Goal: Task Accomplishment & Management: Use online tool/utility

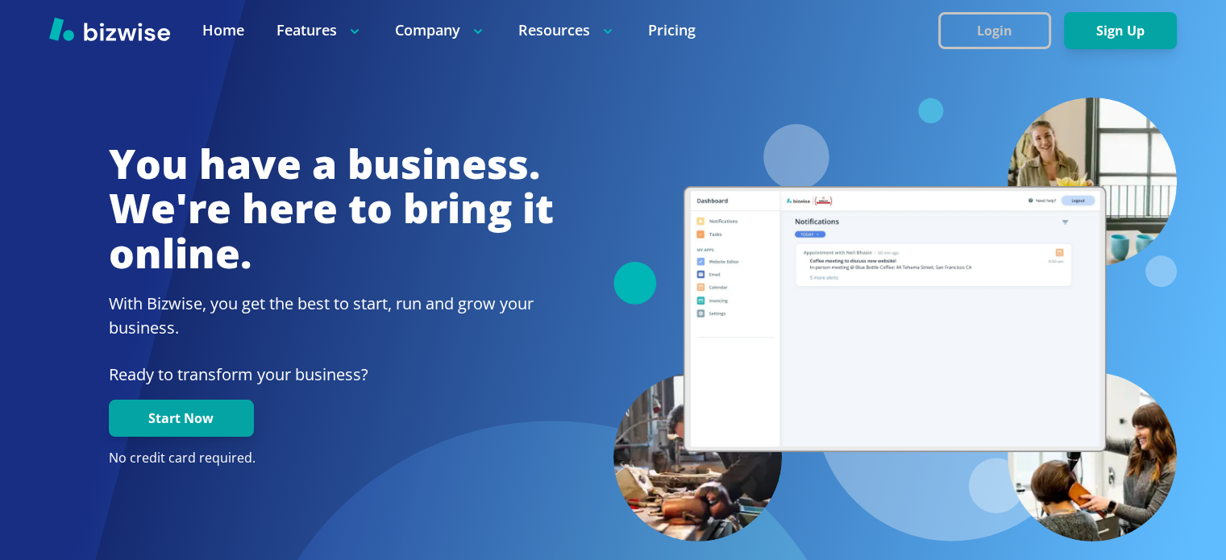
click at [1006, 28] on button "Login" at bounding box center [994, 30] width 113 height 37
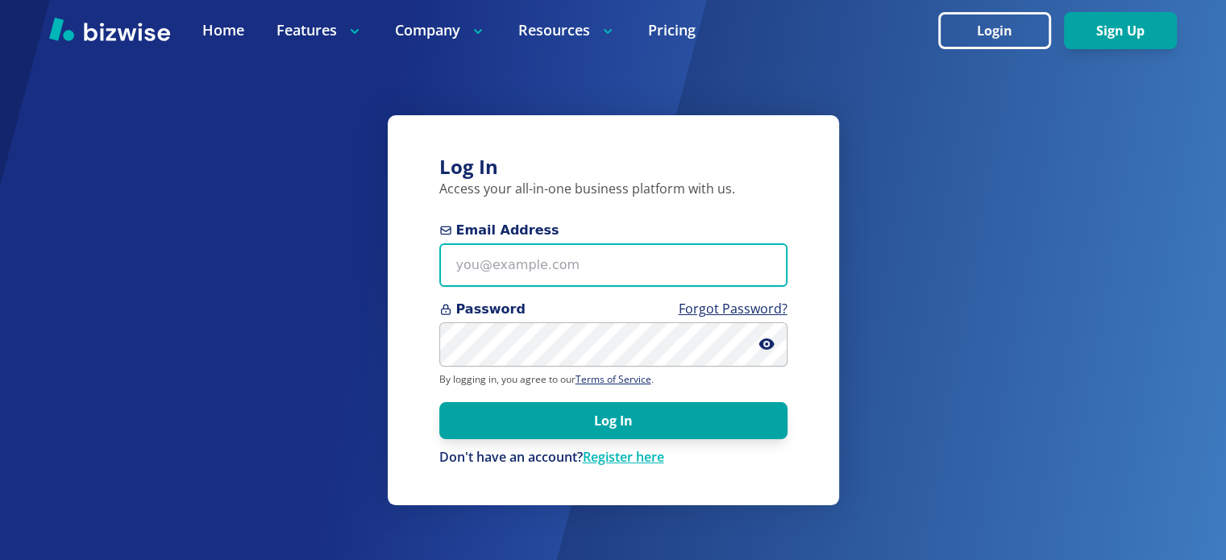
click at [506, 262] on input "Email Address" at bounding box center [613, 265] width 348 height 44
paste input "christophertest@test.com"
type input "christophertest@test.com"
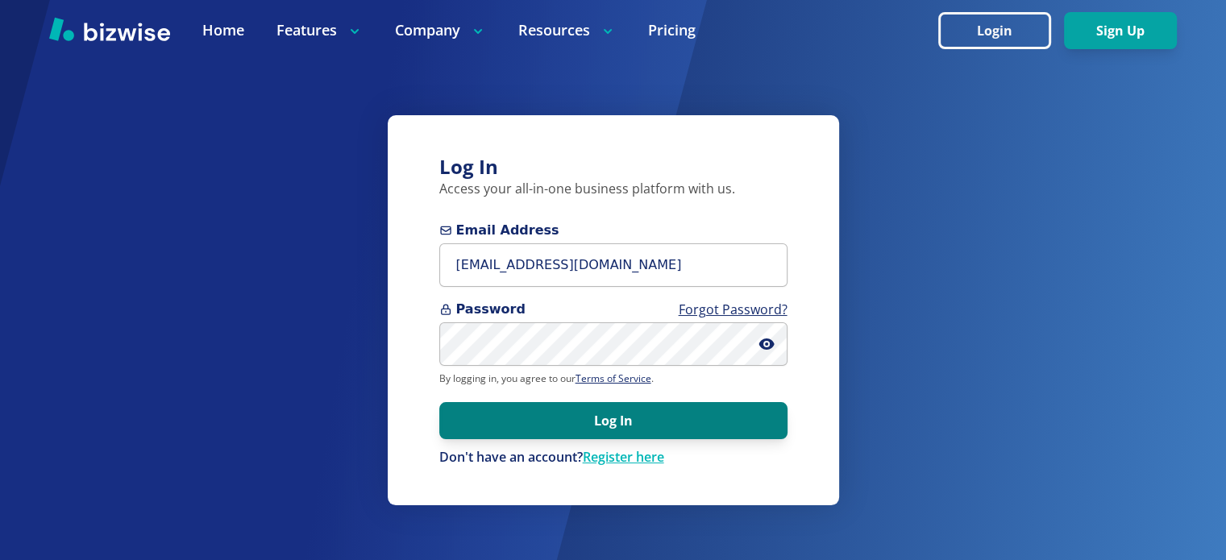
click at [550, 425] on button "Log In" at bounding box center [613, 420] width 348 height 37
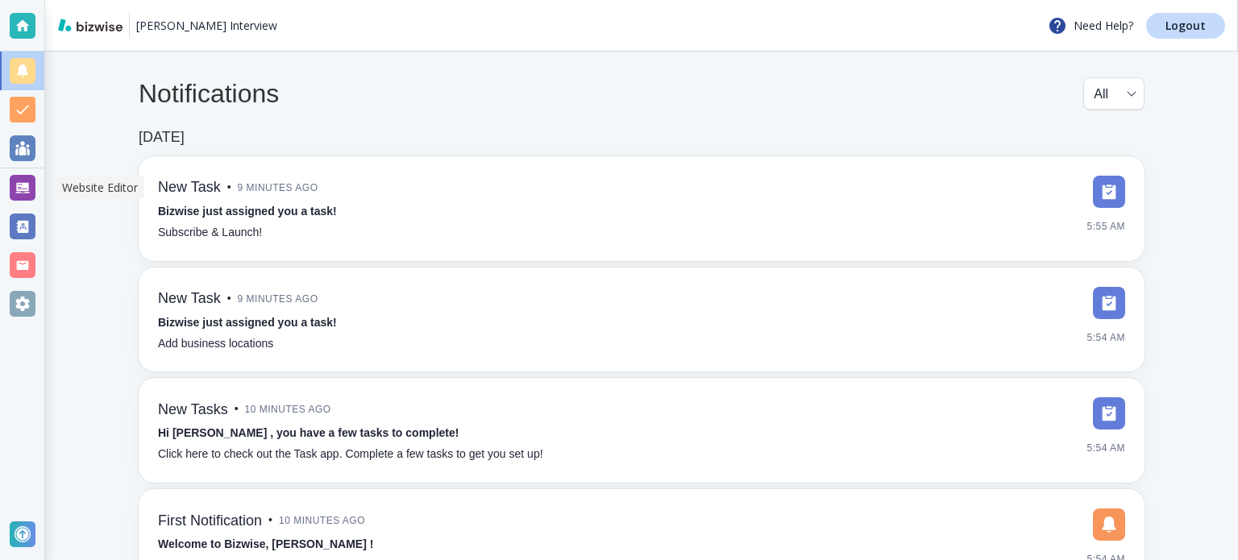
drag, startPoint x: 23, startPoint y: 186, endPoint x: 90, endPoint y: 177, distance: 68.4
click at [23, 186] on div at bounding box center [23, 188] width 26 height 26
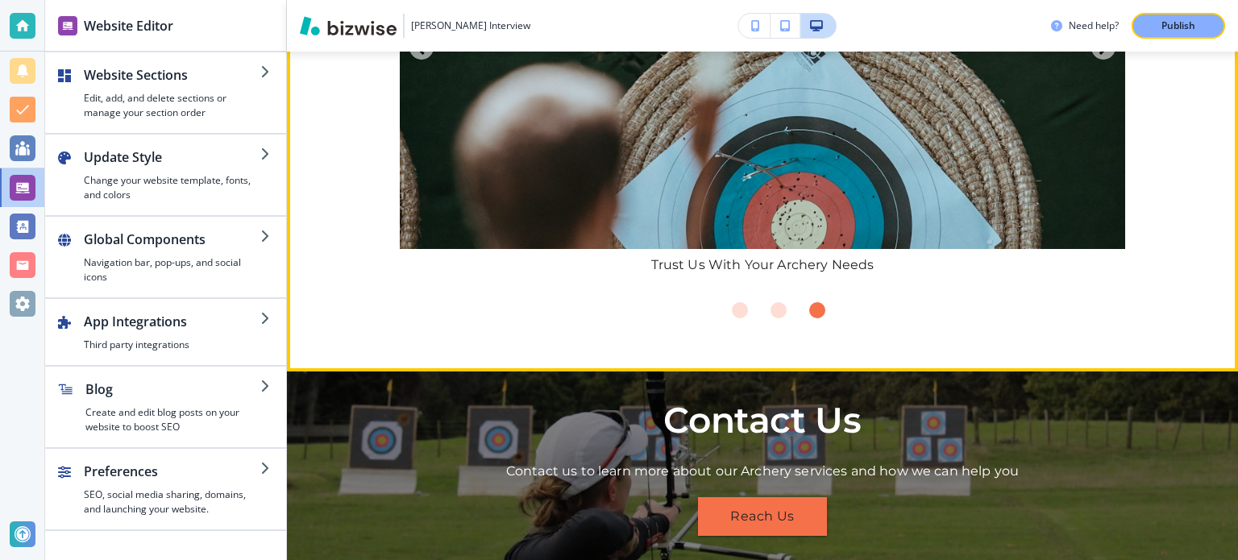
scroll to position [1290, 0]
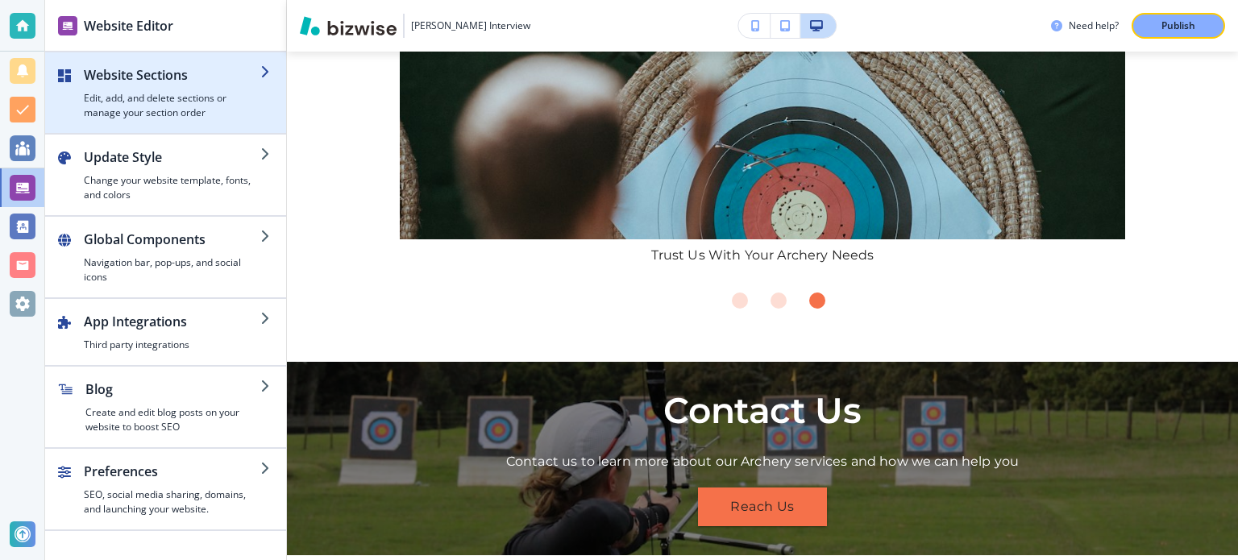
click at [181, 85] on div "button" at bounding box center [172, 88] width 177 height 6
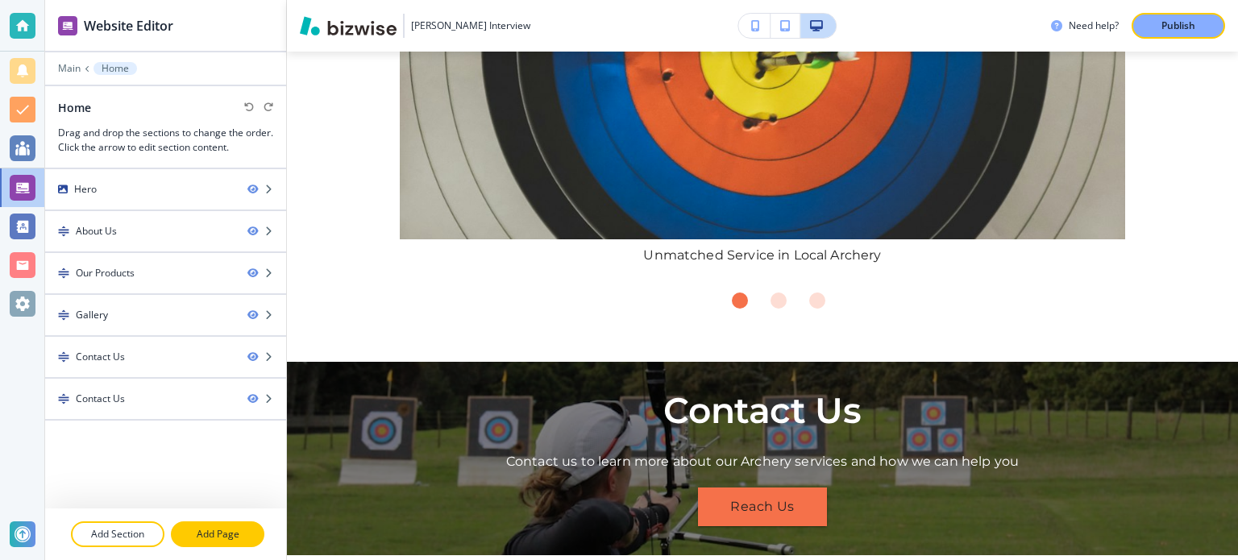
click at [235, 528] on p "Add Page" at bounding box center [217, 534] width 90 height 15
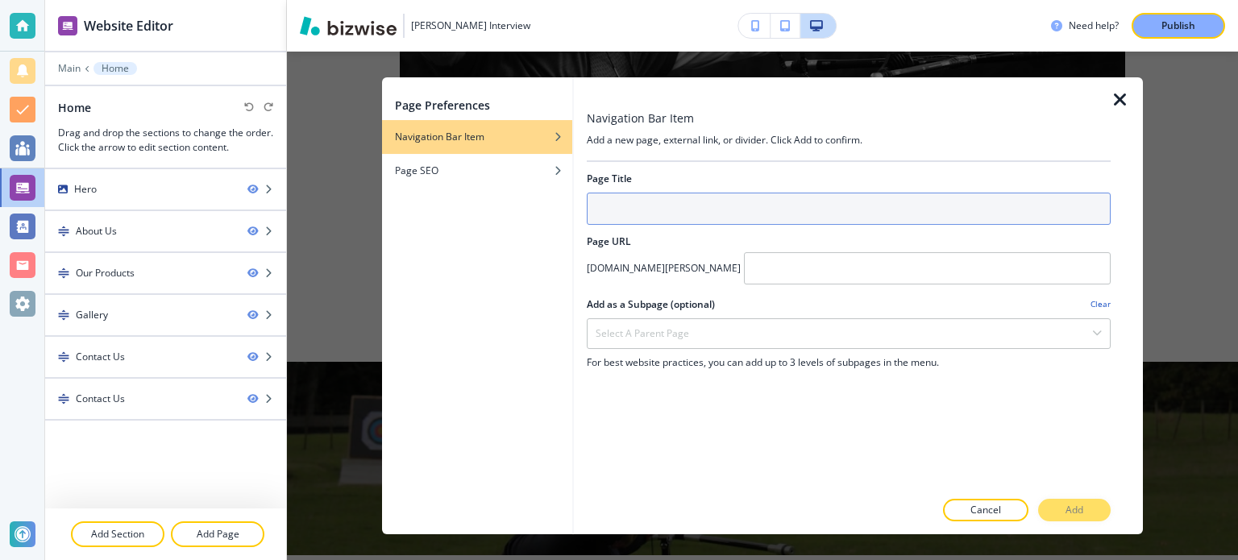
click at [642, 202] on input "text" at bounding box center [849, 209] width 524 height 32
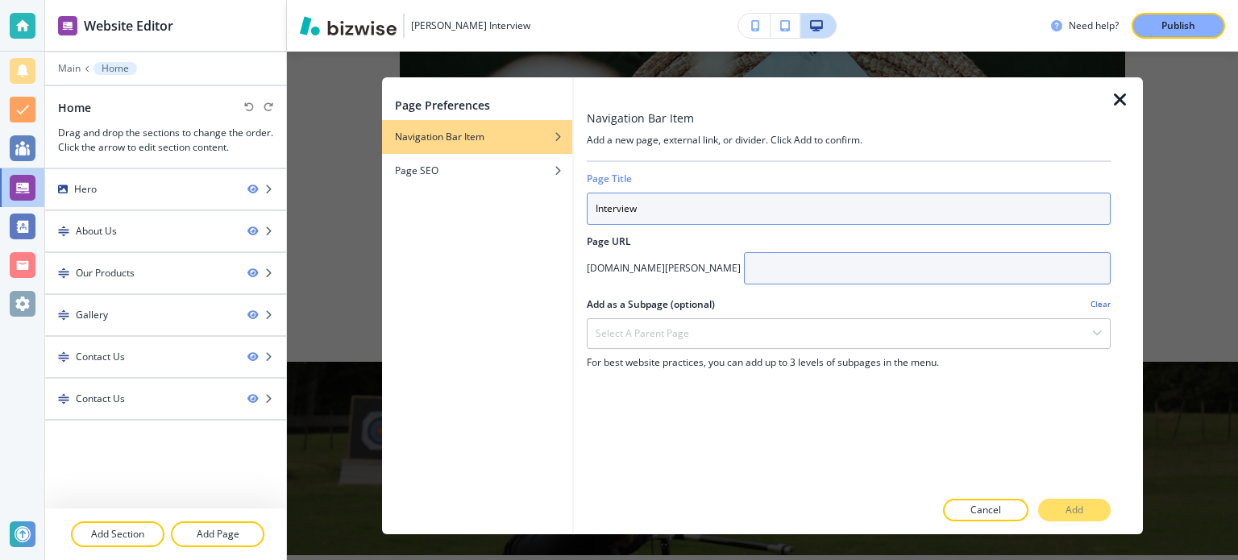
type input "Interview"
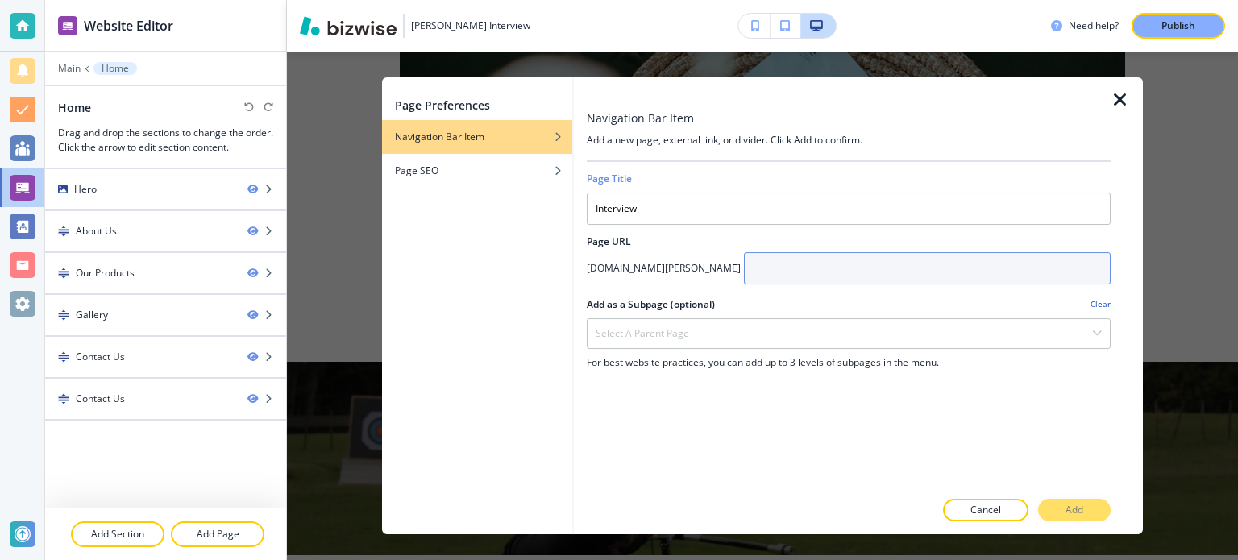
click at [804, 275] on input "text" at bounding box center [927, 268] width 367 height 32
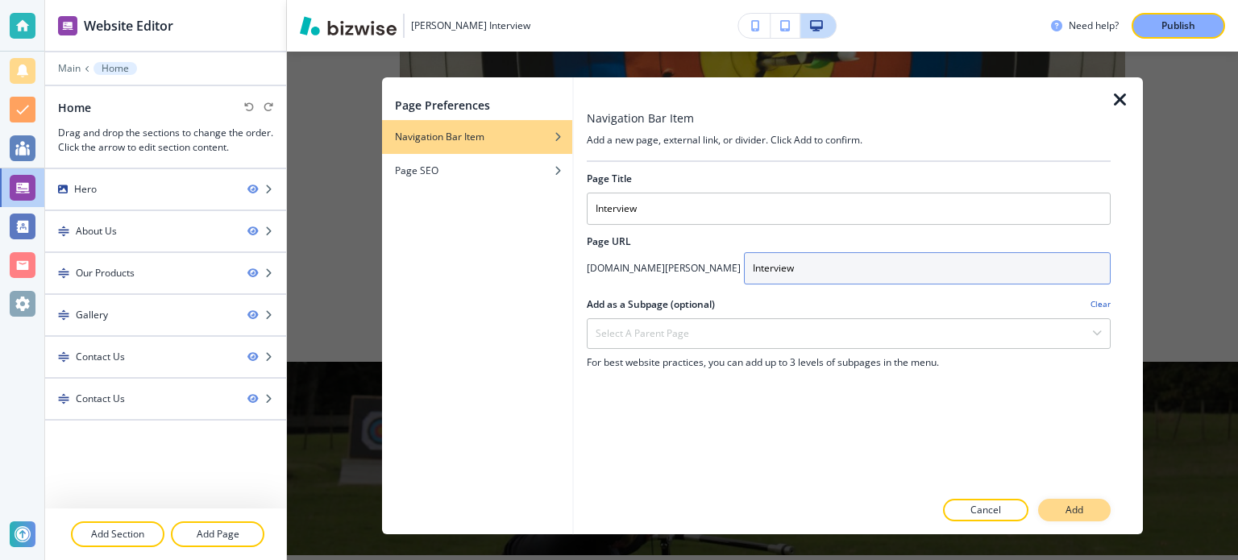
type input "Interview"
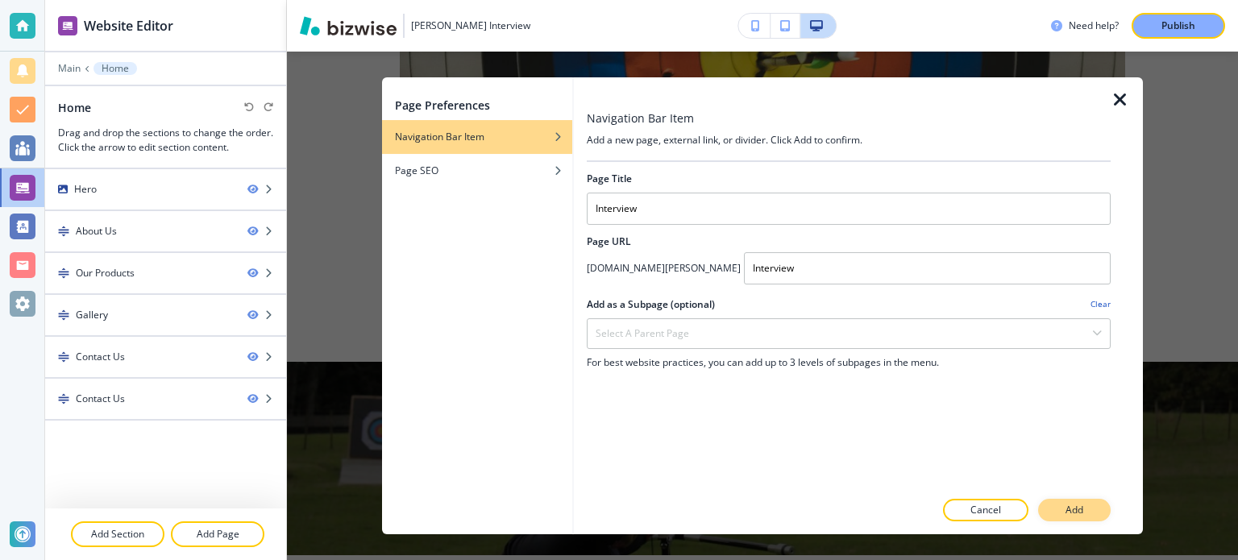
click at [1078, 513] on p "Add" at bounding box center [1075, 510] width 18 height 15
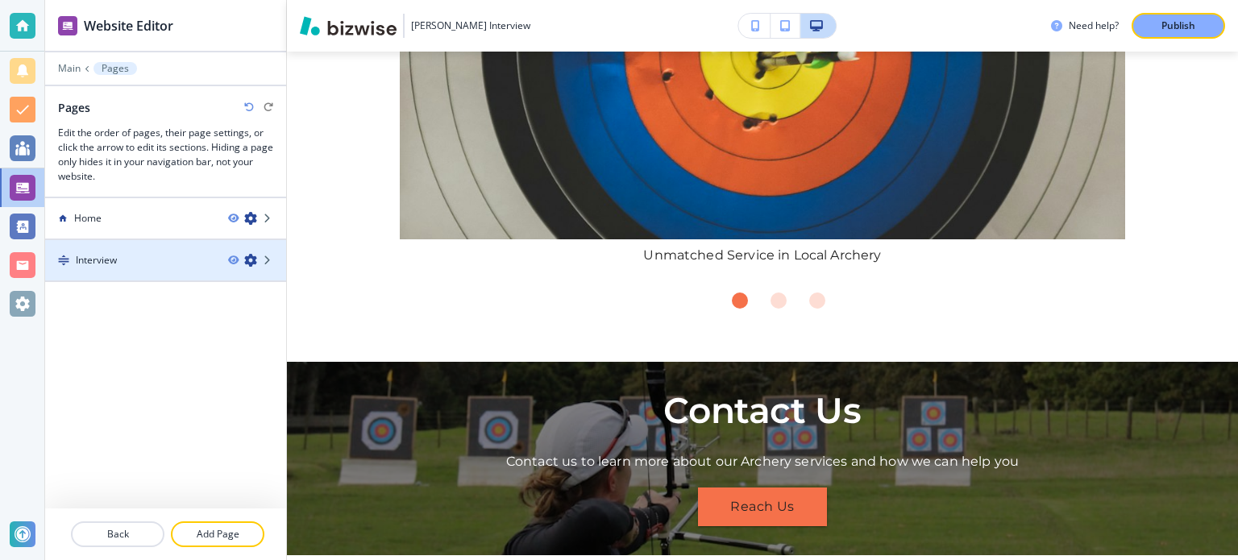
click at [168, 264] on div "Interview" at bounding box center [130, 260] width 170 height 15
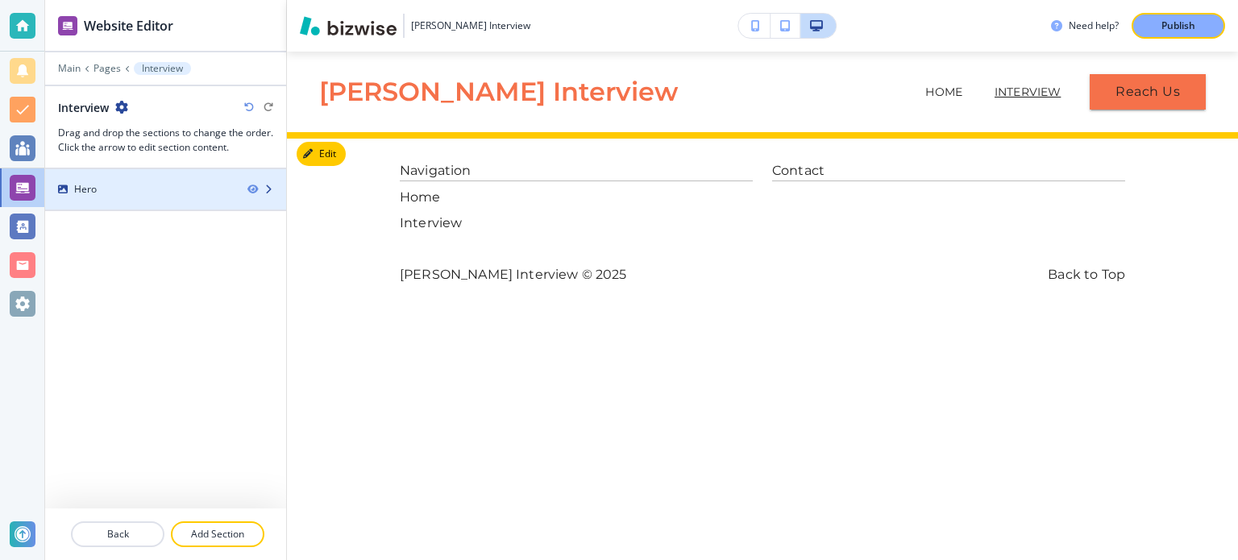
click at [208, 190] on div "Hero" at bounding box center [139, 189] width 189 height 15
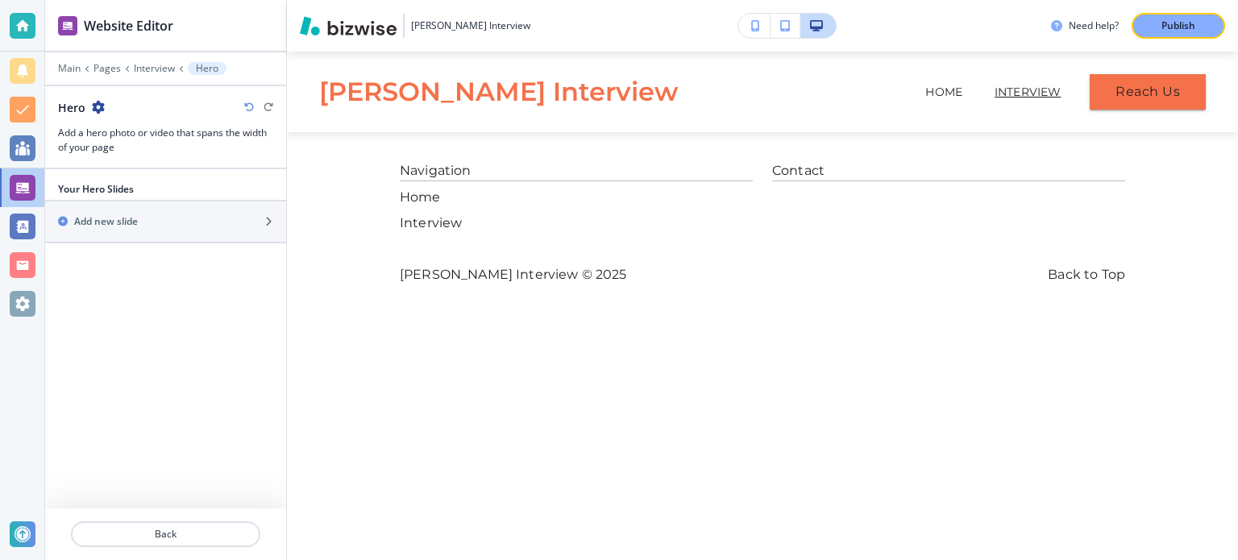
click at [100, 109] on icon "button" at bounding box center [98, 107] width 13 height 13
click at [137, 189] on p "Delete Section" at bounding box center [143, 191] width 82 height 15
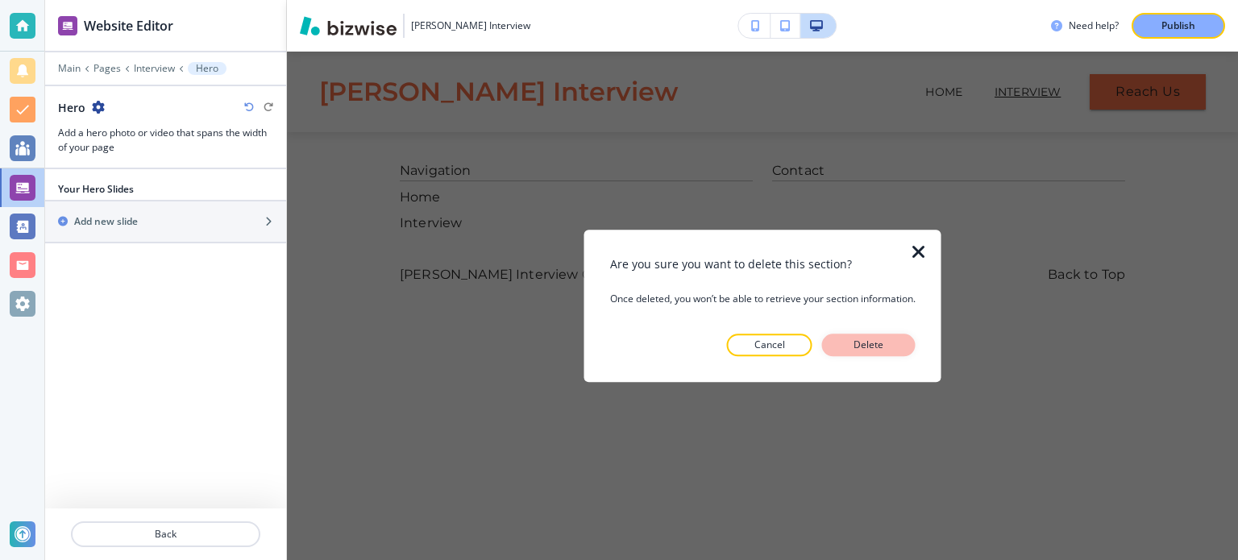
click at [871, 341] on p "Delete" at bounding box center [869, 345] width 39 height 15
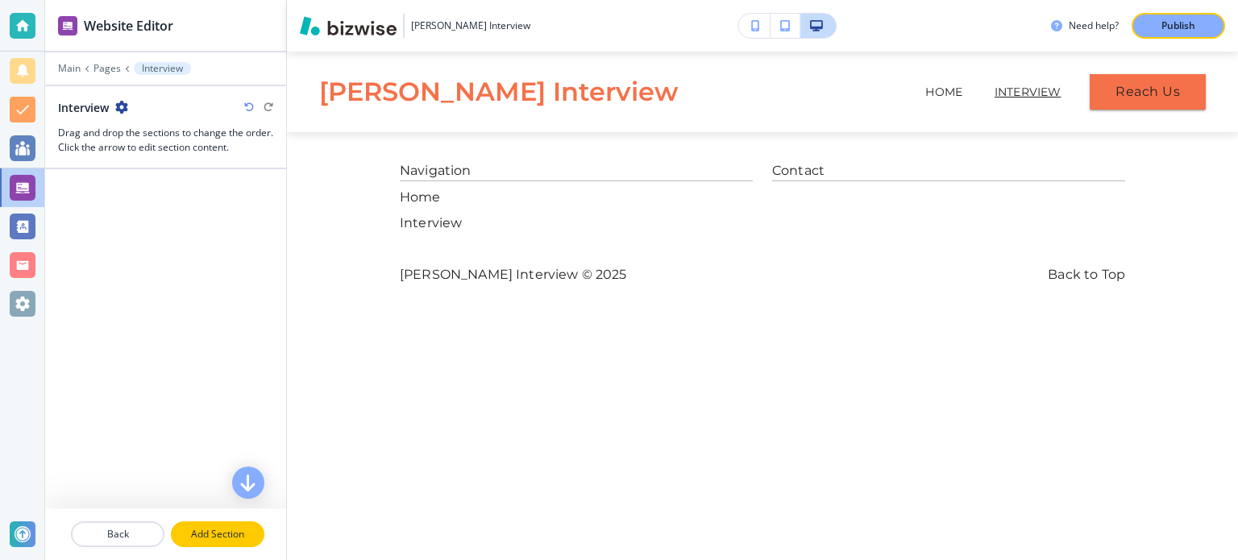
click at [224, 539] on p "Add Section" at bounding box center [217, 534] width 90 height 15
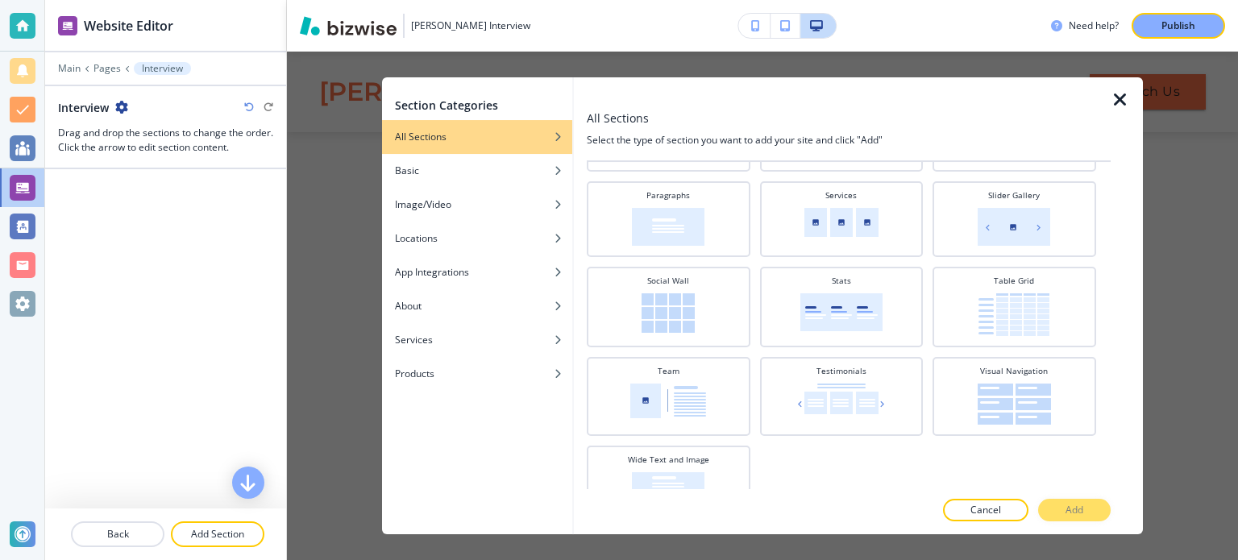
scroll to position [555, 0]
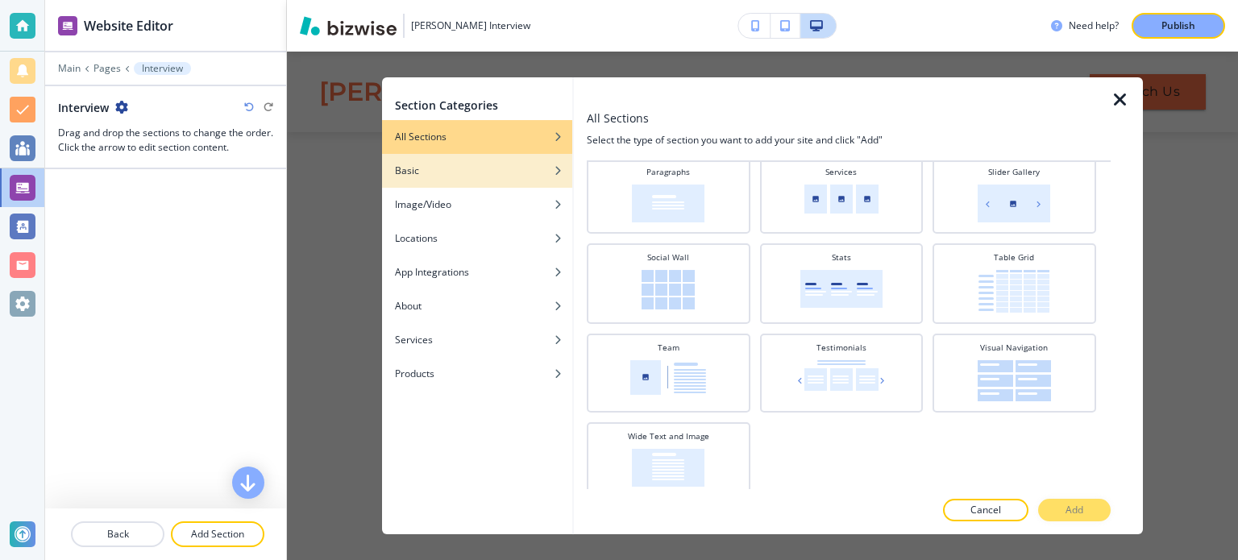
click at [464, 171] on div "Basic" at bounding box center [477, 171] width 190 height 15
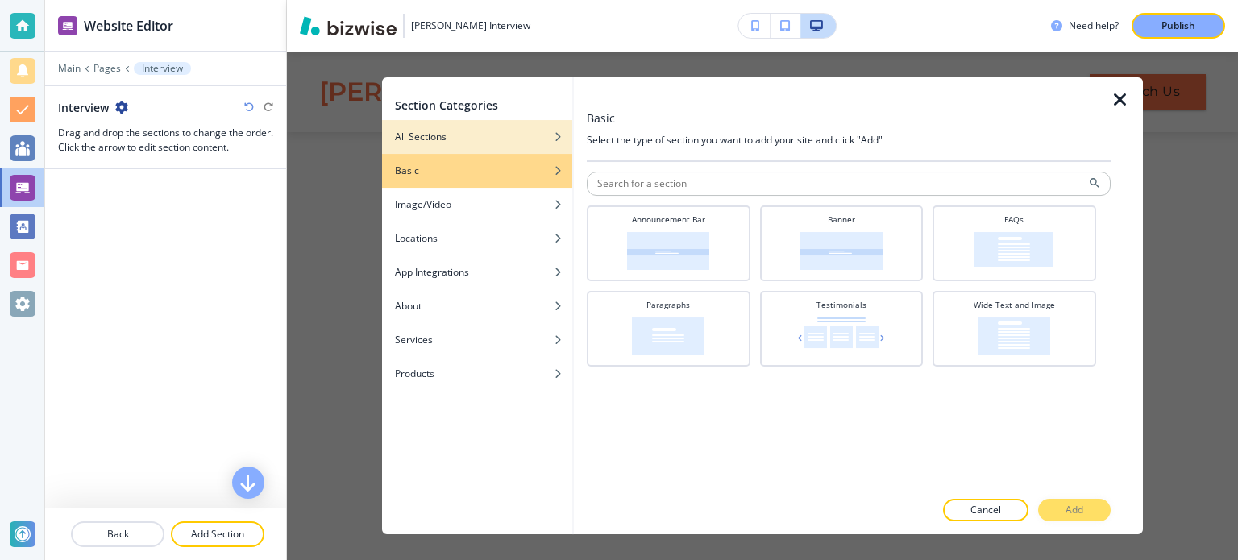
click at [475, 135] on div "All Sections" at bounding box center [477, 137] width 190 height 15
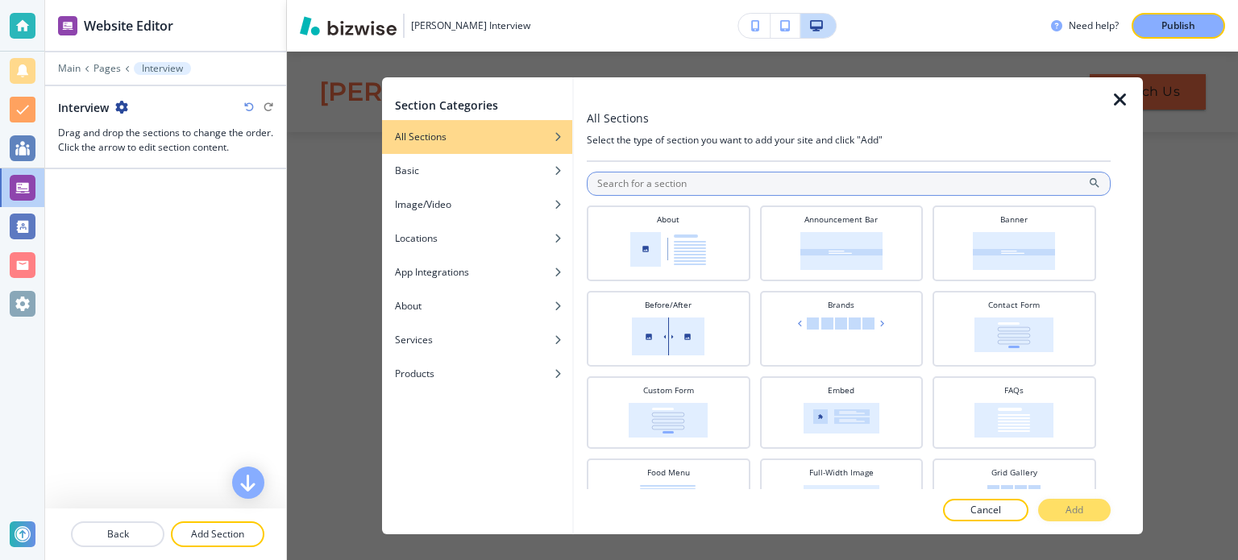
click at [677, 176] on input "text" at bounding box center [849, 184] width 524 height 24
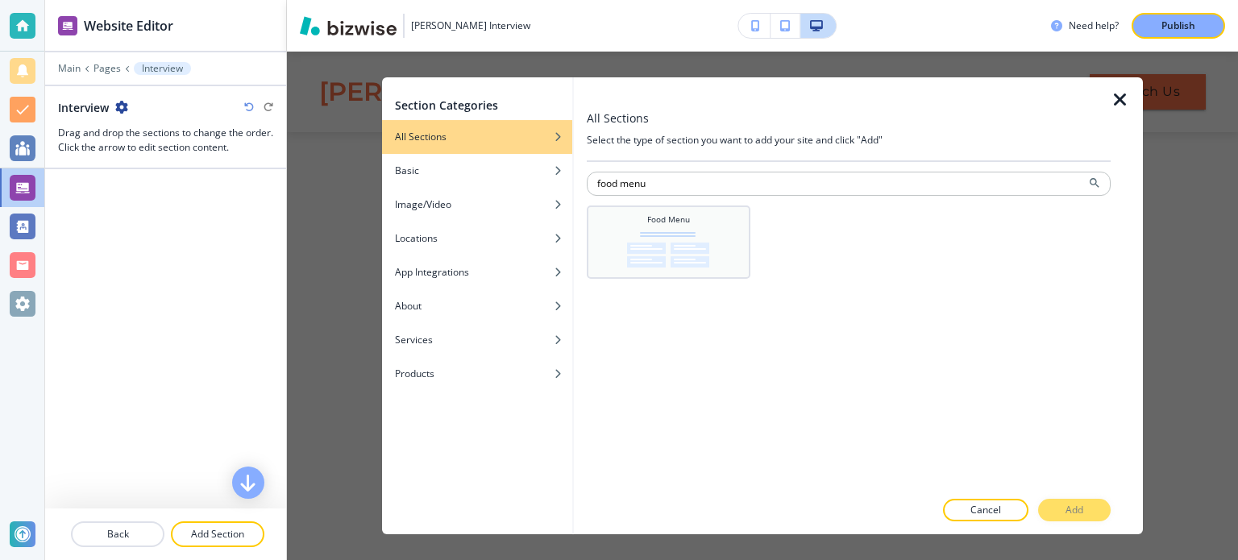
type input "food menu"
click at [673, 228] on div "Food Menu" at bounding box center [669, 241] width 148 height 54
click at [1068, 509] on p "Add" at bounding box center [1075, 510] width 18 height 15
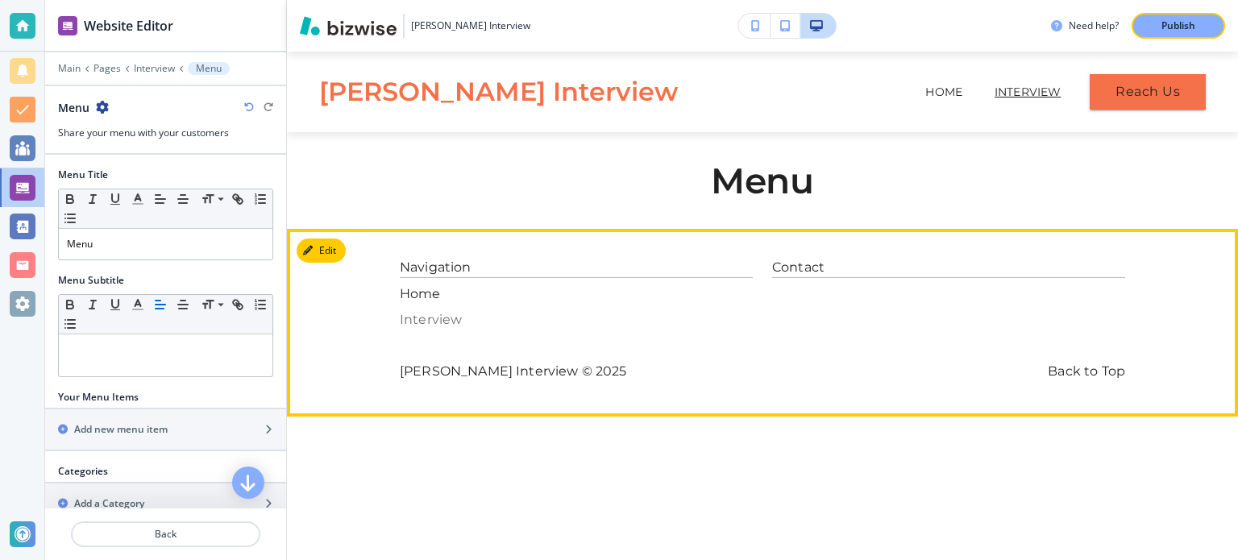
click at [546, 324] on p "Interview" at bounding box center [576, 319] width 353 height 19
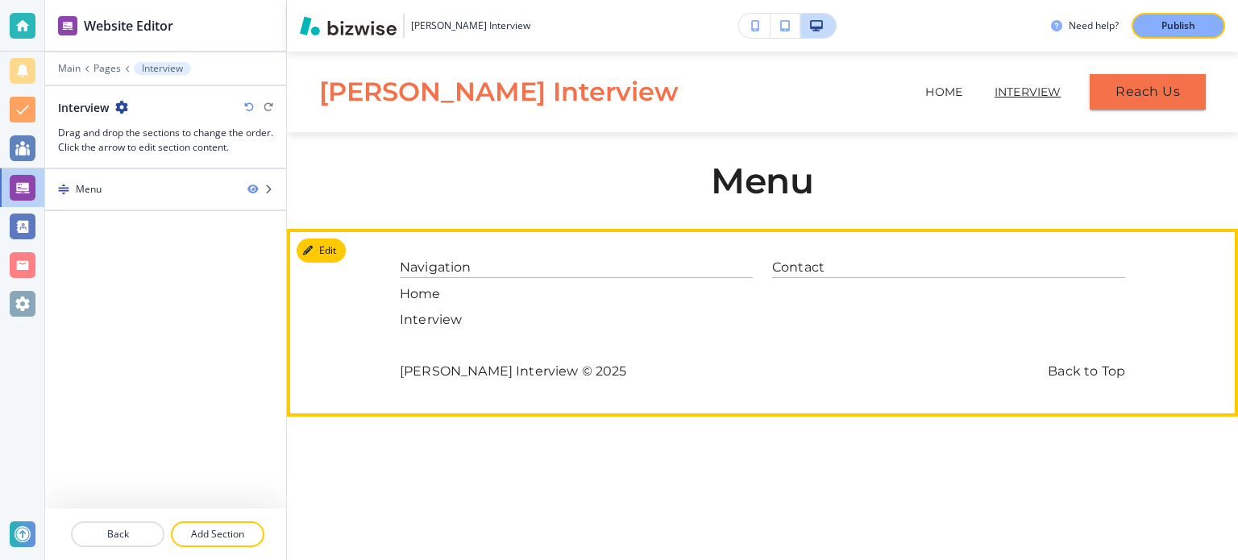
click at [596, 260] on p "Navigation" at bounding box center [576, 267] width 353 height 19
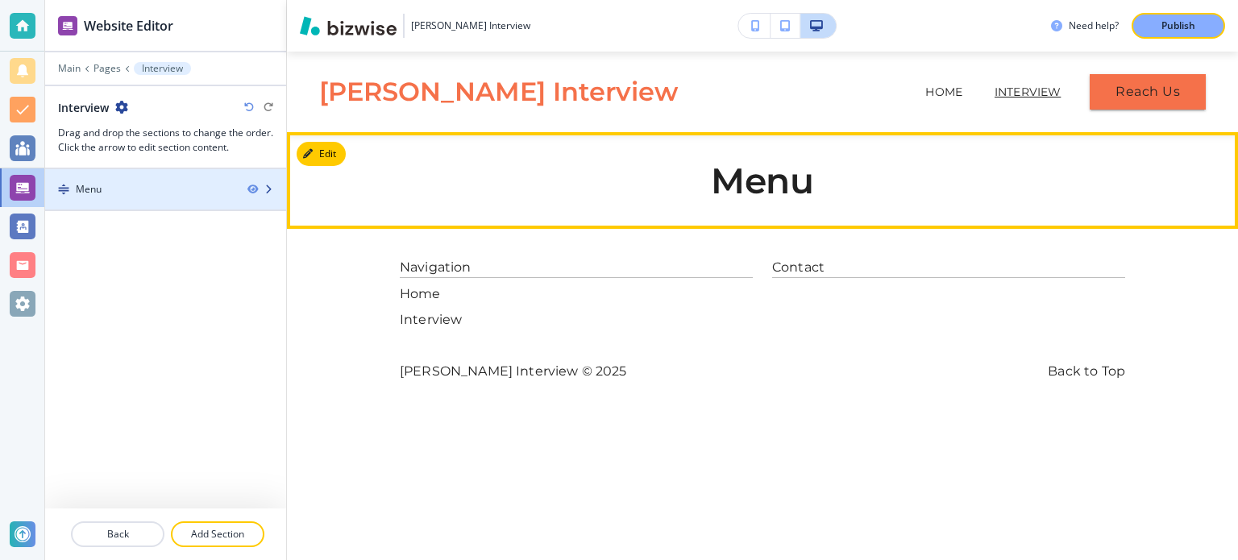
click at [270, 186] on icon "button" at bounding box center [269, 190] width 10 height 10
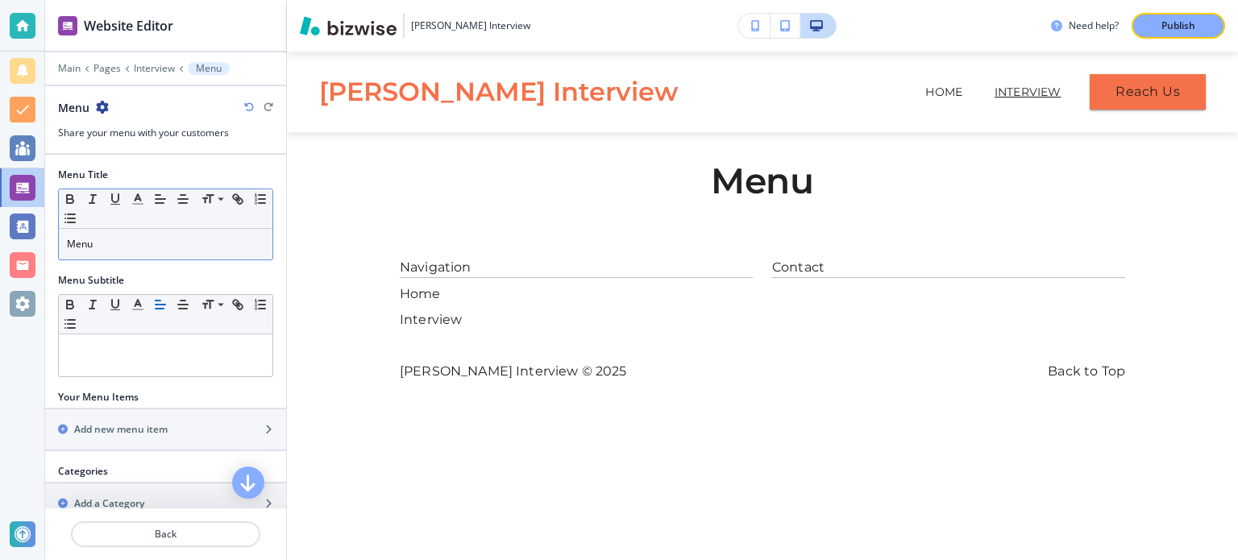
click at [148, 244] on p "Menu" at bounding box center [165, 244] width 197 height 15
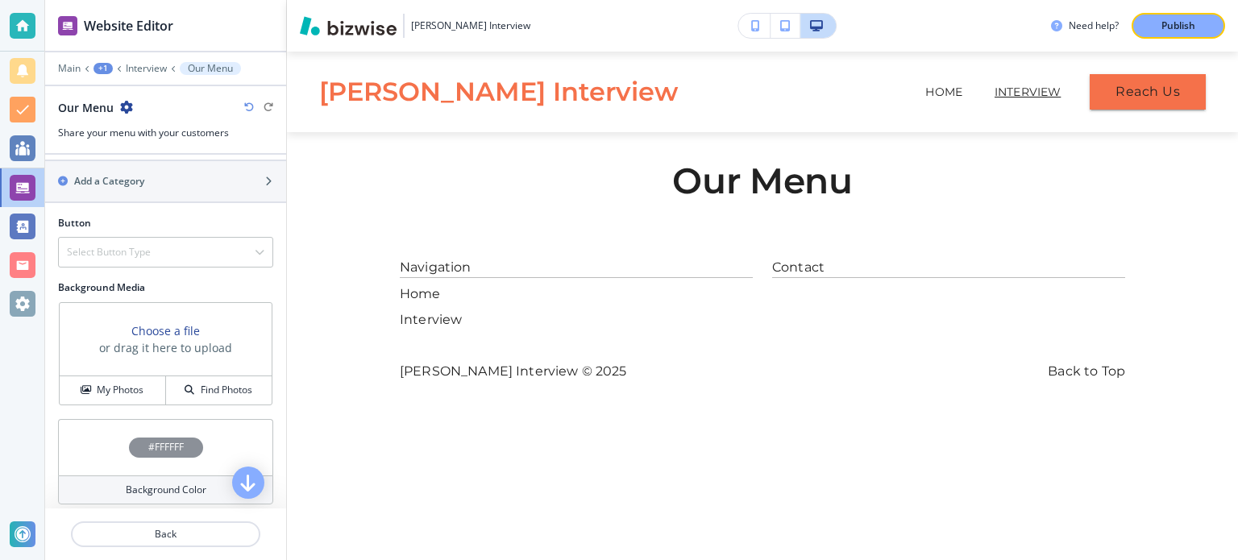
scroll to position [161, 0]
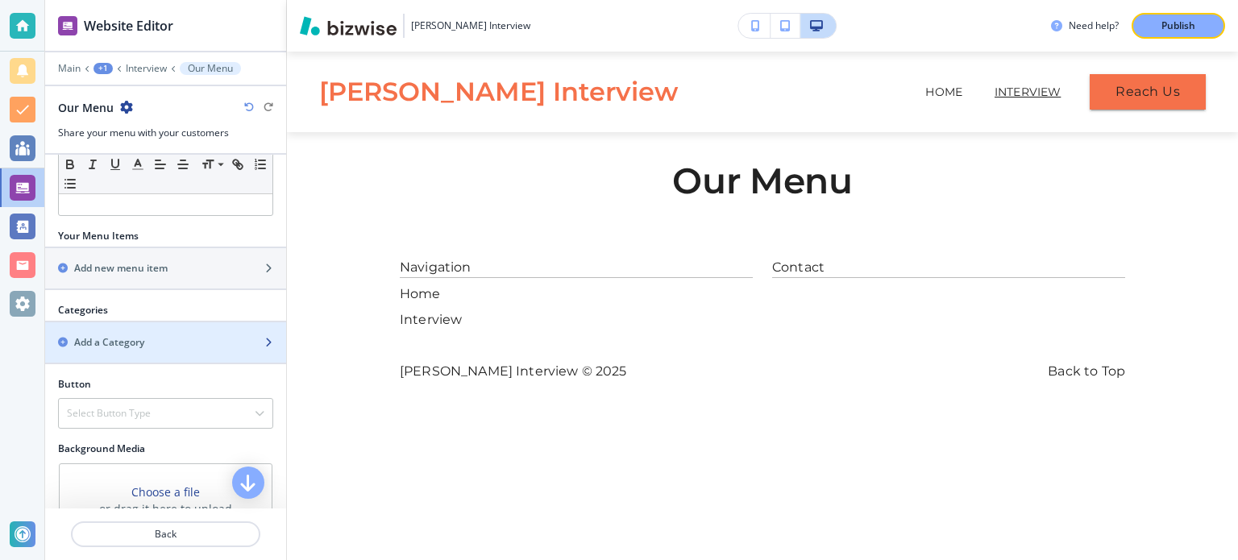
click at [264, 343] on icon "button" at bounding box center [269, 343] width 10 height 10
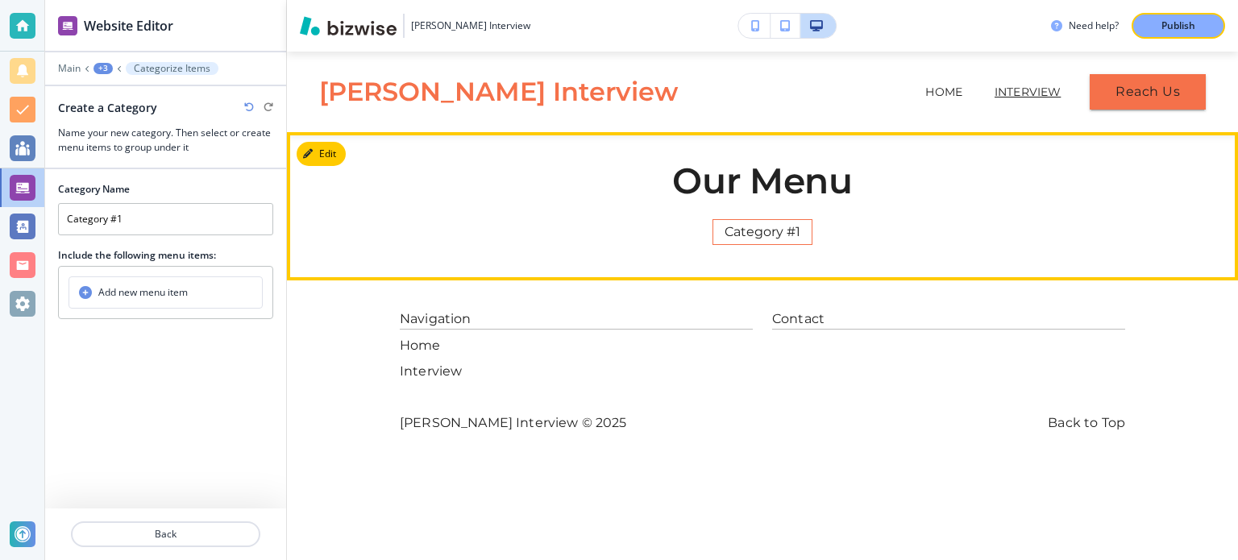
click at [440, 193] on p "Our Menu" at bounding box center [762, 180] width 725 height 39
click at [732, 187] on p "Our Menu" at bounding box center [762, 180] width 725 height 39
click at [737, 183] on p "Our Menu" at bounding box center [762, 180] width 725 height 39
click at [774, 230] on span "Category #1" at bounding box center [762, 232] width 98 height 23
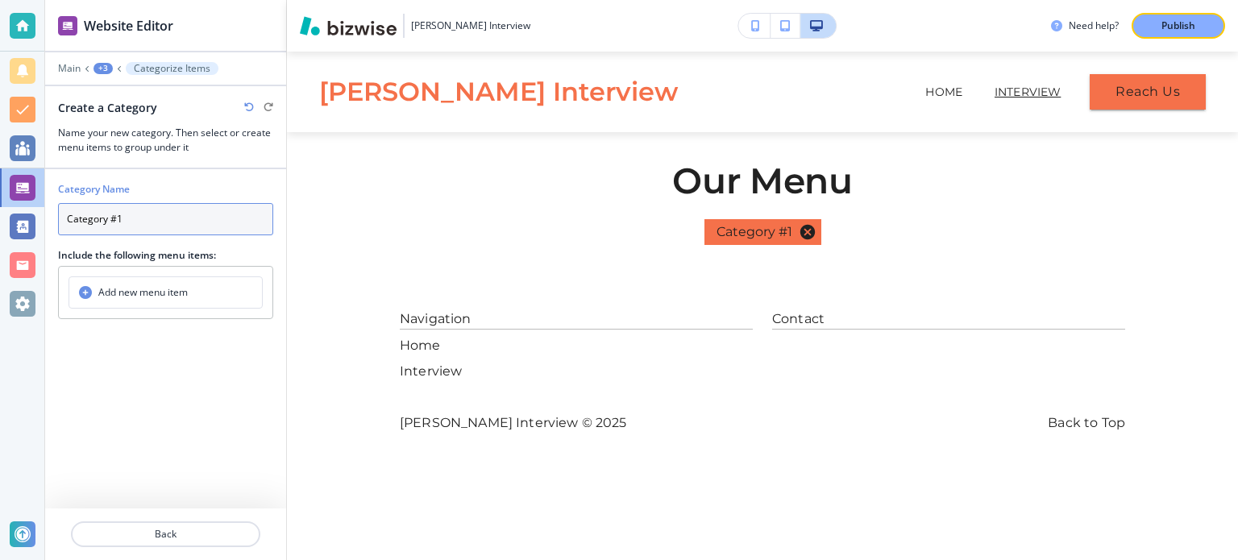
click at [158, 214] on input "Category #1" at bounding box center [165, 219] width 215 height 32
drag, startPoint x: 158, startPoint y: 214, endPoint x: 3, endPoint y: 209, distance: 154.8
click at [3, 209] on div "Website Editor Main +3 Categorize Items Create a Category Name your new categor…" at bounding box center [619, 280] width 1238 height 560
type input "Breakfast"
click at [177, 409] on div "Category Name Breakfast Include the following menu items: Add new menu item" at bounding box center [165, 338] width 241 height 339
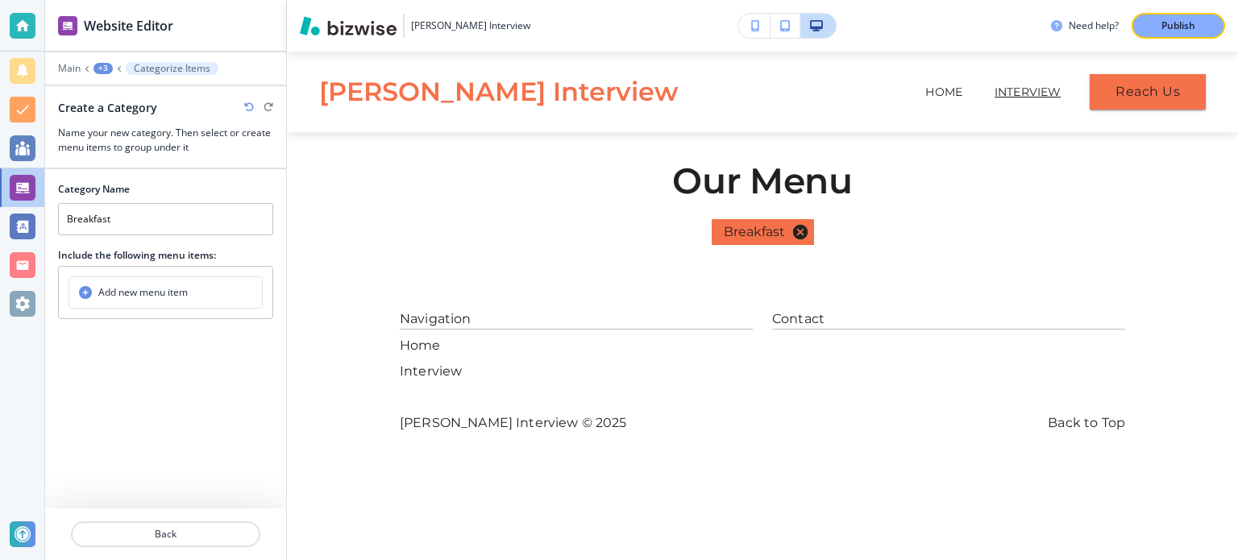
click at [171, 291] on h4 "Add new menu item" at bounding box center [142, 292] width 89 height 15
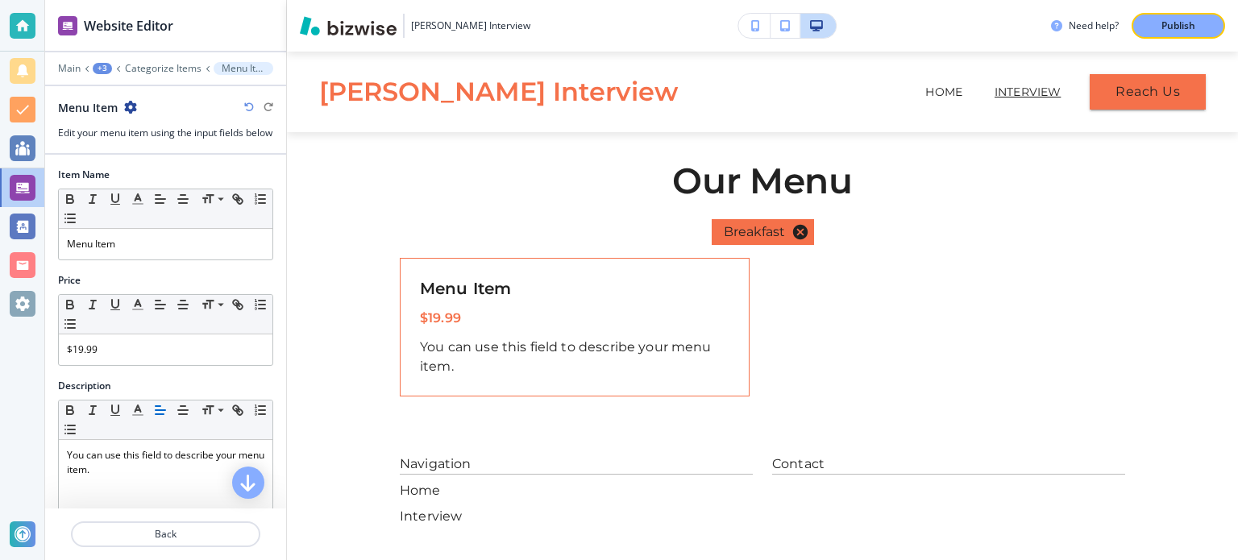
scroll to position [52, 0]
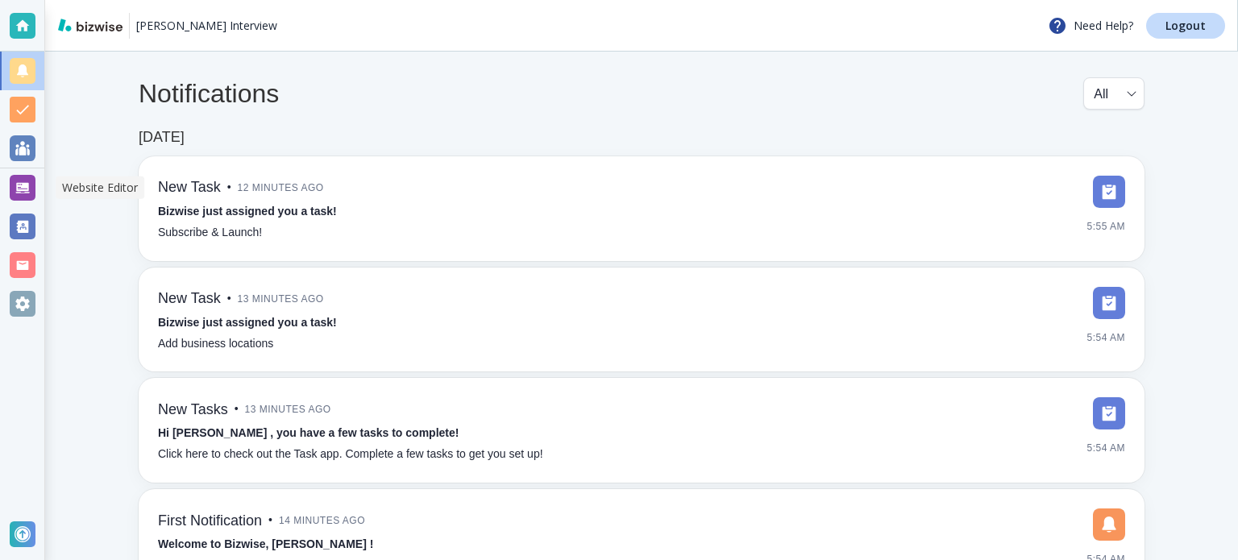
click at [28, 189] on div at bounding box center [23, 188] width 26 height 26
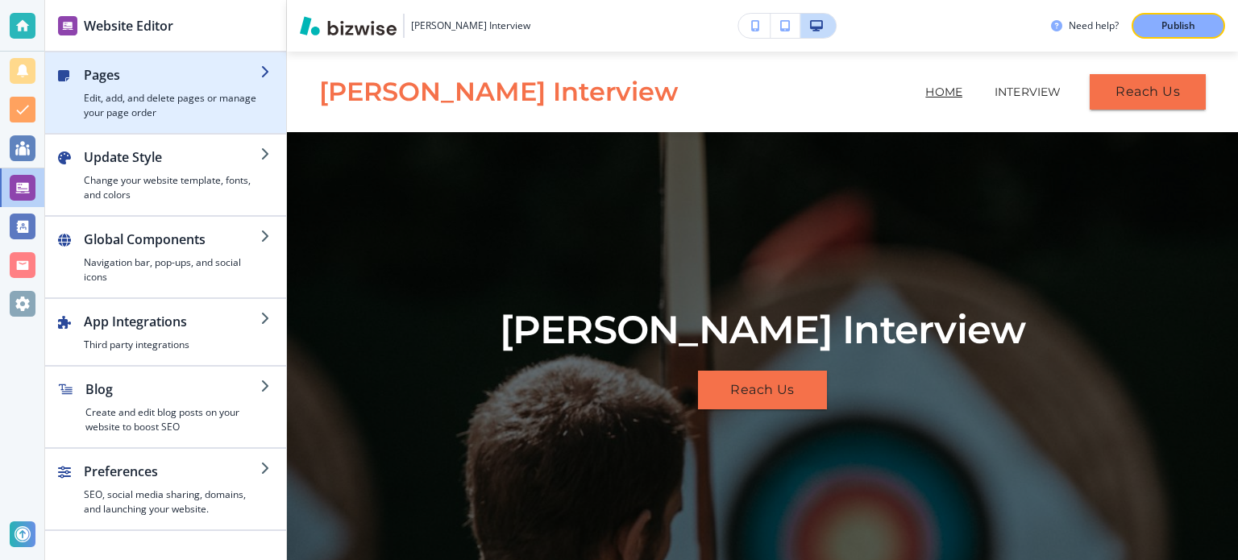
click at [226, 75] on h2 "Pages" at bounding box center [172, 74] width 177 height 19
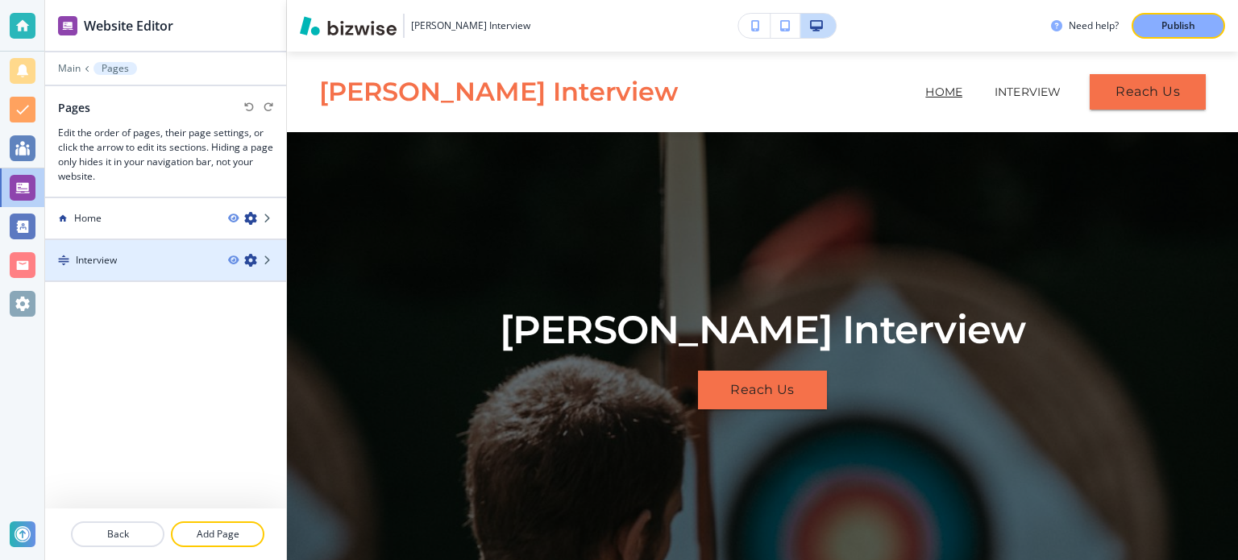
click at [177, 255] on div "Interview" at bounding box center [130, 260] width 170 height 15
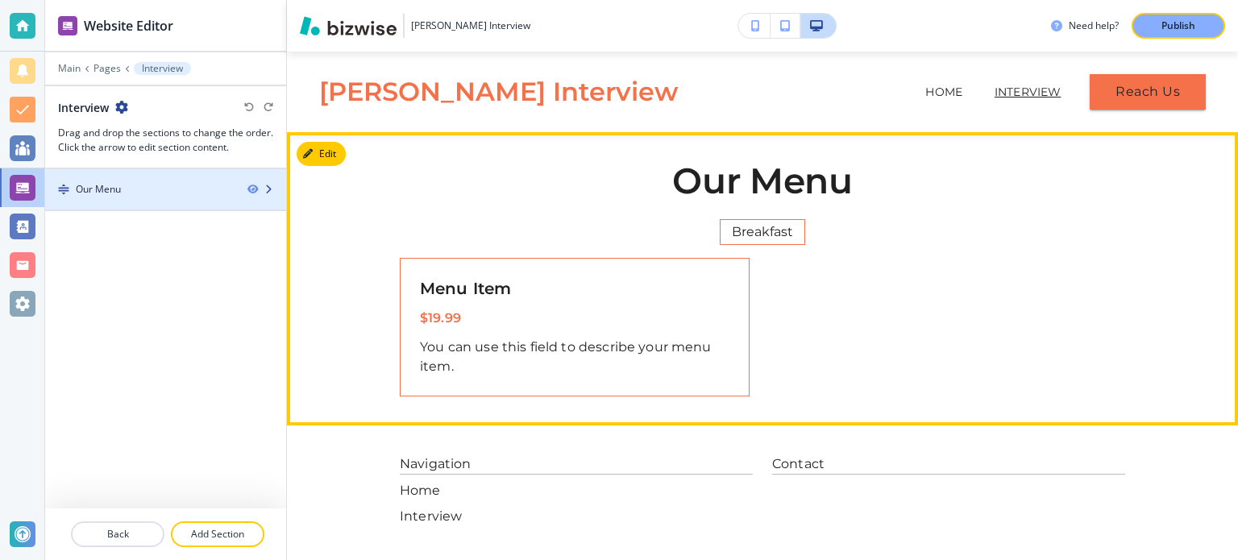
click at [164, 189] on div "Our Menu" at bounding box center [139, 189] width 189 height 15
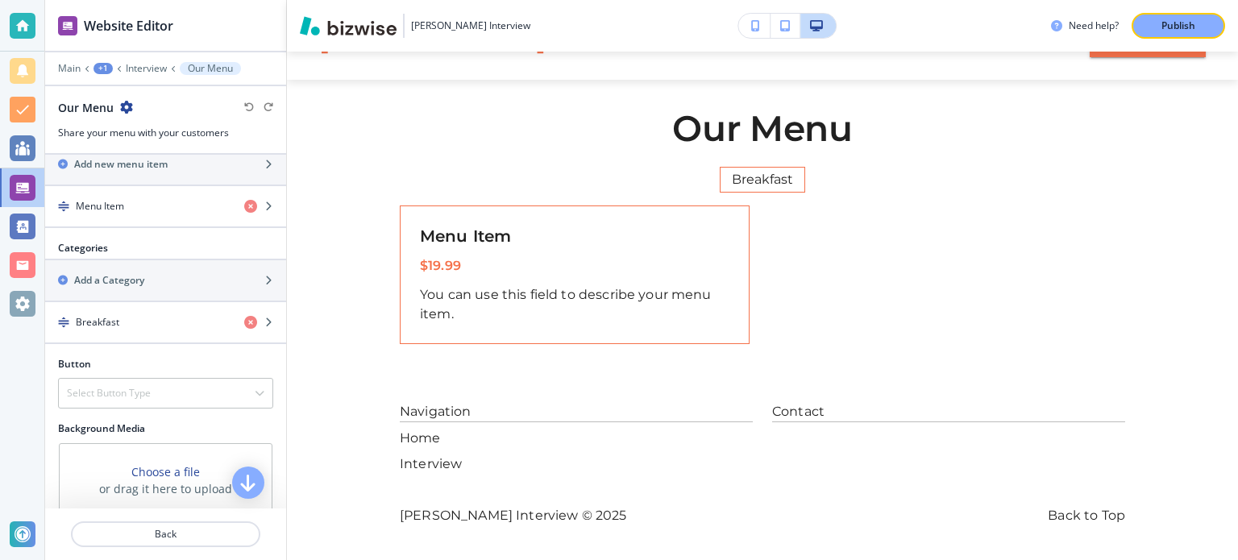
scroll to position [248, 0]
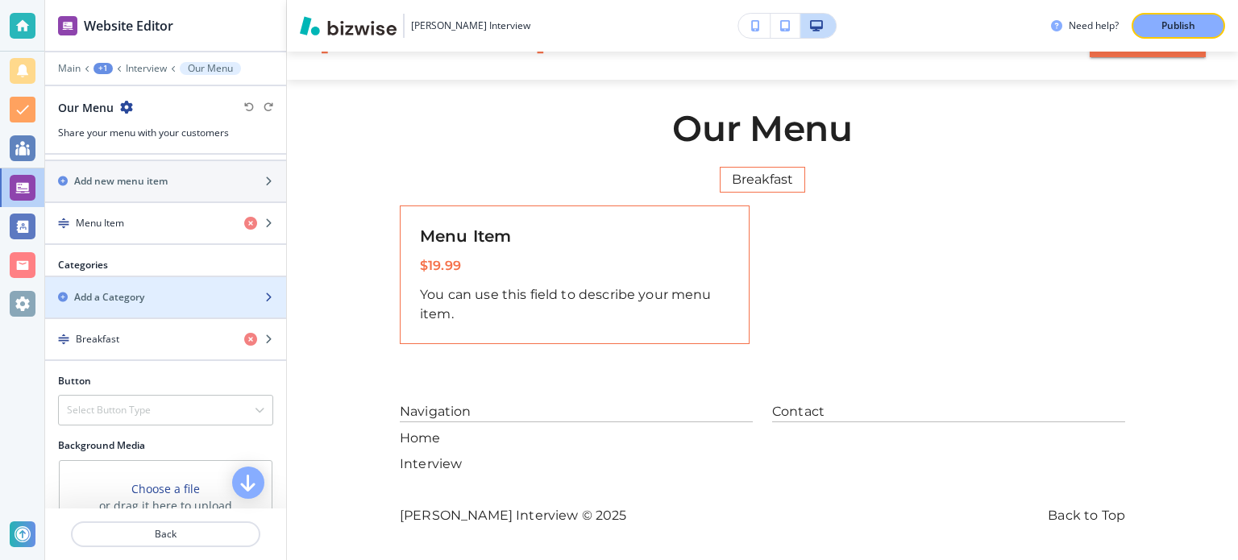
click at [264, 297] on icon "button" at bounding box center [269, 298] width 10 height 10
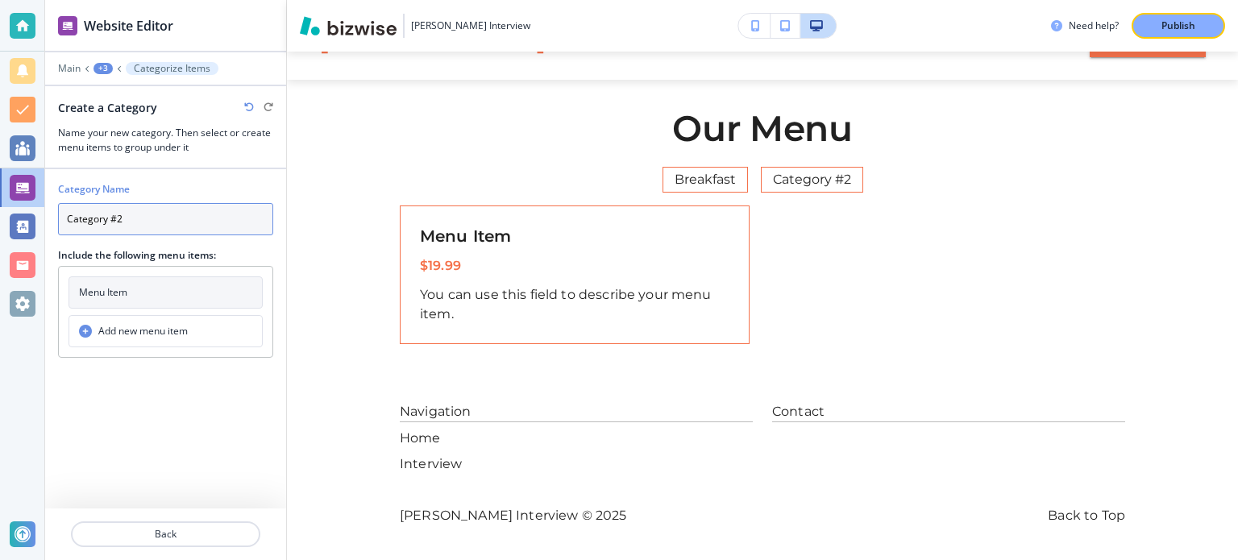
drag, startPoint x: 158, startPoint y: 216, endPoint x: 10, endPoint y: 201, distance: 149.1
click at [10, 201] on div "Website Editor Main +3 Categorize Items Create a Category Name your new categor…" at bounding box center [619, 280] width 1238 height 560
type input "Lunch"
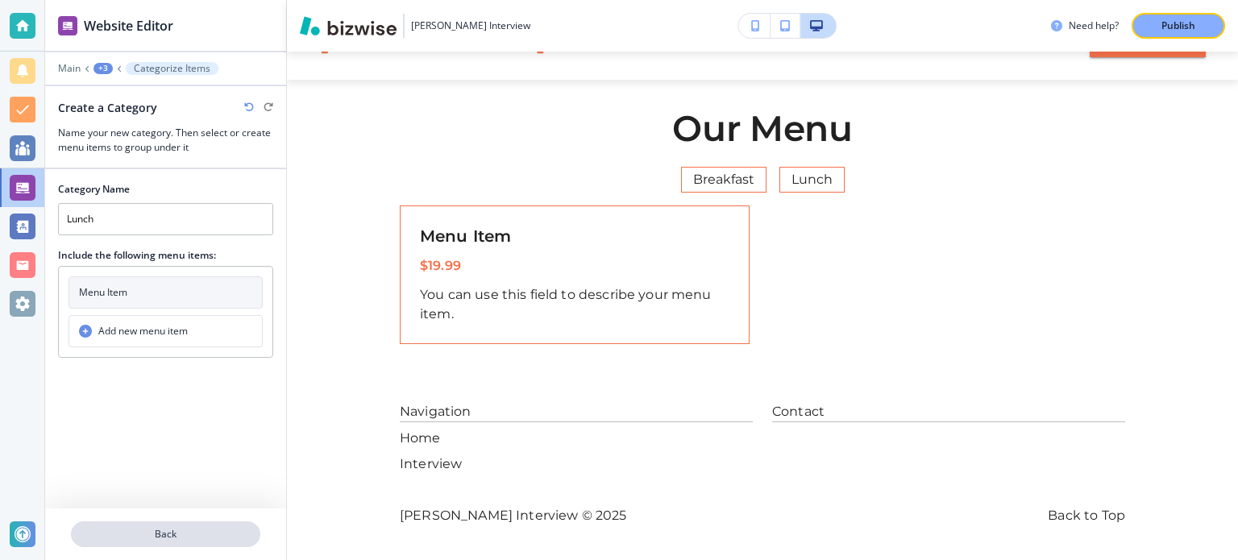
click at [182, 538] on p "Back" at bounding box center [166, 534] width 186 height 15
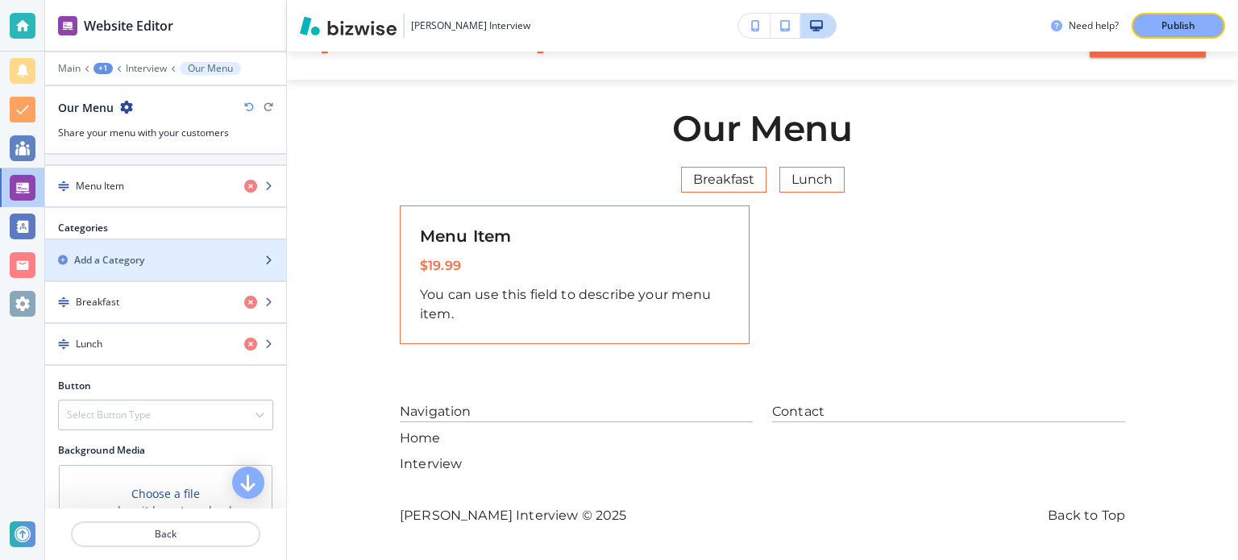
scroll to position [322, 0]
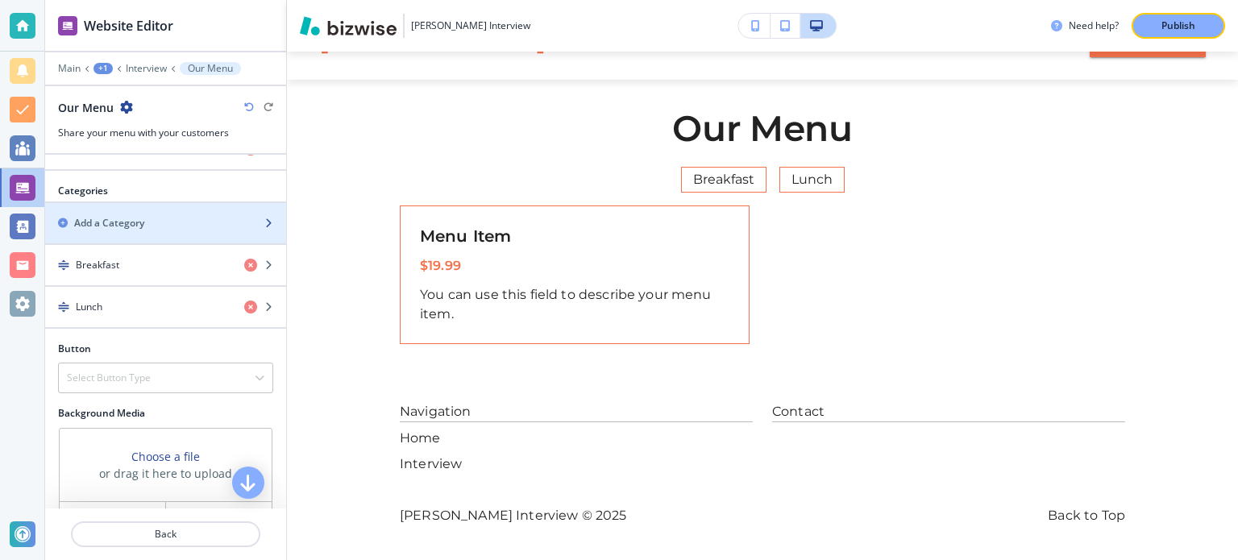
click at [264, 221] on icon "button" at bounding box center [269, 223] width 10 height 10
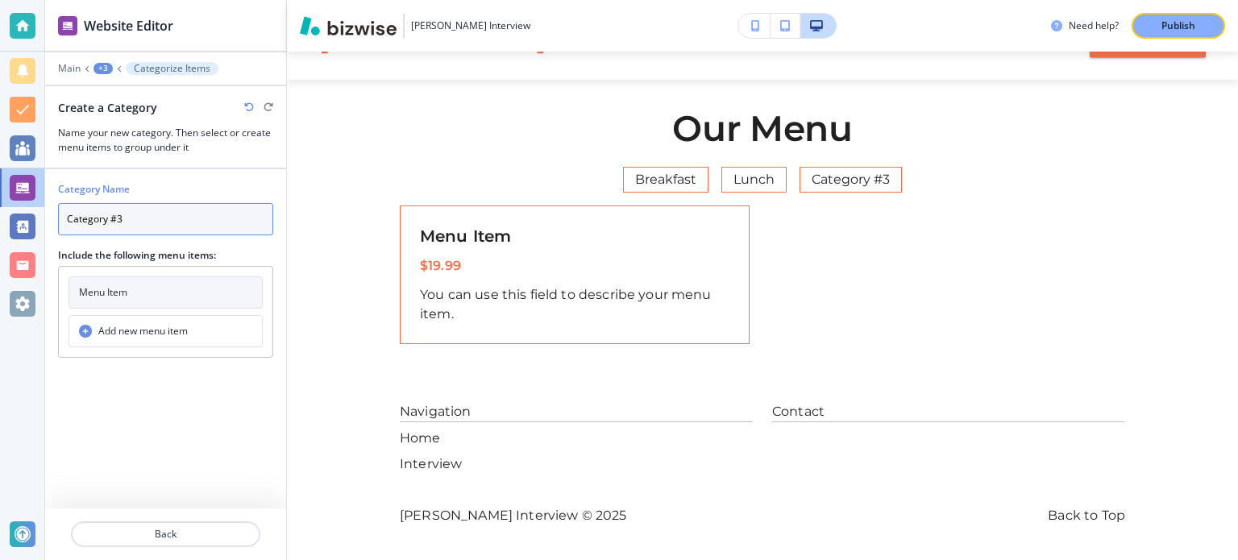
drag, startPoint x: 180, startPoint y: 217, endPoint x: 0, endPoint y: 214, distance: 179.8
click at [0, 214] on div "Website Editor Main +3 Categorize Items Create a Category Name your new categor…" at bounding box center [619, 280] width 1238 height 560
type input "Dinner"
click at [119, 409] on div "Category Name Dinner Include the following menu items: Menu Item Add new menu i…" at bounding box center [165, 338] width 241 height 339
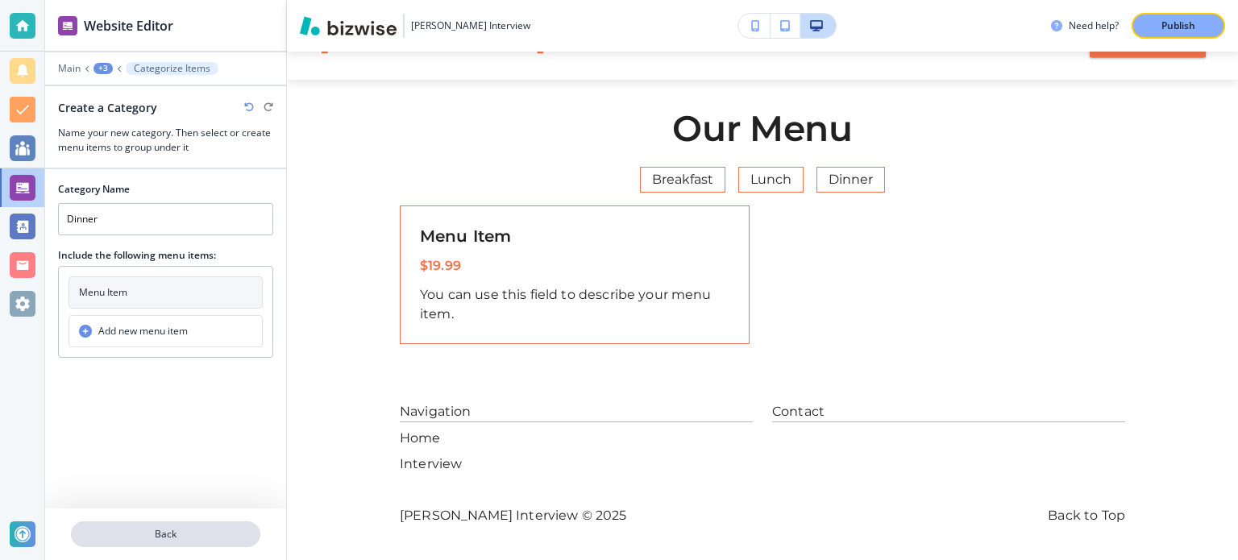
click at [187, 534] on p "Back" at bounding box center [166, 534] width 186 height 15
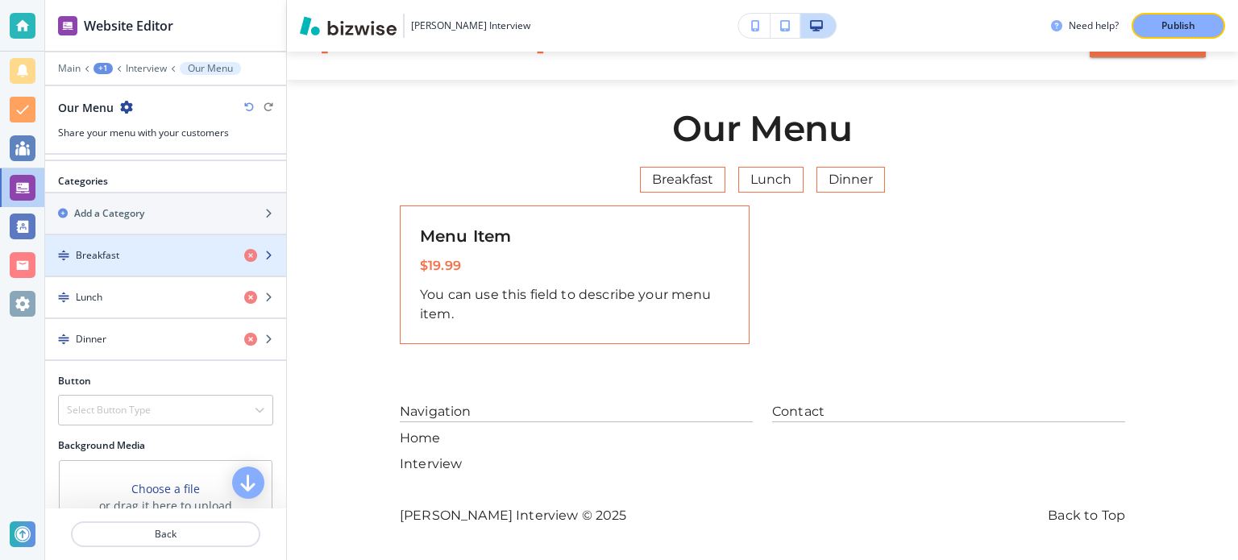
scroll to position [171, 0]
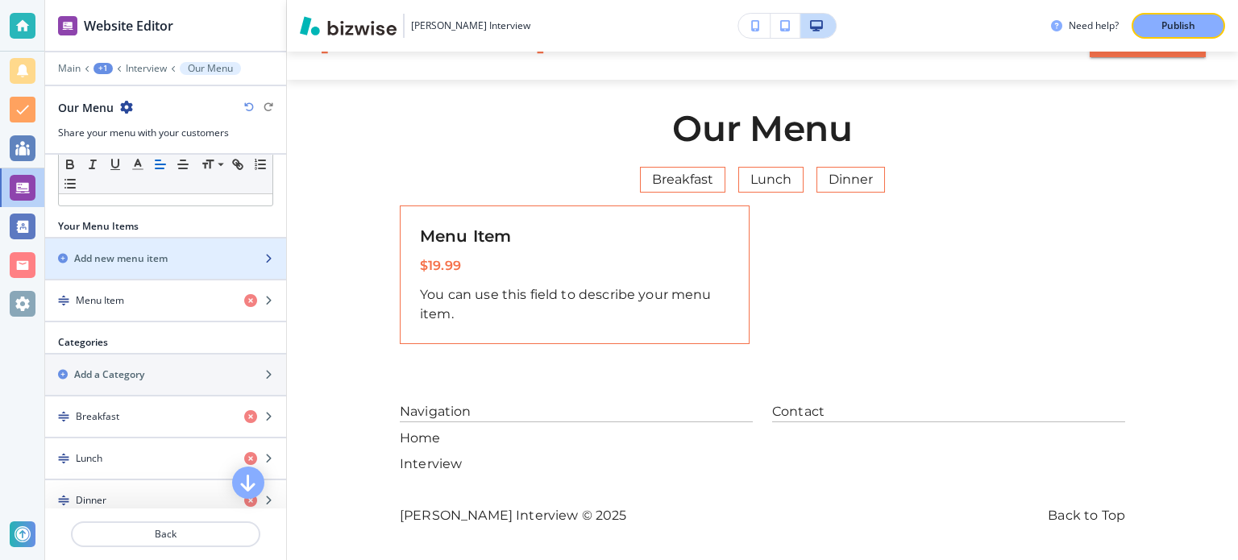
click at [191, 257] on div "Add new menu item" at bounding box center [148, 258] width 206 height 15
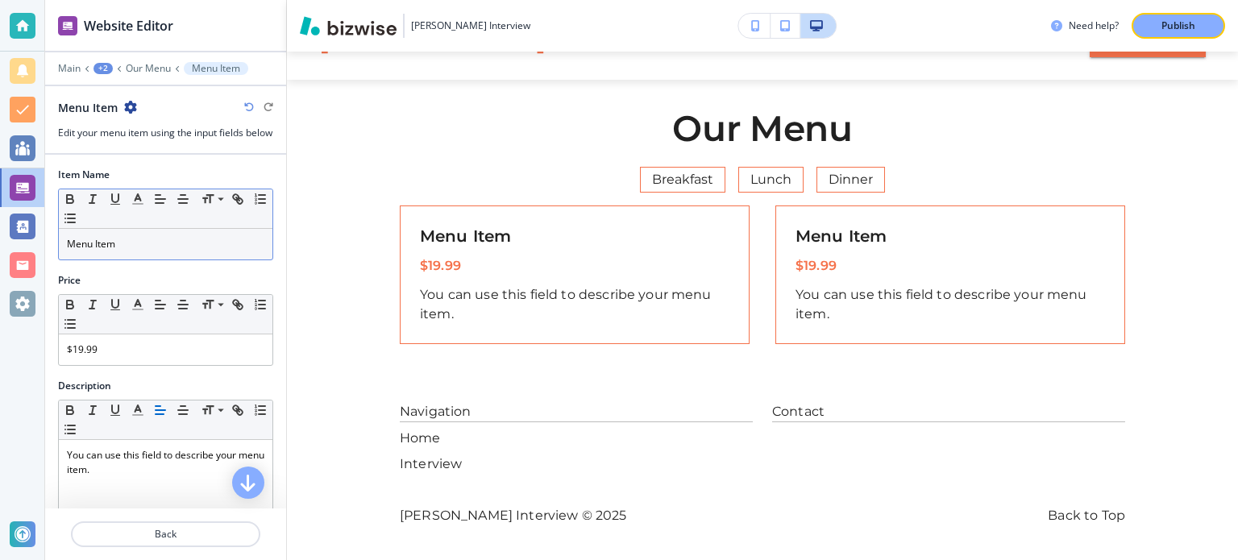
click at [139, 251] on p "Menu Item" at bounding box center [165, 244] width 197 height 15
drag, startPoint x: 144, startPoint y: 256, endPoint x: 21, endPoint y: 237, distance: 124.8
click at [21, 237] on div "Website Editor Main +2 Our Menu Menu Item Menu Item Edit your menu item using t…" at bounding box center [619, 280] width 1238 height 560
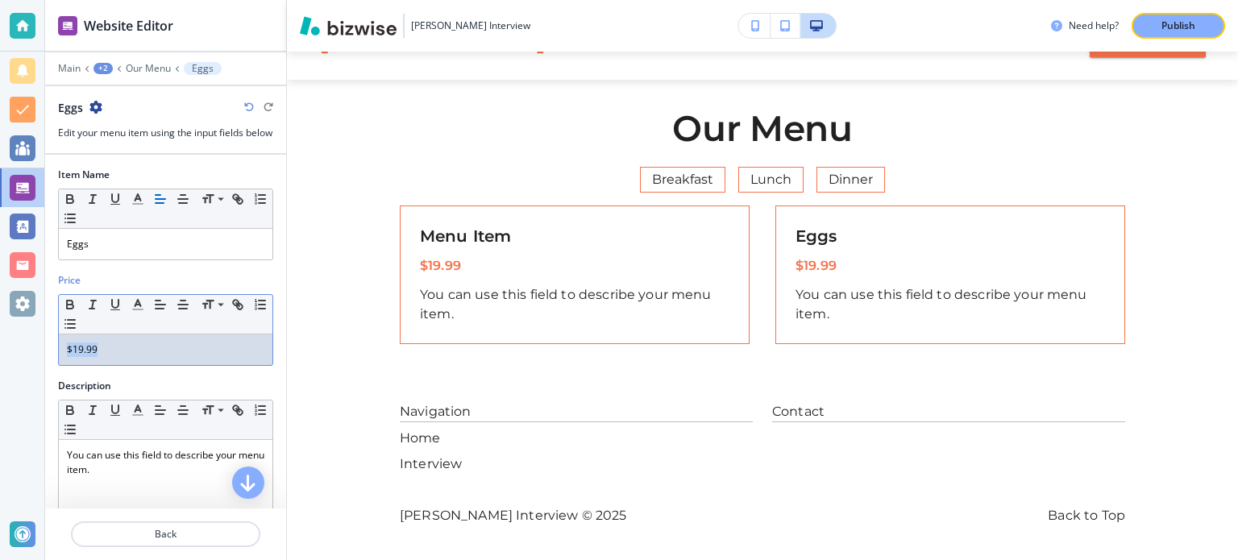
drag, startPoint x: 114, startPoint y: 360, endPoint x: 0, endPoint y: 349, distance: 115.0
click at [0, 349] on div "Website Editor Main +2 Our Menu Eggs Eggs Edit your menu item using the input f…" at bounding box center [619, 280] width 1238 height 560
click at [69, 357] on p "10.00" at bounding box center [165, 350] width 197 height 15
click at [219, 379] on div "Price Small Normal Large Huge $10.00" at bounding box center [165, 326] width 241 height 106
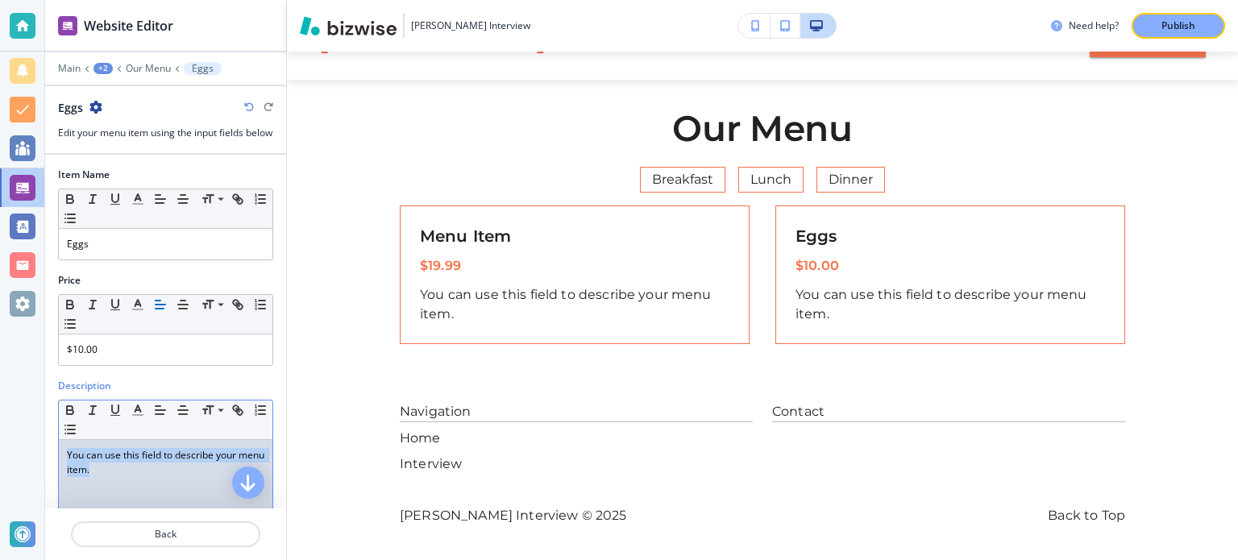
drag, startPoint x: 135, startPoint y: 476, endPoint x: 23, endPoint y: 449, distance: 115.2
click at [23, 449] on div "Website Editor Main +2 Our Menu Eggs Eggs Edit your menu item using the input f…" at bounding box center [619, 280] width 1238 height 560
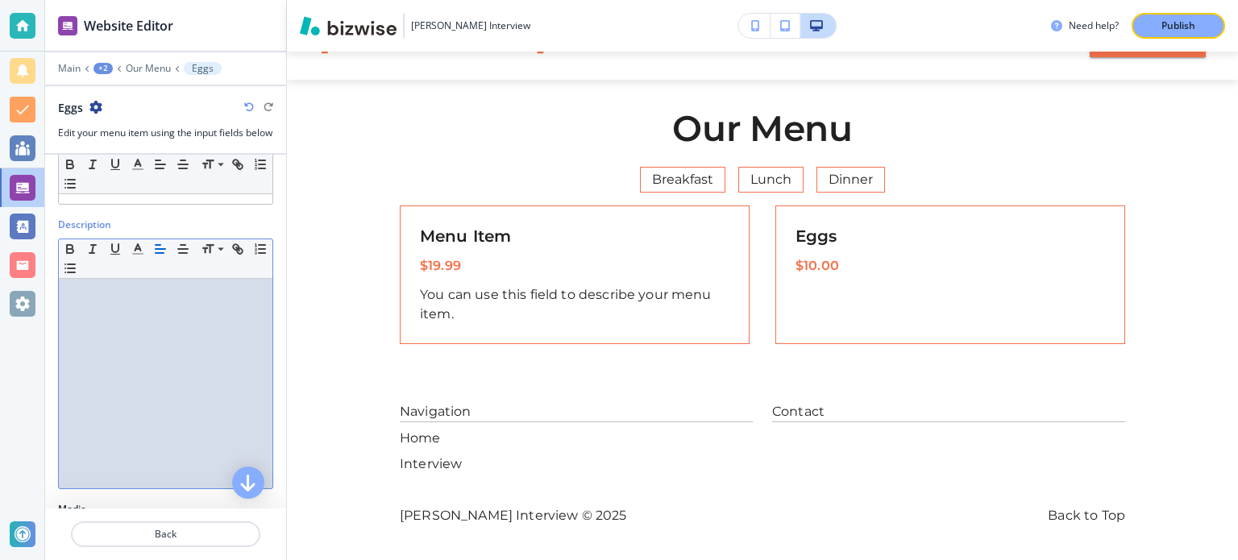
scroll to position [305, 0]
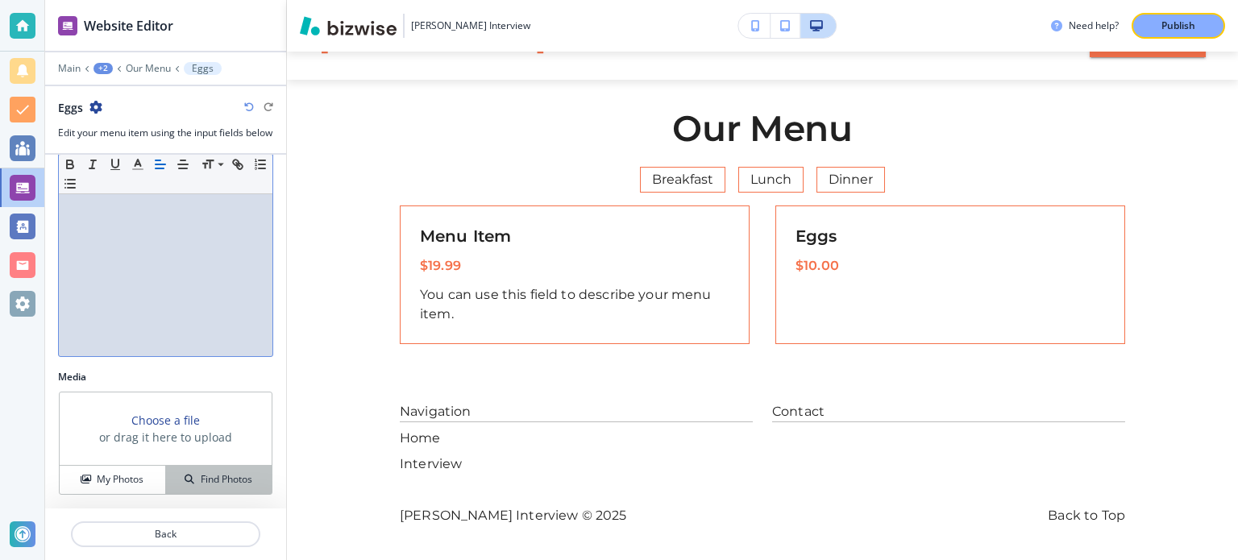
click at [203, 482] on h4 "Find Photos" at bounding box center [227, 479] width 52 height 15
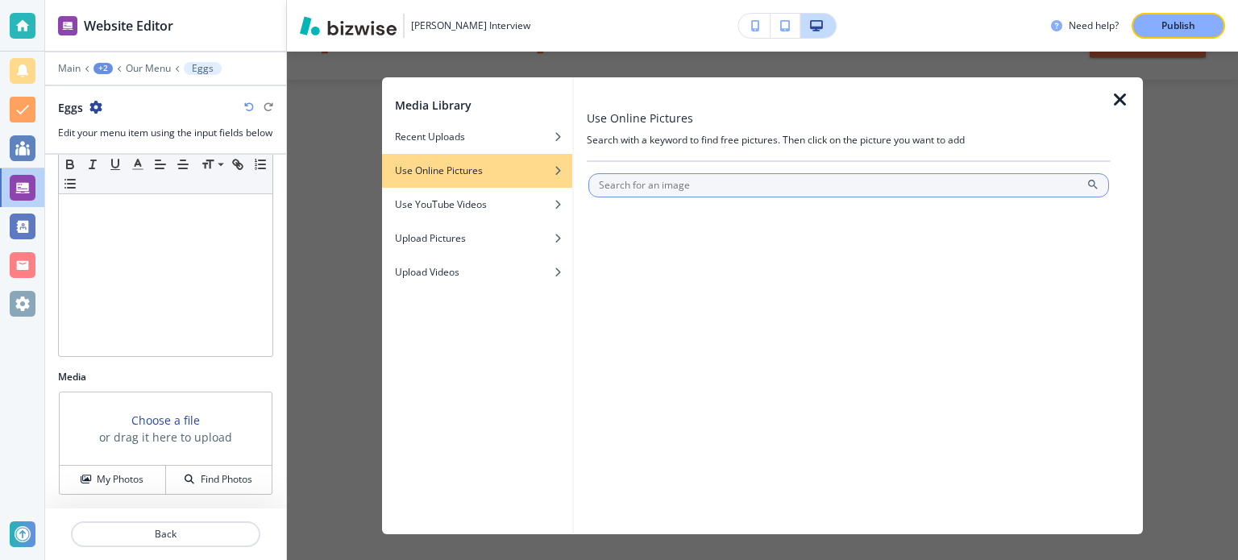
click at [712, 195] on input "text" at bounding box center [848, 185] width 521 height 24
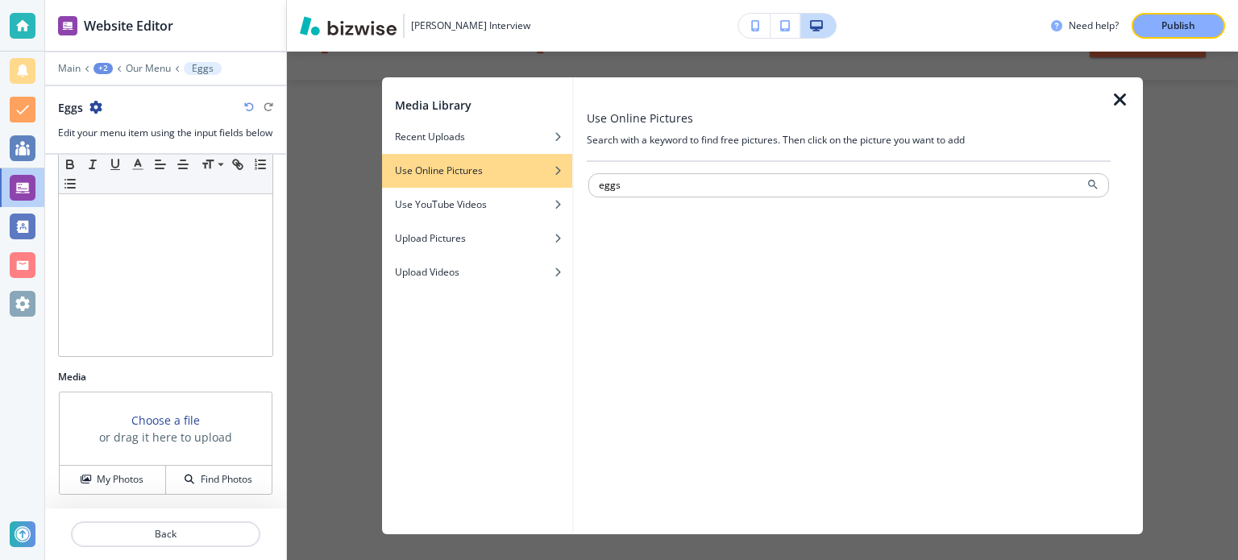
type input "eggs"
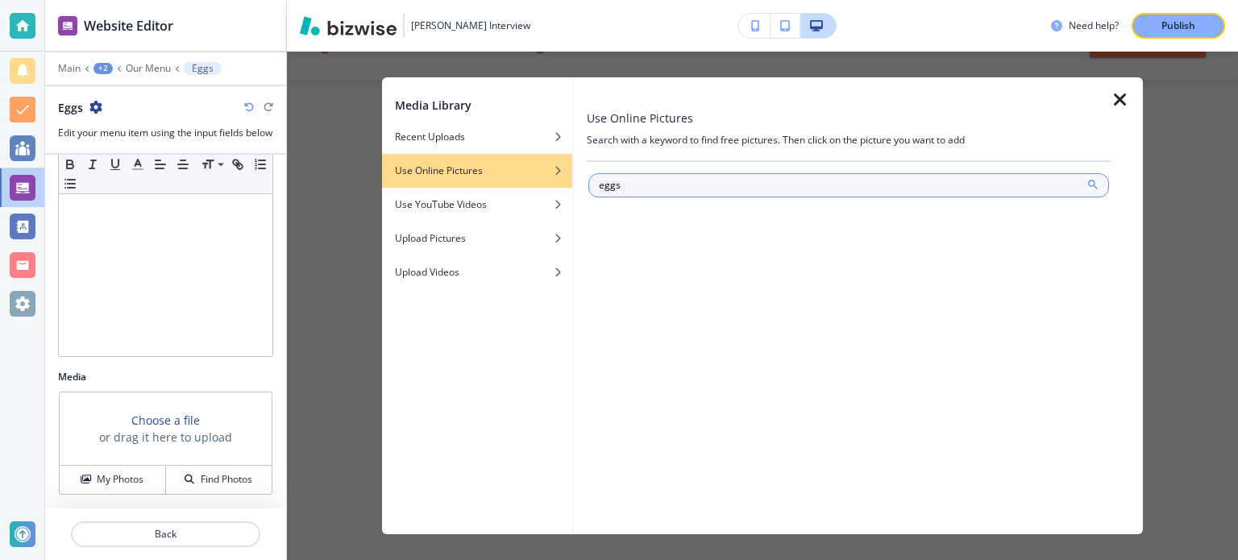
click at [1098, 178] on icon at bounding box center [1093, 184] width 13 height 13
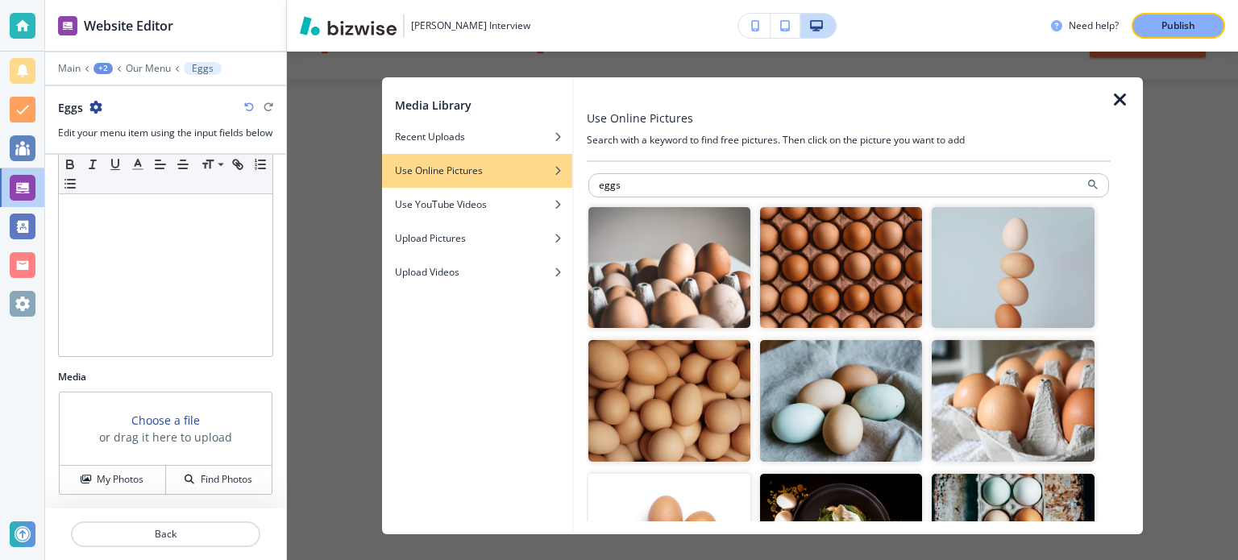
click at [707, 273] on img "button" at bounding box center [669, 268] width 162 height 122
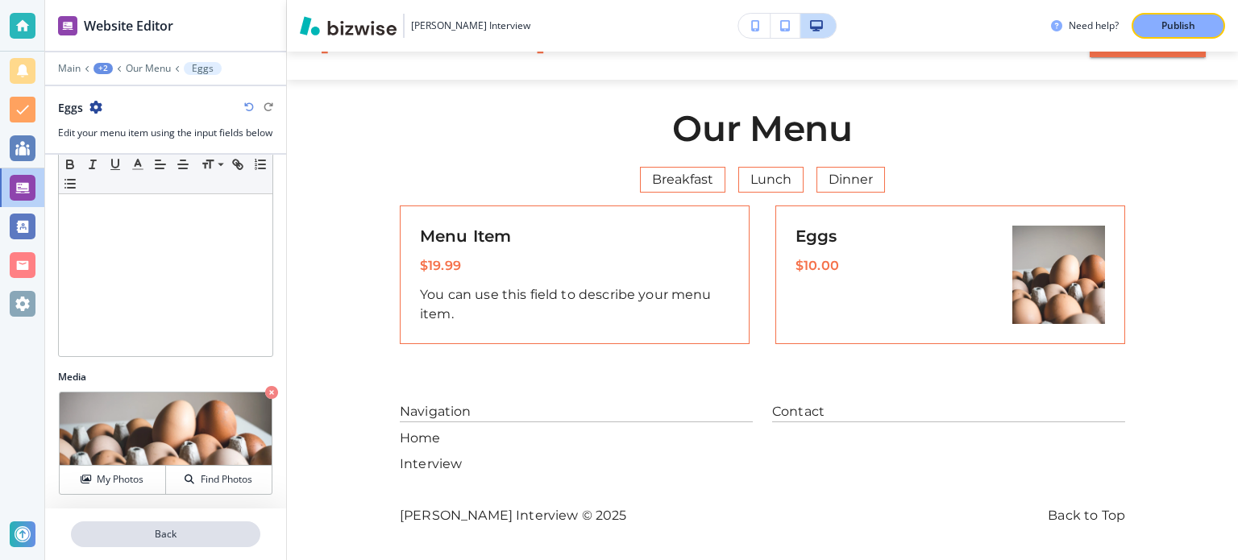
click at [190, 541] on p "Back" at bounding box center [166, 534] width 186 height 15
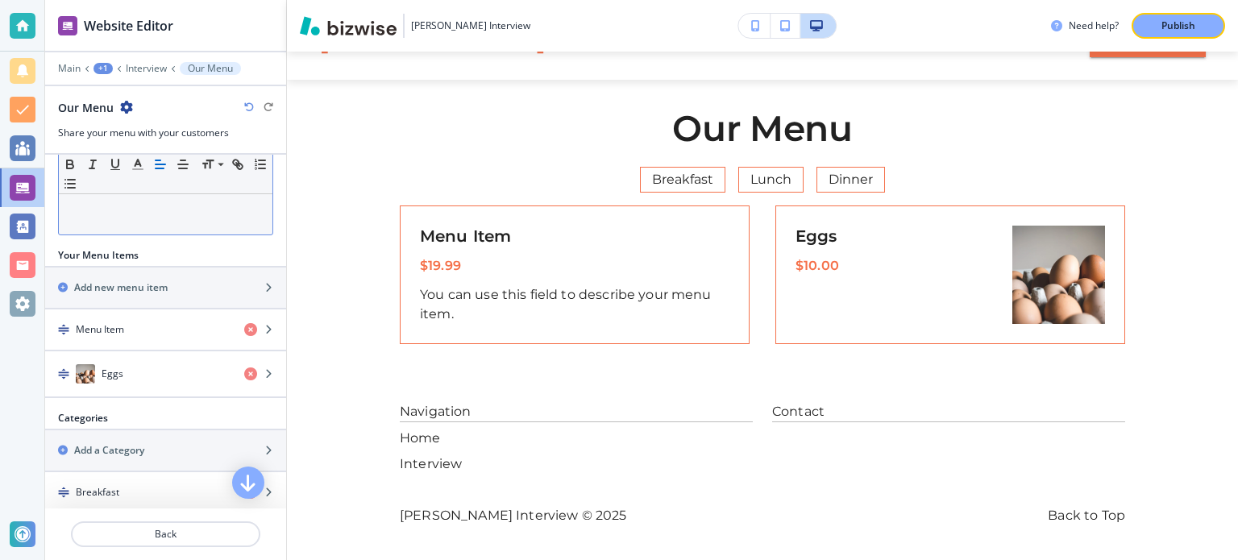
scroll to position [161, 0]
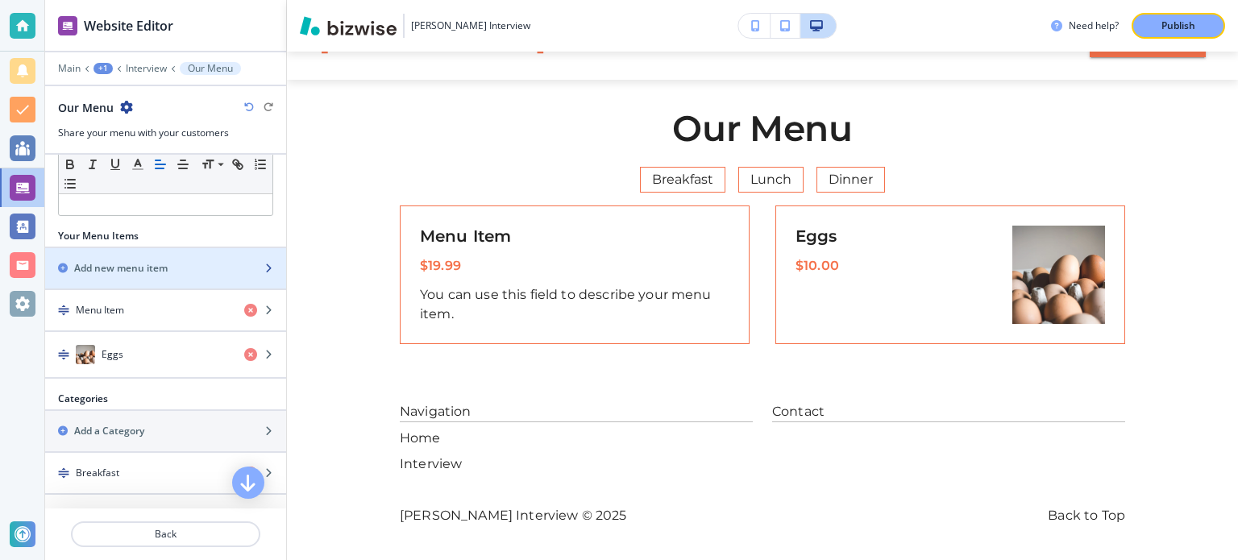
click at [264, 268] on icon "button" at bounding box center [269, 269] width 10 height 10
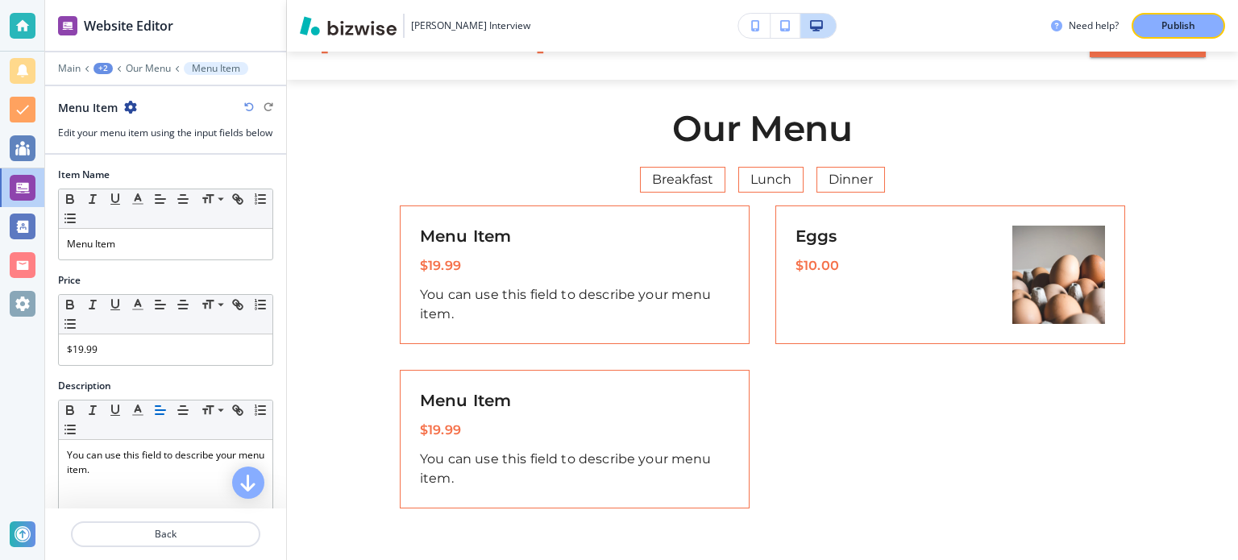
scroll to position [217, 0]
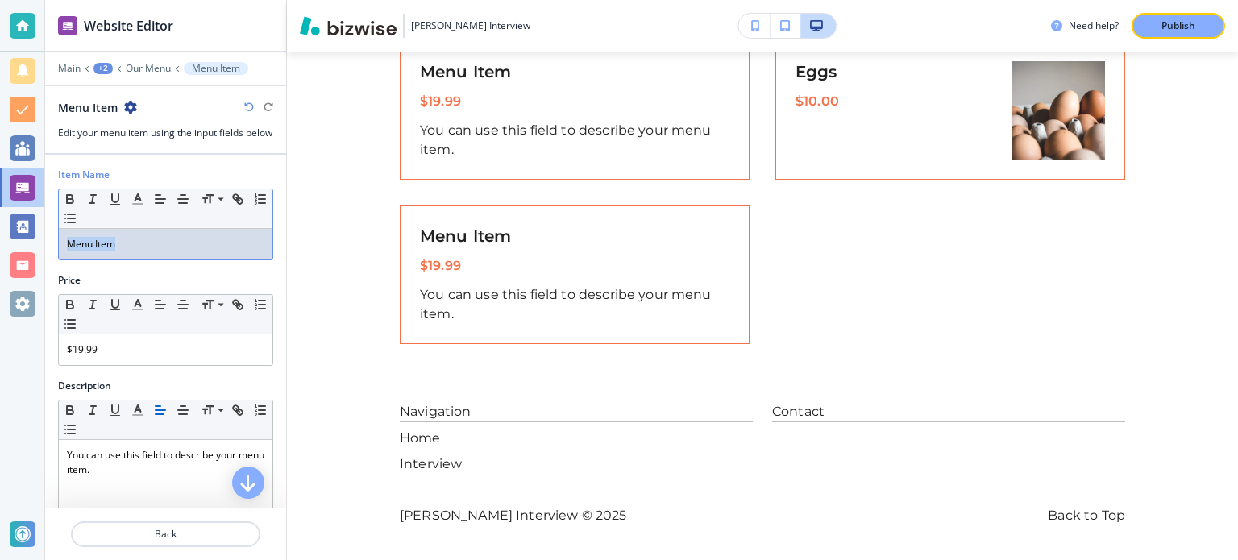
drag, startPoint x: 142, startPoint y: 260, endPoint x: 45, endPoint y: 262, distance: 96.7
click at [45, 262] on div "Item Name Small Normal Large Huge Menu Item" at bounding box center [165, 221] width 241 height 106
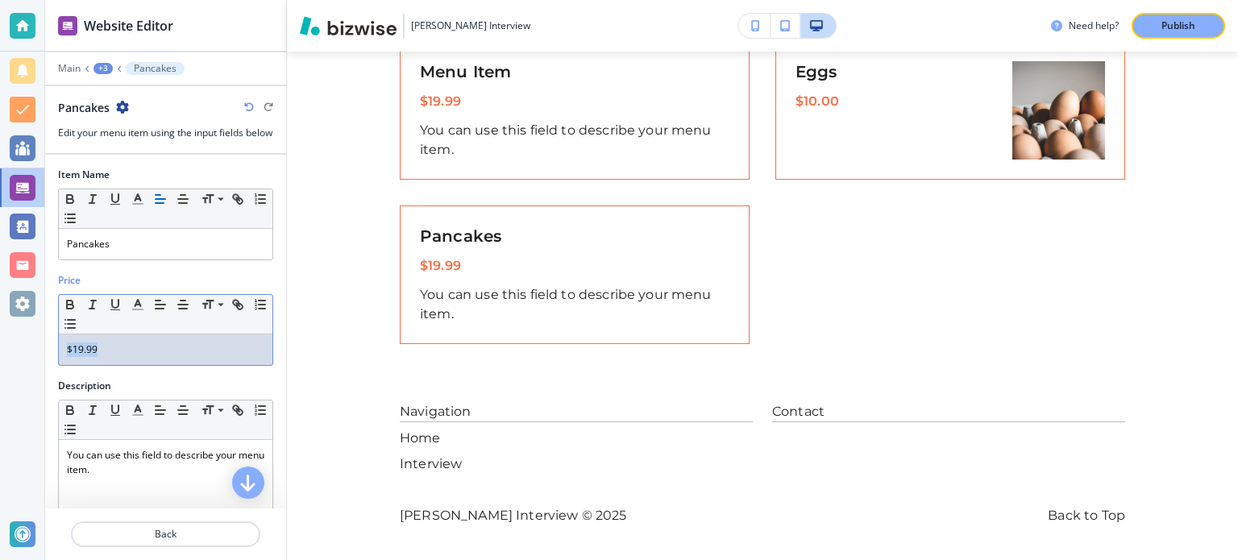
drag, startPoint x: 146, startPoint y: 364, endPoint x: 38, endPoint y: 364, distance: 108.0
click at [38, 364] on div "Website Editor Main +3 Pancakes Pancakes Edit your menu item using the input fi…" at bounding box center [619, 280] width 1238 height 560
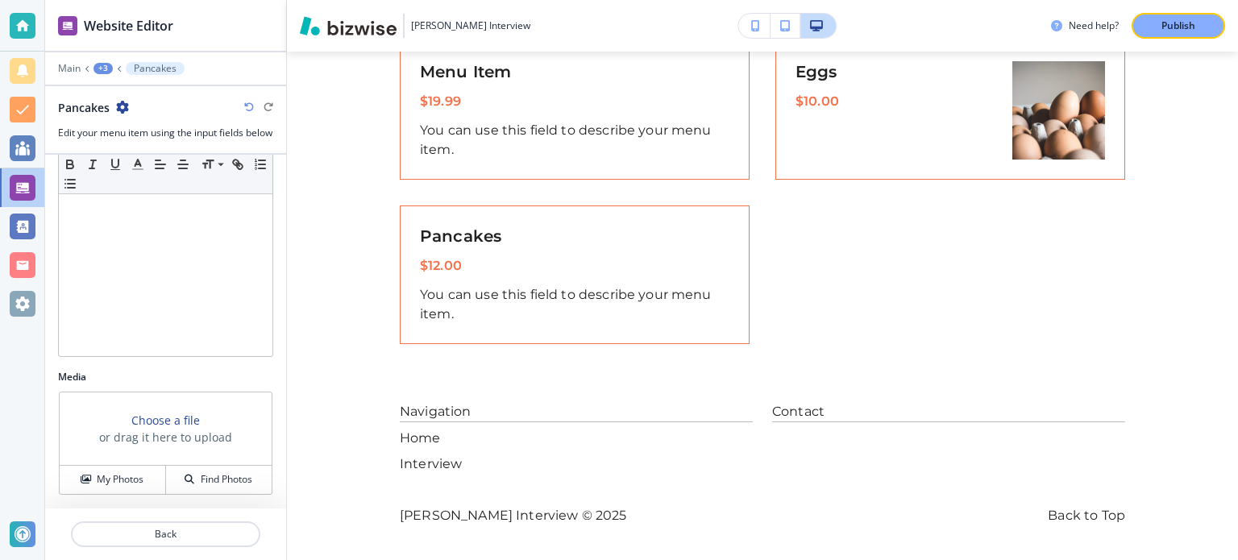
scroll to position [143, 0]
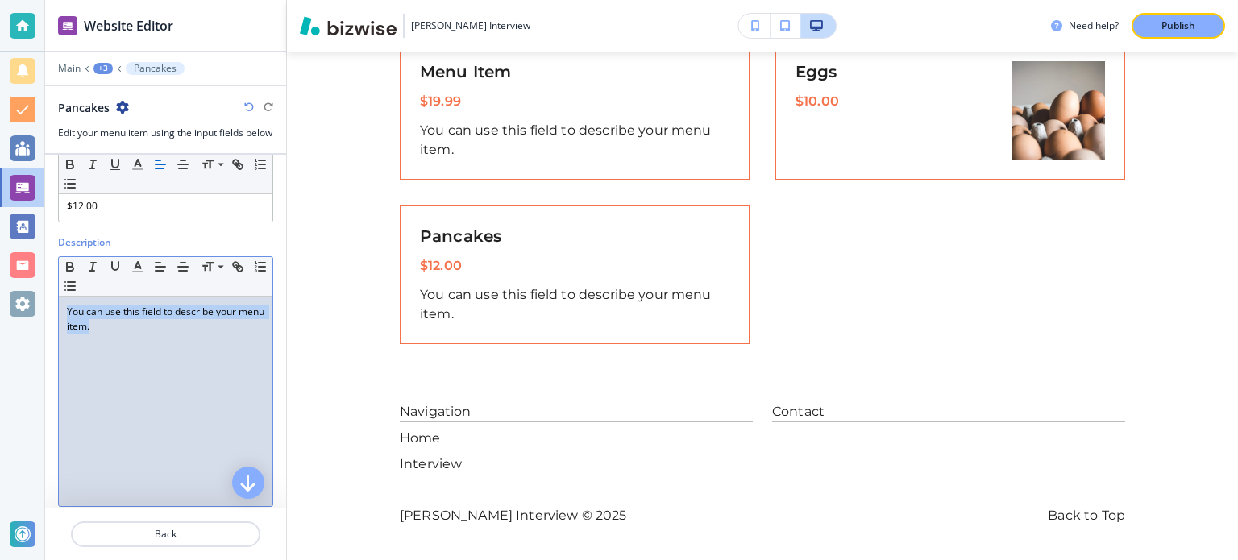
drag, startPoint x: 157, startPoint y: 350, endPoint x: 23, endPoint y: 310, distance: 139.7
click at [23, 310] on div "Website Editor Main +3 Pancakes Pancakes Edit your menu item using the input fi…" at bounding box center [619, 280] width 1238 height 560
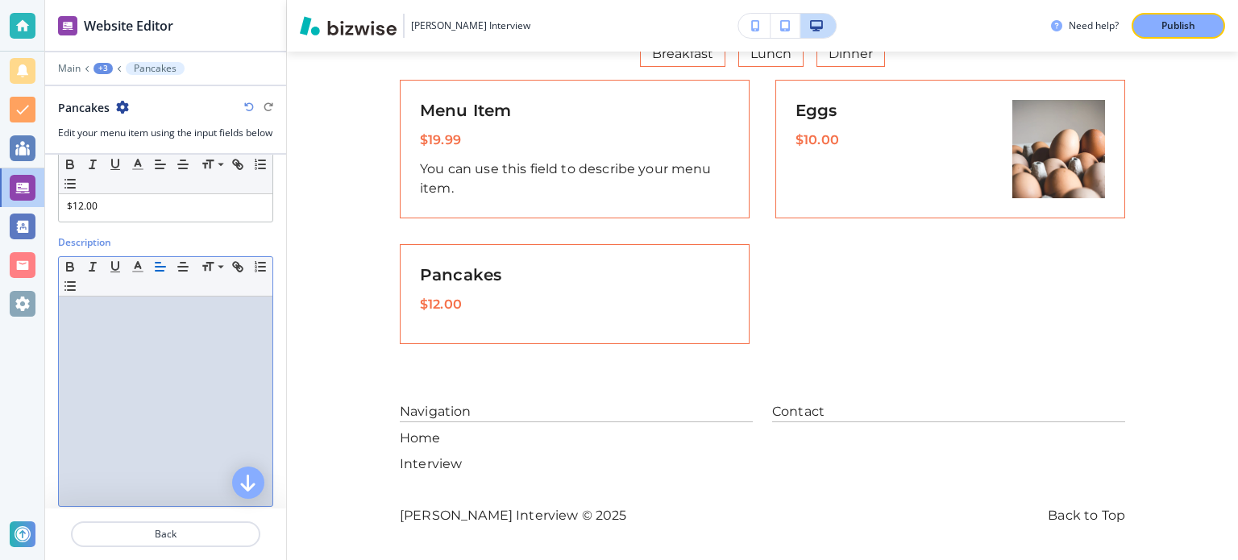
scroll to position [305, 0]
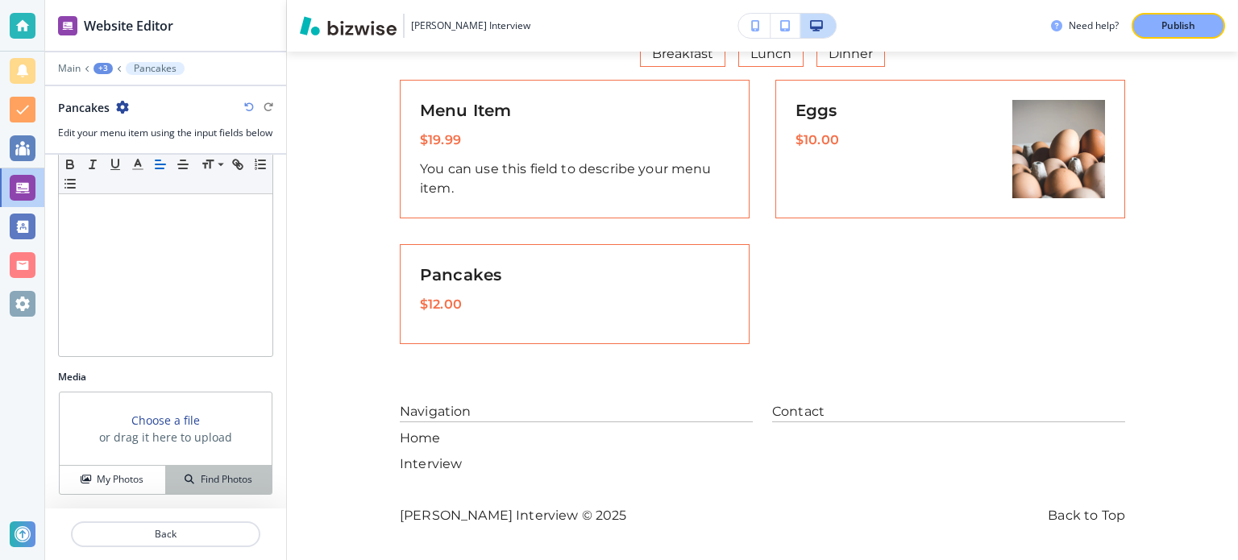
click at [201, 479] on h4 "Find Photos" at bounding box center [227, 479] width 52 height 15
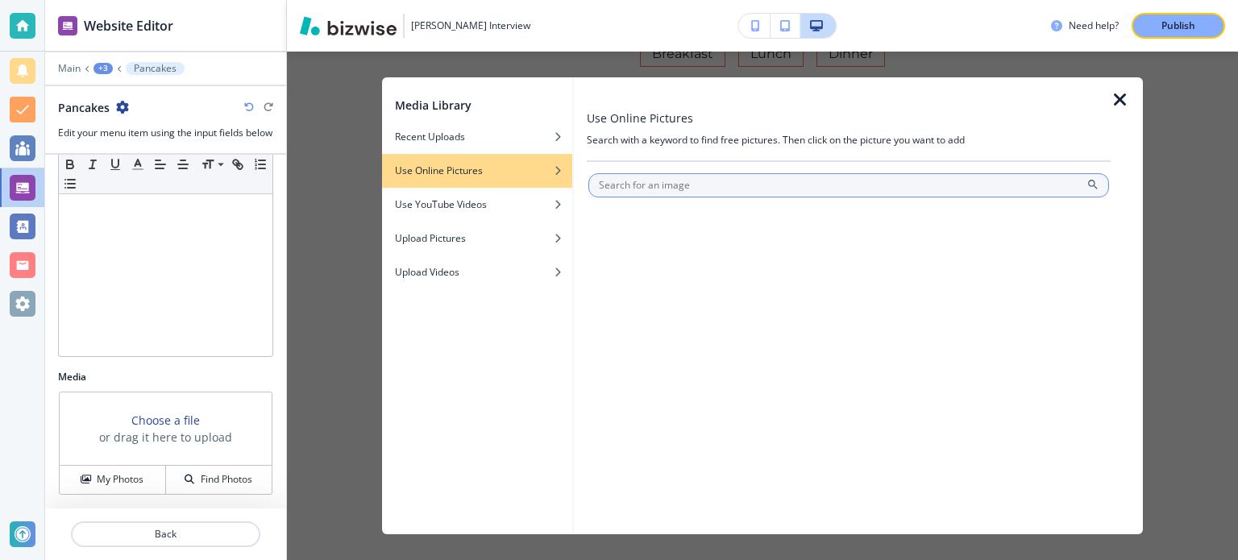
click at [729, 181] on input "text" at bounding box center [848, 185] width 521 height 24
type input "pancakes"
click at [1097, 185] on icon at bounding box center [1093, 184] width 13 height 13
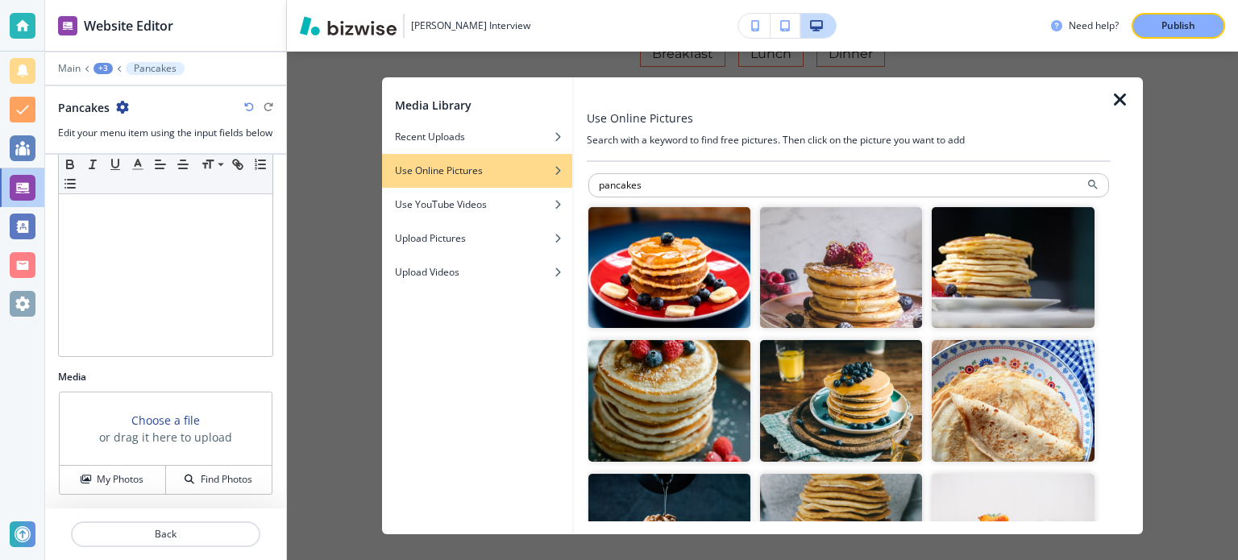
click at [707, 287] on img "button" at bounding box center [669, 268] width 162 height 122
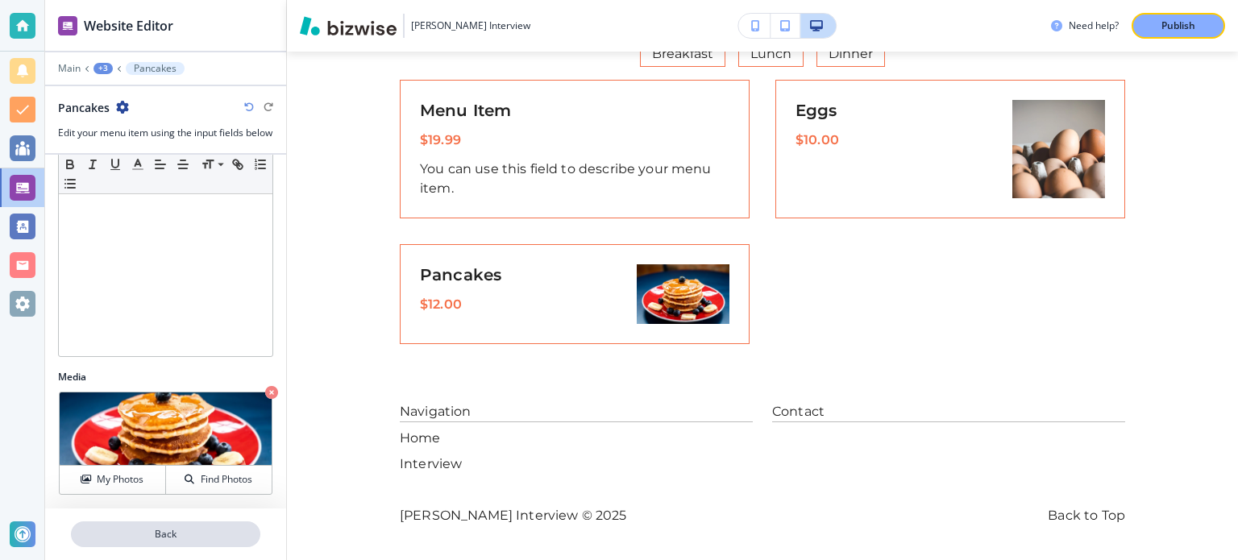
click at [196, 535] on p "Back" at bounding box center [166, 534] width 186 height 15
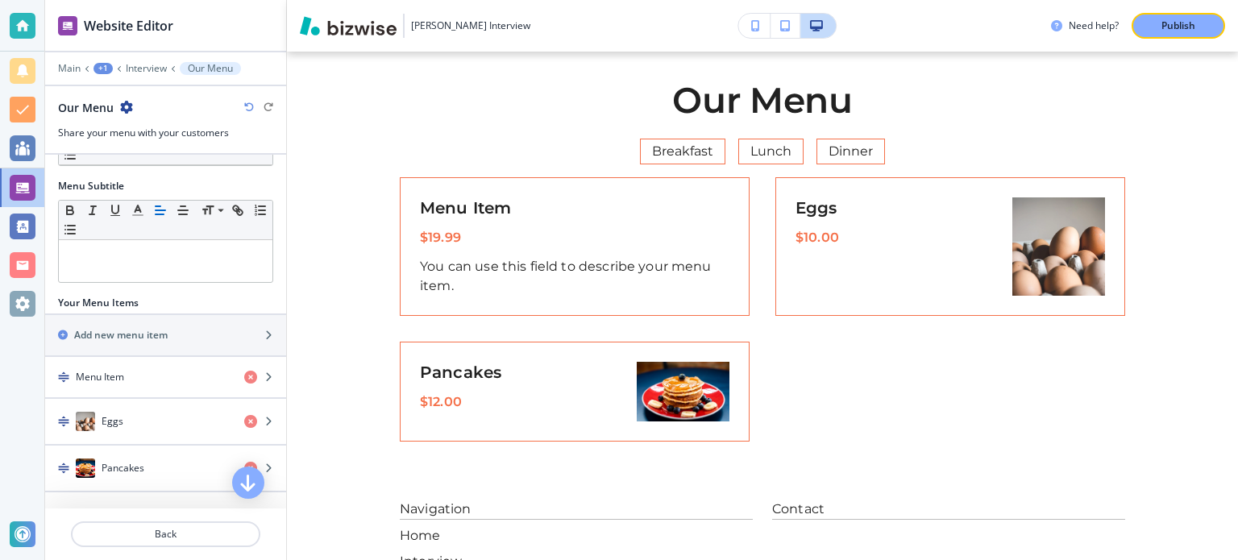
scroll to position [135, 0]
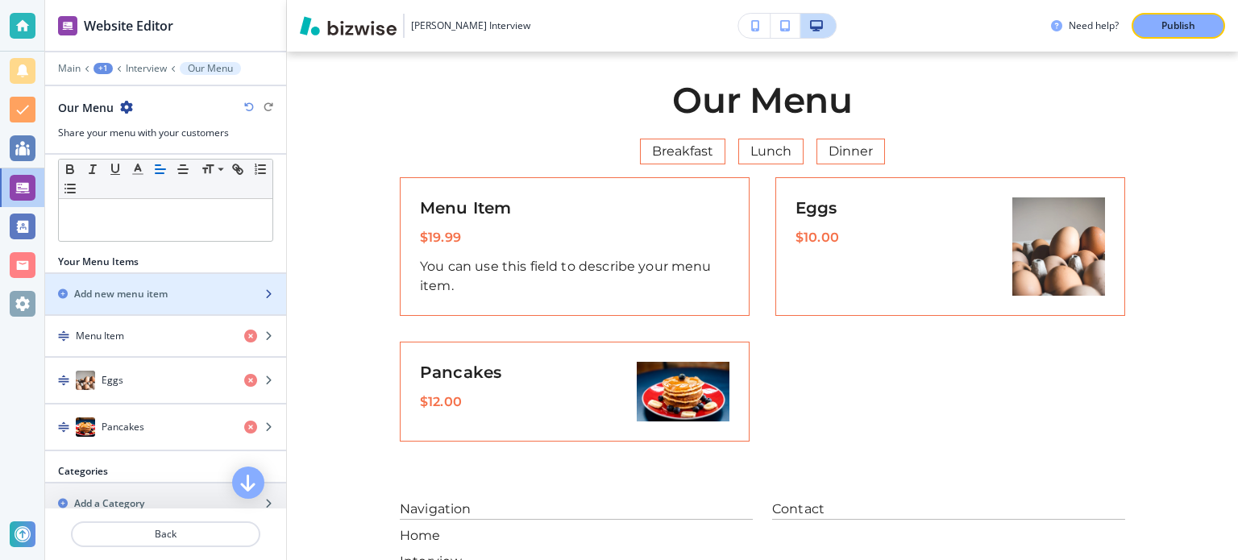
click at [240, 287] on div "Add new menu item" at bounding box center [165, 294] width 241 height 15
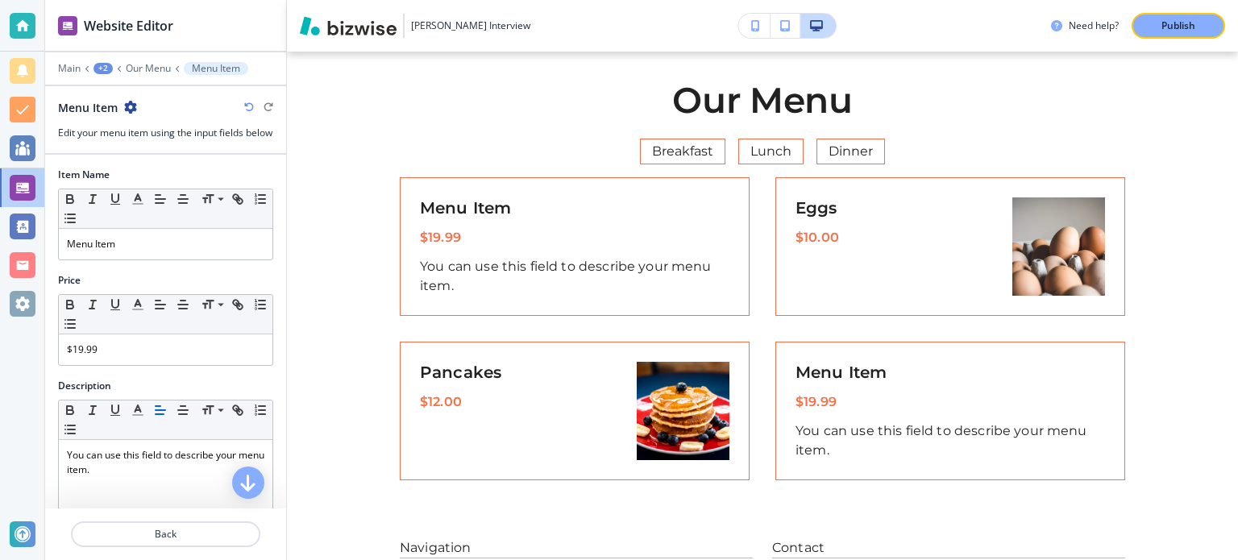
scroll to position [217, 0]
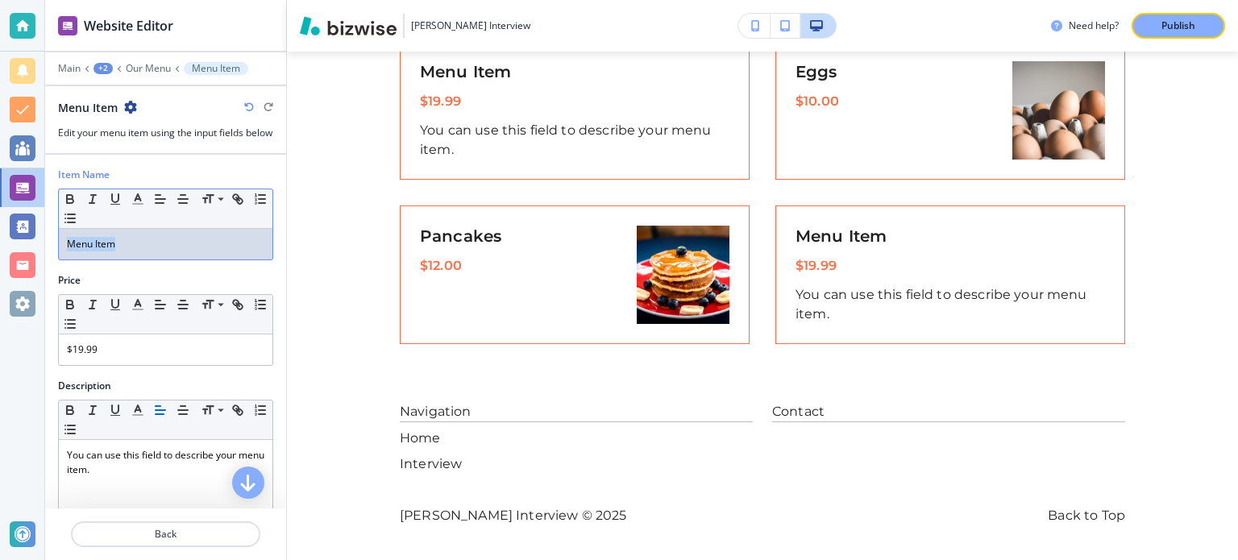
drag, startPoint x: 156, startPoint y: 261, endPoint x: 13, endPoint y: 251, distance: 143.9
click at [13, 251] on div "Website Editor Main +2 Our Menu Menu Item Menu Item Edit your menu item using t…" at bounding box center [619, 280] width 1238 height 560
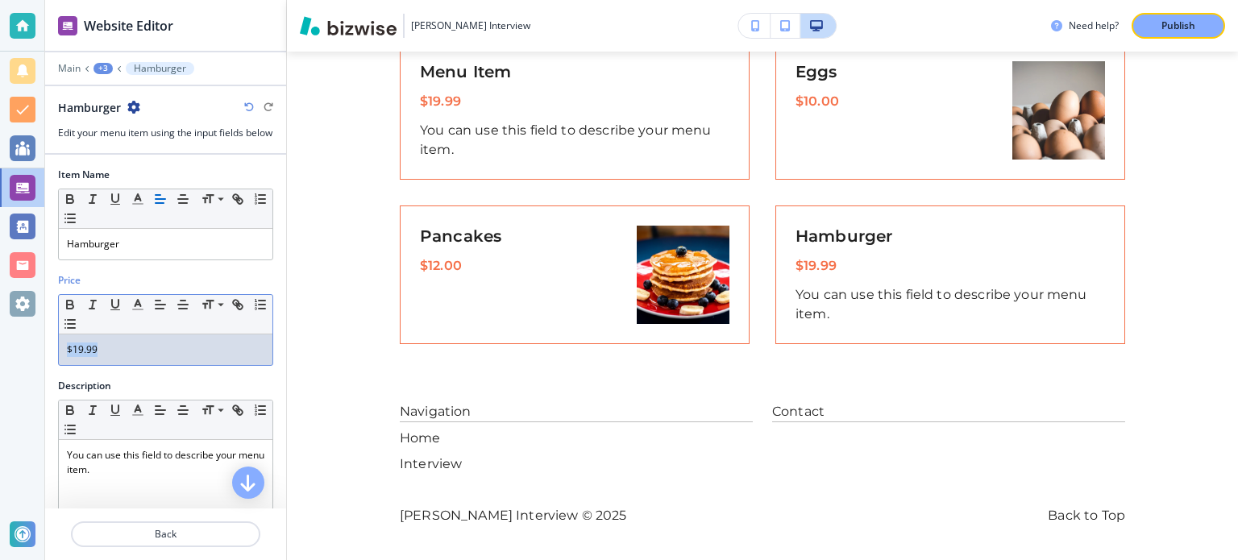
drag, startPoint x: 122, startPoint y: 363, endPoint x: 0, endPoint y: 352, distance: 122.2
click at [0, 352] on div "Website Editor Main +3 Hamburger Hamburger Edit your menu item using the input …" at bounding box center [619, 280] width 1238 height 560
click at [163, 530] on p "Back" at bounding box center [166, 534] width 186 height 15
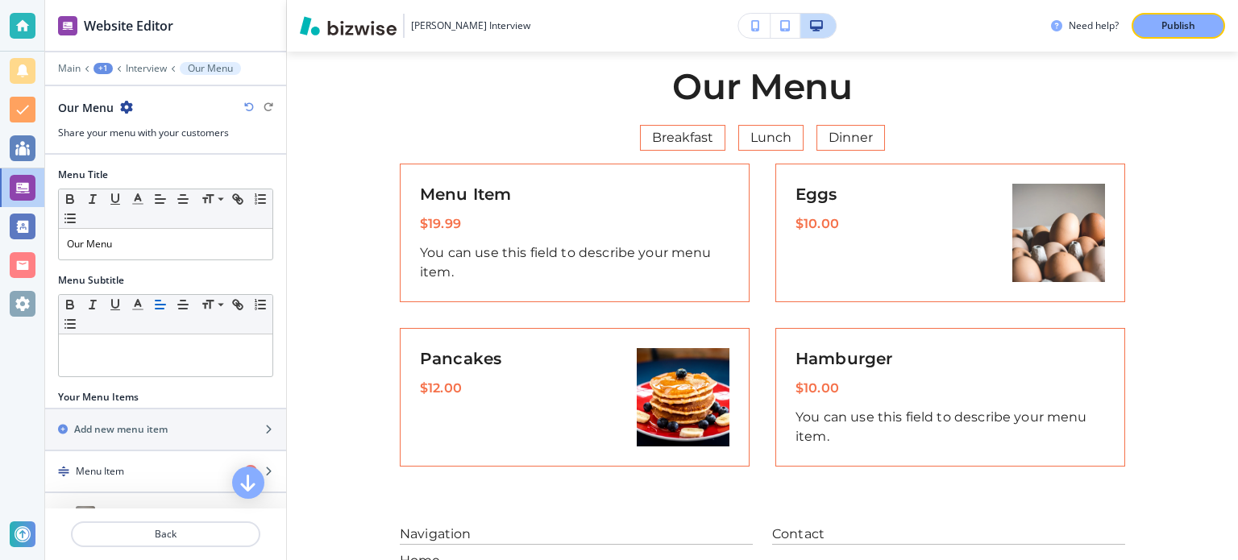
scroll to position [81, 0]
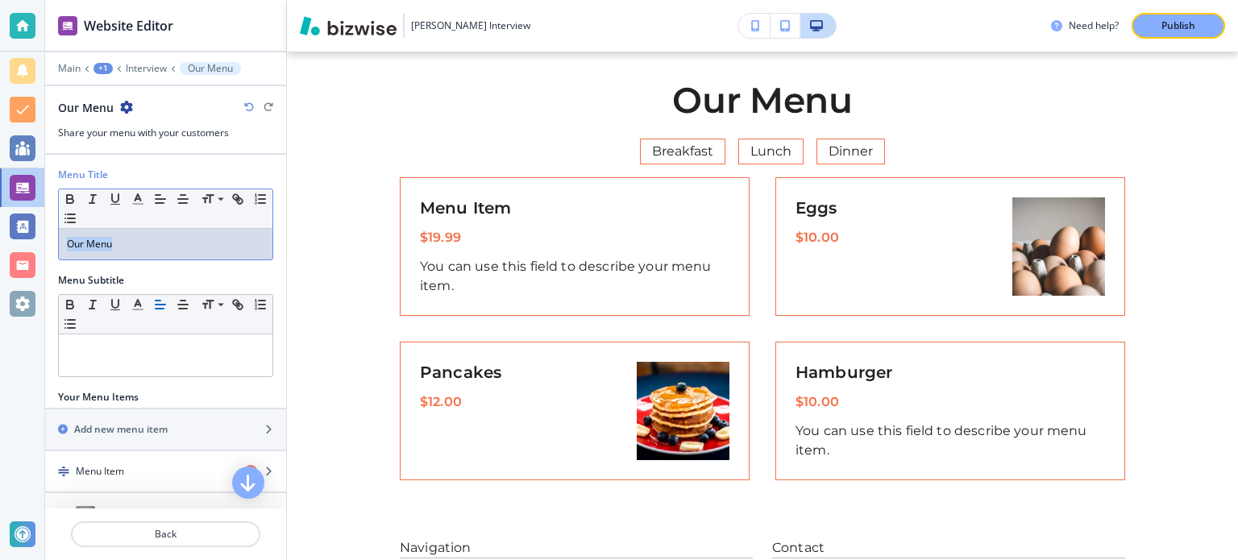
drag, startPoint x: 164, startPoint y: 241, endPoint x: 0, endPoint y: 239, distance: 164.4
click at [0, 239] on div "Website Editor Main +1 Interview Our Menu Our Menu Share your menu with your cu…" at bounding box center [619, 280] width 1238 height 560
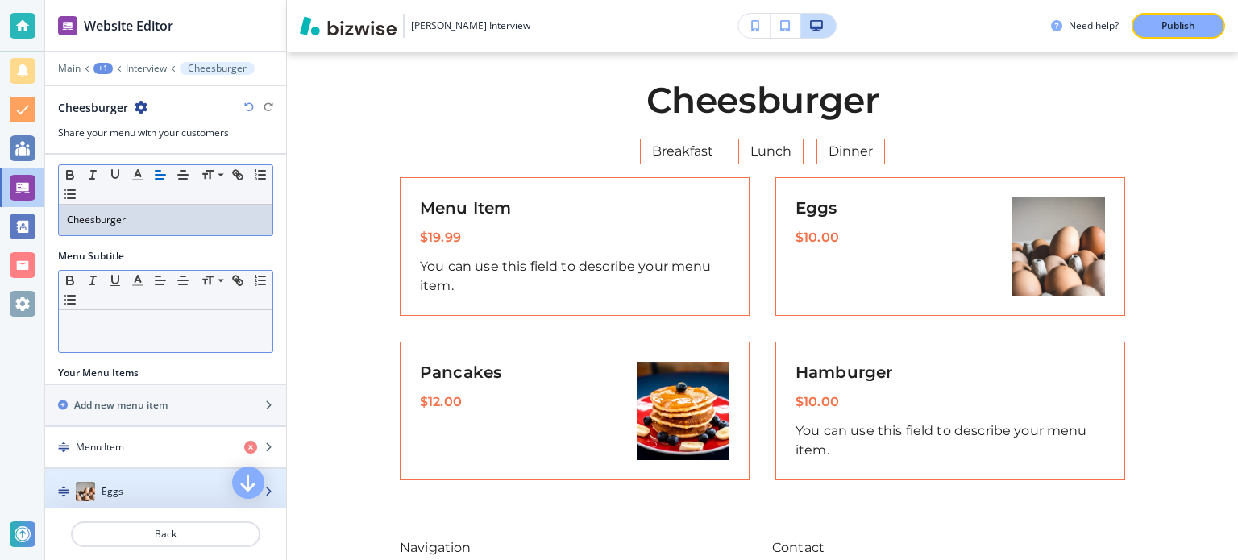
scroll to position [0, 0]
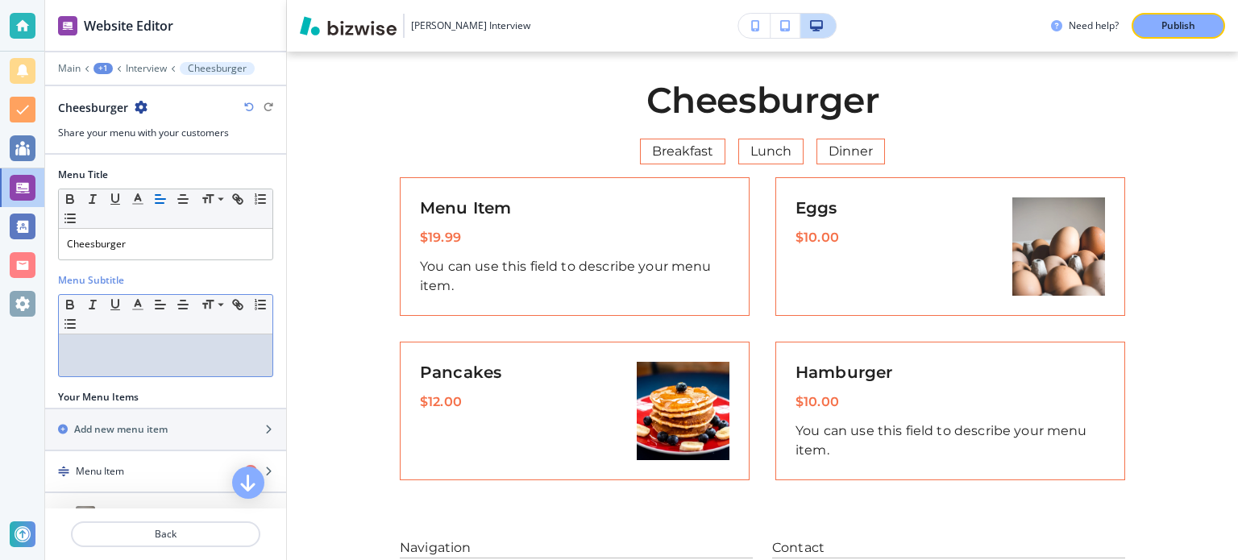
click at [124, 357] on div at bounding box center [166, 356] width 214 height 42
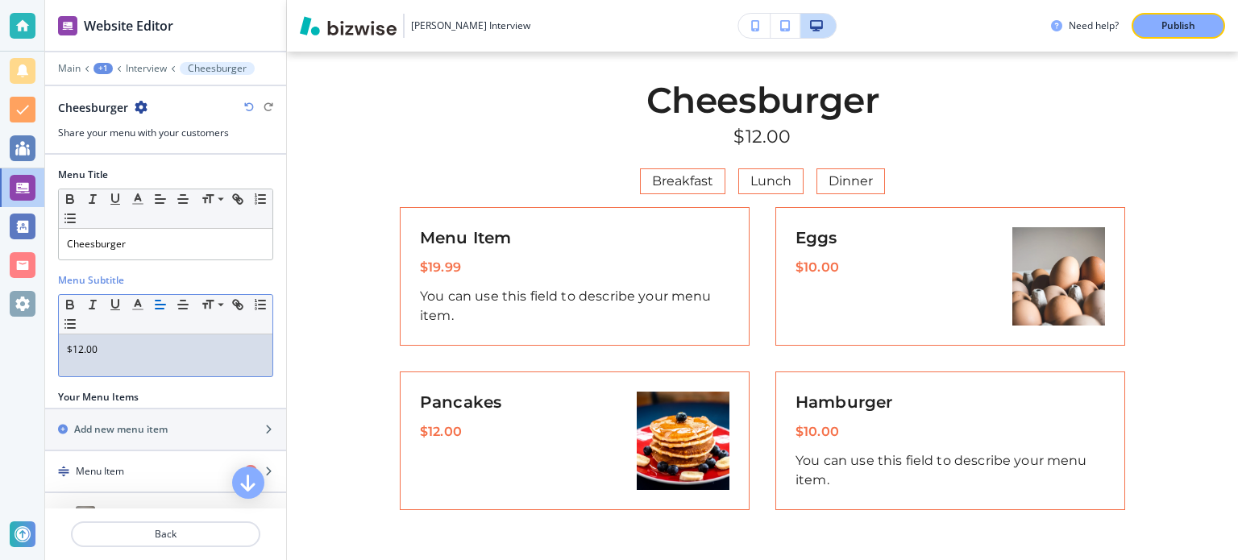
click at [130, 343] on p "$12.00" at bounding box center [165, 350] width 197 height 15
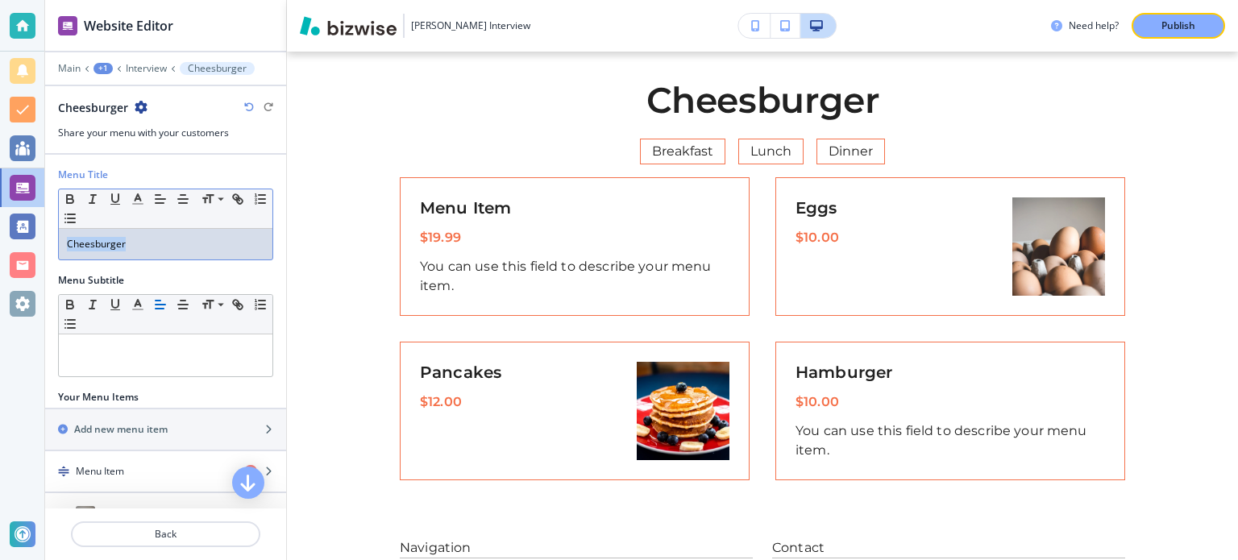
drag, startPoint x: 152, startPoint y: 241, endPoint x: 35, endPoint y: 238, distance: 116.1
click at [35, 238] on div "Website Editor Main +1 Interview Cheesburger Cheesburger Share your menu with y…" at bounding box center [619, 280] width 1238 height 560
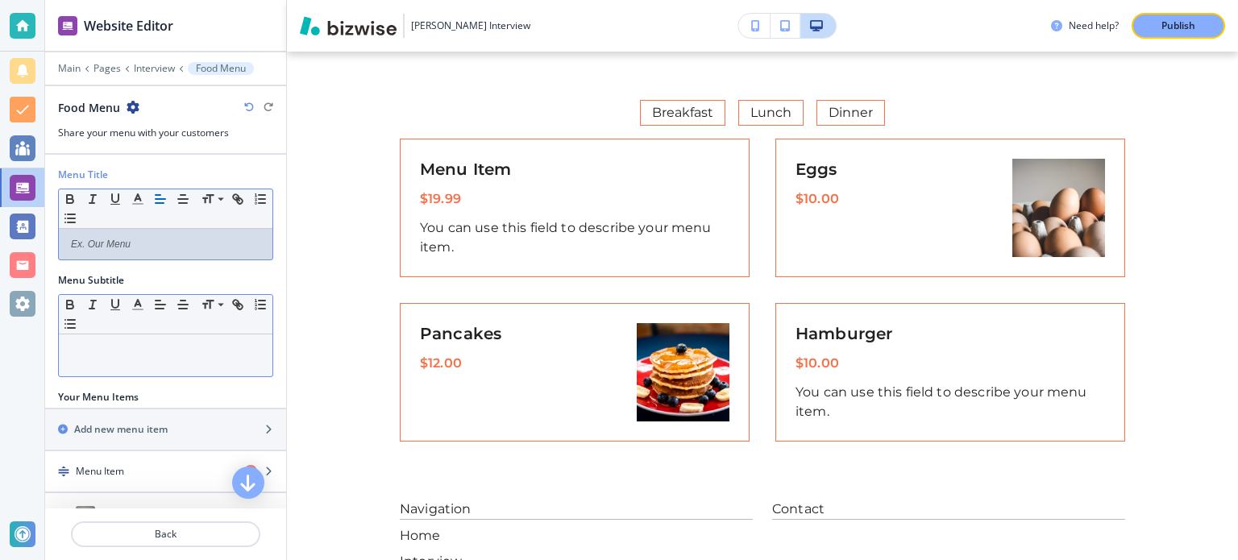
scroll to position [161, 0]
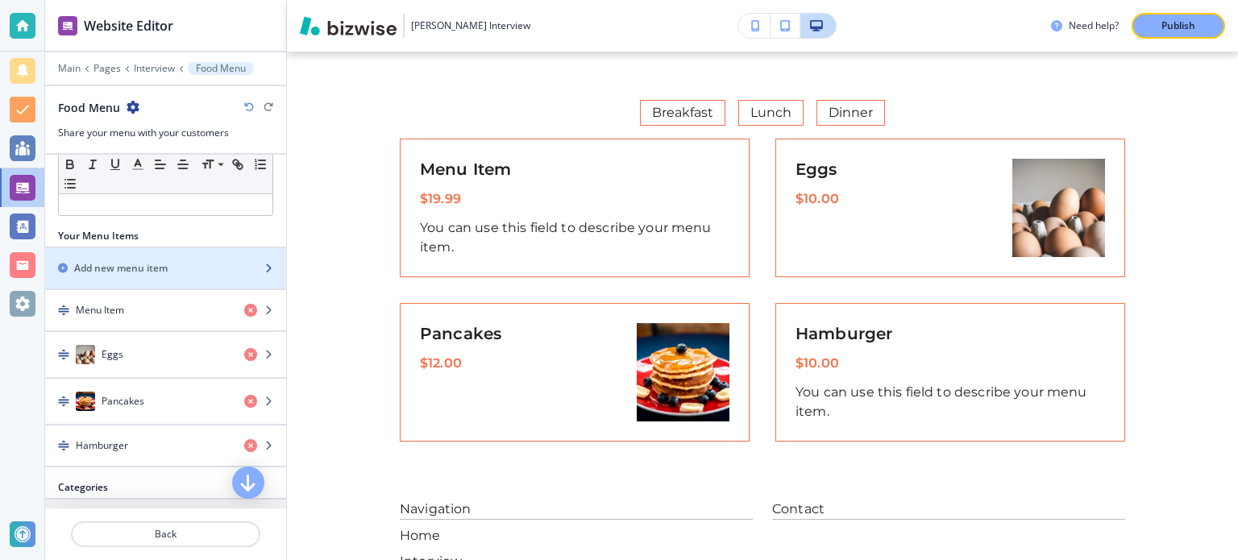
click at [264, 264] on icon "button" at bounding box center [269, 269] width 10 height 10
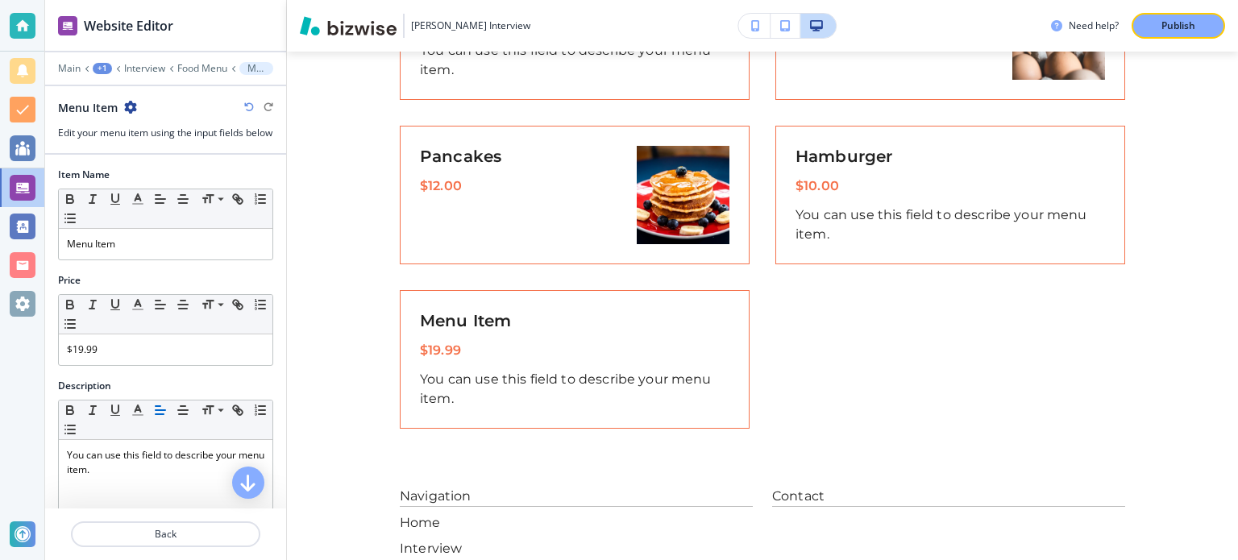
scroll to position [342, 0]
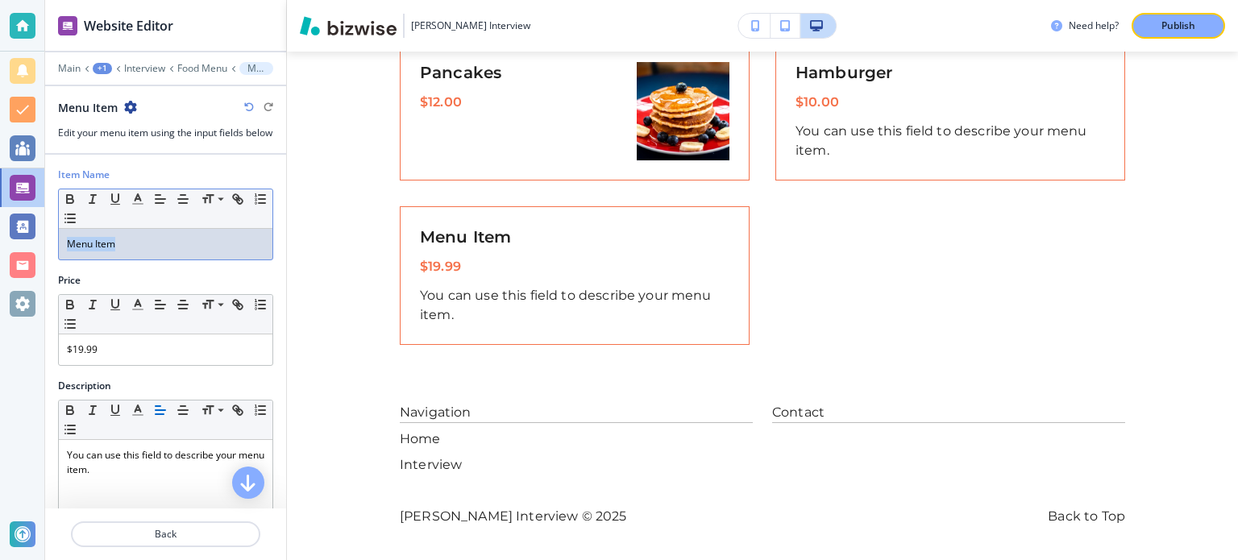
drag, startPoint x: 139, startPoint y: 259, endPoint x: 28, endPoint y: 254, distance: 111.3
click at [28, 254] on div "Website Editor Main +1 Interview Food Menu Menu Item Menu Item Edit your menu i…" at bounding box center [619, 280] width 1238 height 560
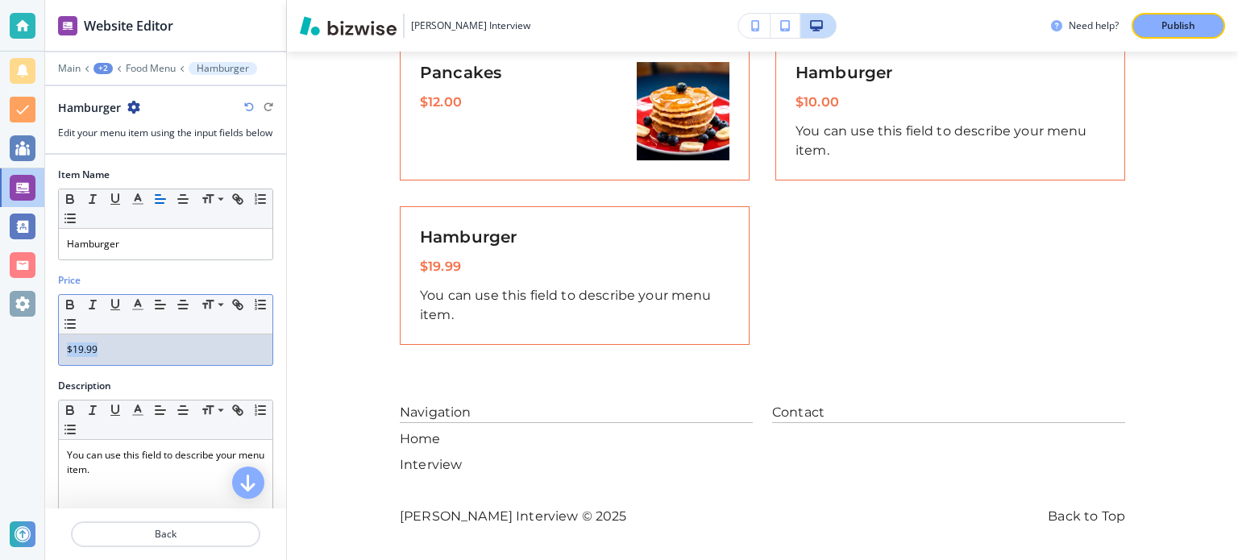
drag, startPoint x: 112, startPoint y: 364, endPoint x: 0, endPoint y: 351, distance: 112.8
click at [0, 351] on div "Website Editor Main +2 Food Menu Hamburger Hamburger Edit your menu item using …" at bounding box center [619, 280] width 1238 height 560
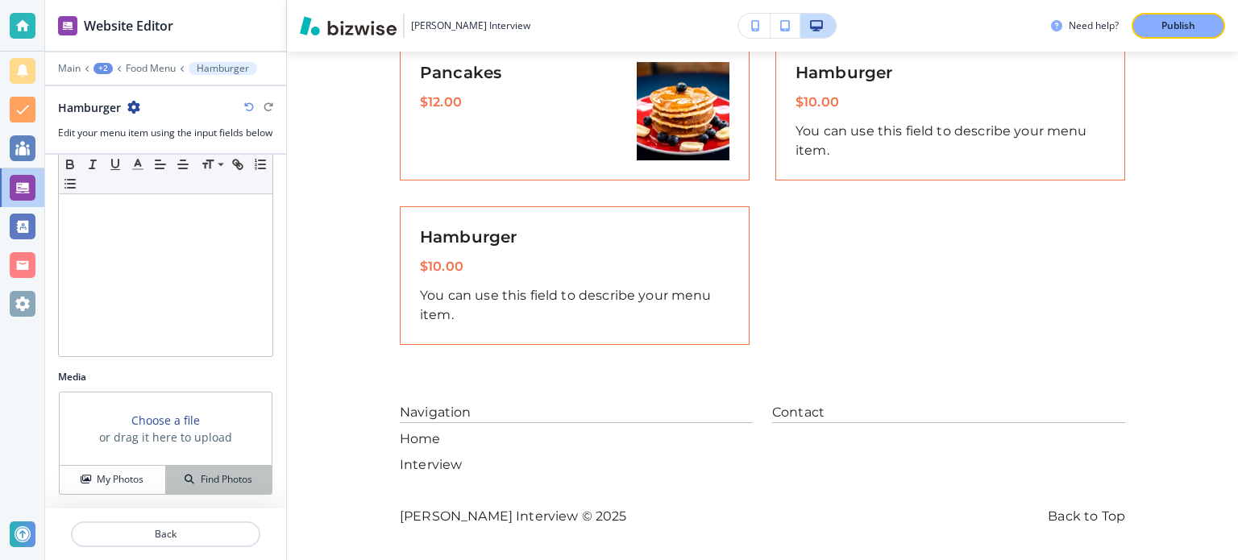
click at [206, 480] on h4 "Find Photos" at bounding box center [227, 479] width 52 height 15
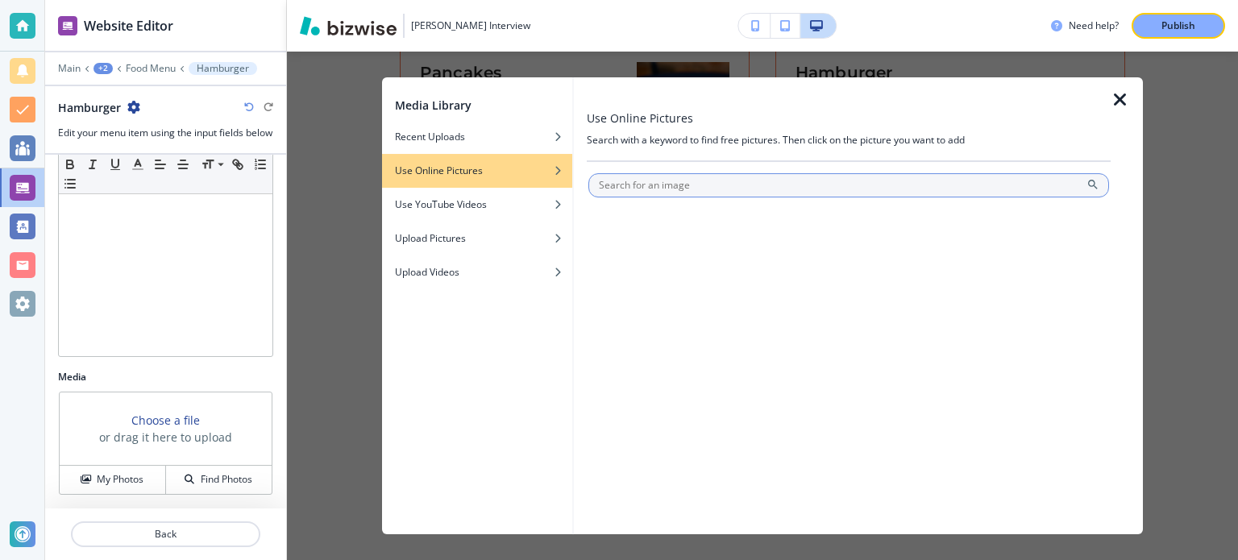
click at [642, 190] on input "text" at bounding box center [848, 185] width 521 height 24
type input "hamburger"
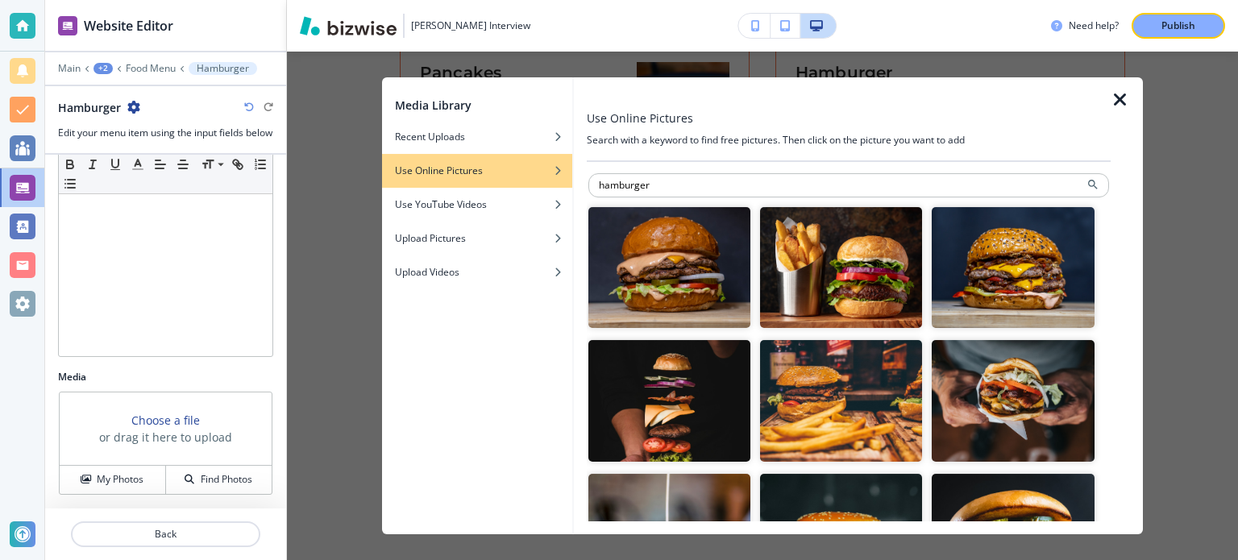
click at [674, 275] on img "button" at bounding box center [669, 268] width 162 height 122
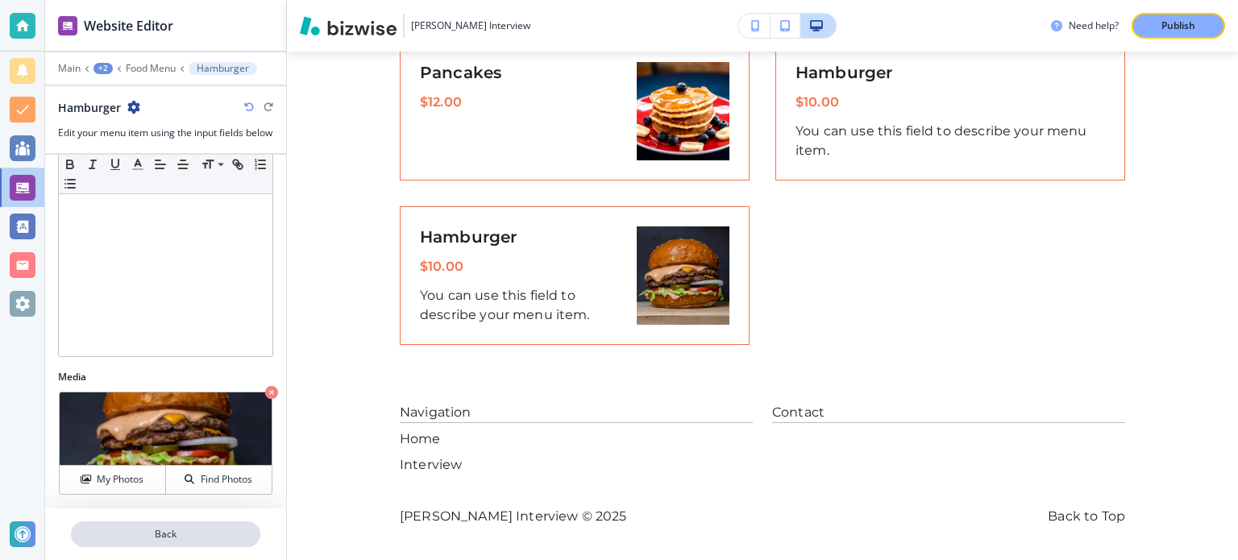
click at [148, 534] on p "Back" at bounding box center [166, 534] width 186 height 15
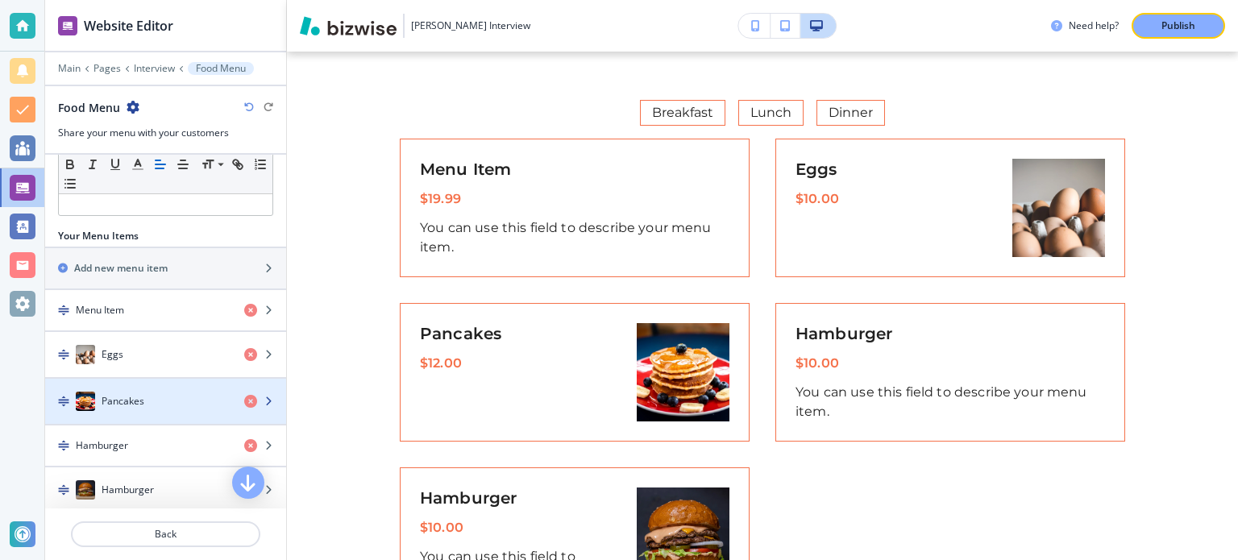
scroll to position [322, 0]
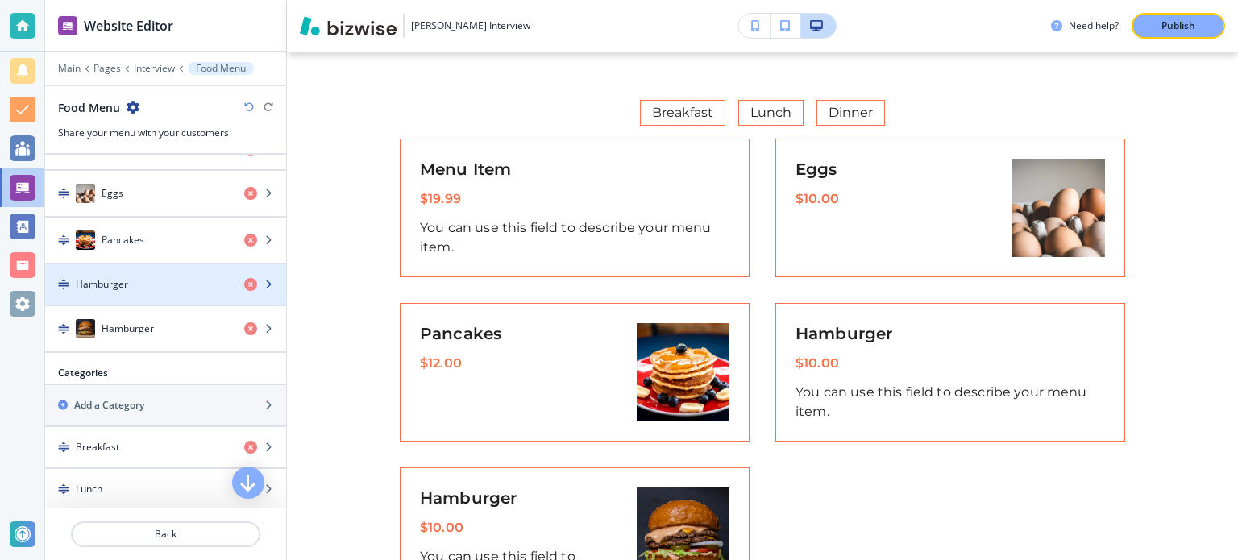
click at [179, 285] on div "Hamburger" at bounding box center [138, 284] width 186 height 15
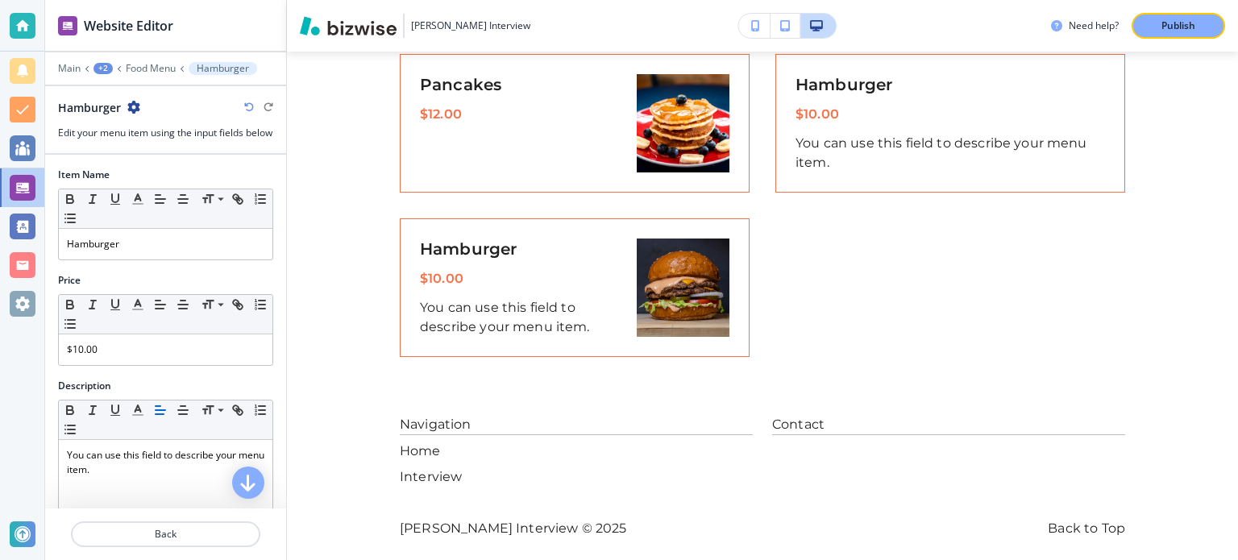
scroll to position [332, 0]
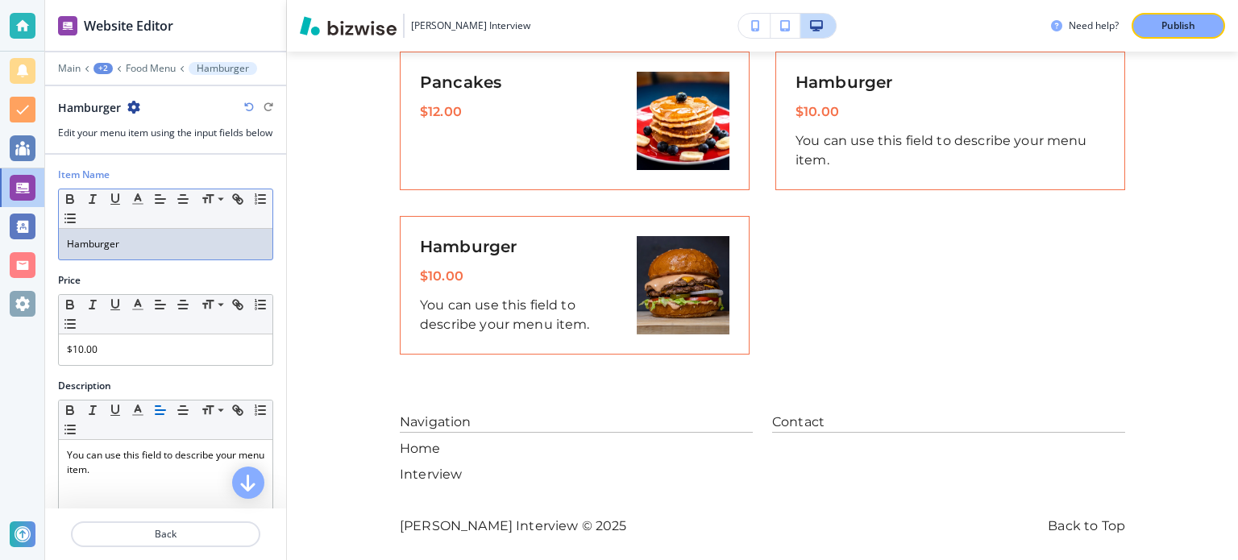
click at [79, 251] on p "Hamburger" at bounding box center [165, 244] width 197 height 15
drag, startPoint x: 85, startPoint y: 254, endPoint x: 49, endPoint y: 255, distance: 36.3
click at [49, 255] on div "Item Name Small Normal Large Huge Hamburger" at bounding box center [165, 221] width 241 height 106
click at [81, 357] on p "$10.00" at bounding box center [165, 350] width 197 height 15
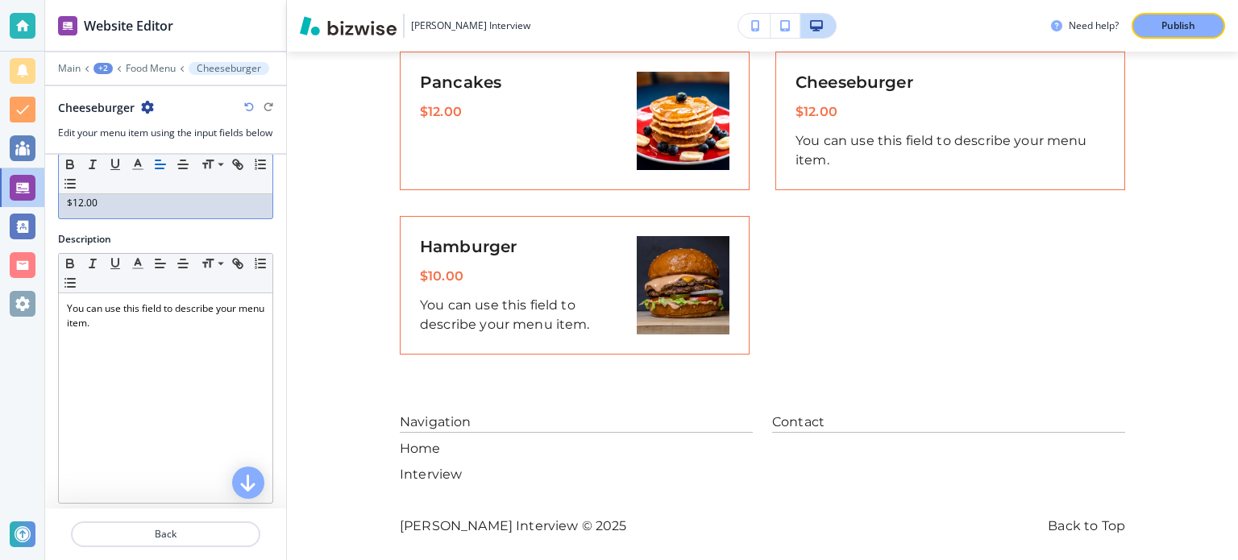
scroll to position [305, 0]
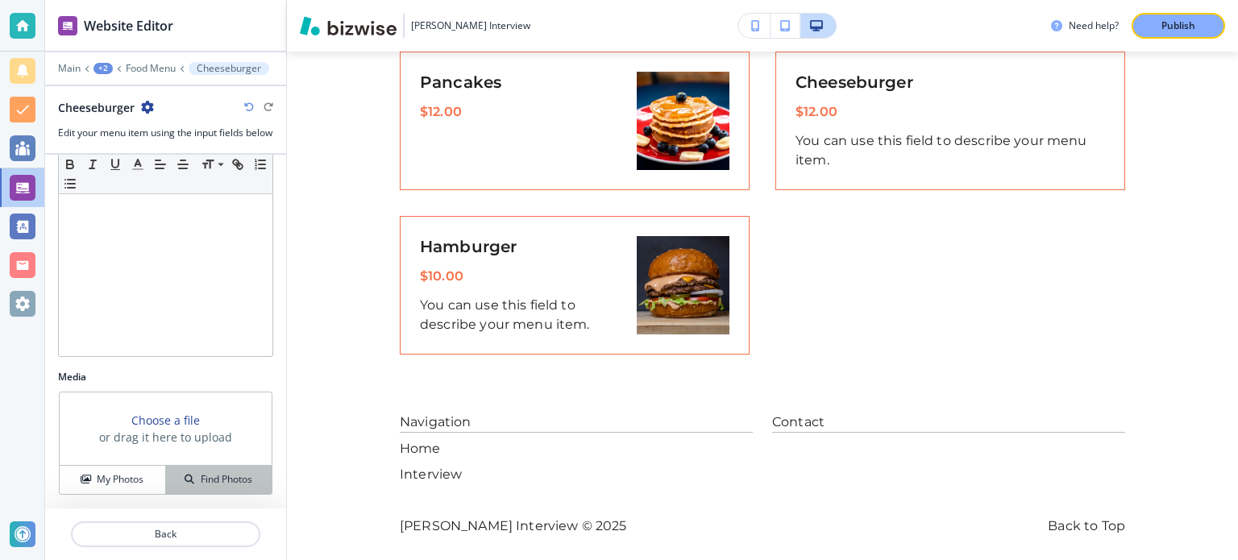
click at [201, 482] on h4 "Find Photos" at bounding box center [227, 479] width 52 height 15
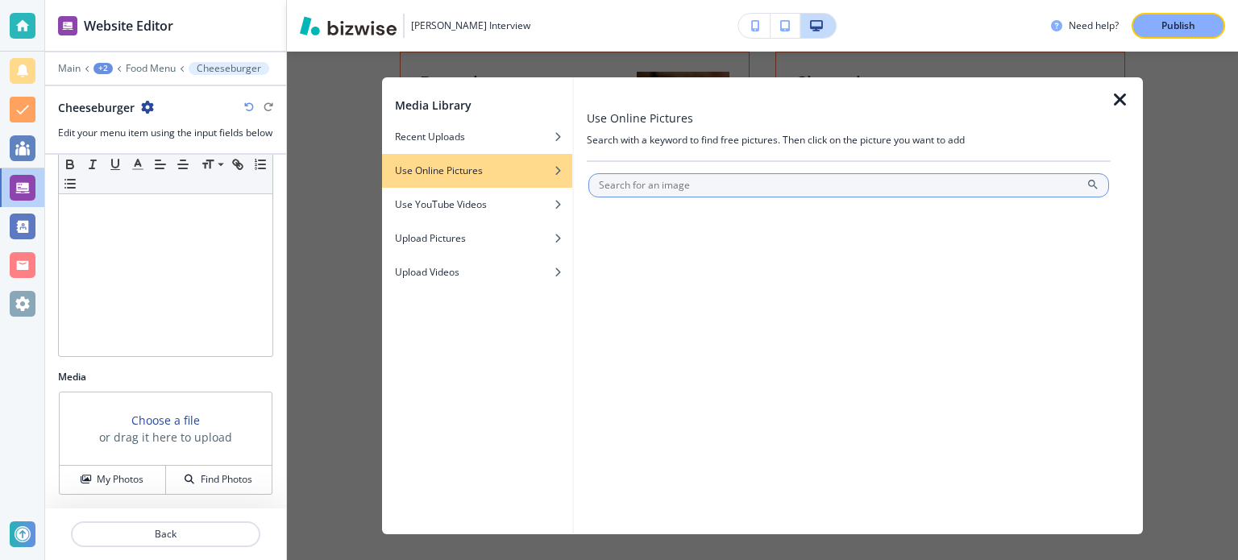
click at [655, 183] on input "text" at bounding box center [848, 185] width 521 height 24
type input "cheeseburger"
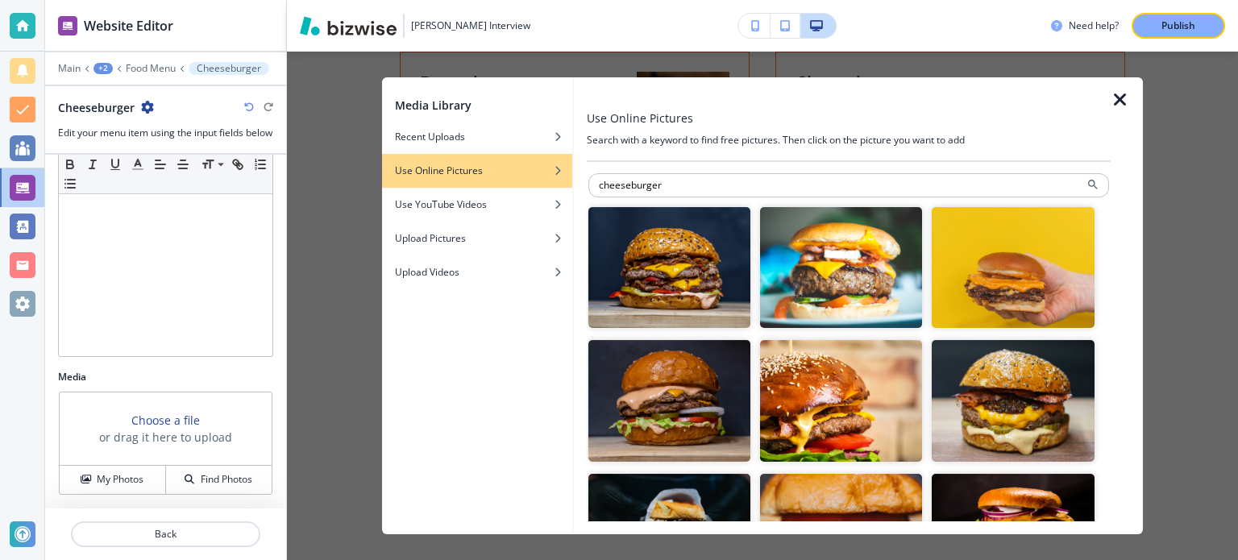
click at [1001, 287] on img "button" at bounding box center [1013, 268] width 162 height 122
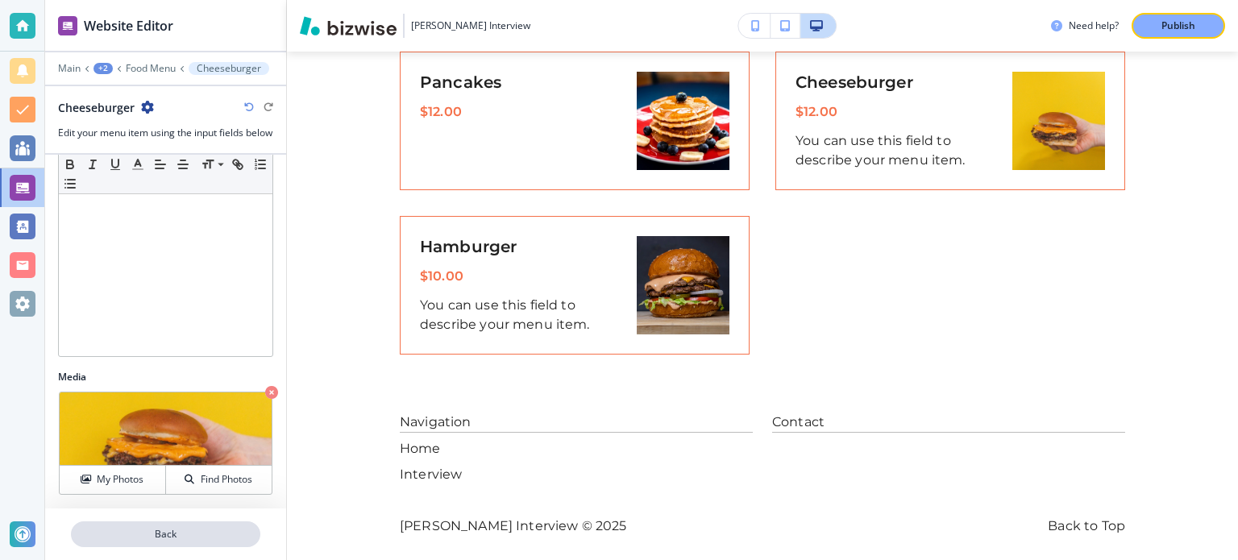
click at [205, 535] on p "Back" at bounding box center [166, 534] width 186 height 15
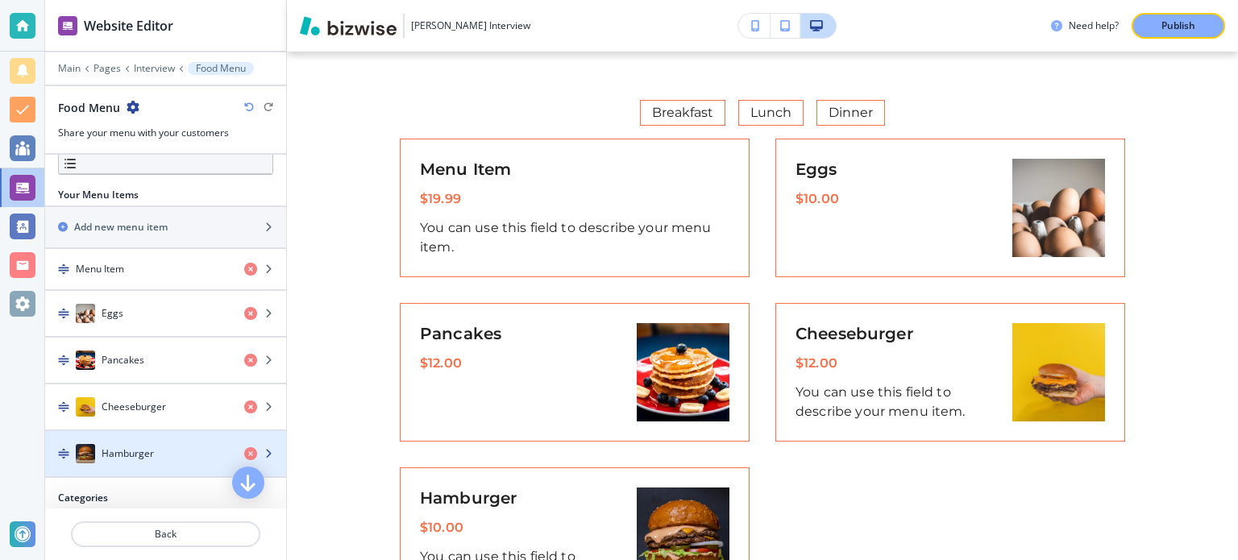
scroll to position [161, 0]
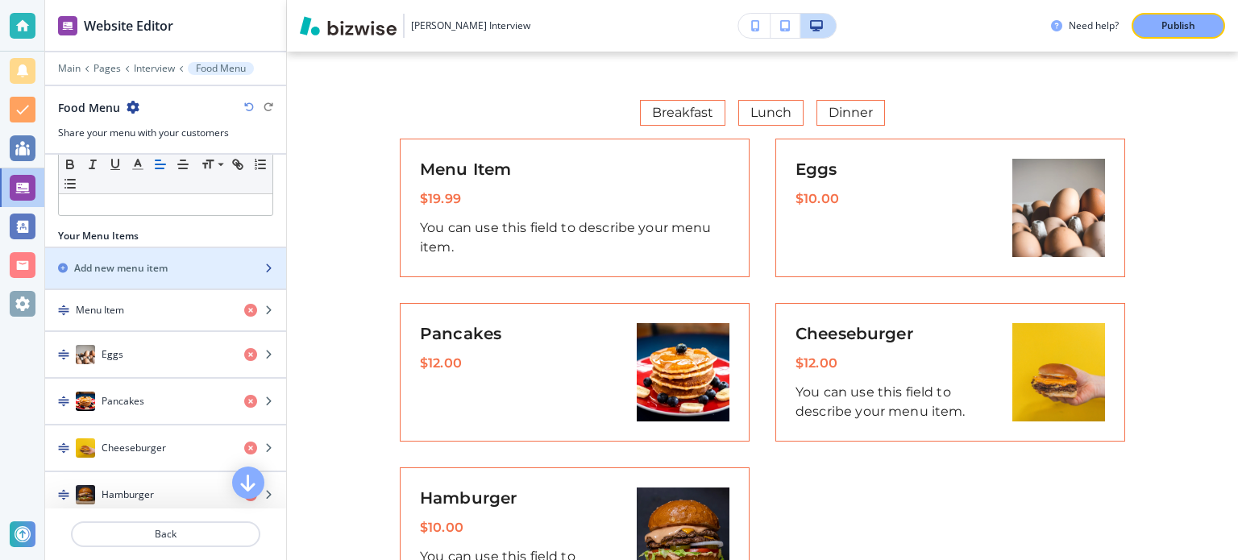
click at [234, 267] on div "Add new menu item" at bounding box center [148, 268] width 206 height 15
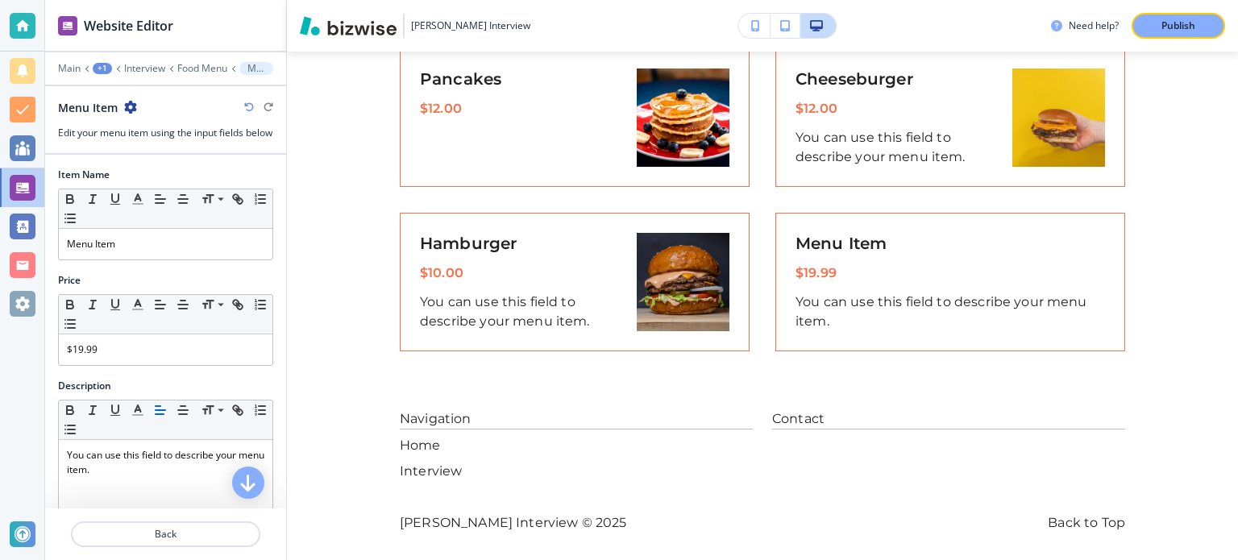
scroll to position [342, 0]
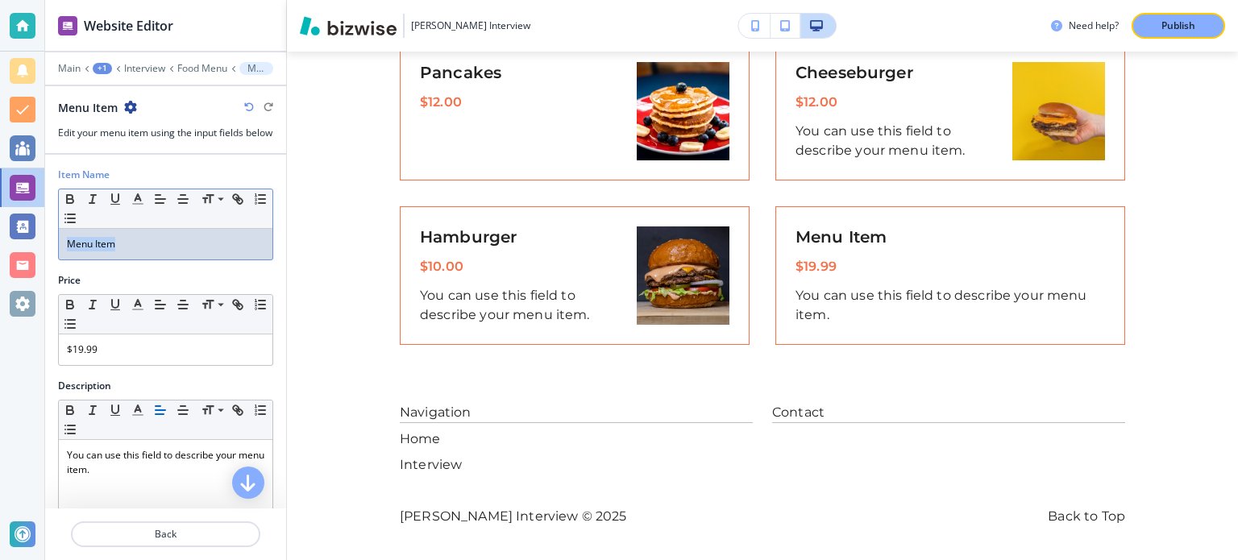
drag, startPoint x: 158, startPoint y: 259, endPoint x: 51, endPoint y: 260, distance: 107.2
click at [51, 260] on div "Item Name Small Normal Large Huge Menu Item" at bounding box center [165, 221] width 241 height 106
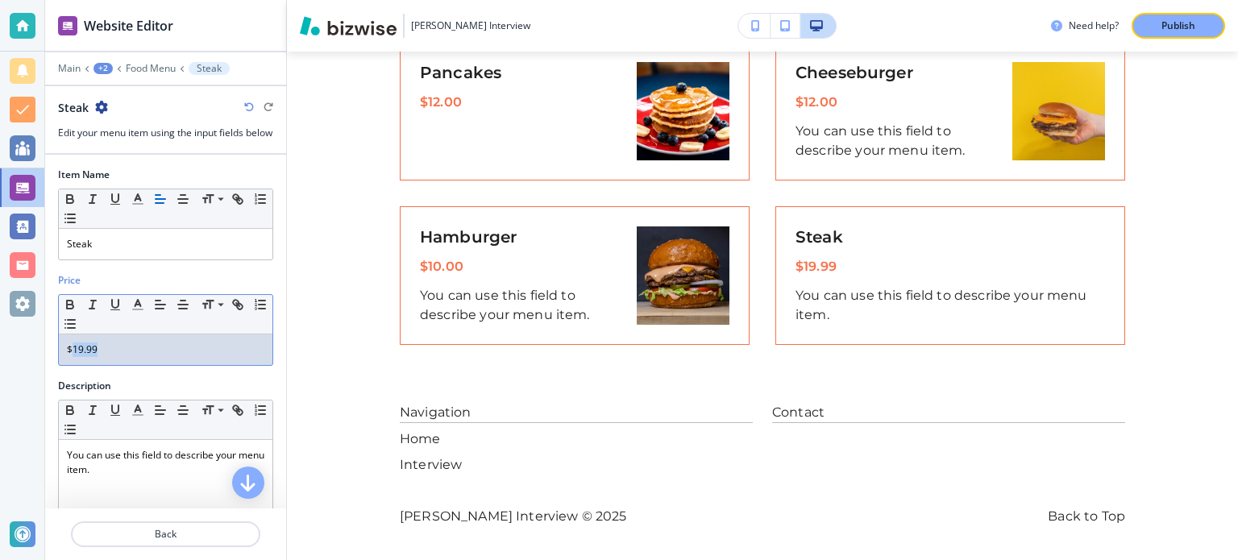
drag, startPoint x: 129, startPoint y: 364, endPoint x: 71, endPoint y: 364, distance: 58.0
click at [71, 357] on p "$19.99" at bounding box center [165, 350] width 197 height 15
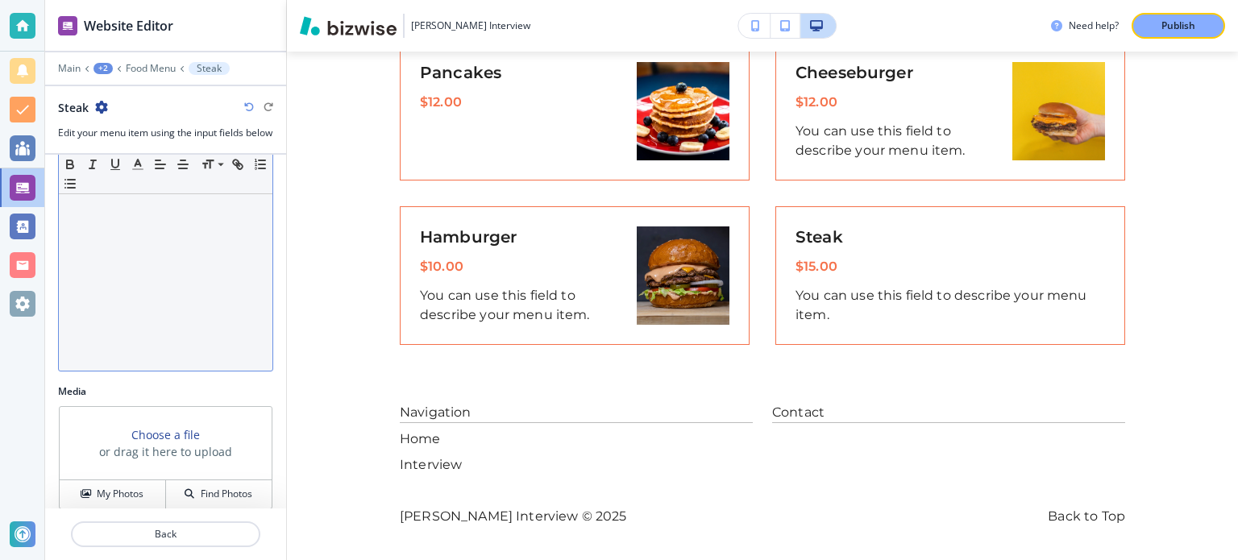
scroll to position [305, 0]
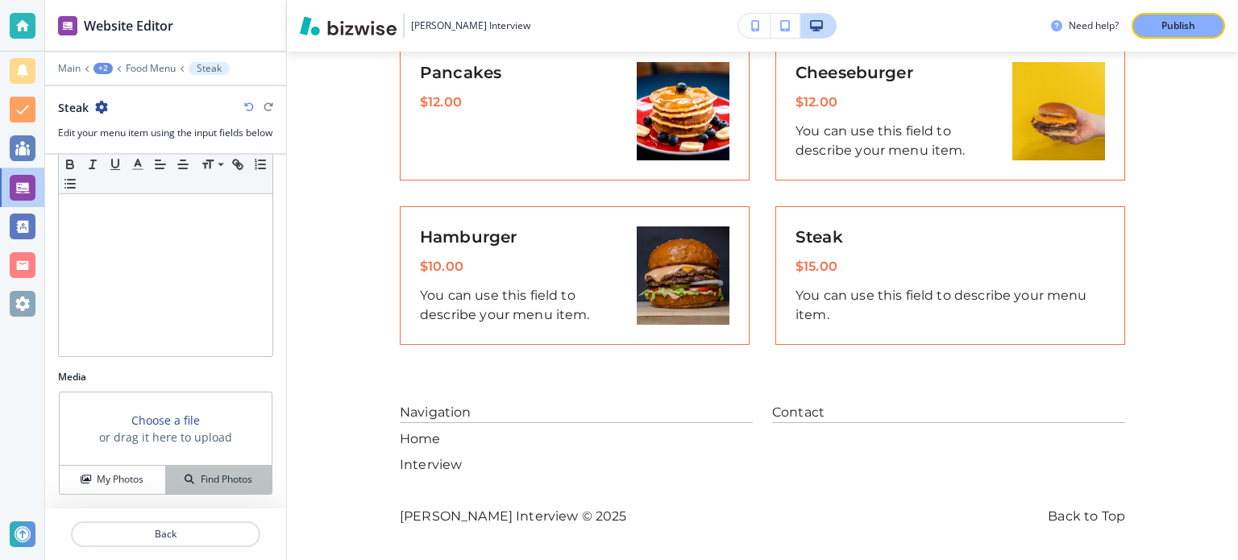
click at [201, 478] on h4 "Find Photos" at bounding box center [227, 479] width 52 height 15
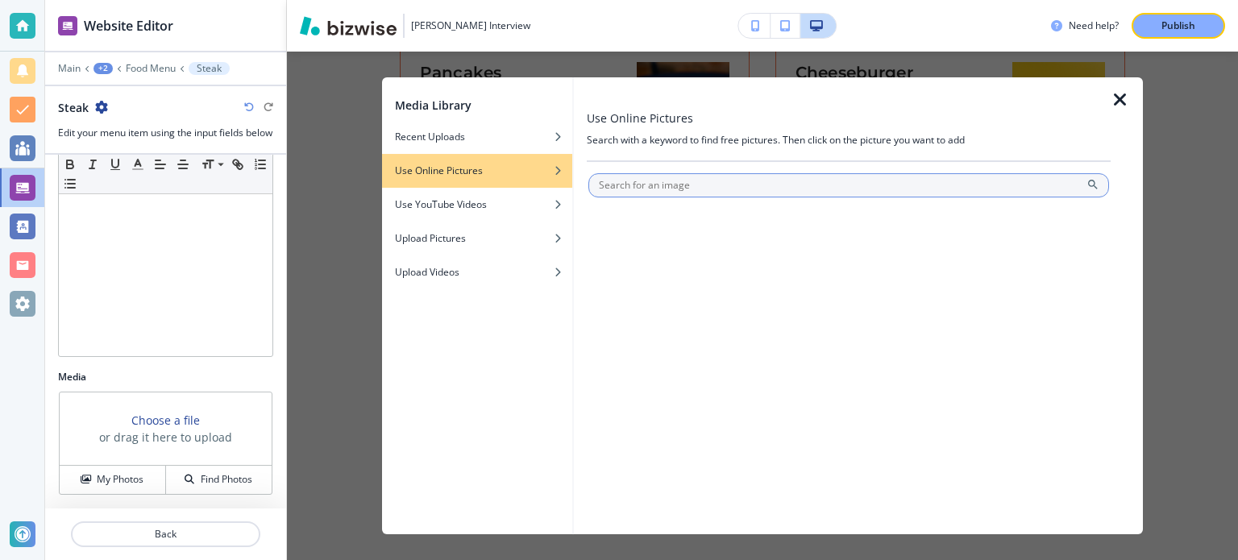
click at [648, 192] on input "text" at bounding box center [848, 185] width 521 height 24
type input "steak"
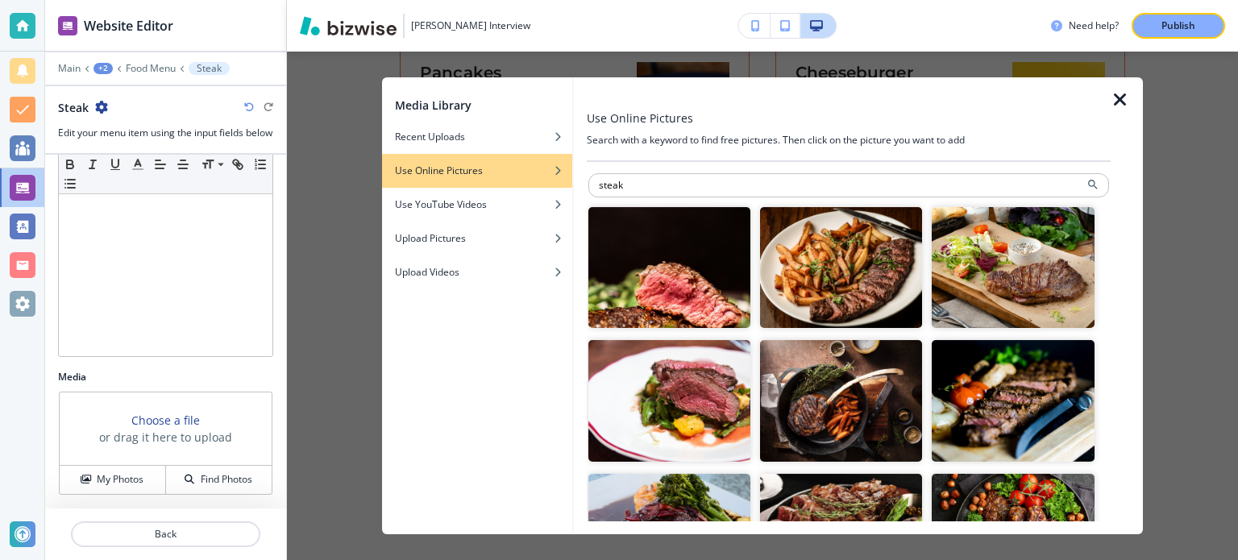
click at [663, 288] on img "button" at bounding box center [669, 268] width 162 height 122
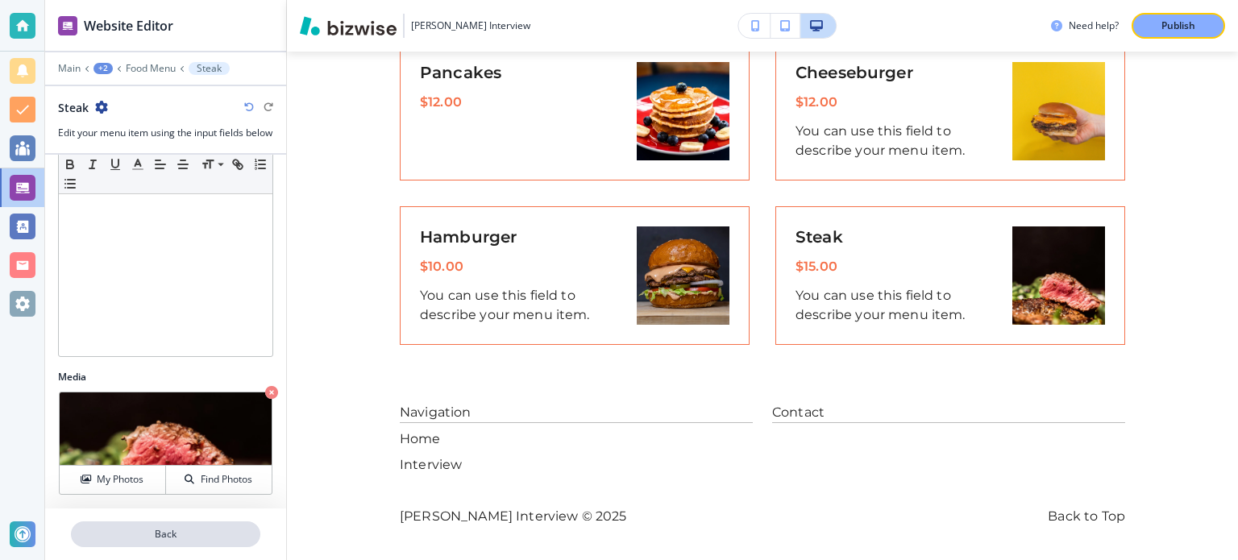
click at [168, 534] on p "Back" at bounding box center [166, 534] width 186 height 15
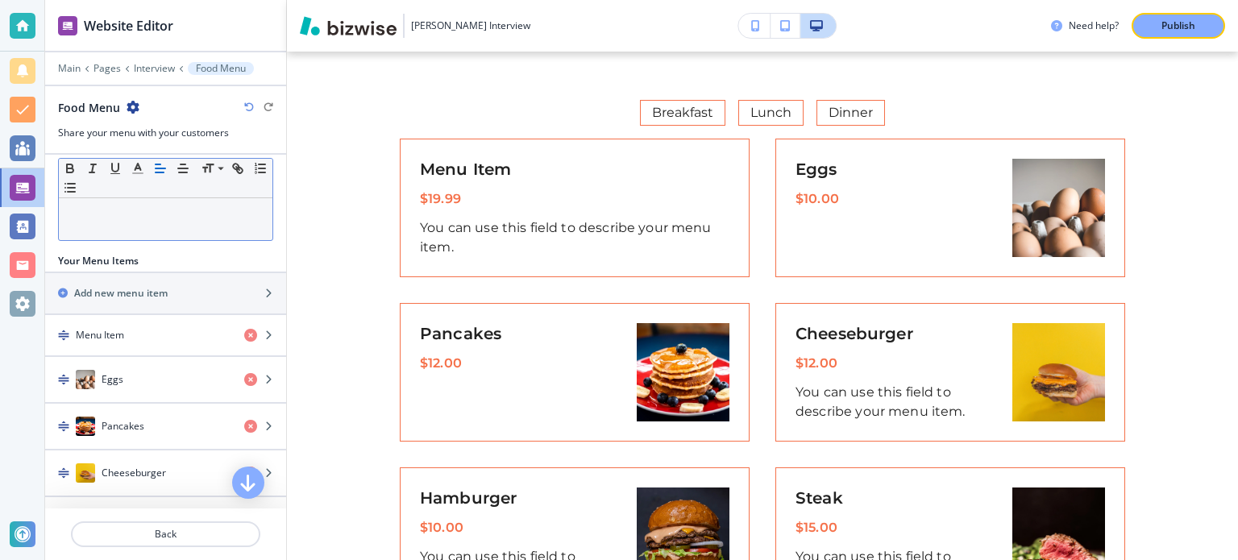
scroll to position [161, 0]
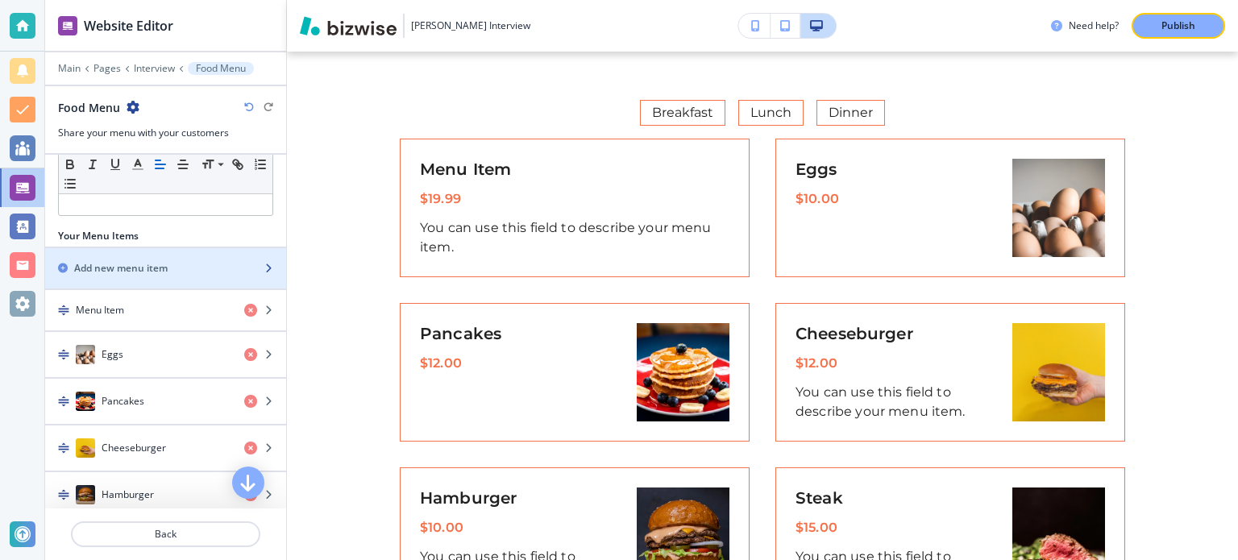
click at [226, 266] on div "Add new menu item" at bounding box center [148, 268] width 206 height 15
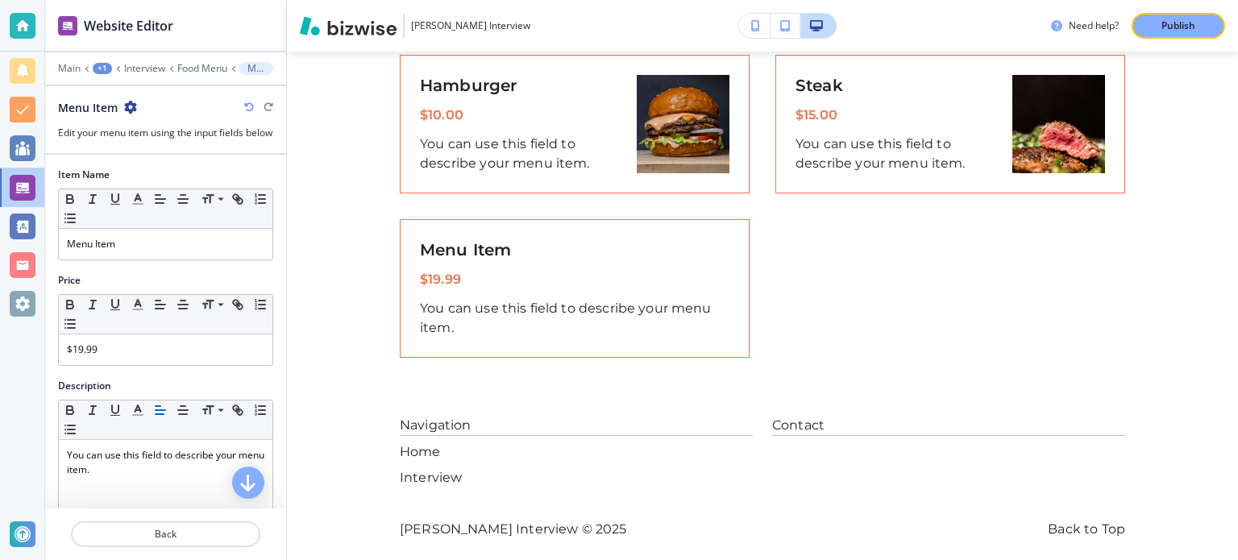
scroll to position [506, 0]
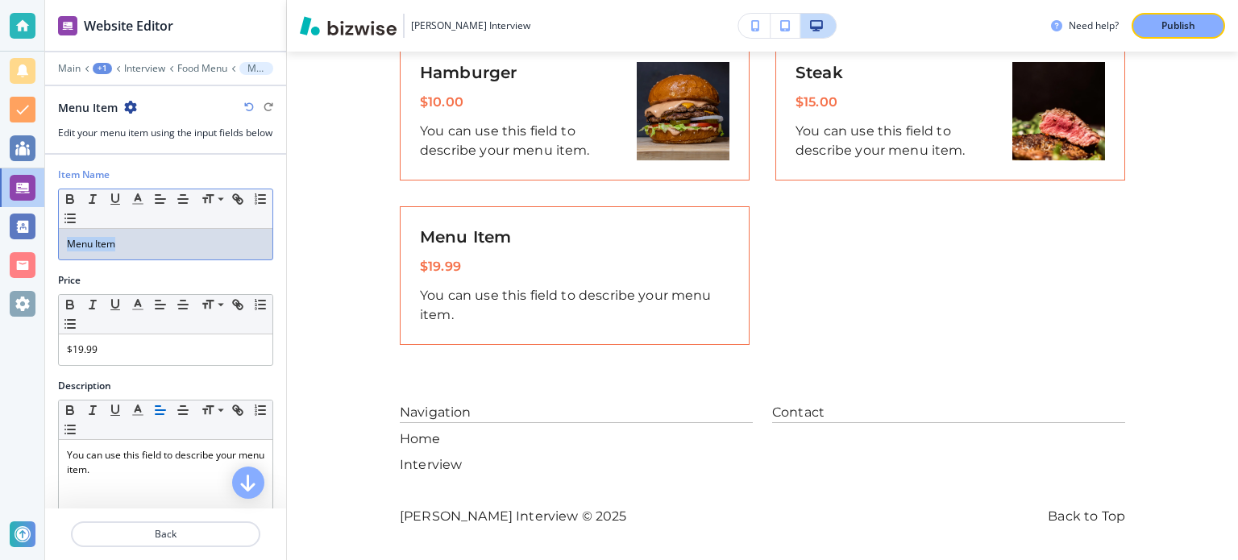
drag, startPoint x: 168, startPoint y: 264, endPoint x: 61, endPoint y: 260, distance: 106.5
click at [61, 260] on div "Menu Item" at bounding box center [166, 244] width 214 height 31
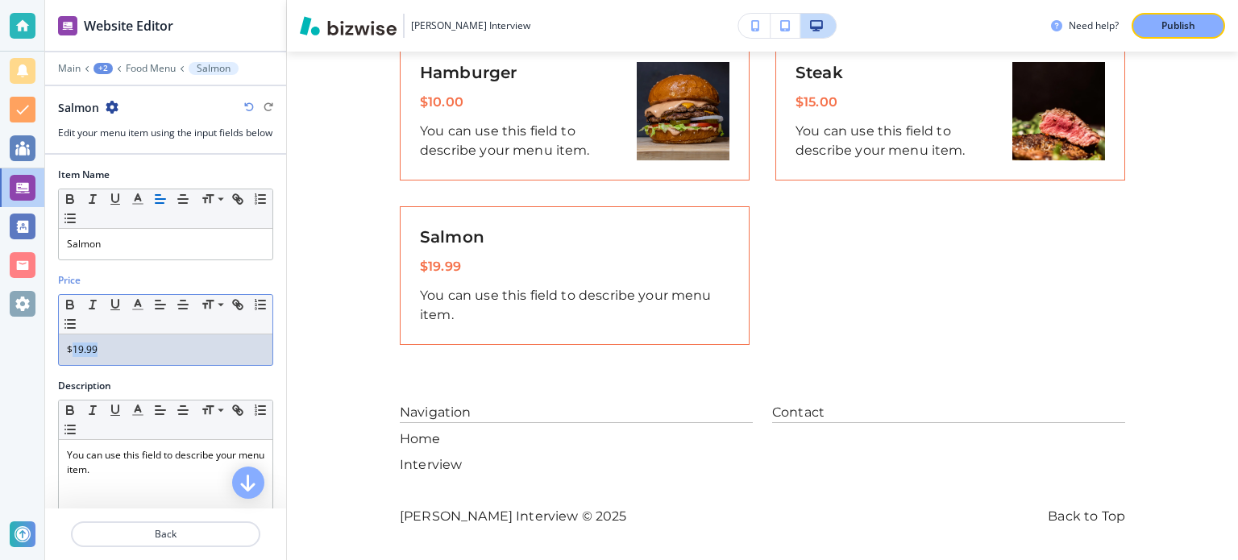
drag, startPoint x: 103, startPoint y: 360, endPoint x: 74, endPoint y: 360, distance: 29.0
click at [74, 357] on p "$19.99" at bounding box center [165, 350] width 197 height 15
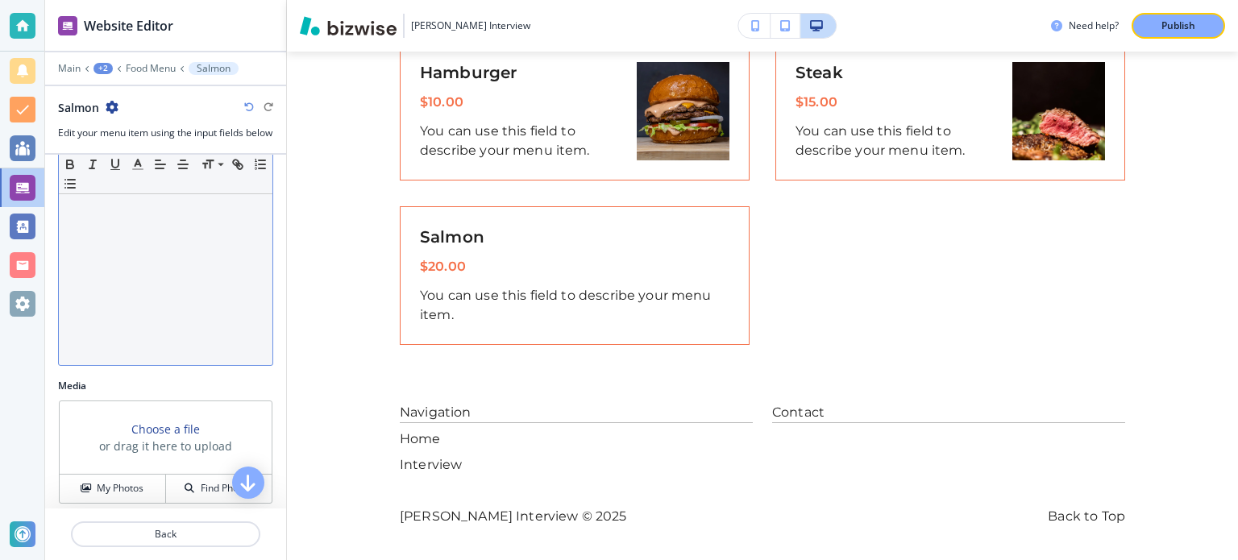
scroll to position [305, 0]
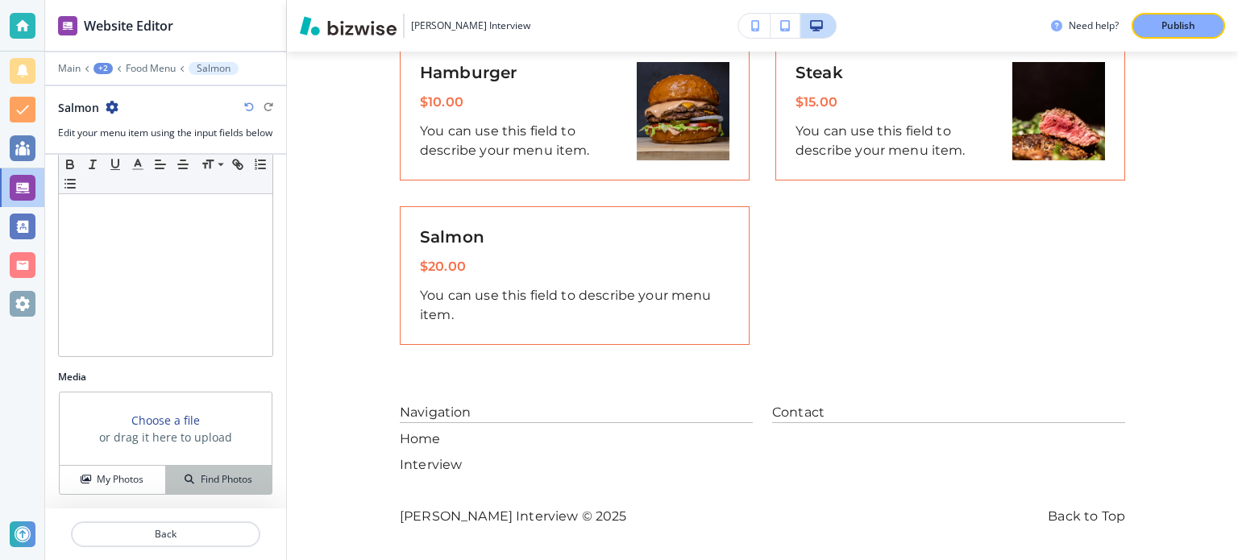
click at [204, 488] on button "Find Photos" at bounding box center [219, 480] width 106 height 28
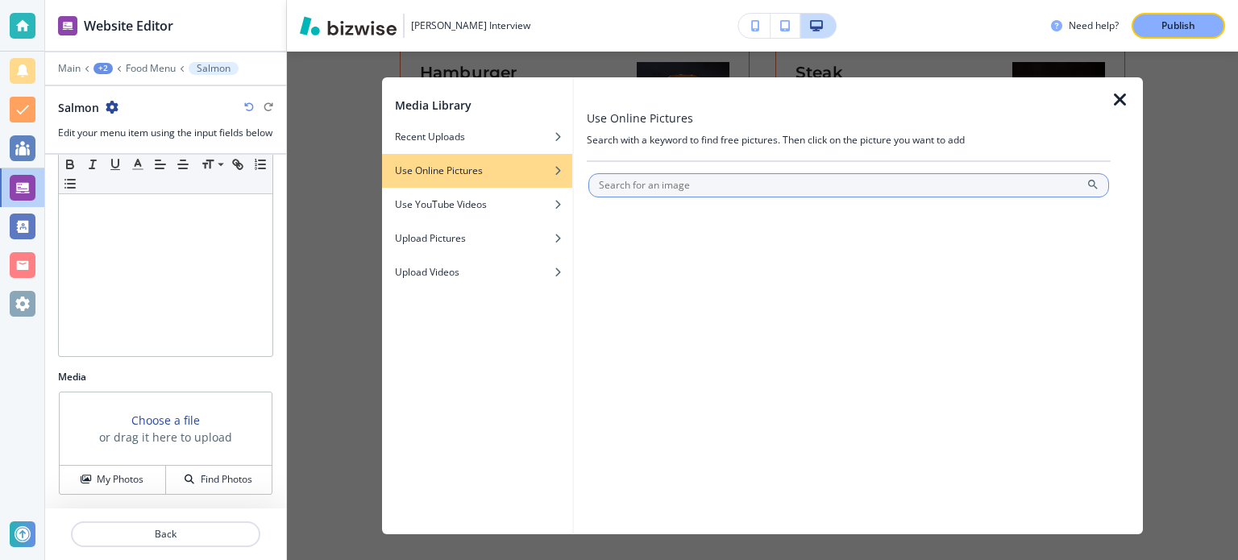
click at [929, 189] on input "text" at bounding box center [848, 185] width 521 height 24
type input "salmon"
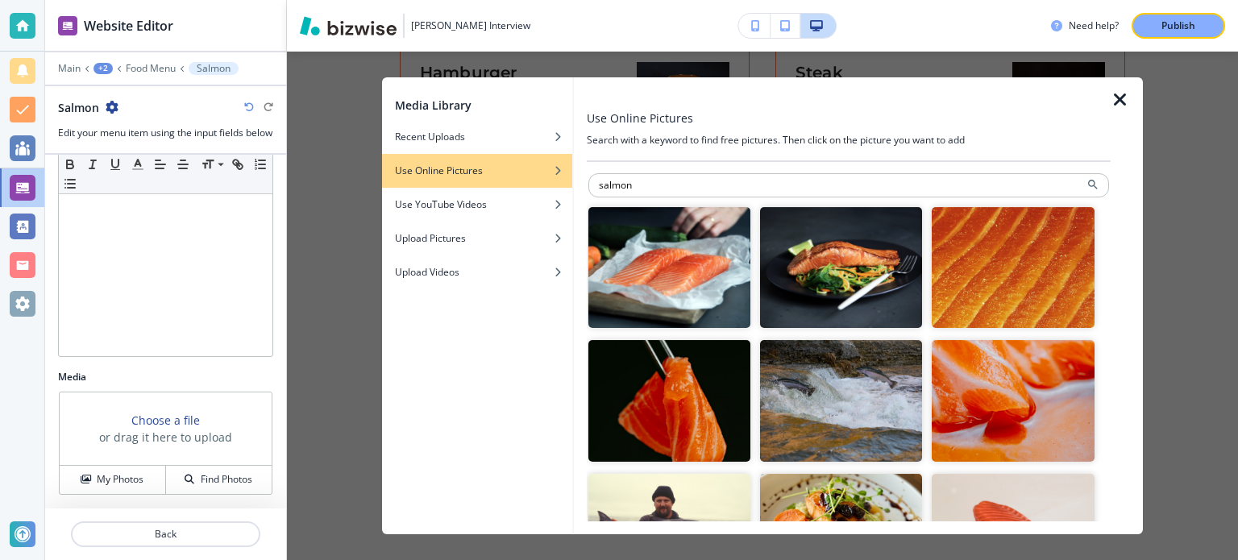
click at [677, 283] on img "button" at bounding box center [669, 268] width 162 height 122
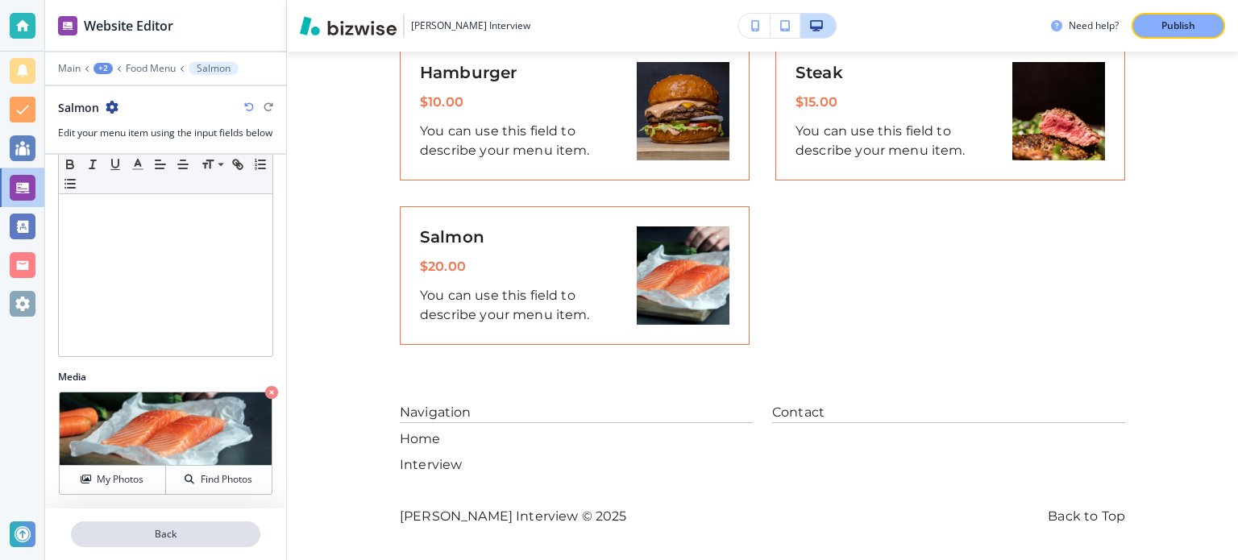
click at [180, 535] on p "Back" at bounding box center [166, 534] width 186 height 15
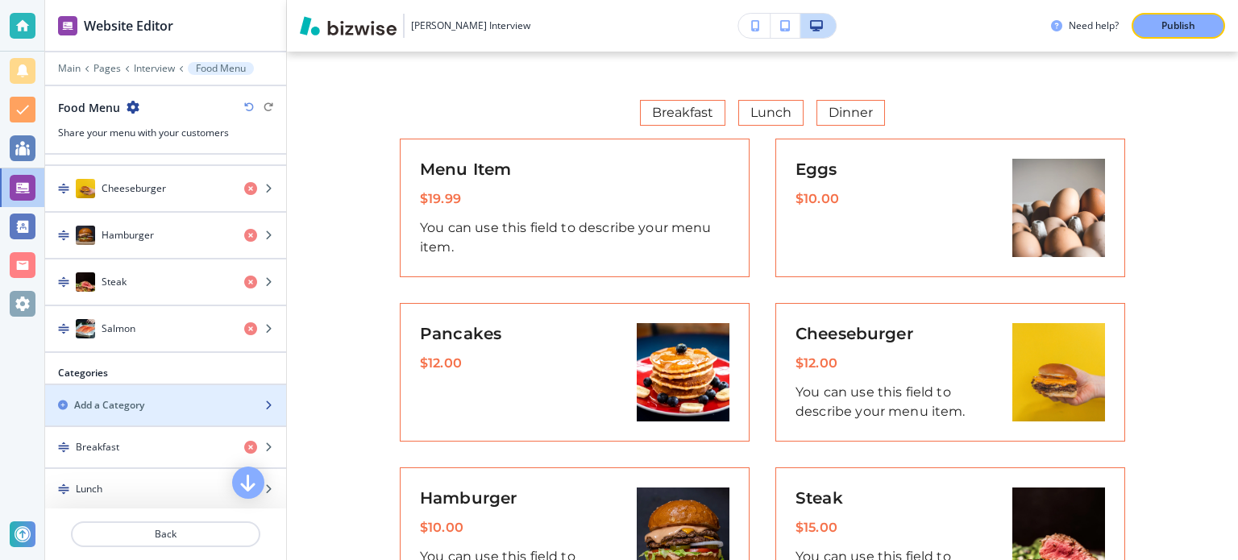
scroll to position [322, 0]
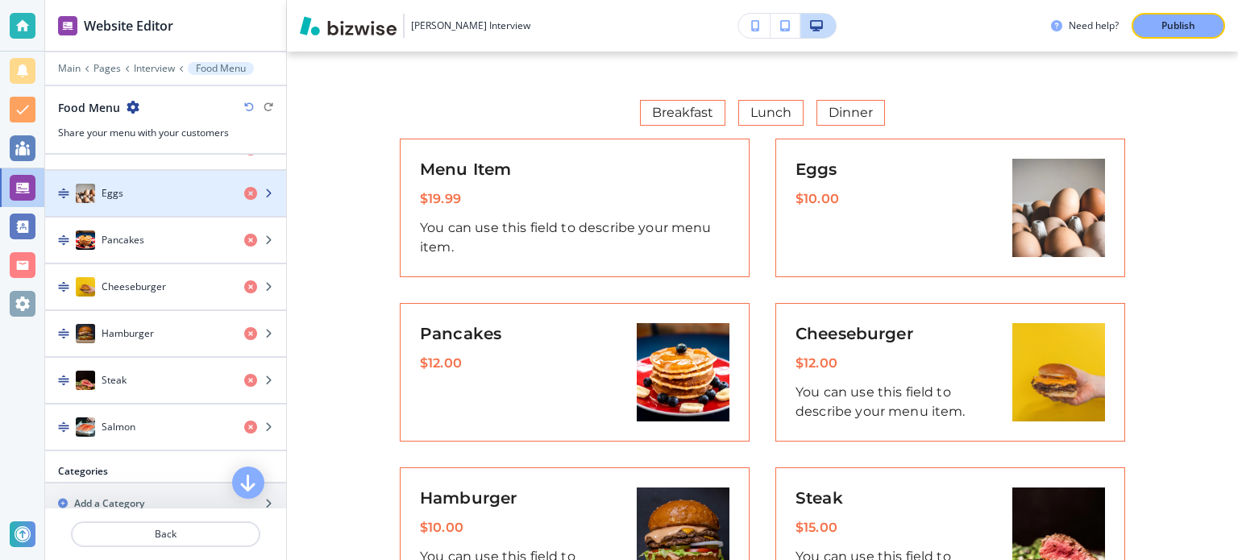
click at [164, 196] on div "Eggs" at bounding box center [138, 193] width 186 height 19
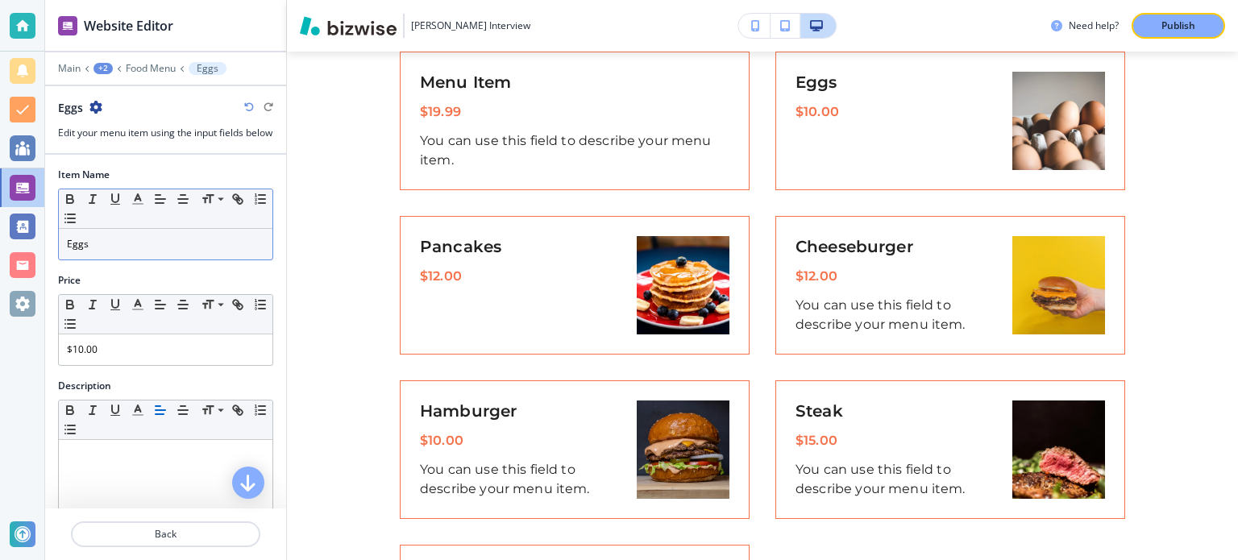
scroll to position [161, 0]
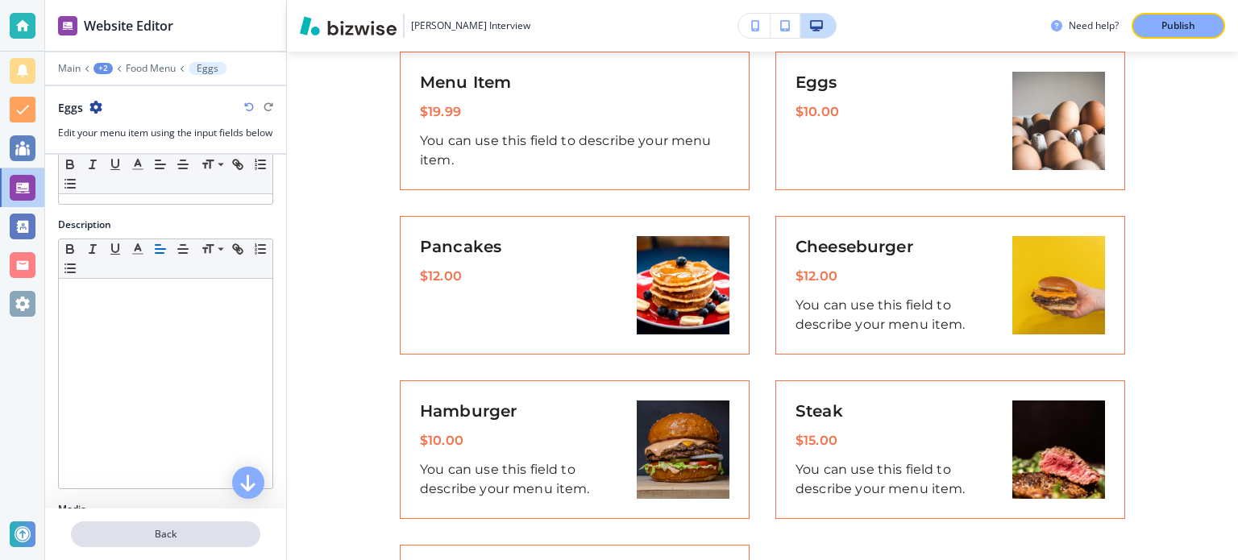
click at [163, 538] on p "Back" at bounding box center [166, 534] width 186 height 15
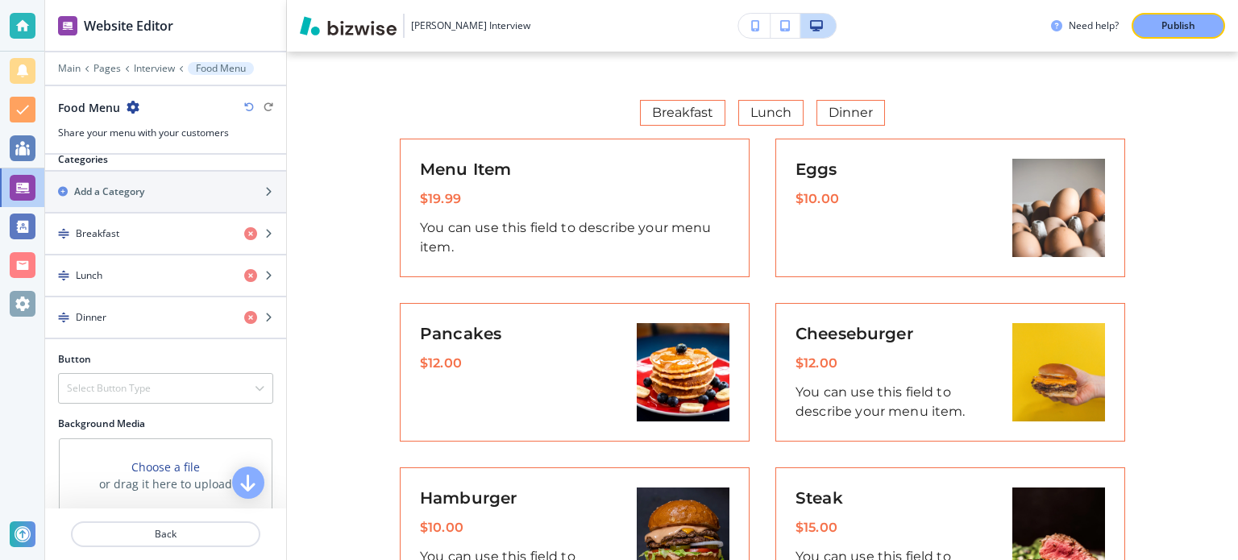
scroll to position [645, 0]
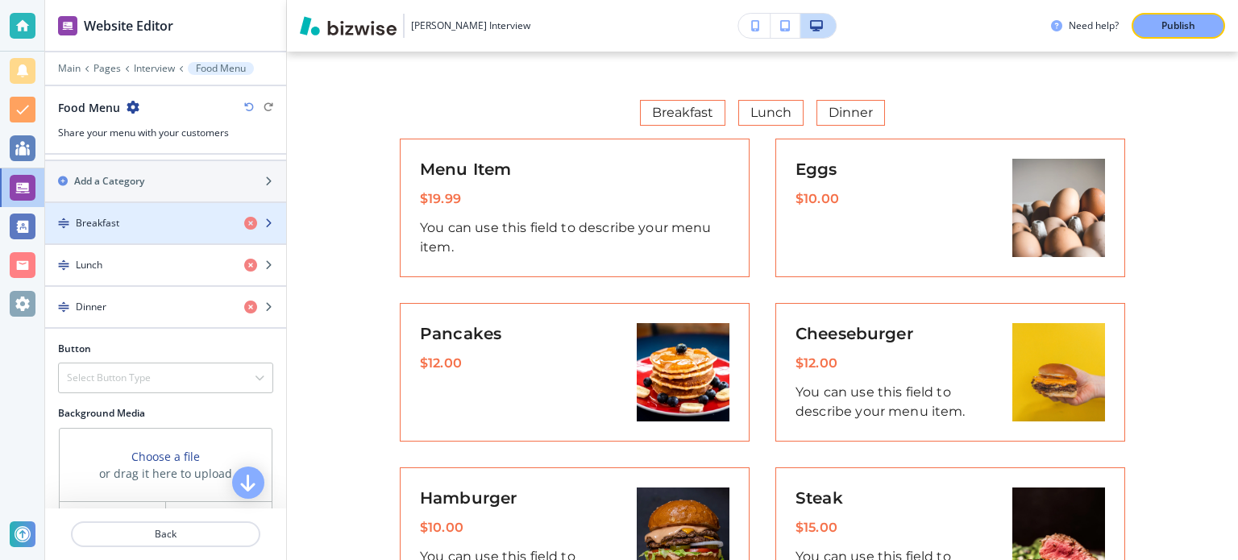
click at [174, 222] on div "Breakfast" at bounding box center [138, 223] width 186 height 15
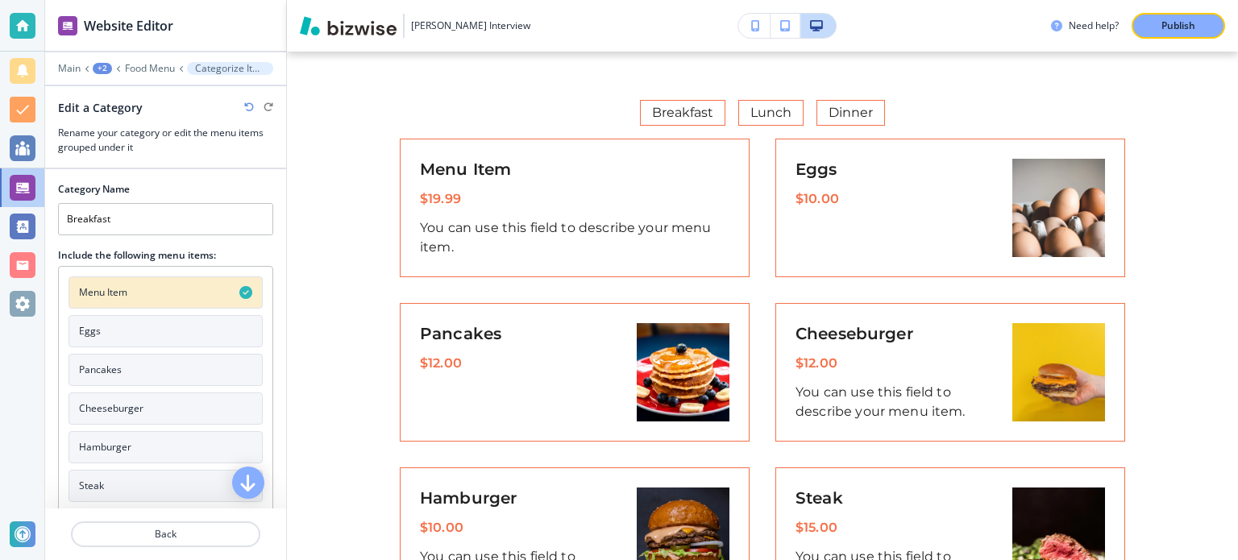
click at [114, 333] on button "Eggs" at bounding box center [166, 331] width 194 height 32
click at [152, 367] on button "Pancakes" at bounding box center [166, 370] width 194 height 32
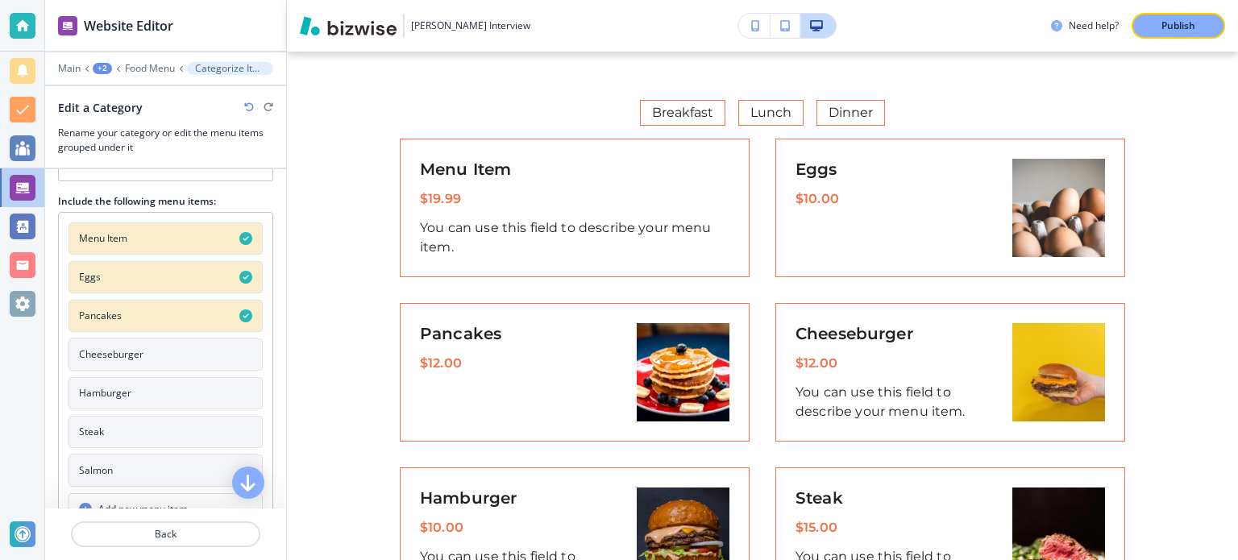
scroll to position [77, 0]
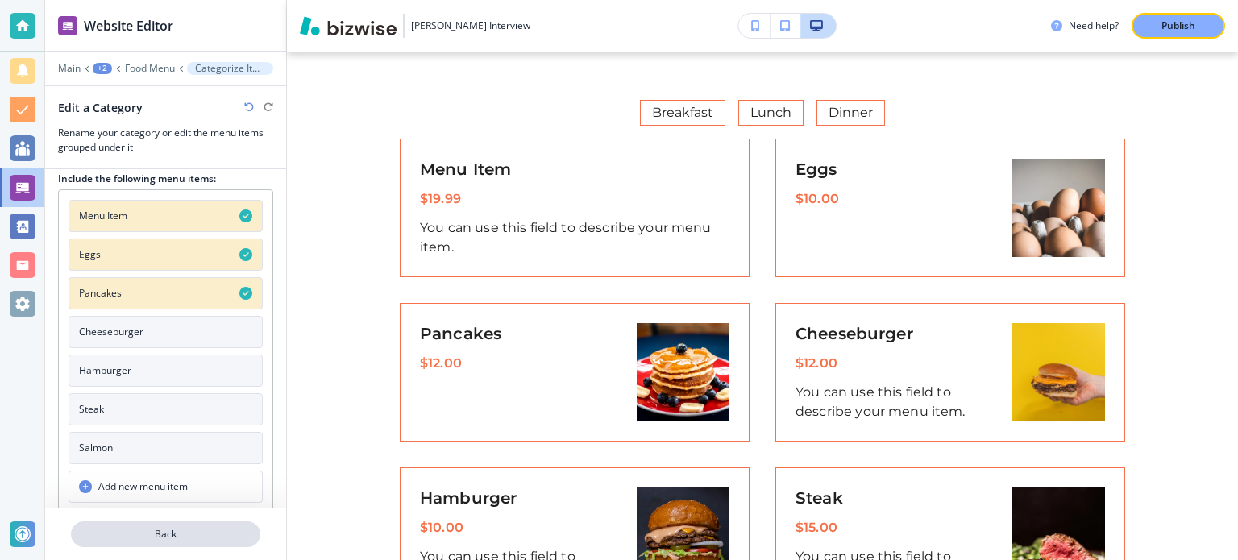
click at [189, 535] on p "Back" at bounding box center [166, 534] width 186 height 15
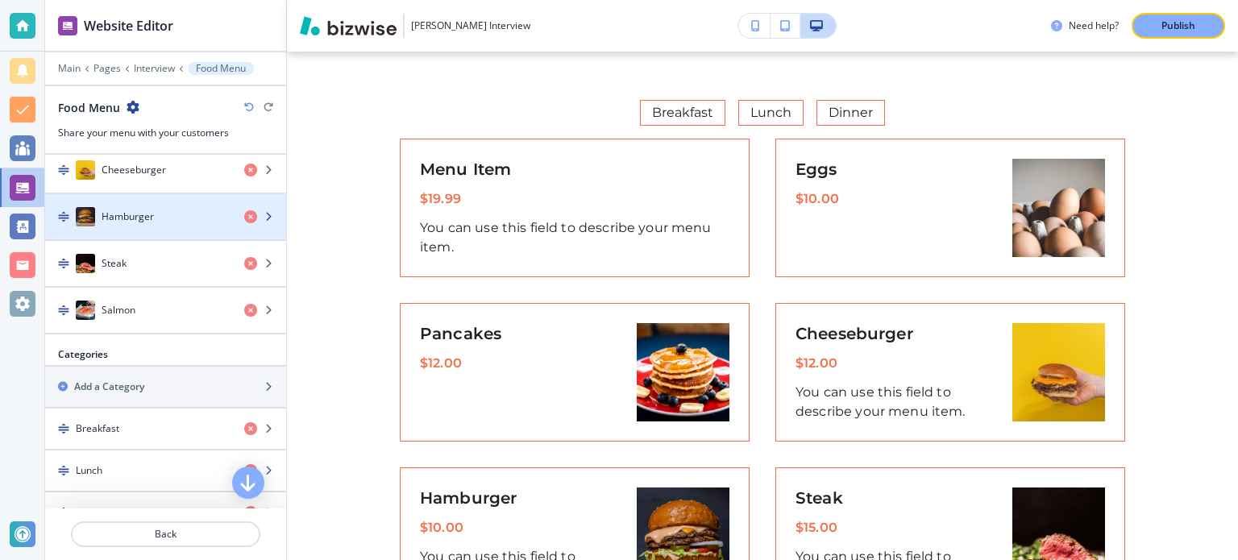
scroll to position [484, 0]
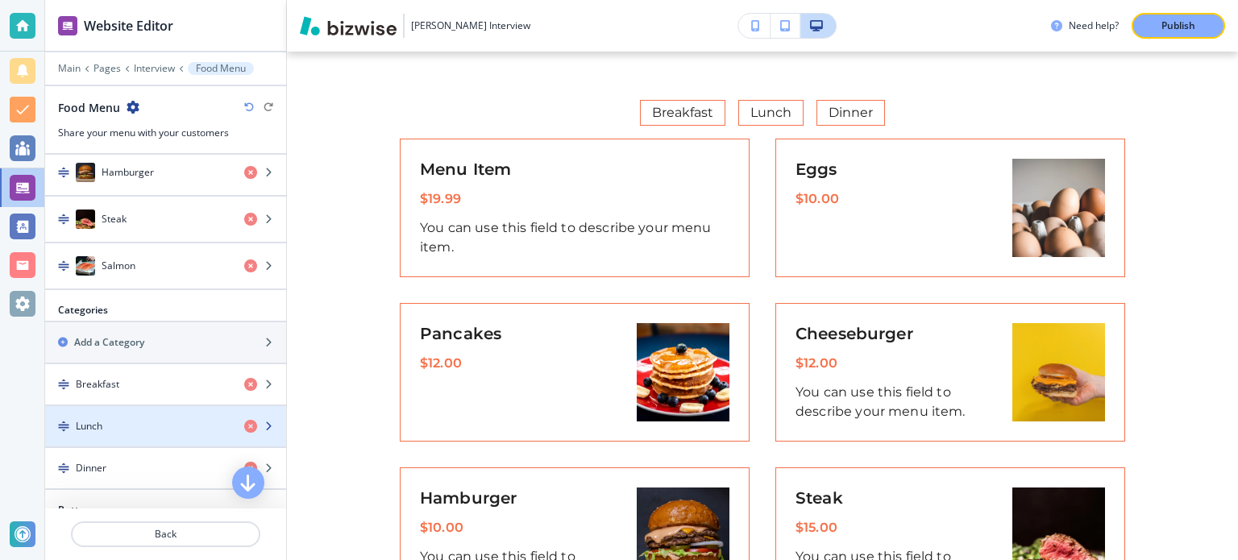
click at [144, 434] on div "button" at bounding box center [165, 440] width 241 height 13
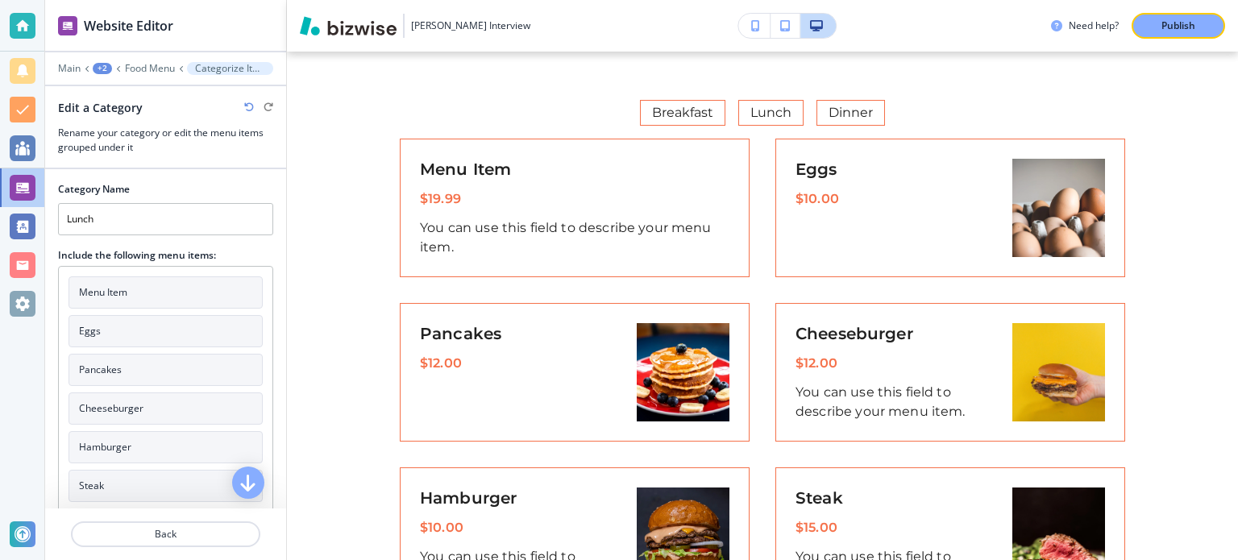
click at [152, 406] on button "Cheeseburger" at bounding box center [166, 409] width 194 height 32
click at [150, 445] on button "Hamburger" at bounding box center [166, 447] width 194 height 32
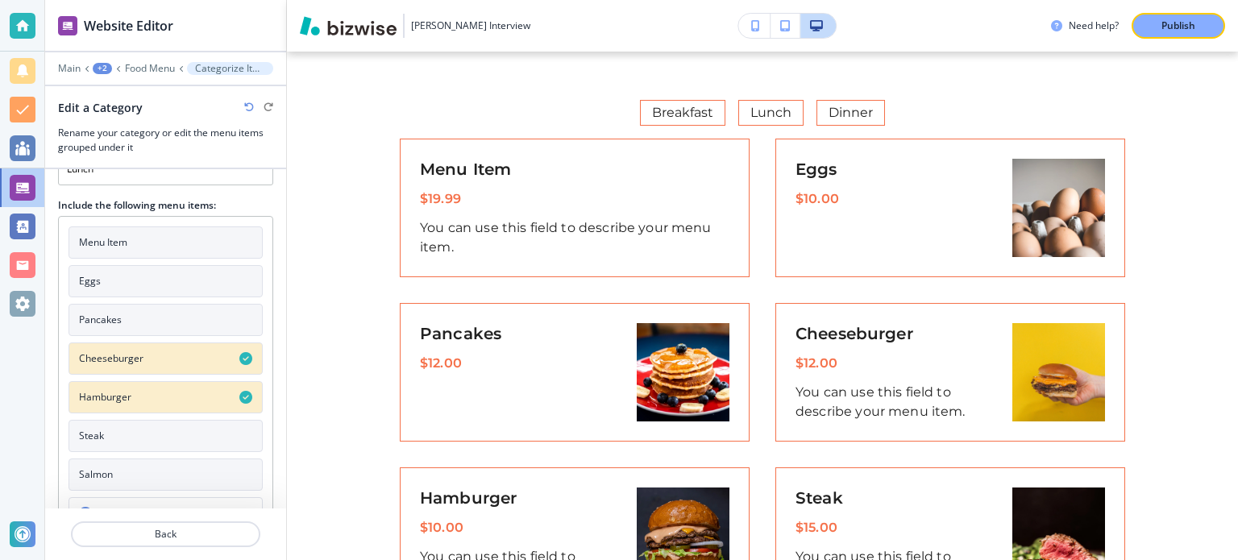
scroll to position [77, 0]
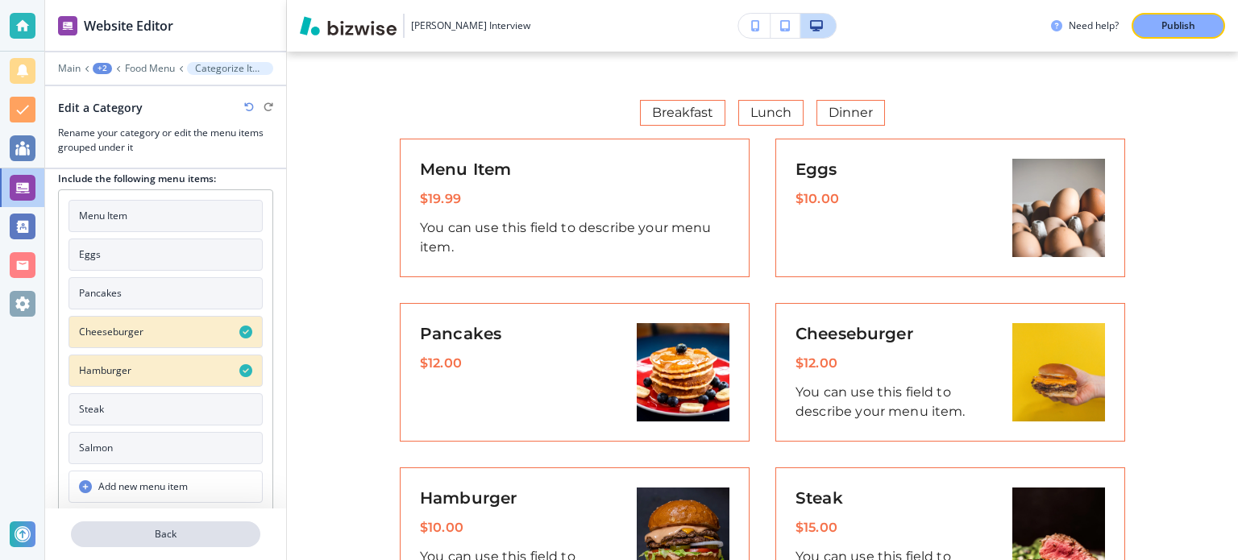
click at [179, 533] on p "Back" at bounding box center [166, 534] width 186 height 15
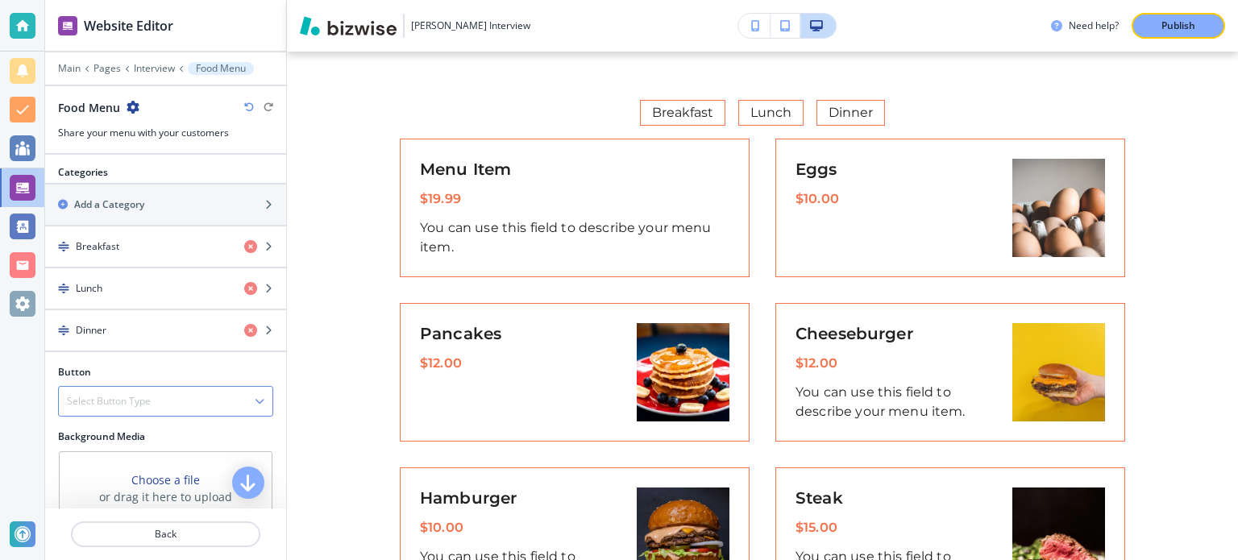
scroll to position [645, 0]
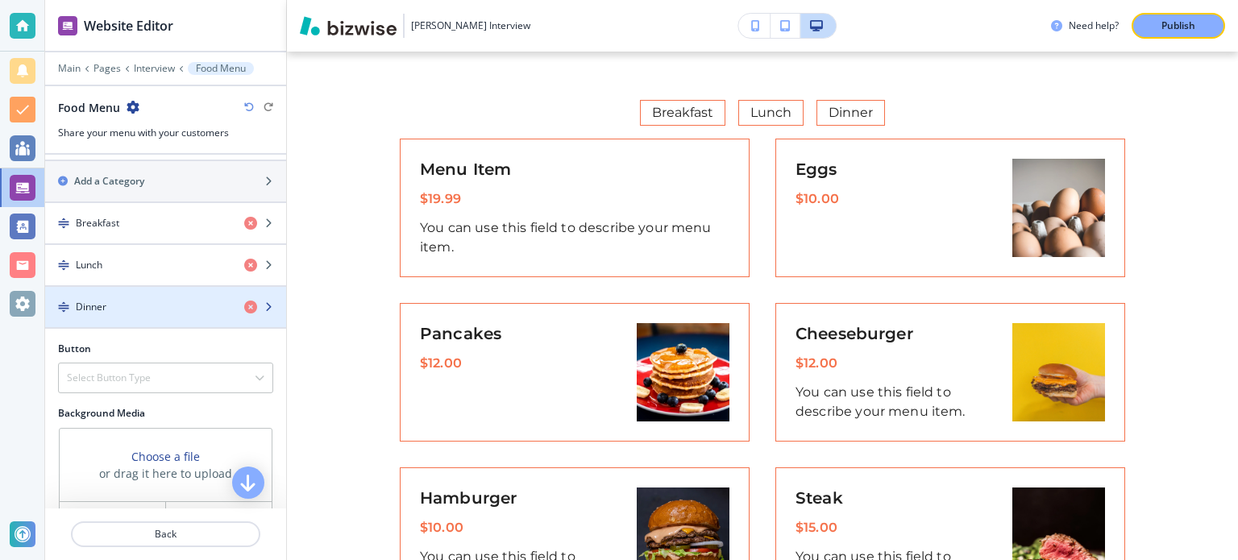
click at [173, 301] on div "Dinner" at bounding box center [138, 307] width 186 height 15
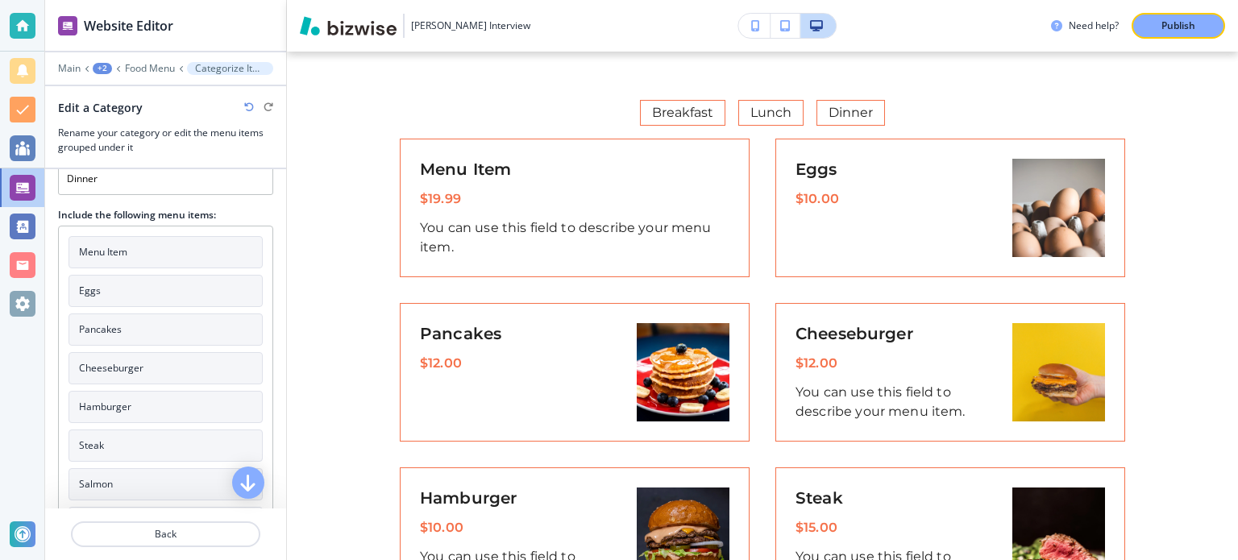
scroll to position [77, 0]
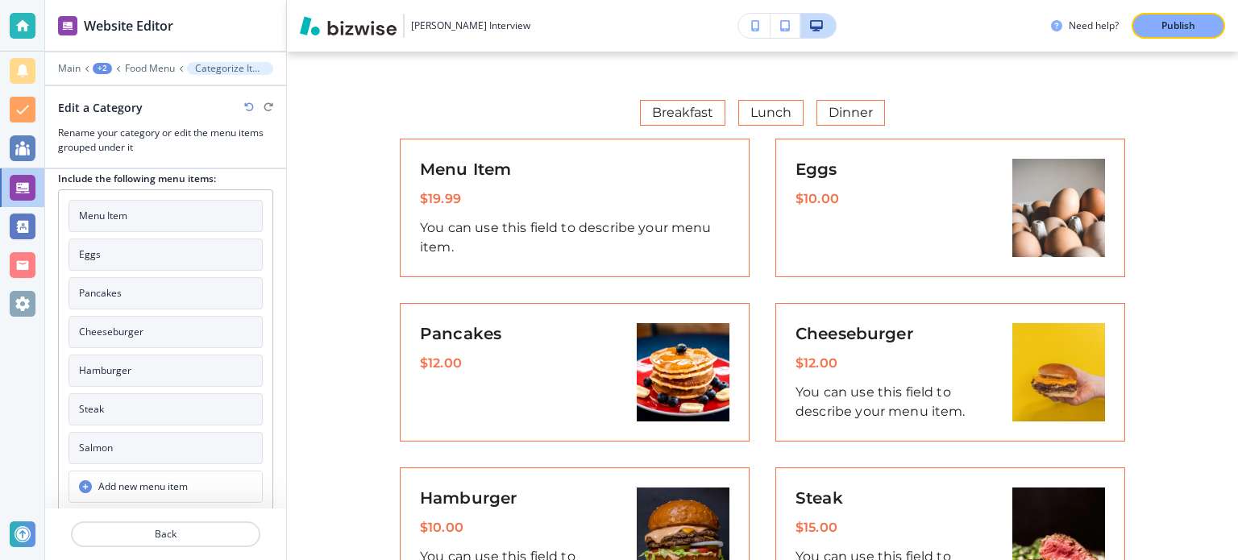
click at [134, 406] on button "Steak" at bounding box center [166, 409] width 194 height 32
click at [148, 443] on button "Salmon" at bounding box center [166, 448] width 194 height 32
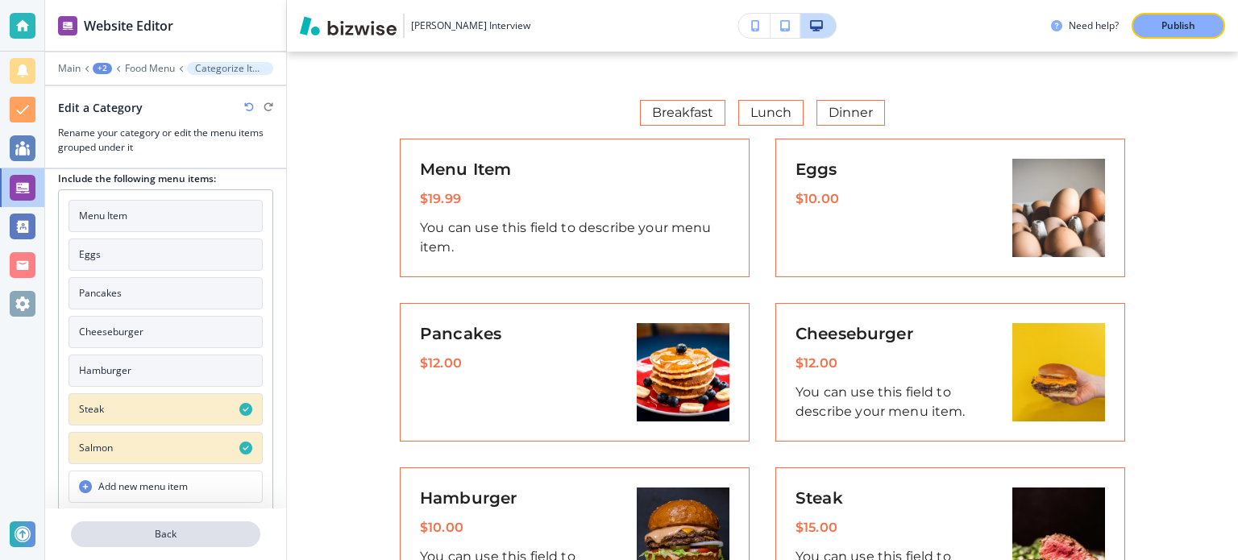
click at [164, 535] on p "Back" at bounding box center [166, 534] width 186 height 15
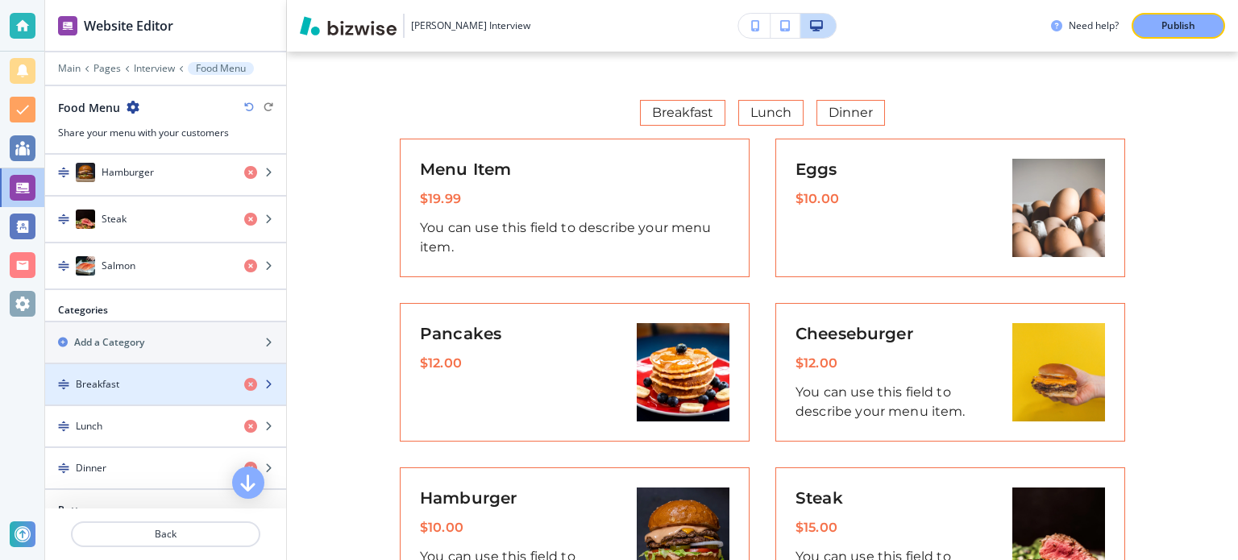
scroll to position [645, 0]
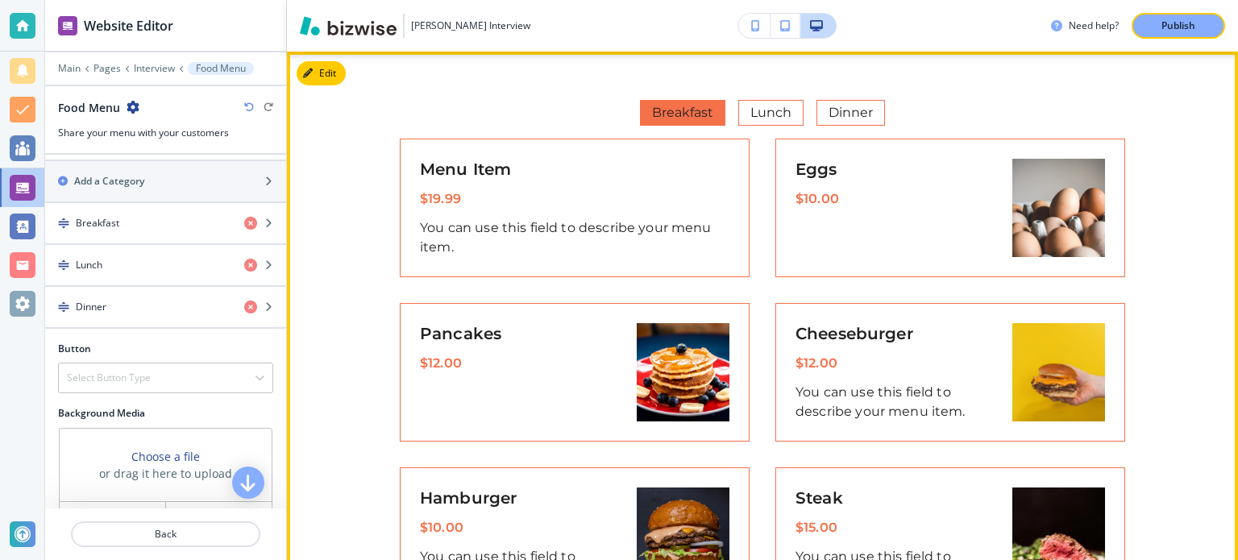
click at [661, 112] on span "Breakfast" at bounding box center [683, 113] width 84 height 23
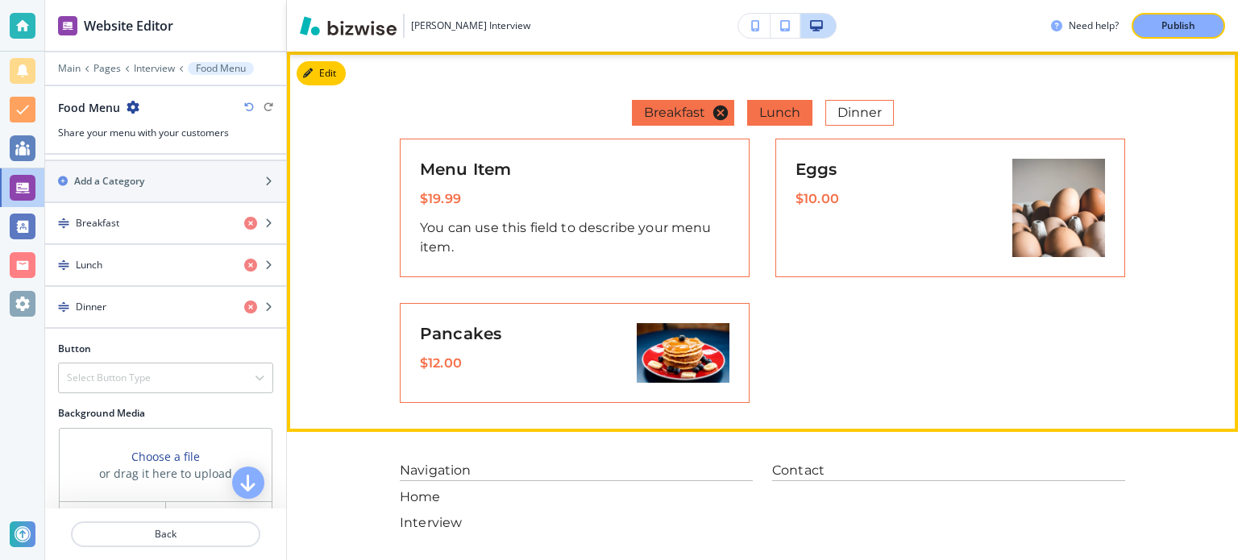
click at [764, 115] on span "Lunch" at bounding box center [780, 113] width 64 height 23
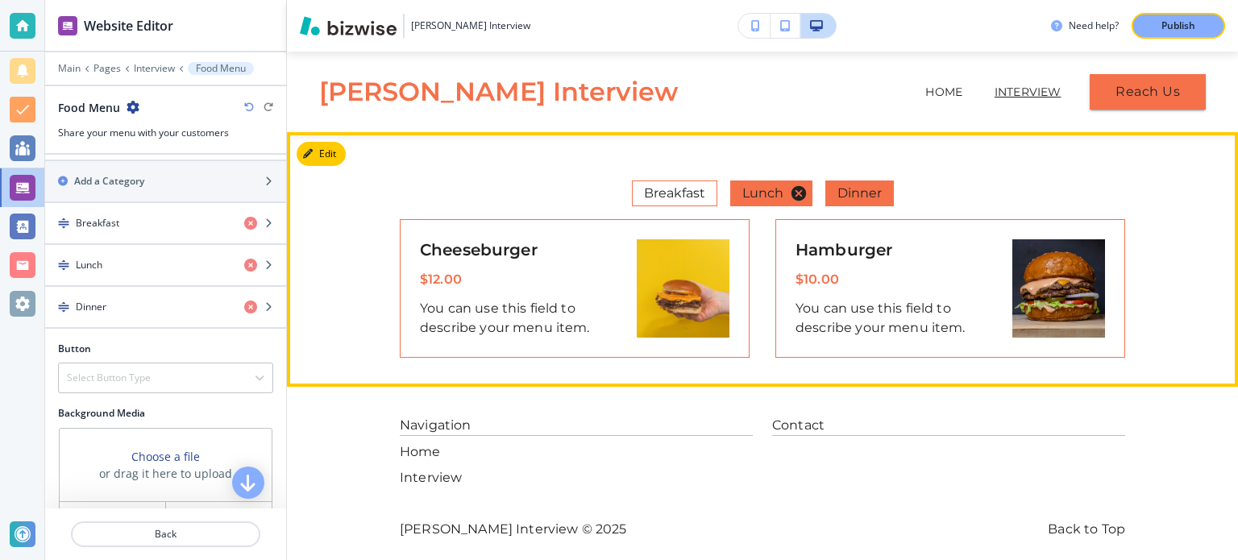
click at [845, 197] on span "Dinner" at bounding box center [859, 193] width 67 height 23
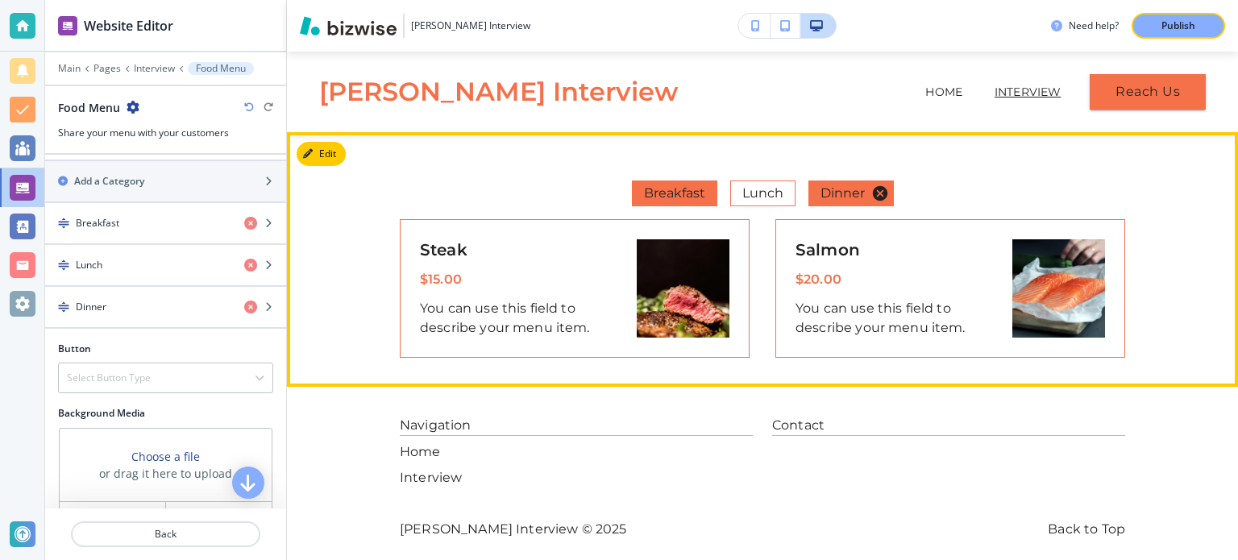
click at [647, 197] on span "Breakfast" at bounding box center [675, 193] width 84 height 23
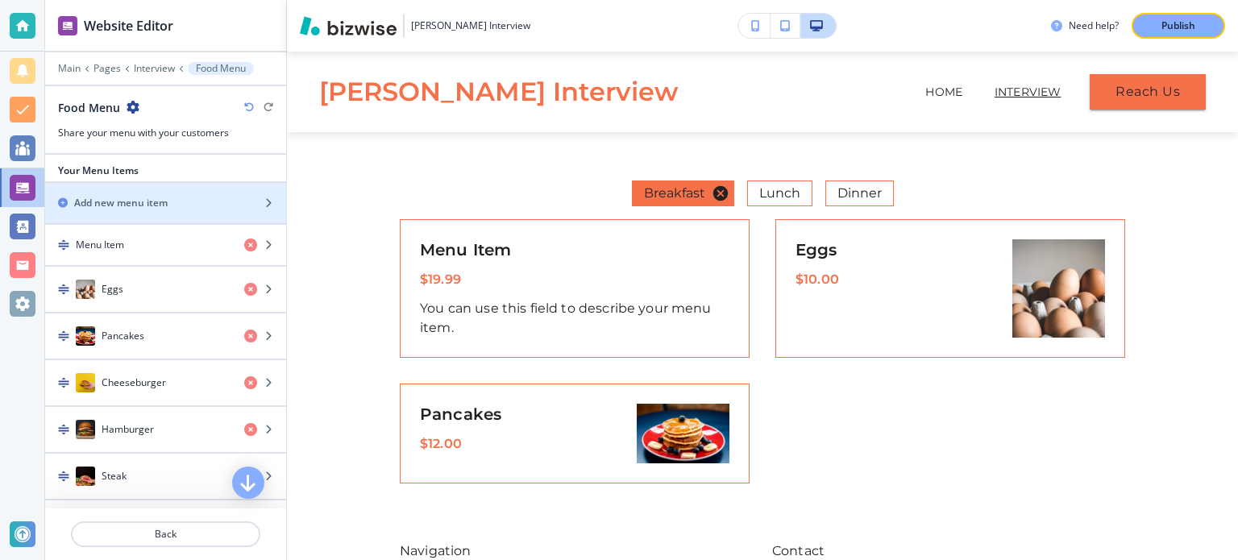
scroll to position [161, 0]
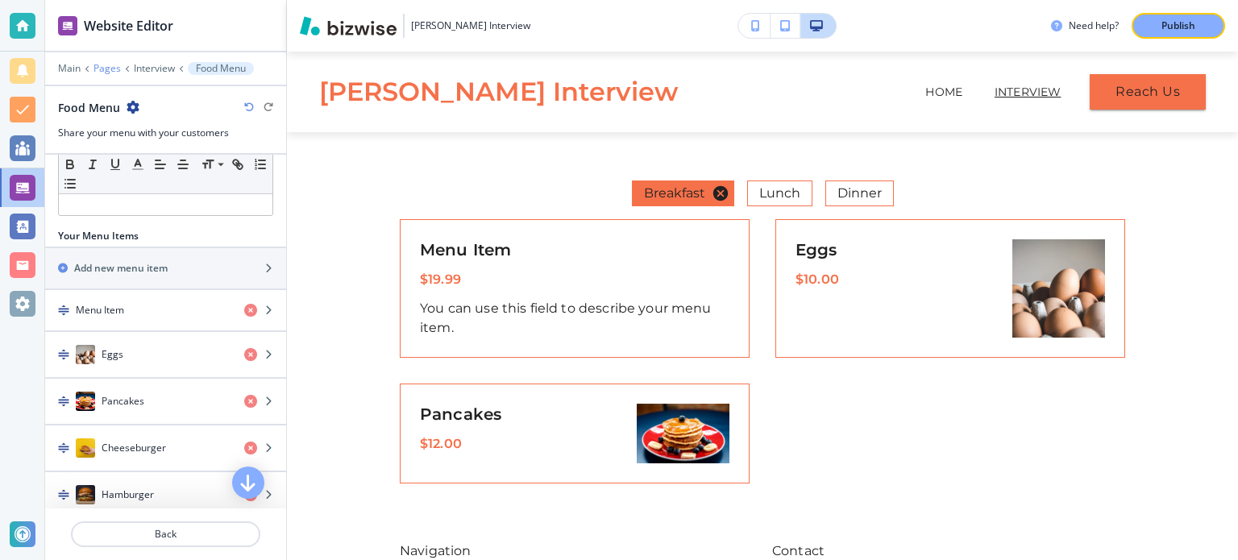
click at [103, 64] on p "Pages" at bounding box center [107, 68] width 27 height 11
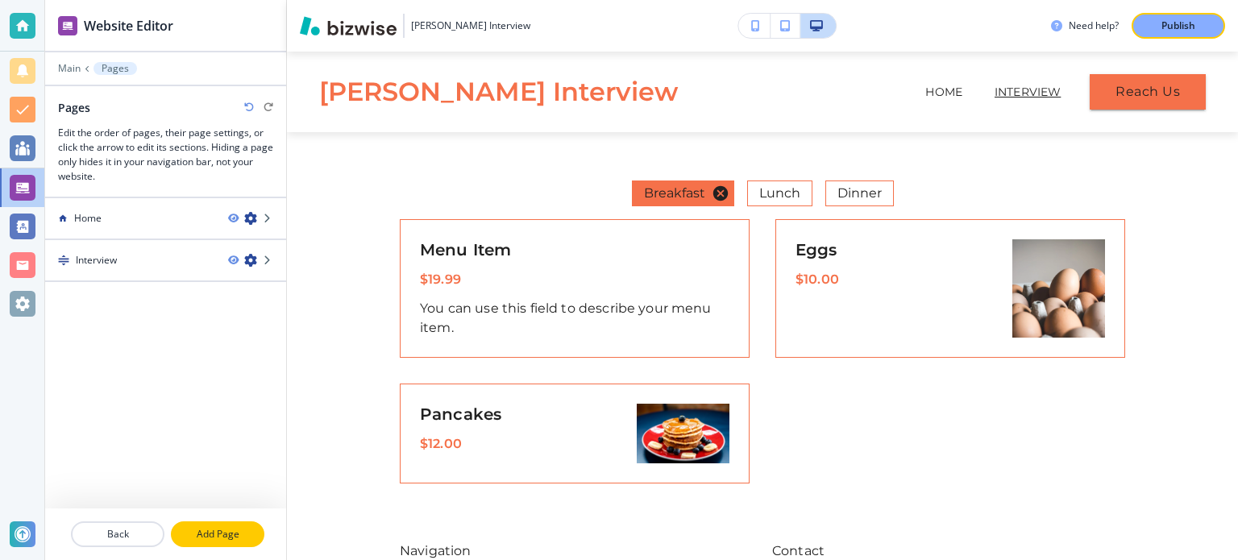
click at [229, 537] on p "Add Page" at bounding box center [217, 534] width 90 height 15
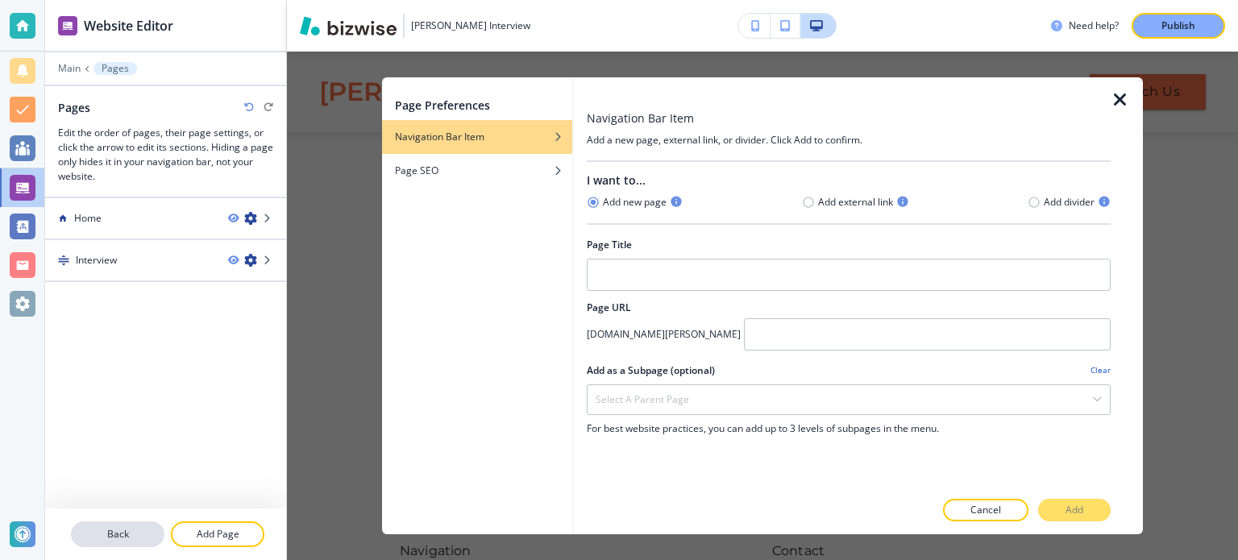
click at [110, 534] on p "Back" at bounding box center [118, 534] width 90 height 15
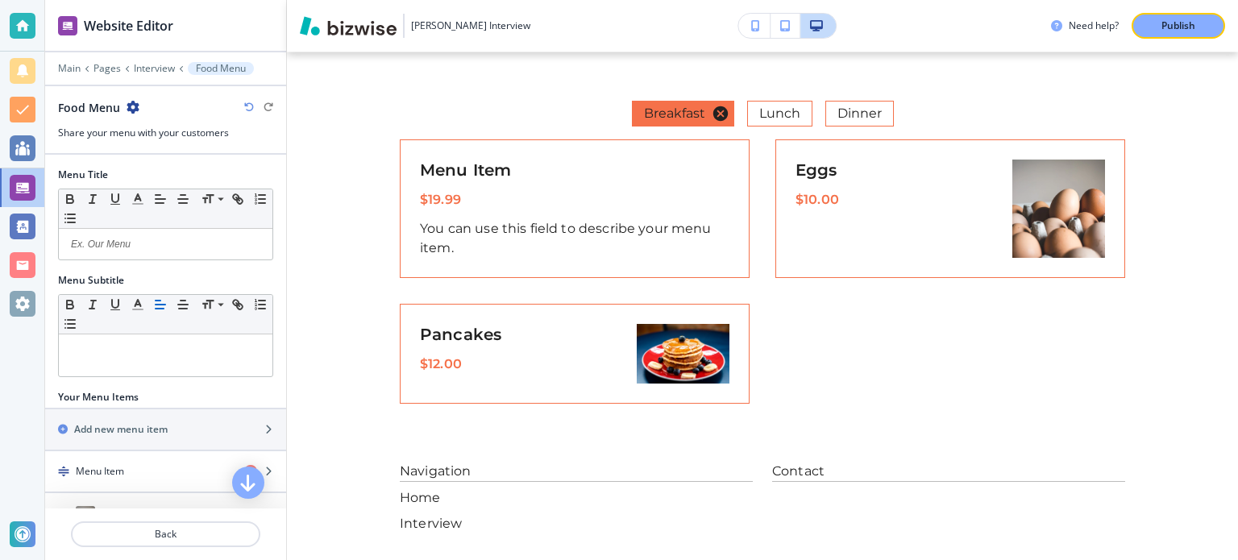
scroll to position [81, 0]
click at [135, 532] on p "Back" at bounding box center [166, 534] width 186 height 15
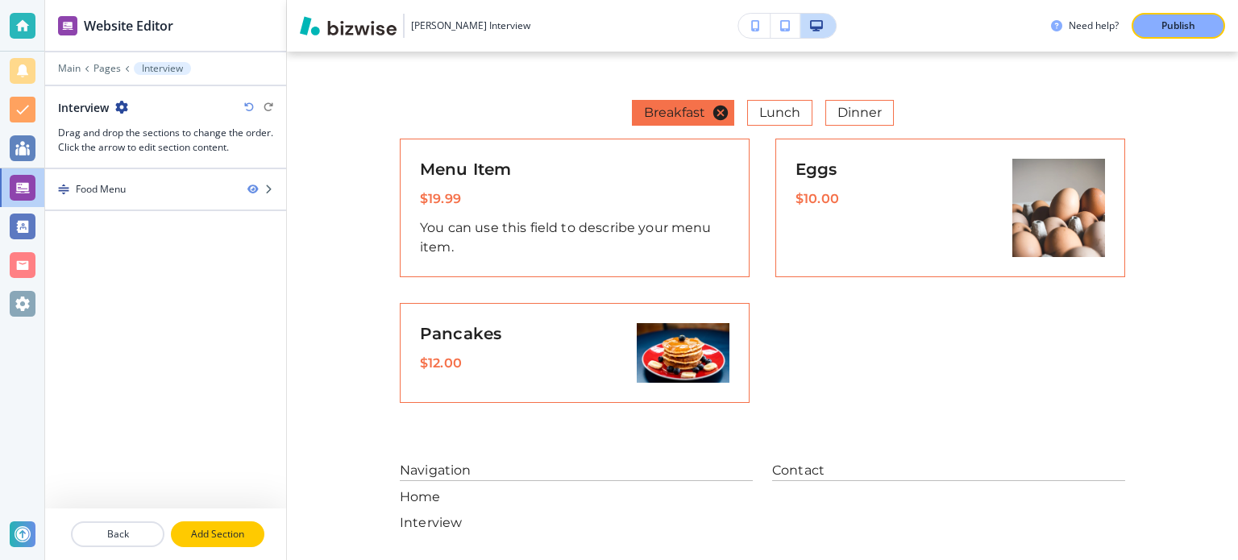
click at [198, 534] on p "Add Section" at bounding box center [217, 534] width 90 height 15
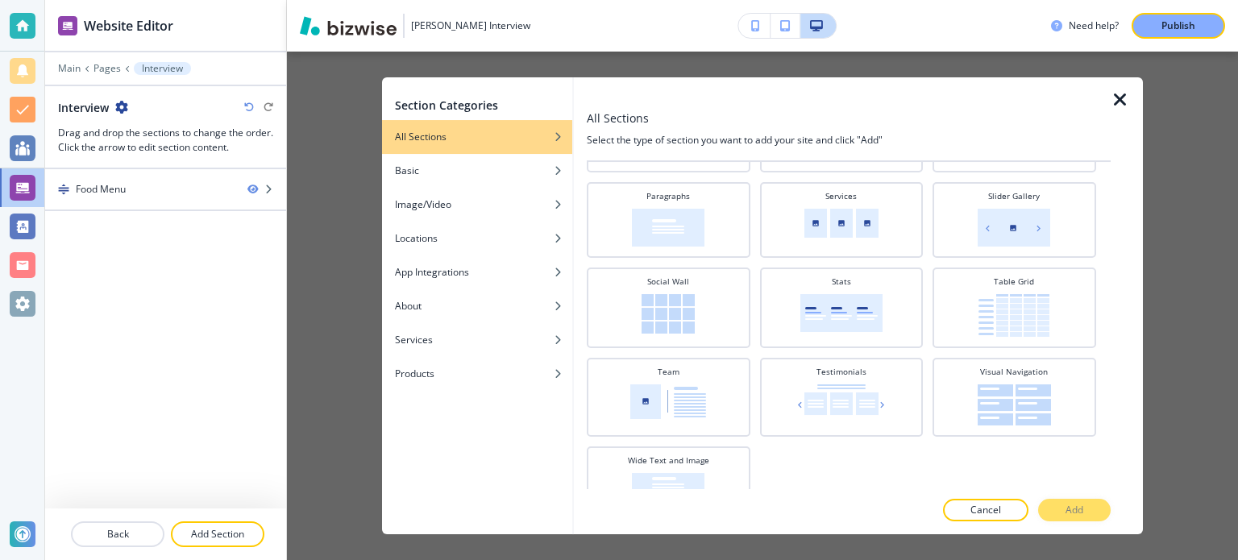
scroll to position [555, 0]
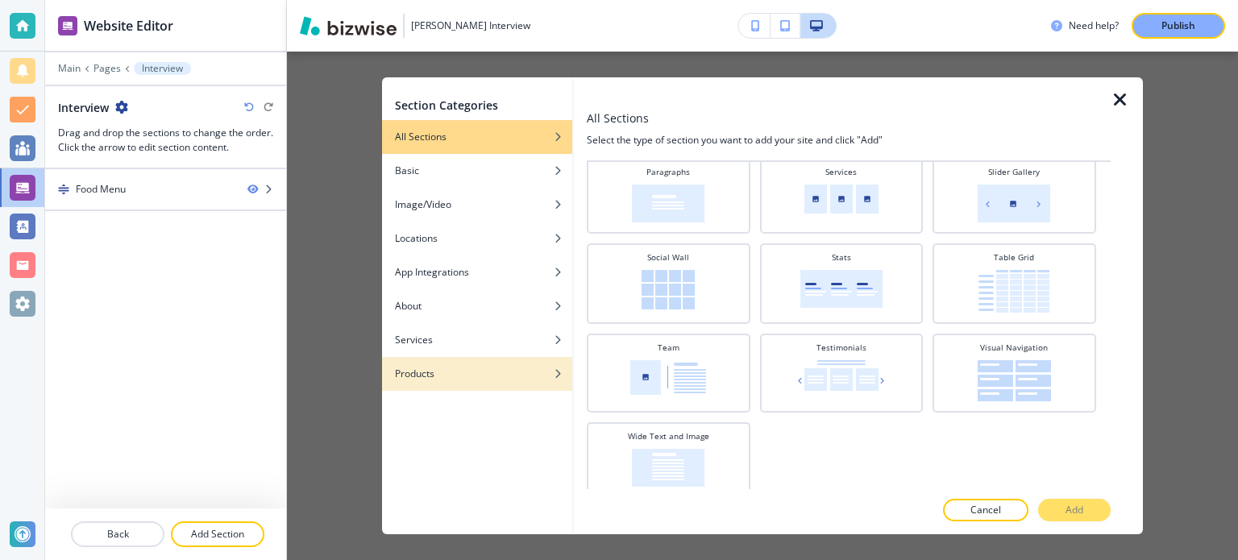
click at [457, 369] on div "Products" at bounding box center [477, 374] width 190 height 15
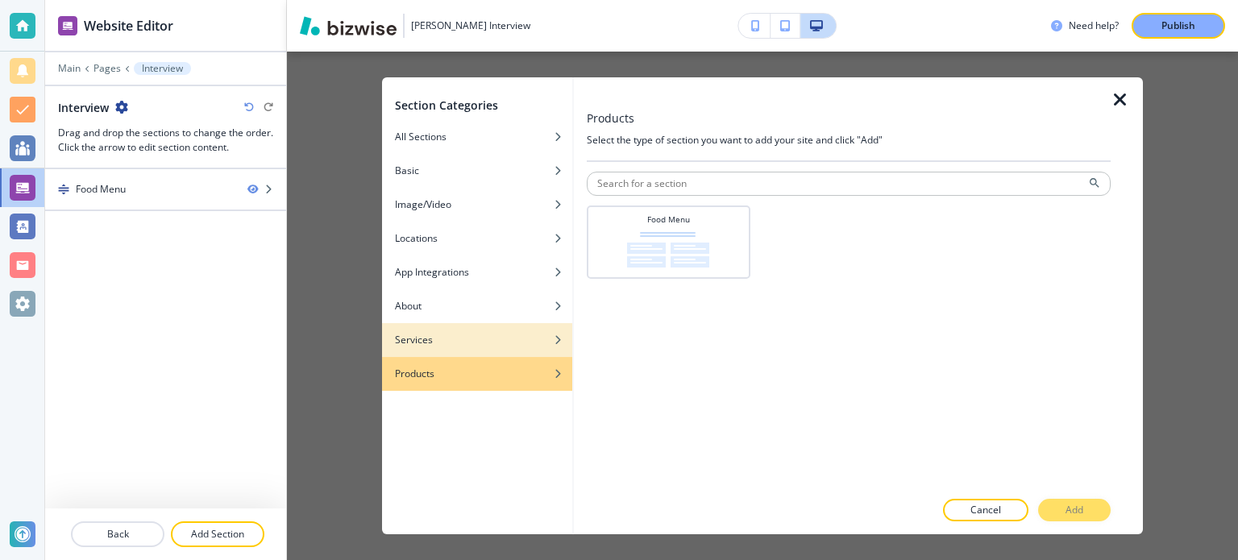
click at [473, 340] on div "Services" at bounding box center [477, 340] width 190 height 15
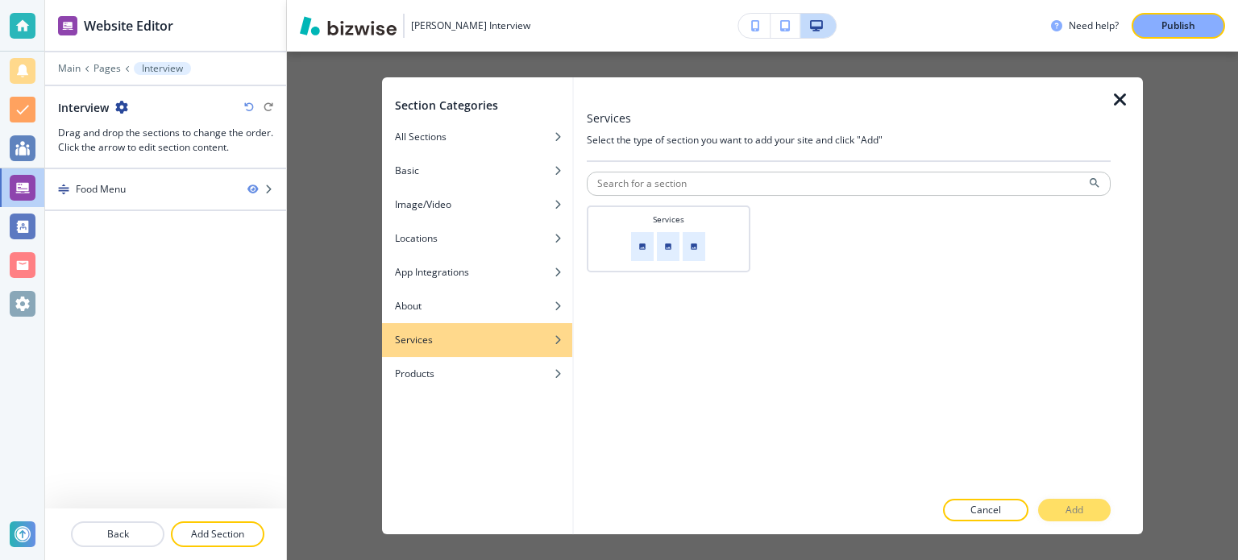
click at [1122, 97] on icon "button" at bounding box center [1120, 99] width 19 height 19
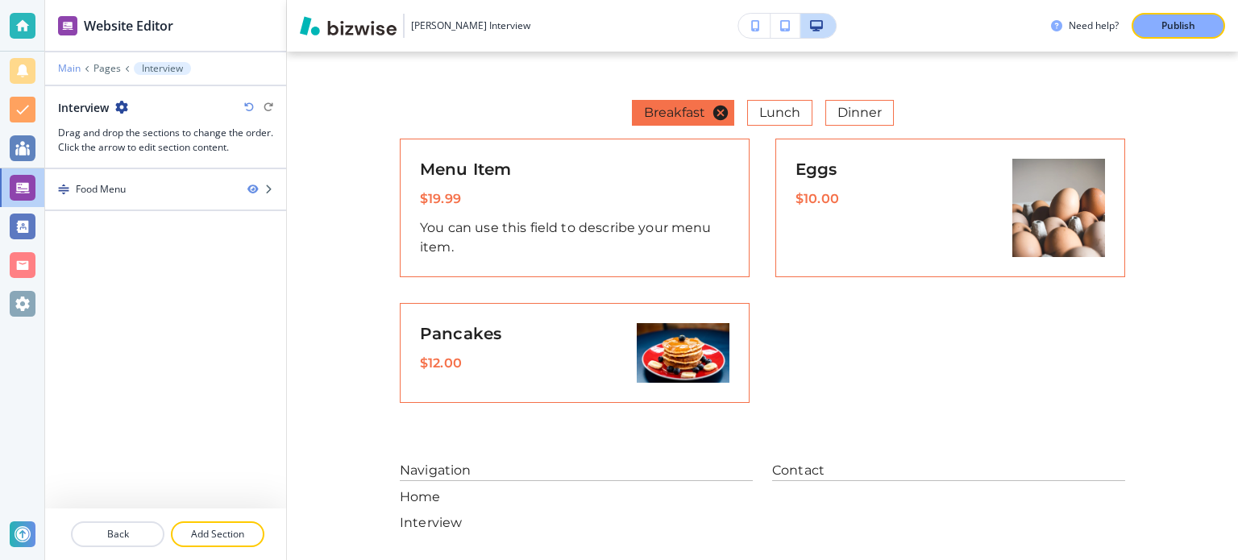
click at [61, 68] on p "Main" at bounding box center [69, 68] width 23 height 11
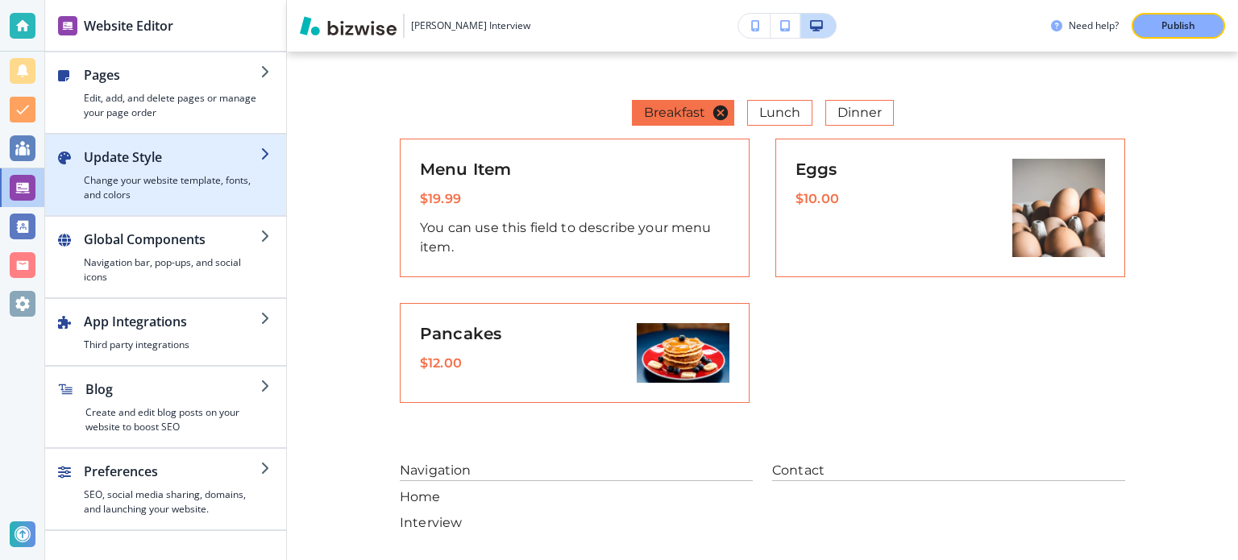
click at [189, 169] on div "button" at bounding box center [172, 170] width 177 height 6
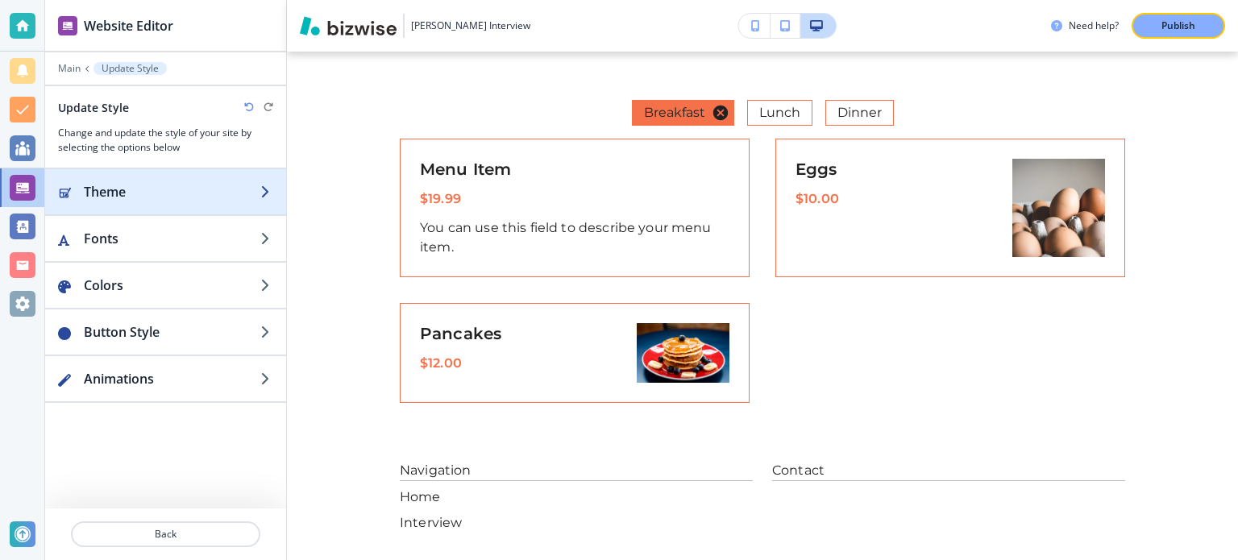
click at [188, 189] on h2 "Theme" at bounding box center [172, 191] width 177 height 19
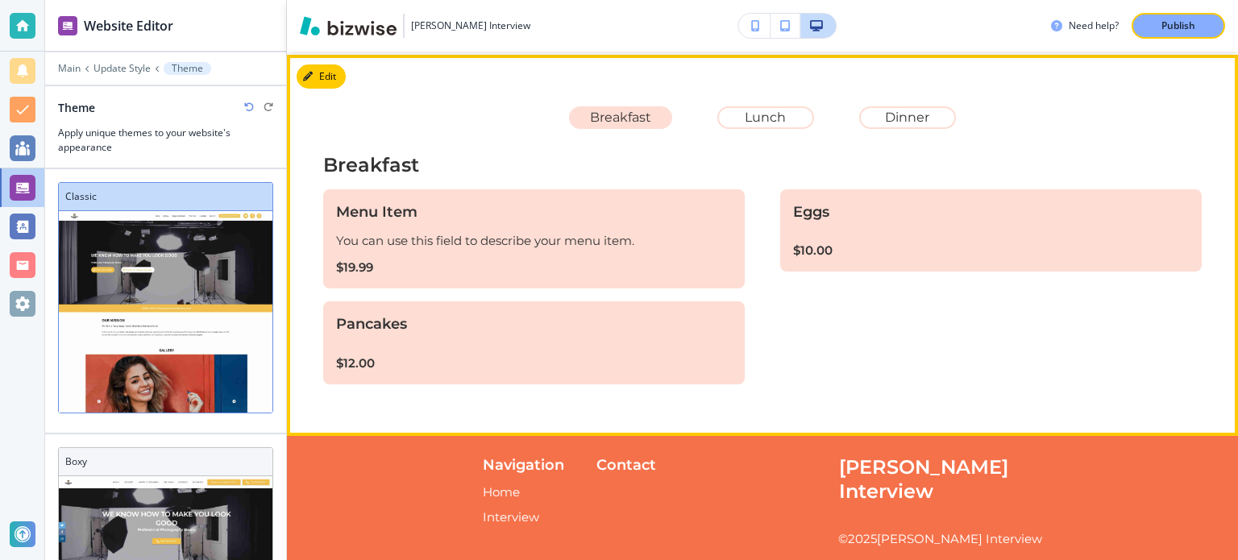
scroll to position [89, 0]
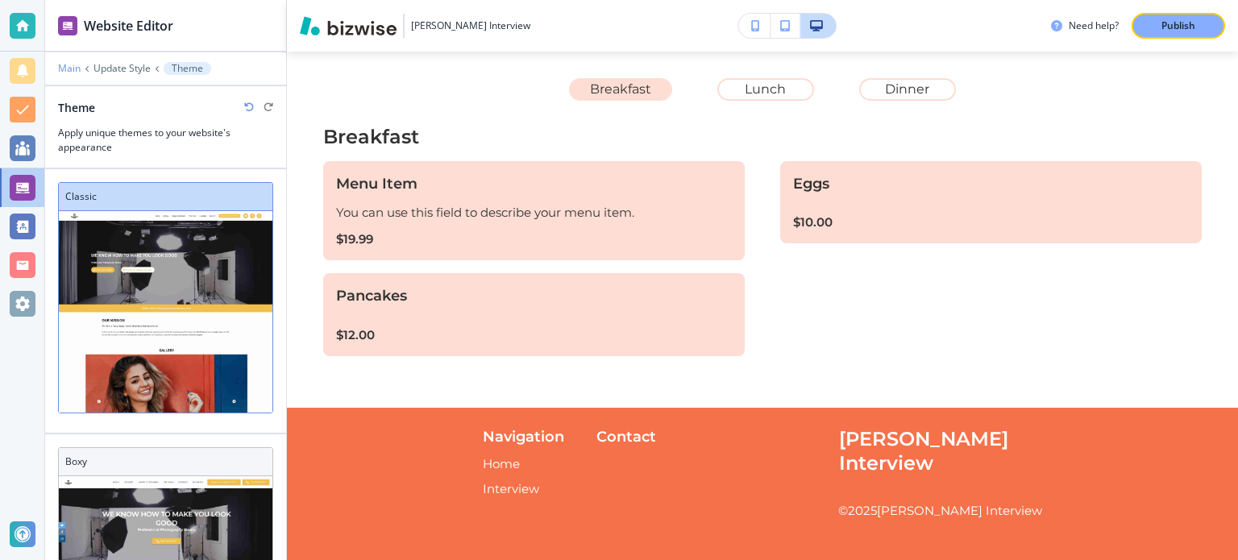
click at [62, 65] on p "Main" at bounding box center [69, 68] width 23 height 11
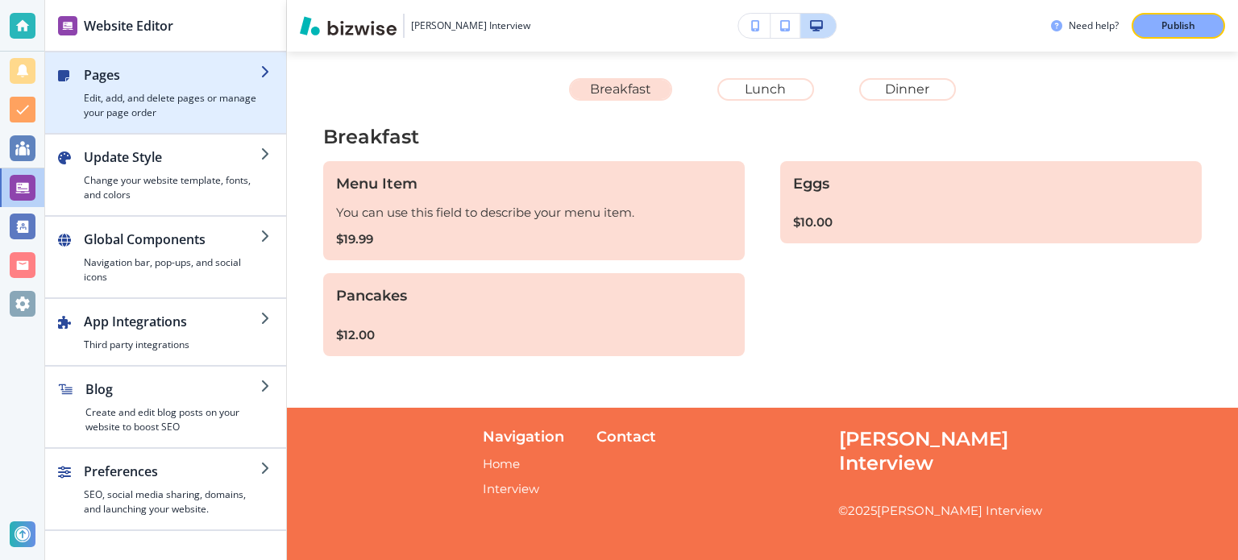
click at [194, 97] on h4 "Edit, add, and delete pages or manage your page order" at bounding box center [172, 105] width 177 height 29
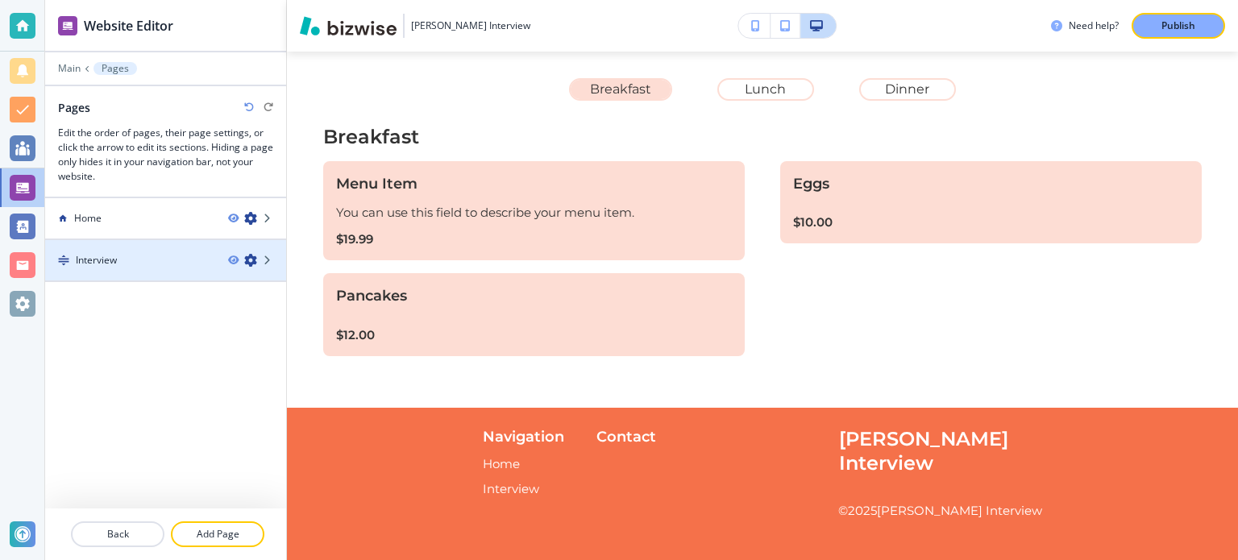
click at [149, 259] on div "Interview" at bounding box center [130, 260] width 170 height 15
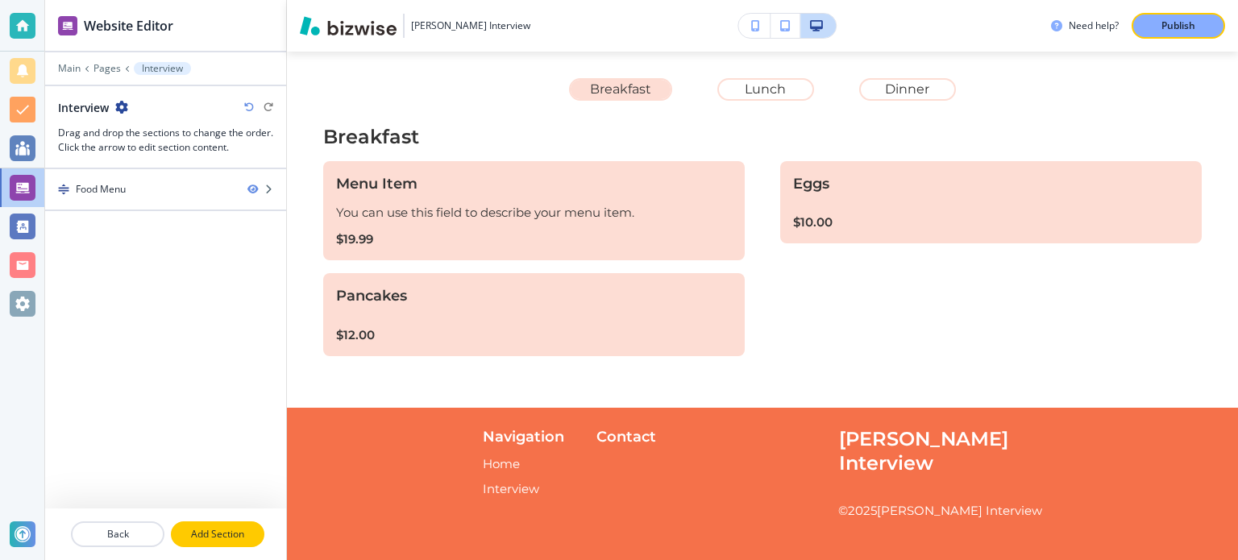
click at [209, 531] on p "Add Section" at bounding box center [217, 534] width 90 height 15
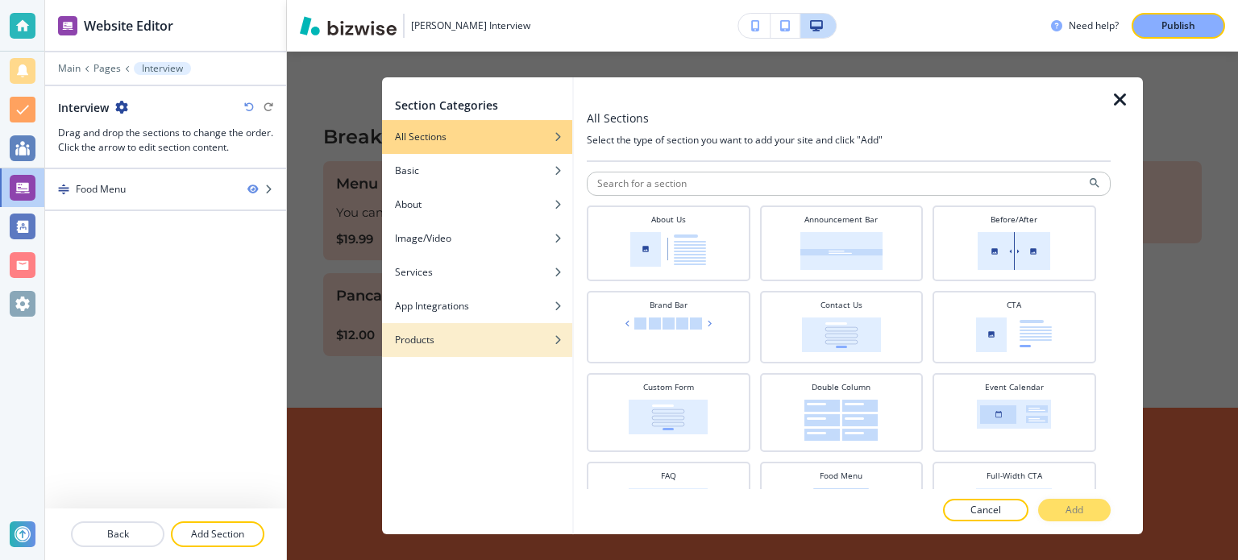
click at [471, 340] on div "Products" at bounding box center [477, 340] width 190 height 15
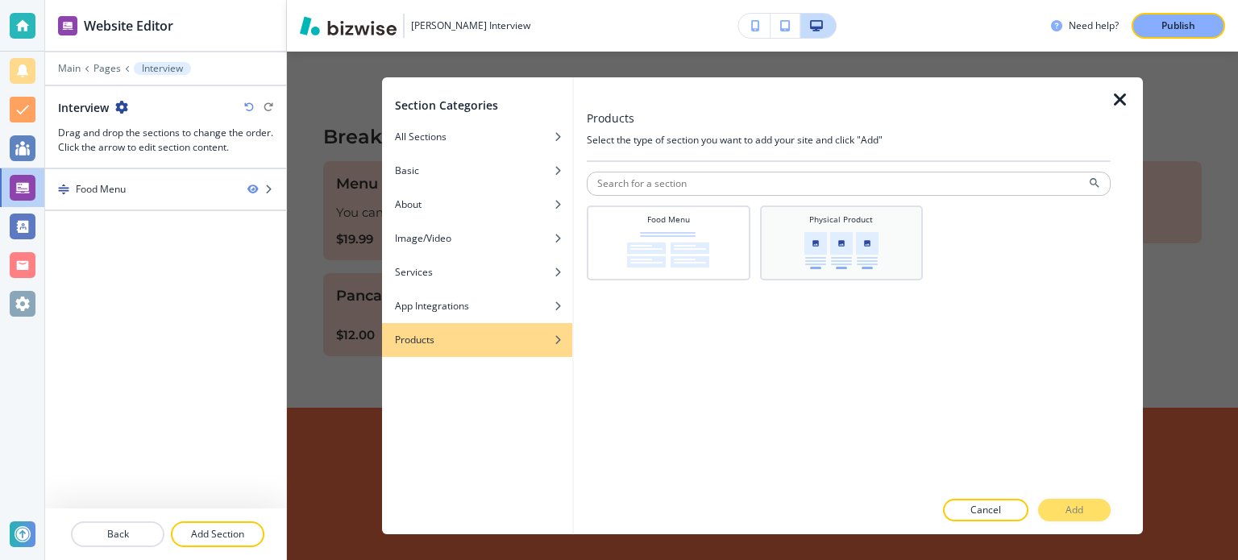
click at [823, 244] on img at bounding box center [841, 250] width 74 height 37
click at [1078, 509] on p "Add" at bounding box center [1075, 510] width 18 height 15
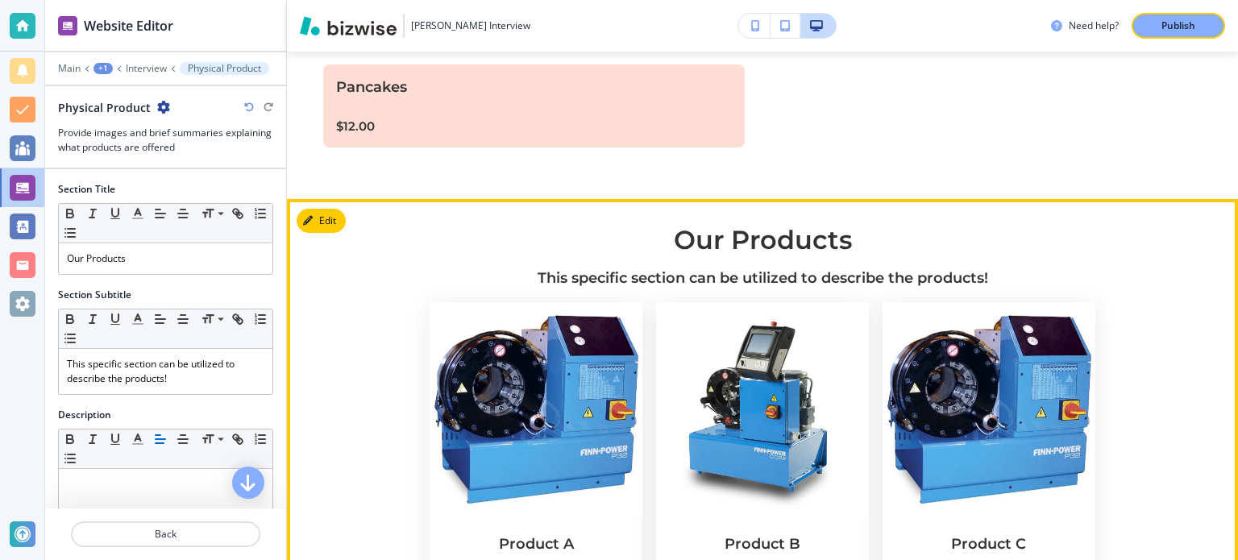
scroll to position [297, 0]
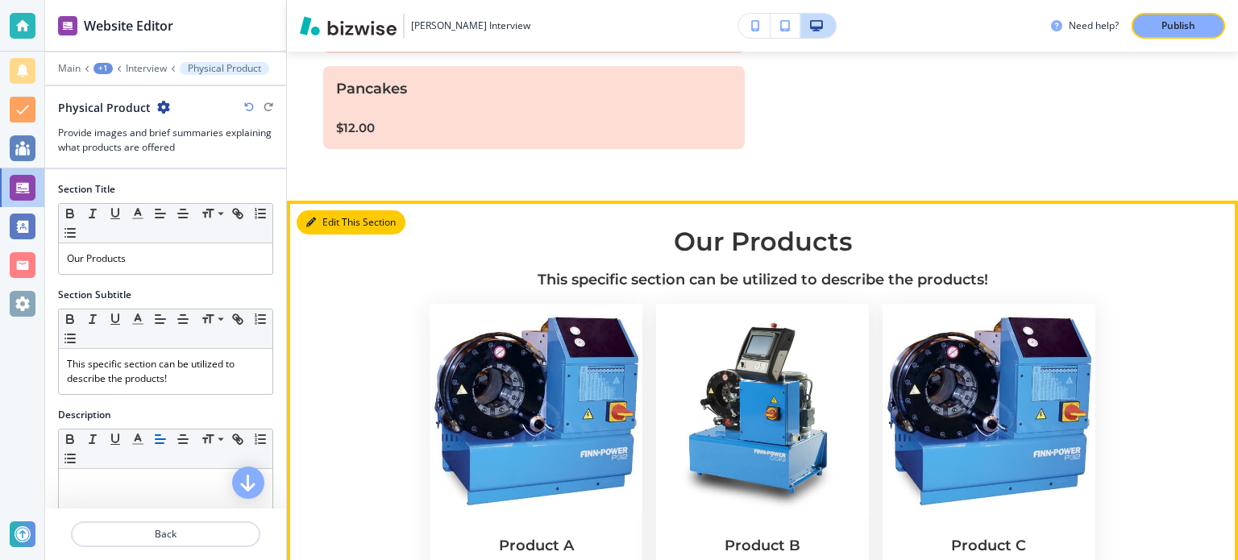
click at [335, 228] on button "Edit This Section" at bounding box center [351, 222] width 109 height 24
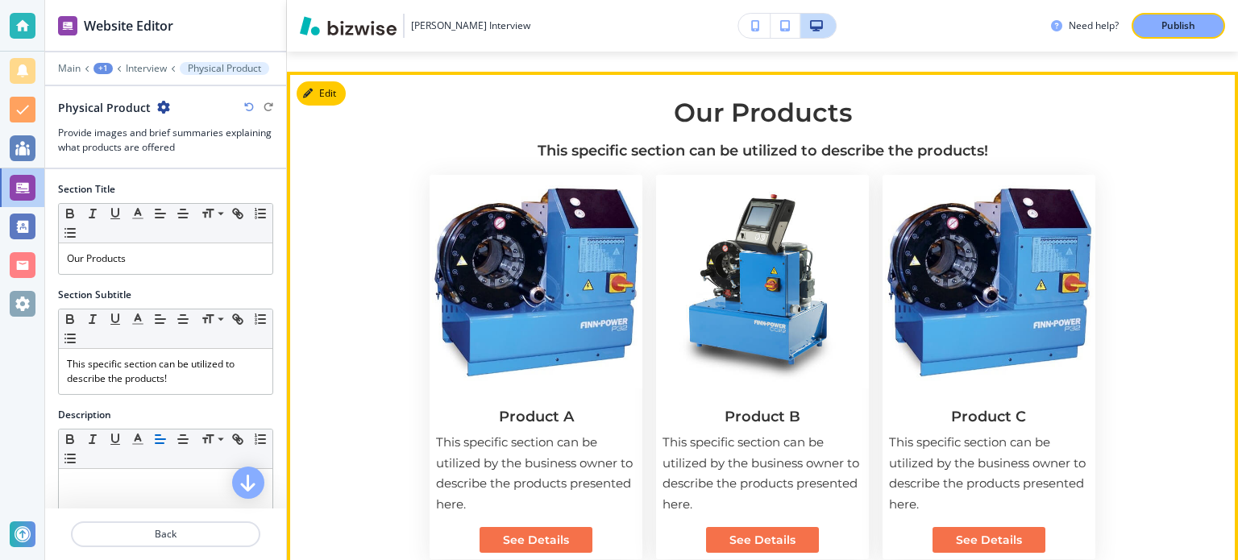
scroll to position [135, 0]
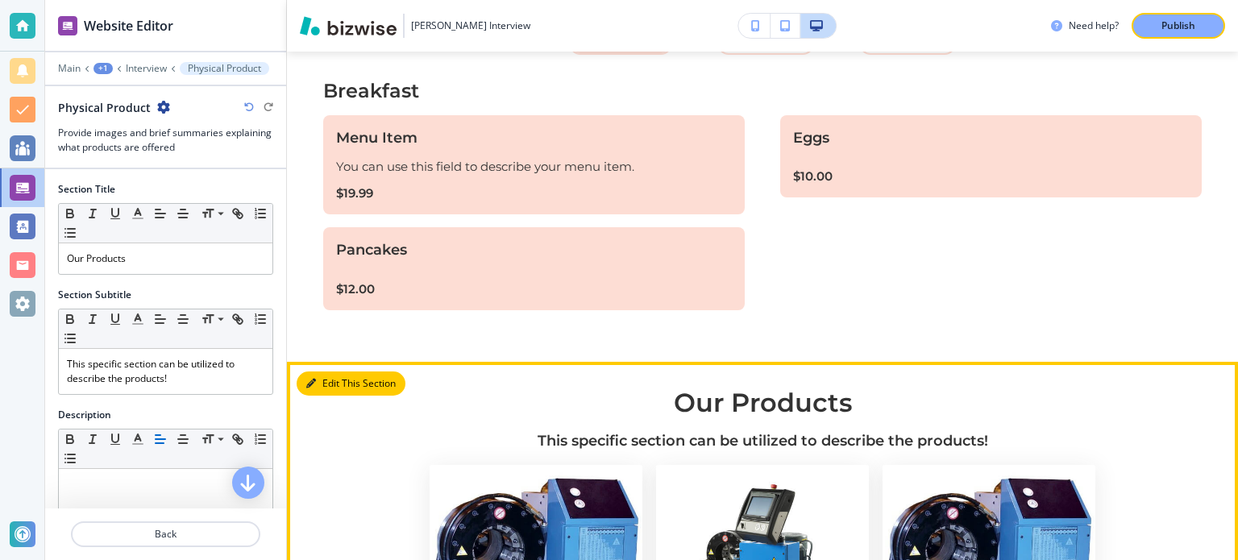
click at [330, 377] on button "Edit This Section" at bounding box center [351, 384] width 109 height 24
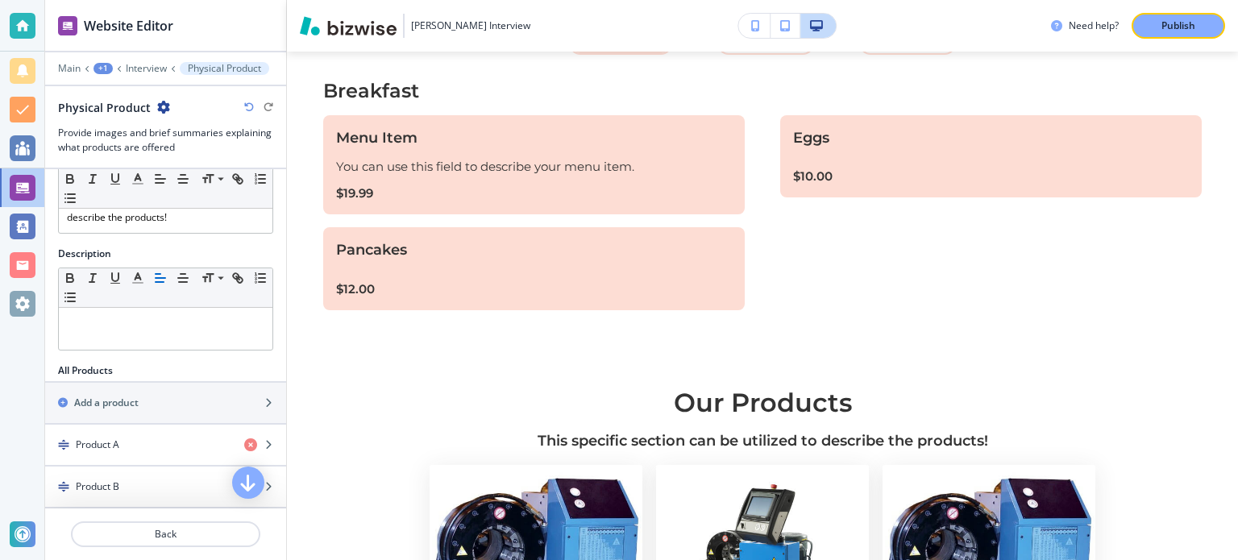
scroll to position [304, 0]
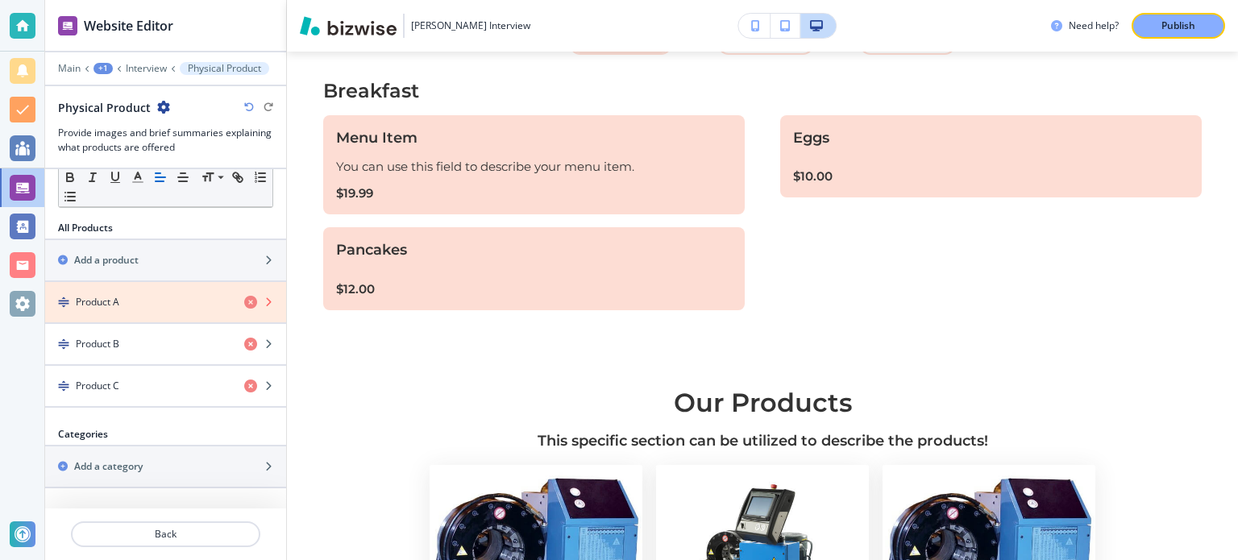
click at [244, 297] on icon "button" at bounding box center [250, 302] width 13 height 13
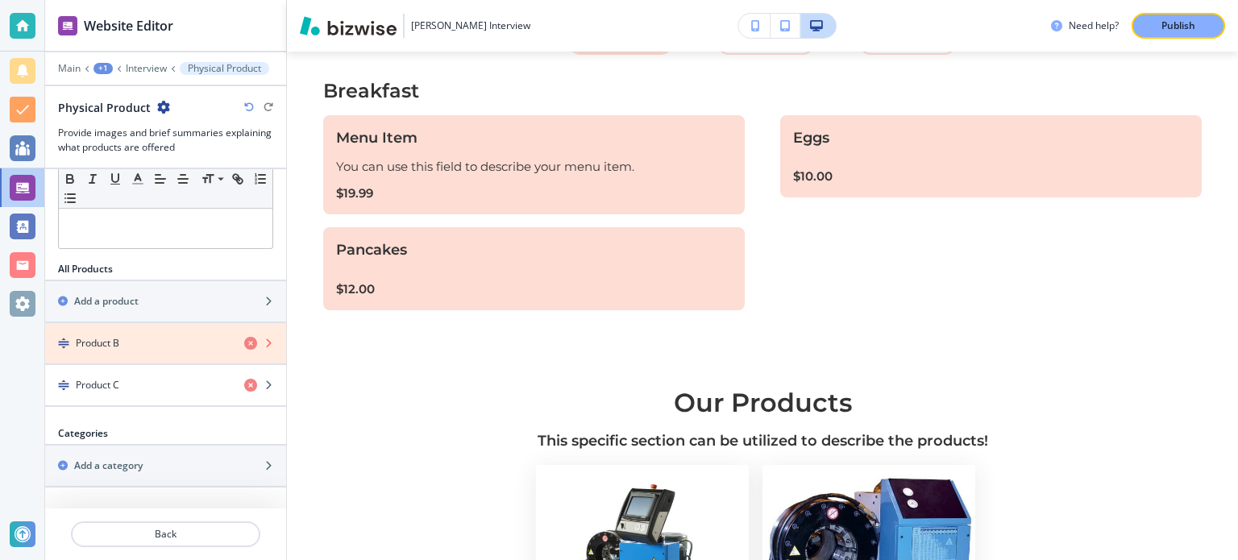
click at [244, 338] on icon "button" at bounding box center [250, 343] width 13 height 13
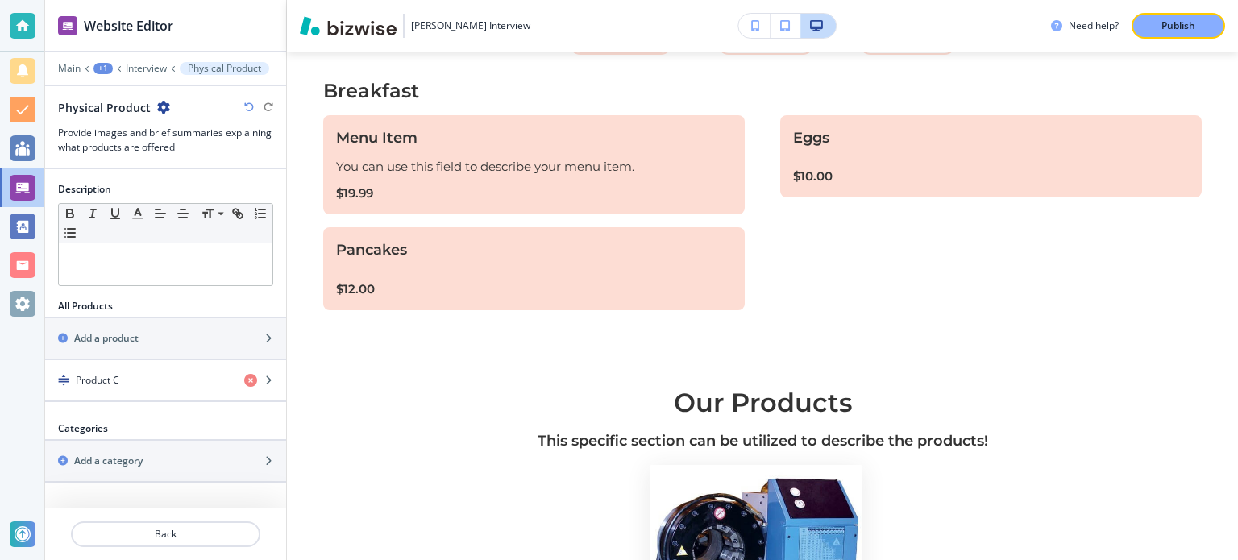
scroll to position [222, 0]
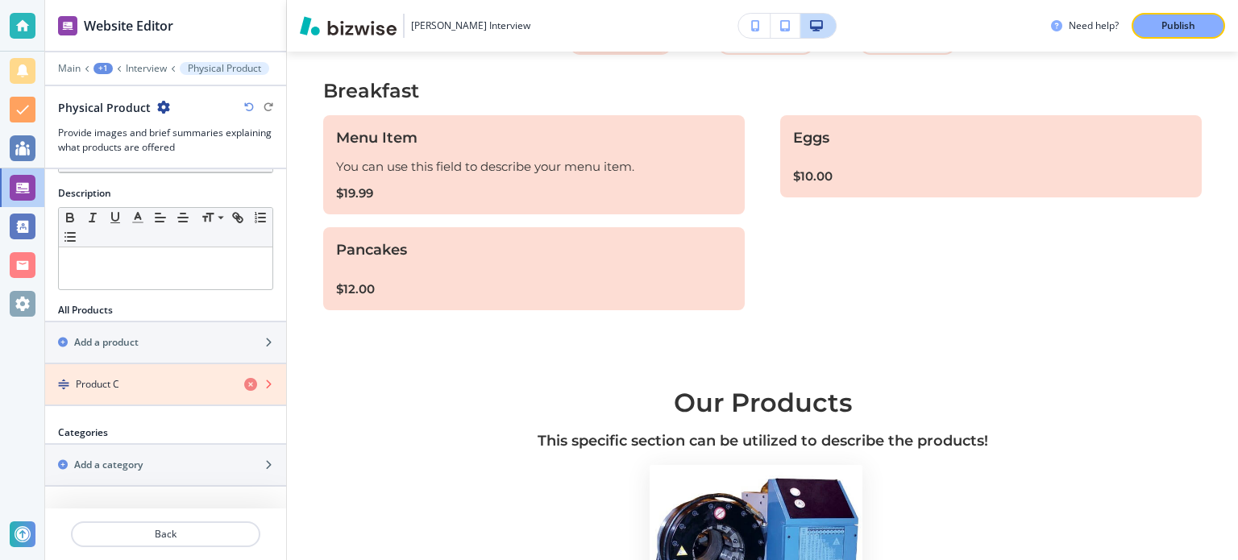
click at [244, 380] on icon "button" at bounding box center [250, 384] width 13 height 13
click at [244, 381] on icon "button" at bounding box center [250, 384] width 13 height 13
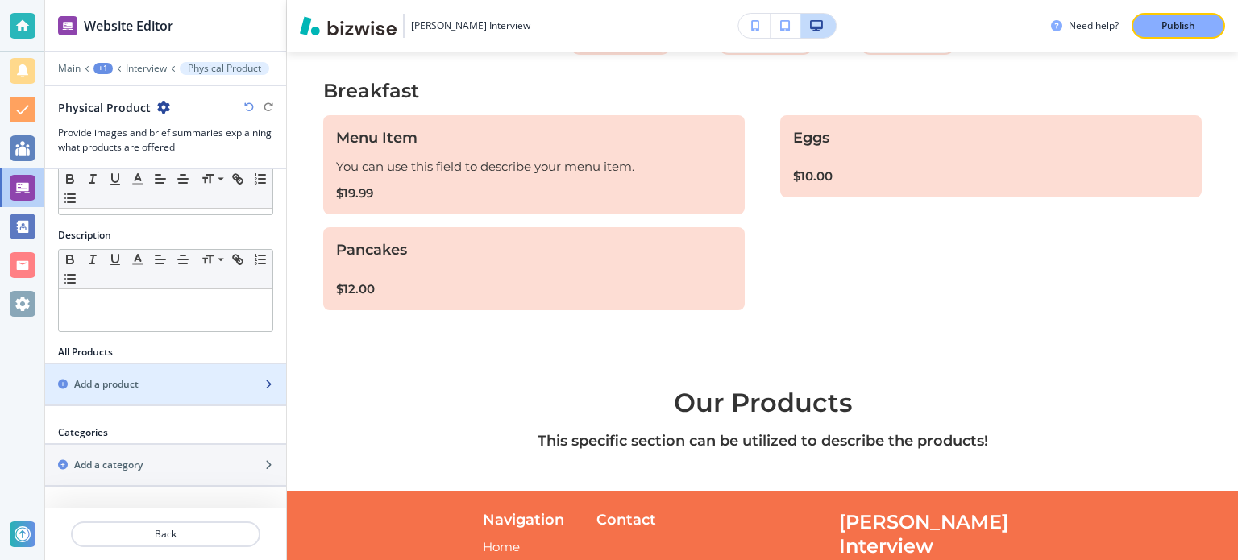
click at [172, 378] on div "Add a product" at bounding box center [148, 384] width 206 height 15
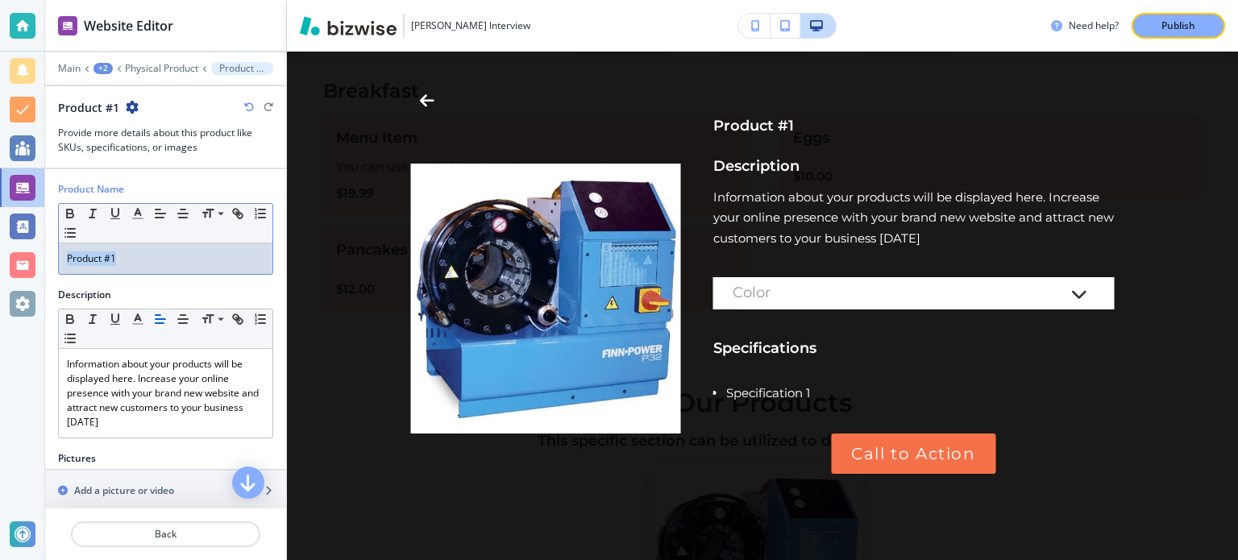
drag, startPoint x: 76, startPoint y: 241, endPoint x: 23, endPoint y: 235, distance: 53.6
click at [23, 235] on div "Website Editor Main +2 Physical Product Product #1 Product #1 Provide more deta…" at bounding box center [619, 280] width 1238 height 560
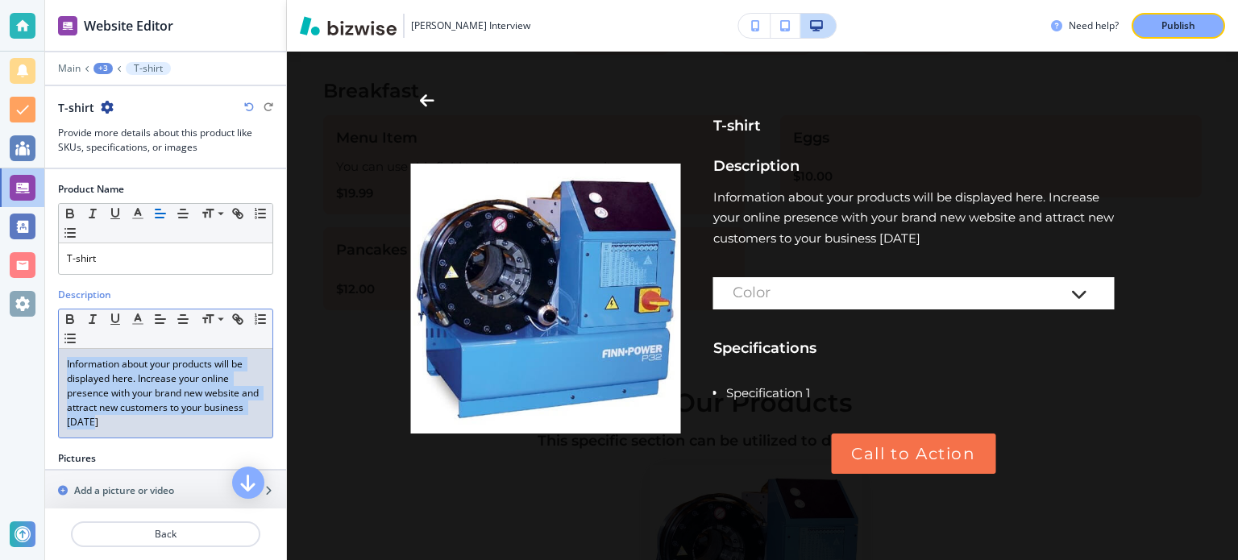
drag, startPoint x: 152, startPoint y: 422, endPoint x: 61, endPoint y: 361, distance: 109.8
click at [61, 361] on div "Information about your products will be displayed here. Increase your online pr…" at bounding box center [166, 393] width 214 height 89
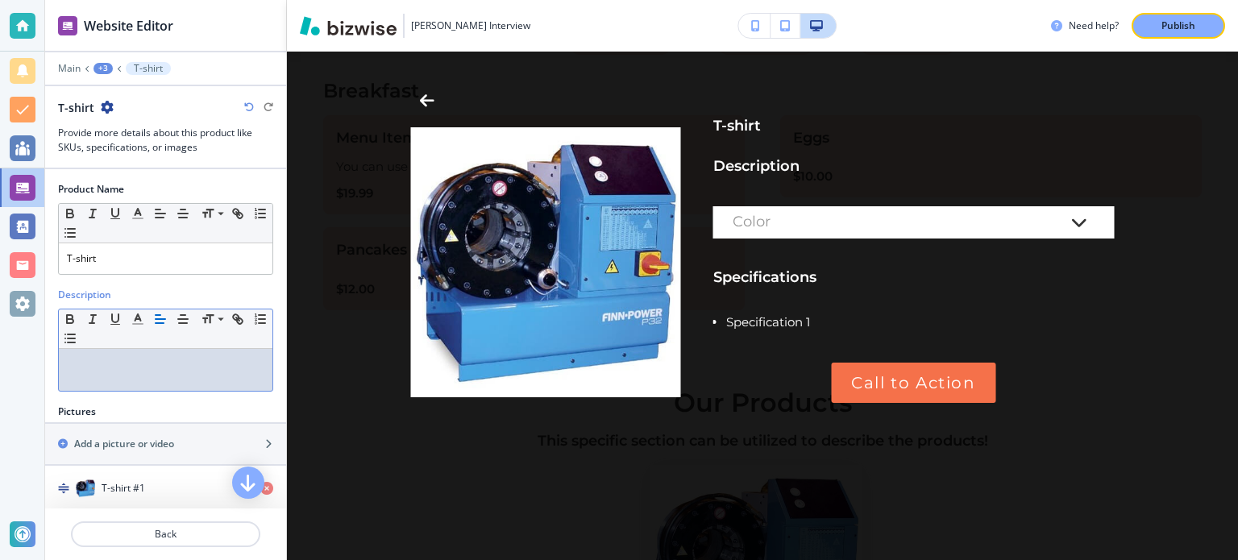
scroll to position [161, 0]
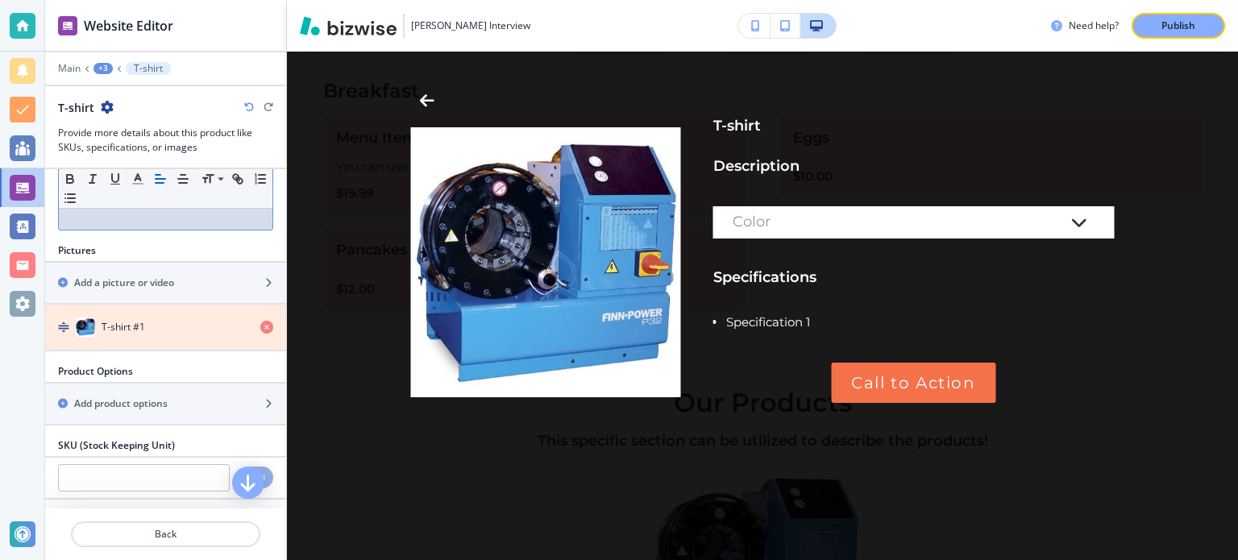
click at [260, 322] on icon "button" at bounding box center [266, 327] width 13 height 13
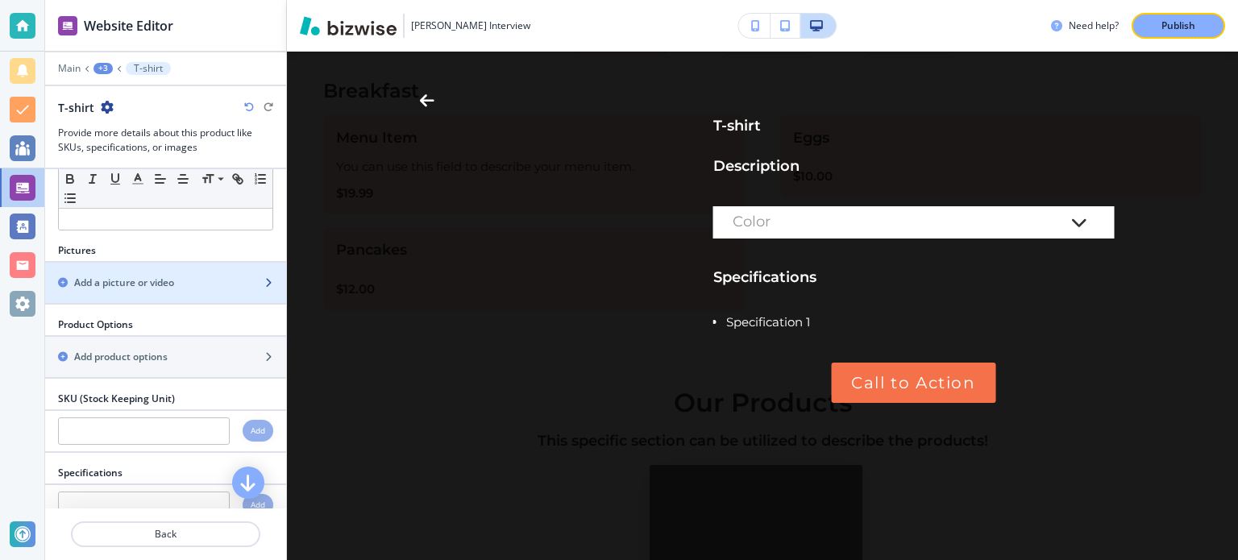
click at [210, 285] on div "Add a picture or video" at bounding box center [148, 283] width 206 height 15
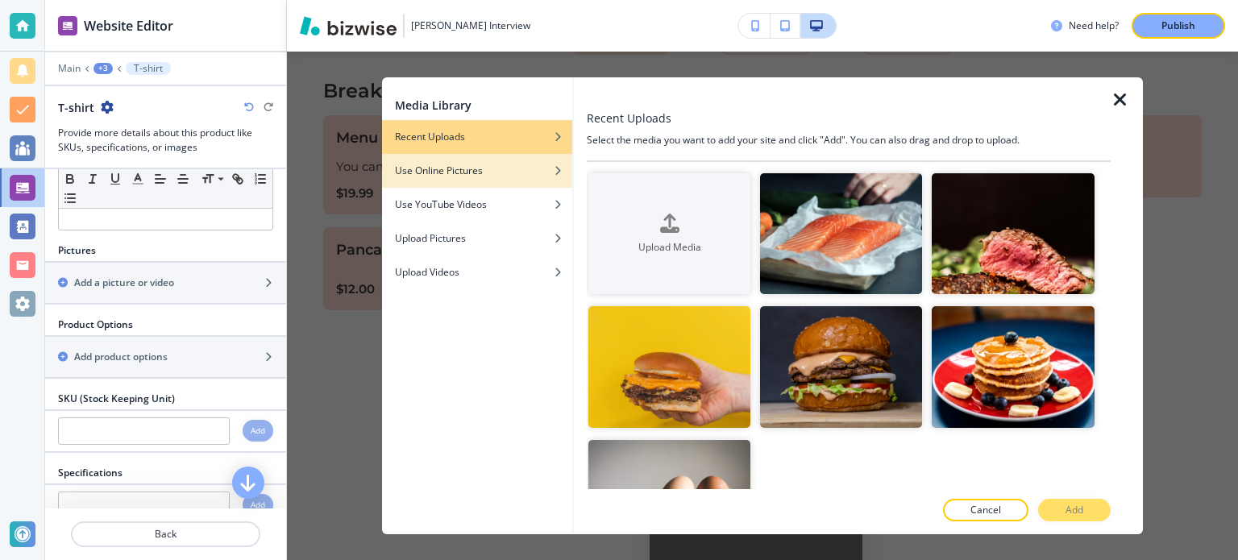
click at [461, 168] on h4 "Use Online Pictures" at bounding box center [439, 171] width 88 height 15
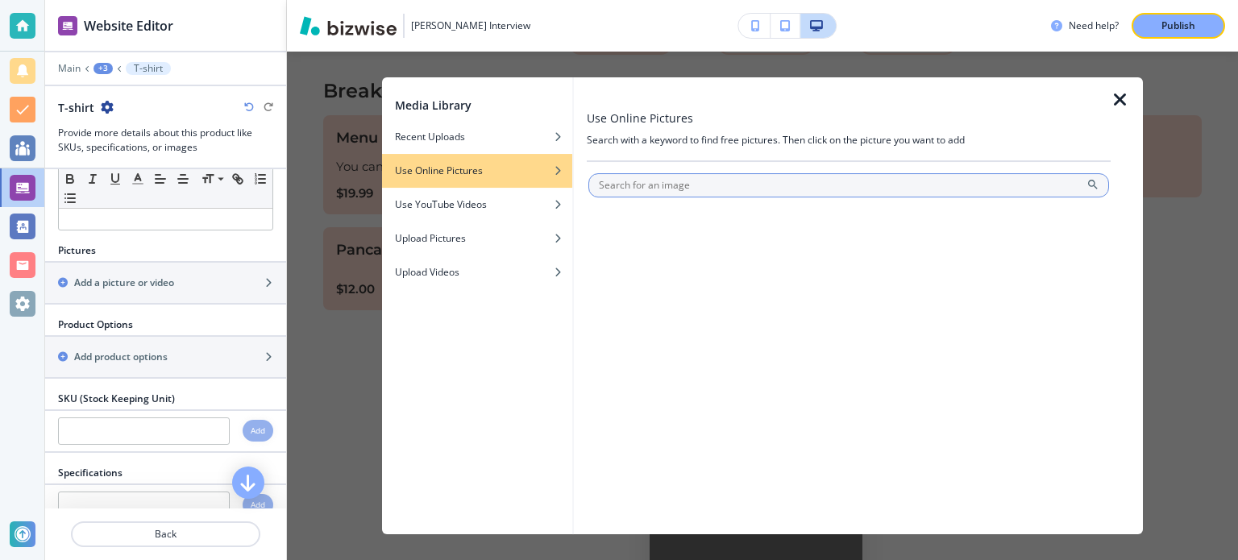
click at [761, 185] on input "text" at bounding box center [848, 185] width 521 height 24
type input "tshirt"
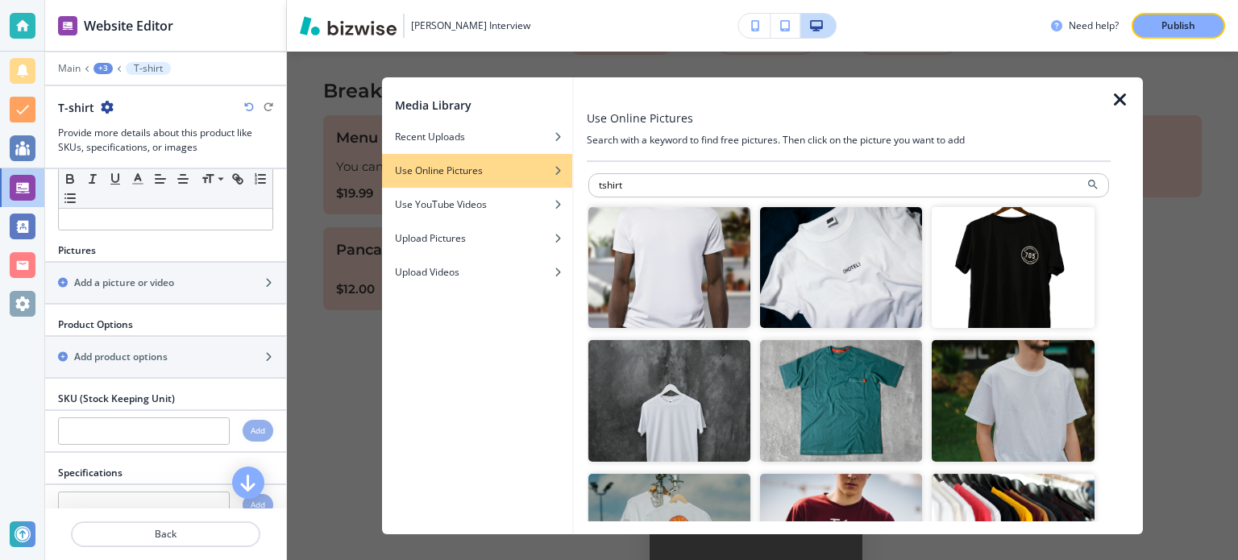
click at [684, 255] on img "button" at bounding box center [669, 268] width 162 height 122
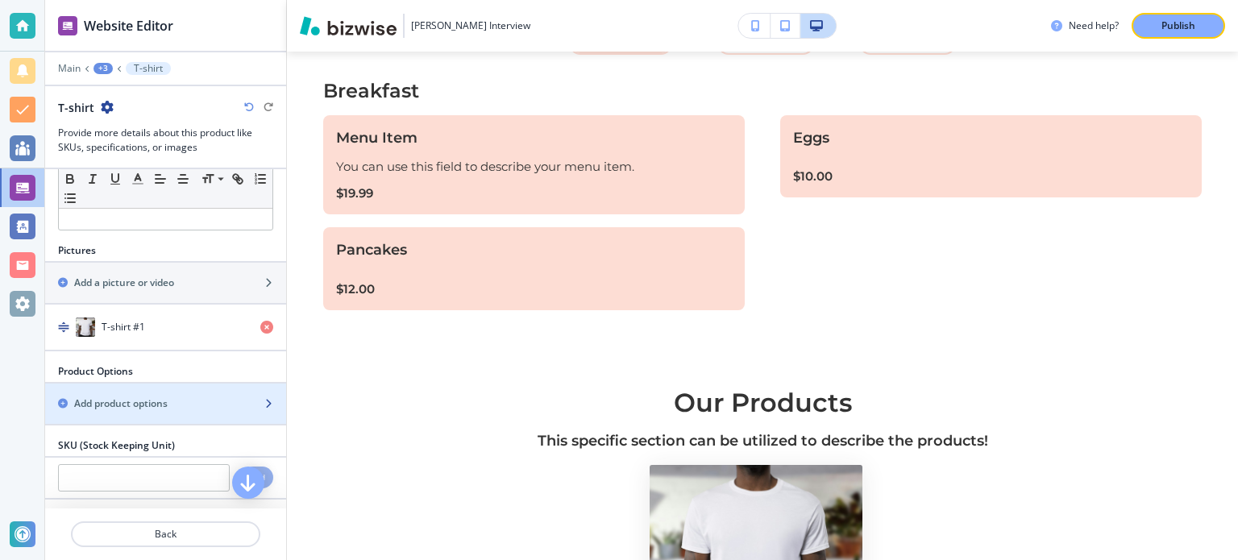
click at [226, 397] on div "Add product options" at bounding box center [148, 404] width 206 height 15
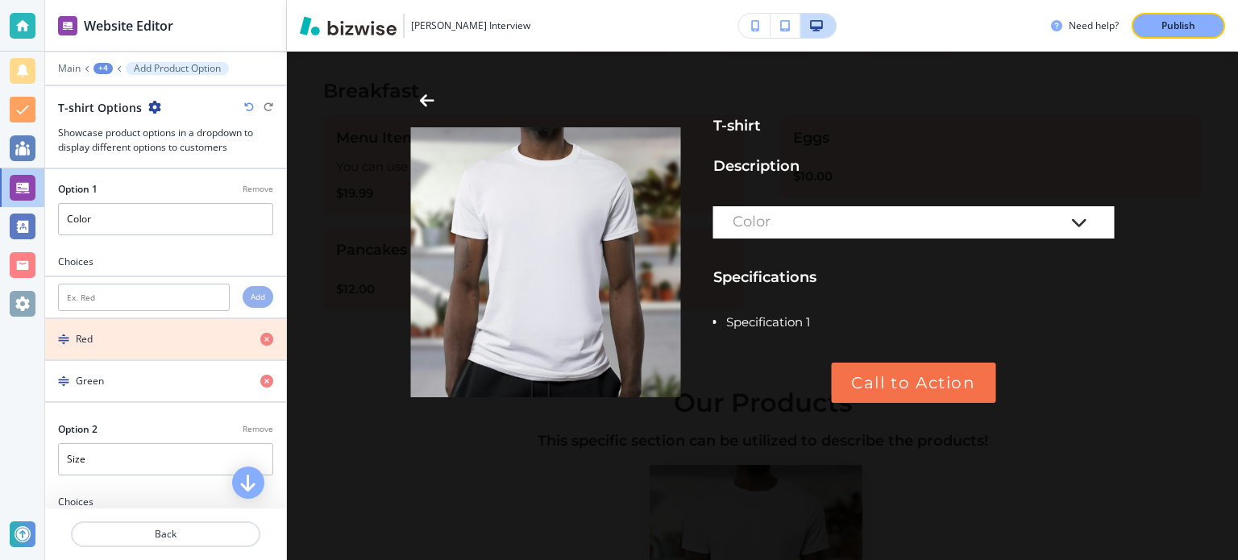
click at [260, 338] on icon "button" at bounding box center [266, 339] width 13 height 13
click at [260, 335] on icon "button" at bounding box center [266, 339] width 13 height 13
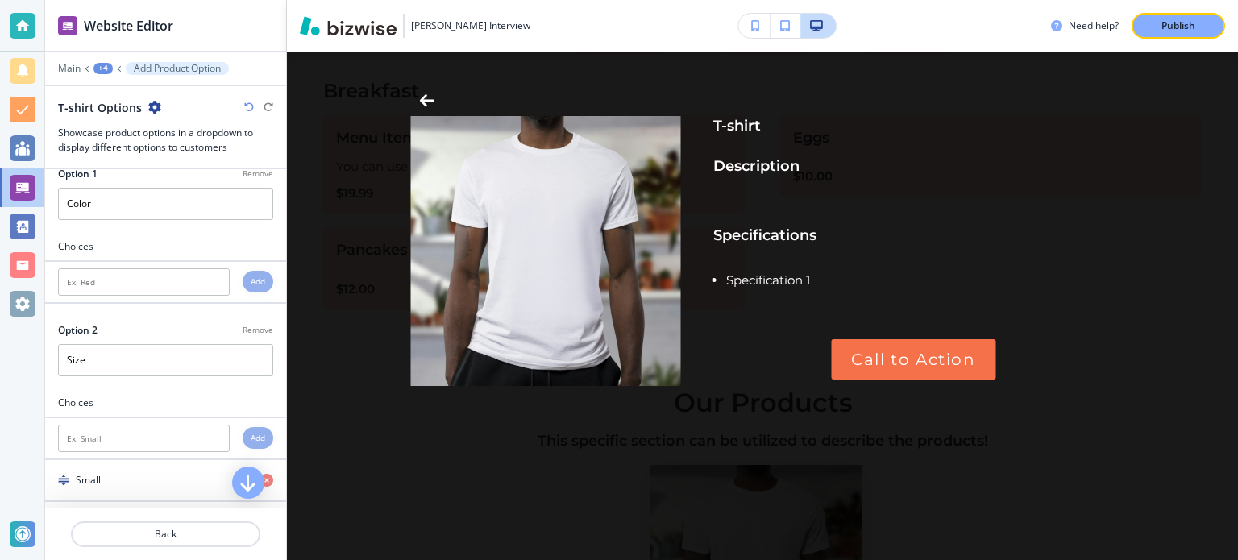
scroll to position [23, 0]
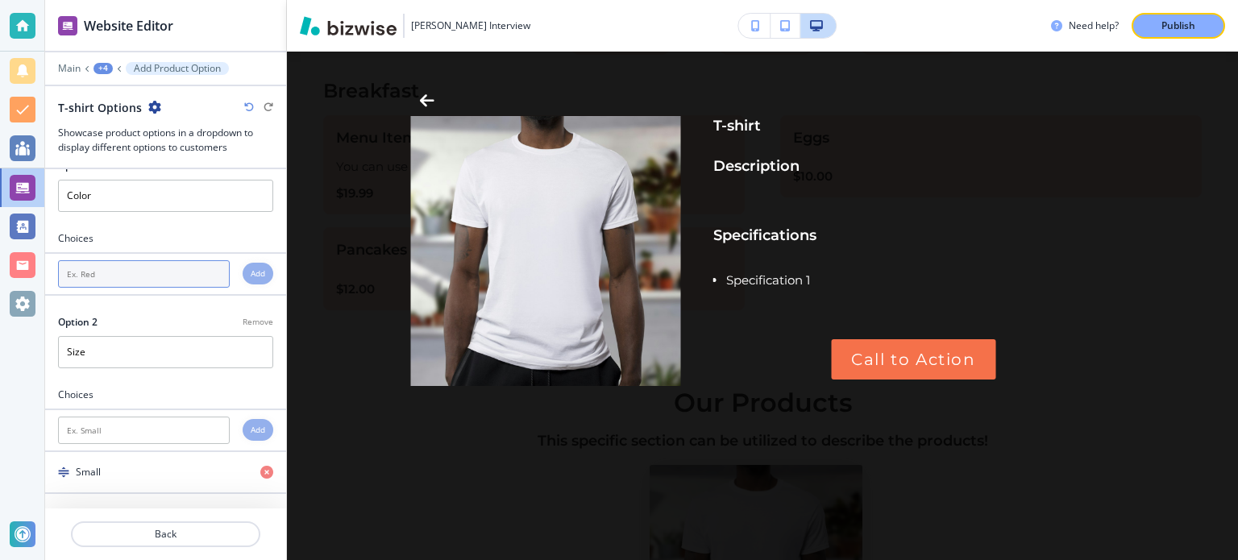
click at [122, 275] on input "text" at bounding box center [144, 273] width 172 height 27
type input "black"
click at [130, 425] on input "text" at bounding box center [144, 430] width 172 height 27
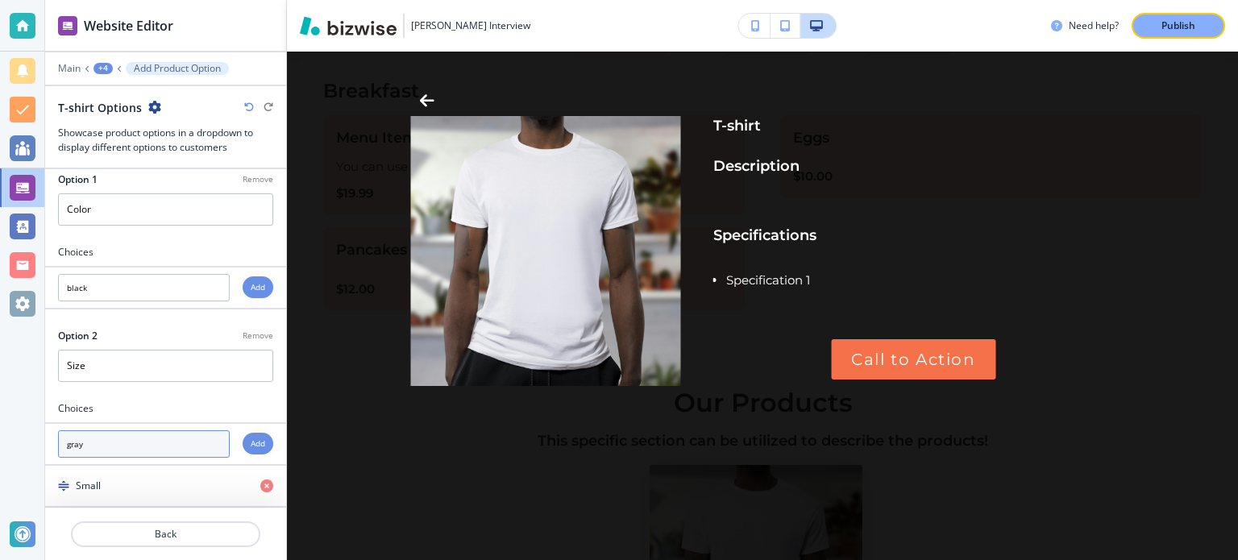
scroll to position [0, 0]
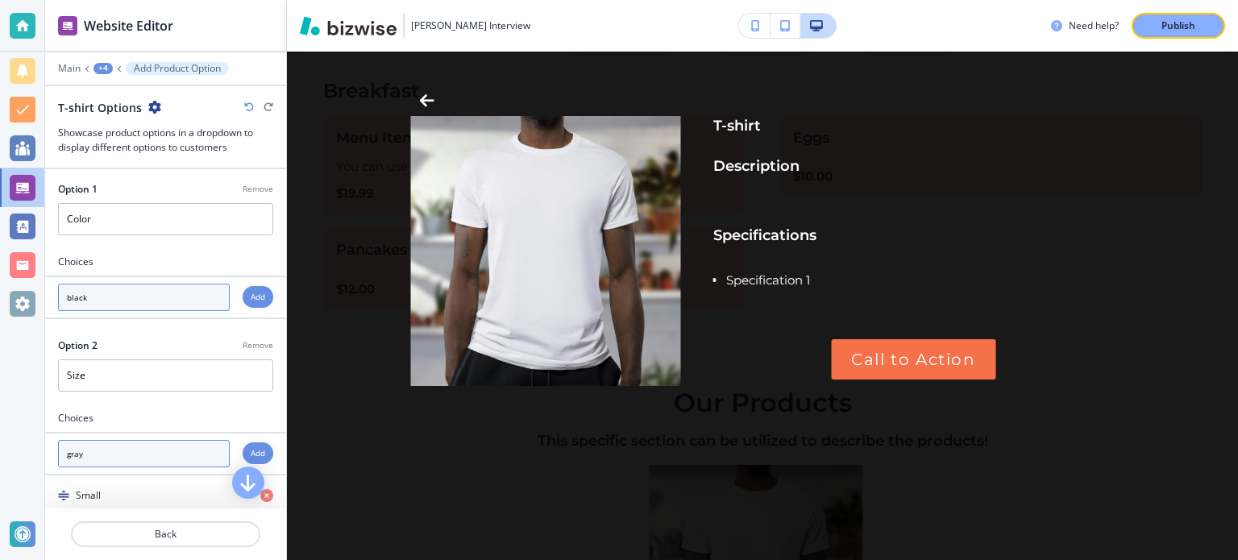
type input "gray"
drag, startPoint x: 131, startPoint y: 290, endPoint x: 39, endPoint y: 286, distance: 92.8
click at [39, 286] on div "Website Editor Main +4 Add Product Option T-shirt Options Showcase product opti…" at bounding box center [619, 280] width 1238 height 560
click at [251, 295] on h4 "Add" at bounding box center [258, 297] width 15 height 12
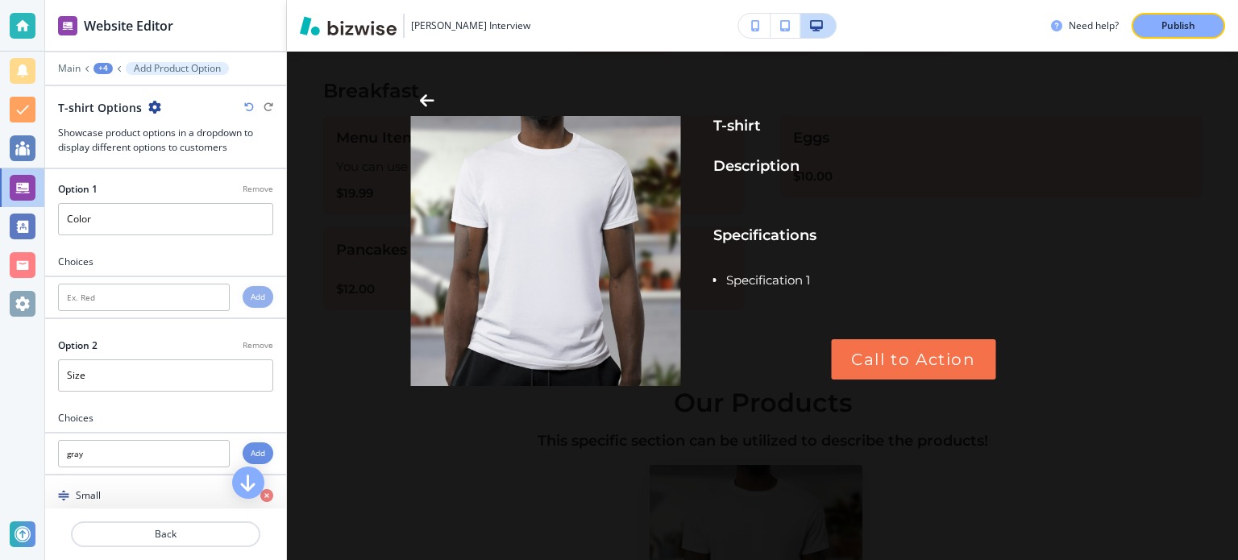
click at [255, 293] on div "Add" at bounding box center [258, 297] width 31 height 22
click at [251, 296] on h4 "Add" at bounding box center [258, 297] width 15 height 12
click at [150, 297] on input "text" at bounding box center [144, 297] width 172 height 27
type input "black"
click at [251, 293] on h4 "Add" at bounding box center [258, 297] width 15 height 12
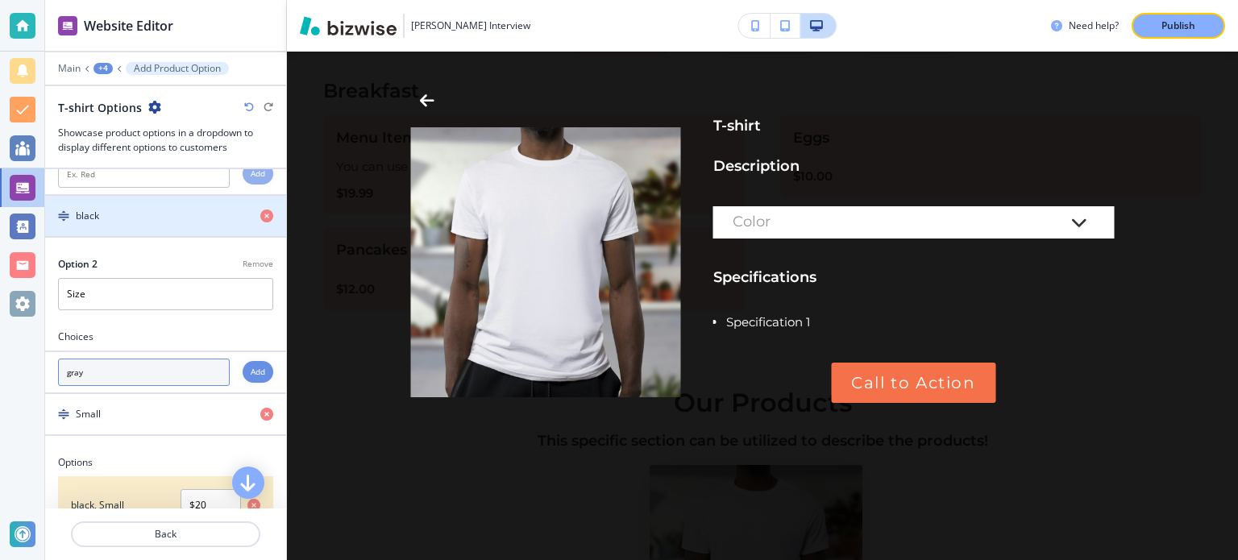
scroll to position [151, 0]
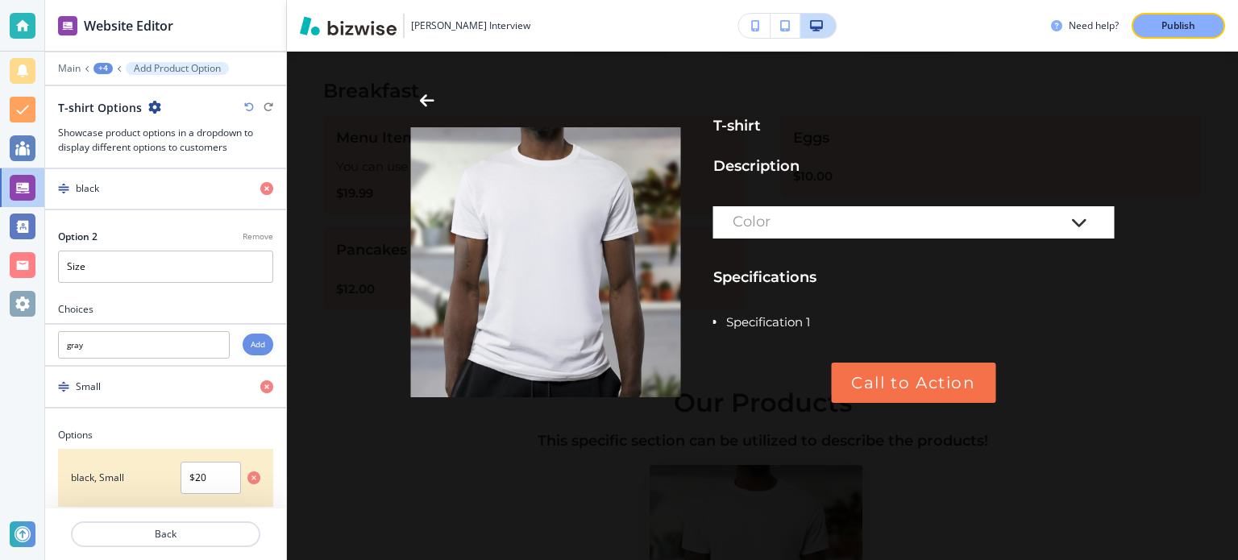
click at [251, 343] on h4 "Add" at bounding box center [258, 345] width 15 height 12
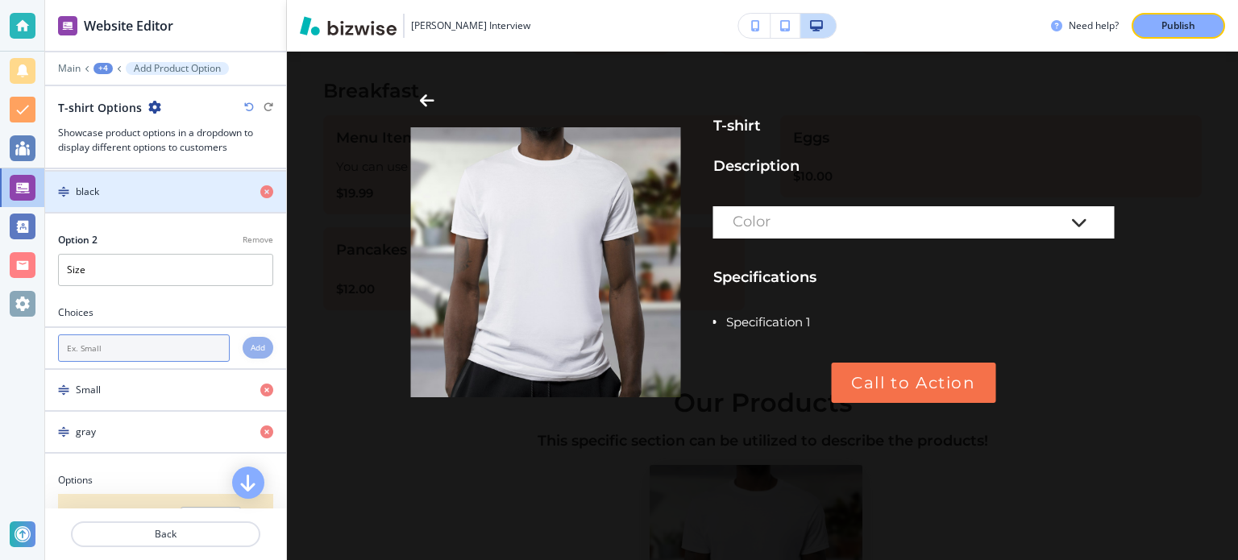
scroll to position [161, 0]
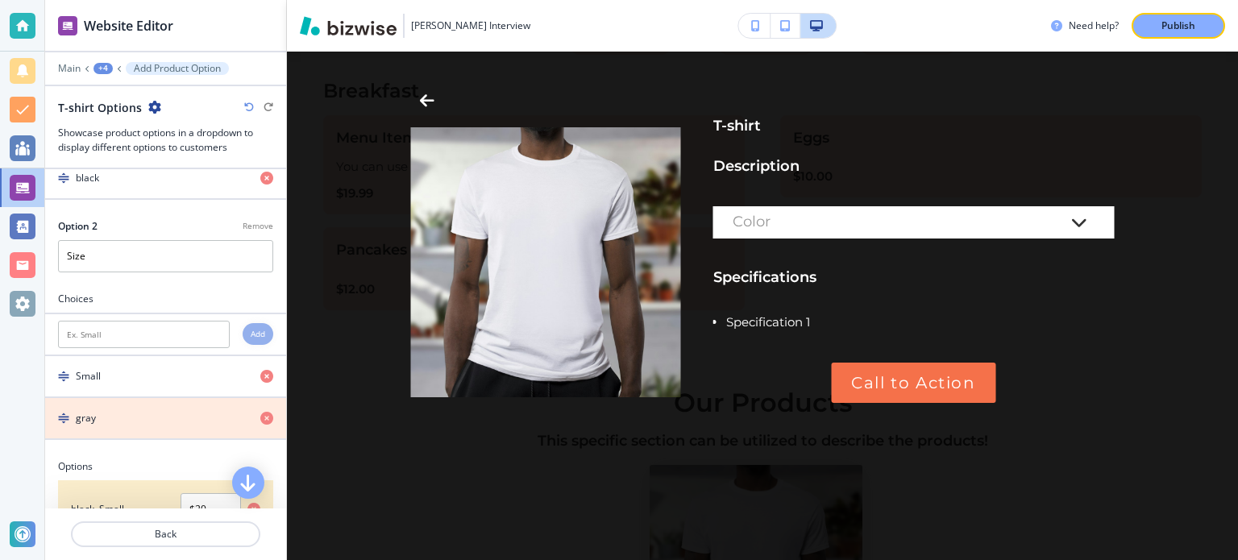
click at [260, 413] on icon "button" at bounding box center [266, 418] width 13 height 13
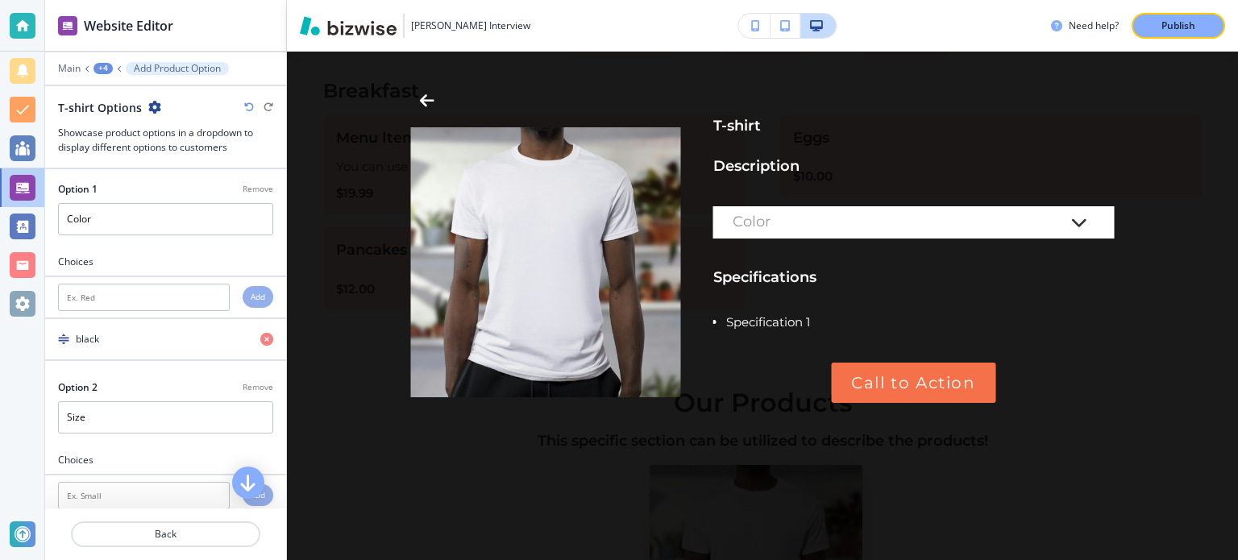
scroll to position [151, 0]
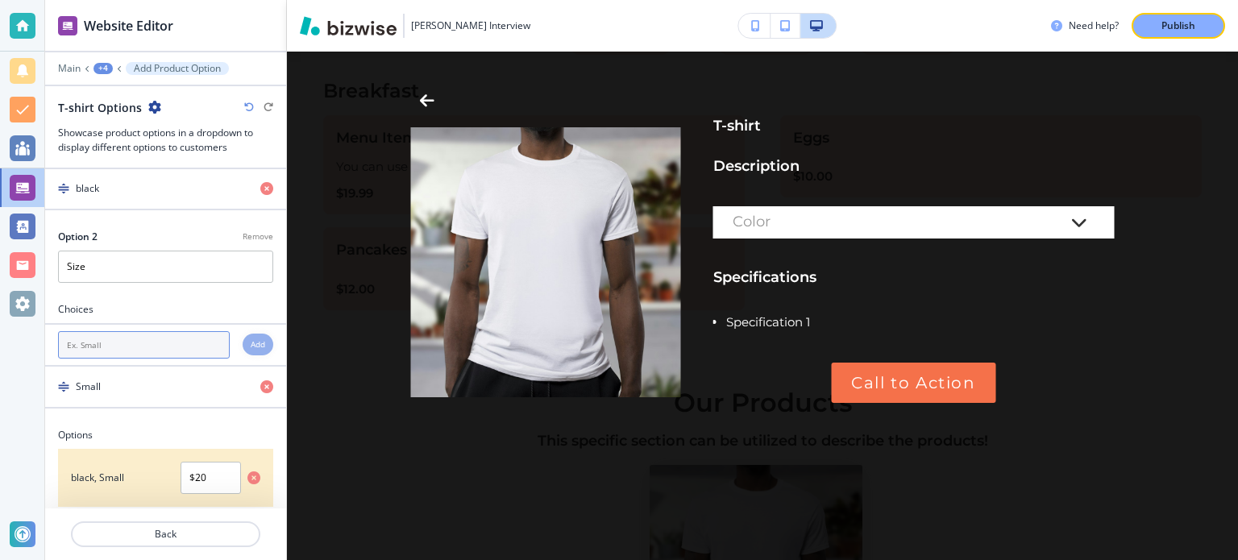
drag, startPoint x: 168, startPoint y: 534, endPoint x: 164, endPoint y: 330, distance: 204.0
click at [164, 330] on div "Website Editor Main +4 Add Product Option T-shirt Options Showcase product opti…" at bounding box center [165, 280] width 241 height 560
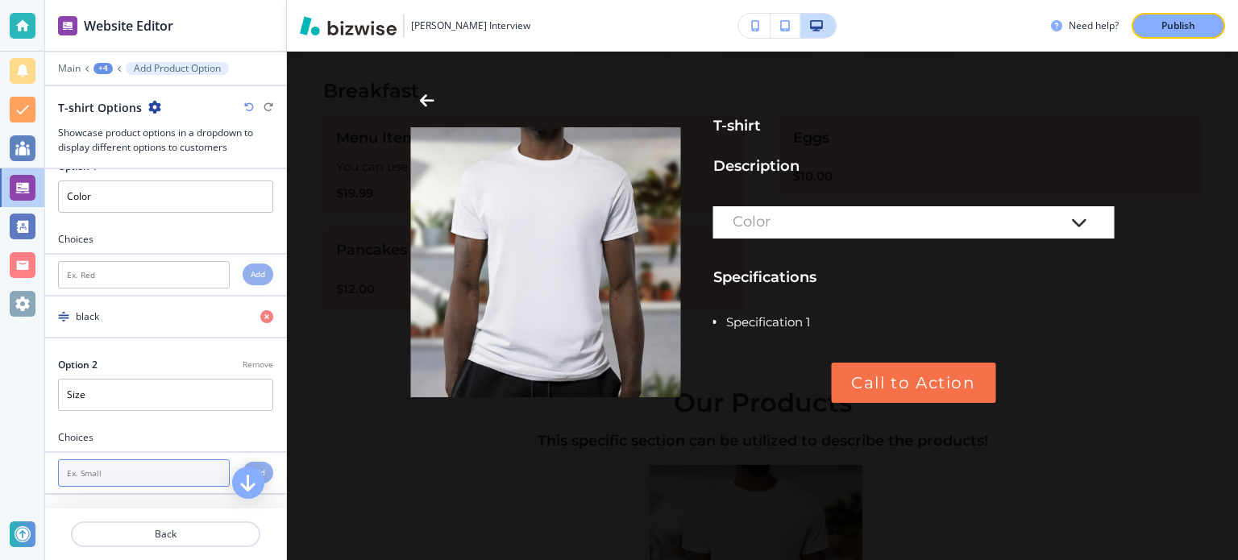
scroll to position [0, 0]
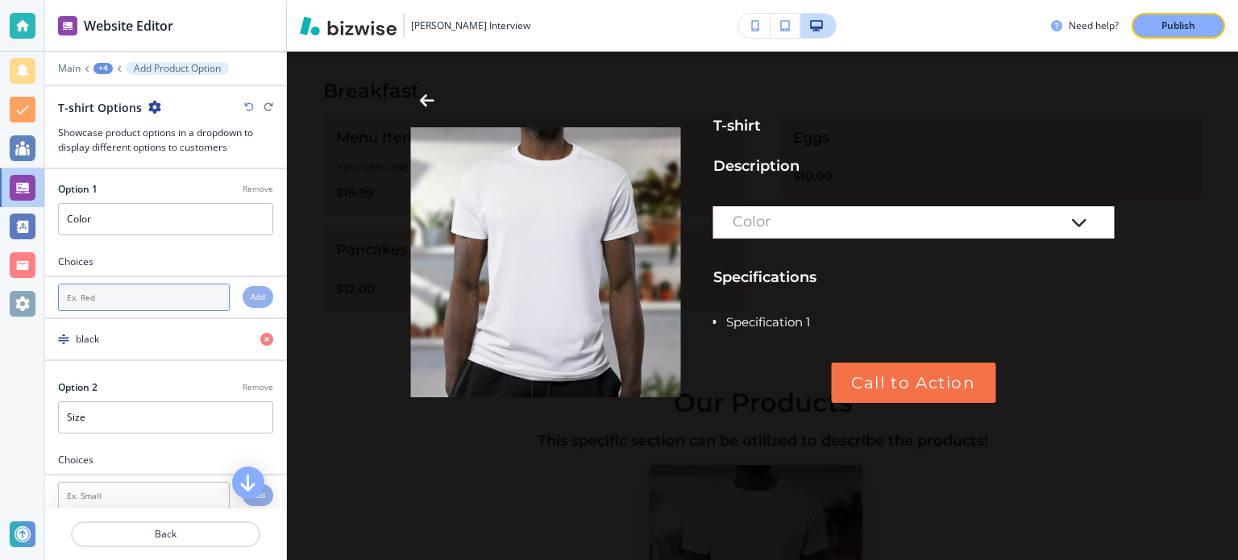
click at [174, 296] on input "text" at bounding box center [144, 297] width 172 height 27
type input "gray"
click at [251, 296] on h4 "Add" at bounding box center [258, 297] width 15 height 12
click at [112, 289] on input "text" at bounding box center [144, 297] width 172 height 27
type input "blue"
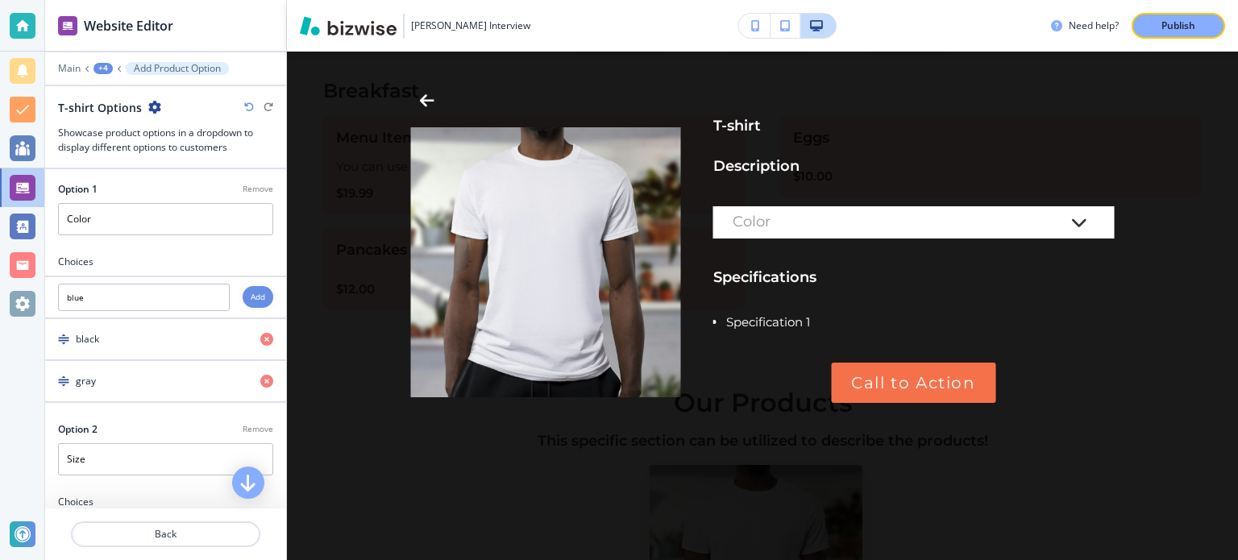
click at [251, 295] on h4 "Add" at bounding box center [258, 297] width 15 height 12
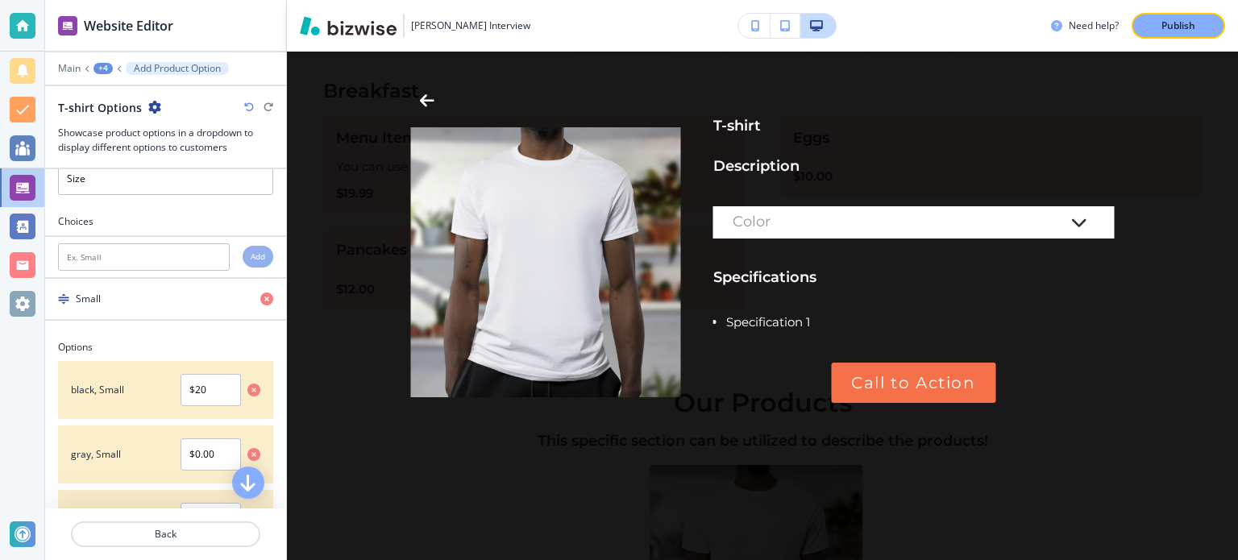
scroll to position [161, 0]
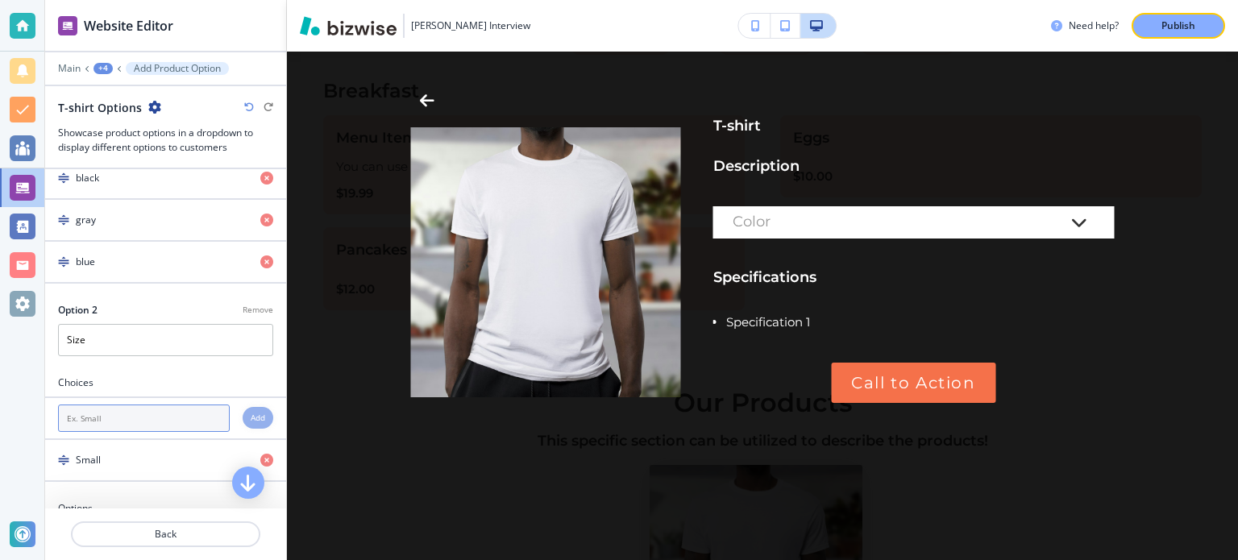
click at [120, 416] on input "text" at bounding box center [144, 418] width 172 height 27
type input "medium"
click at [251, 412] on h4 "Add" at bounding box center [258, 418] width 15 height 12
click at [119, 409] on input "text" at bounding box center [144, 418] width 172 height 27
type input "large"
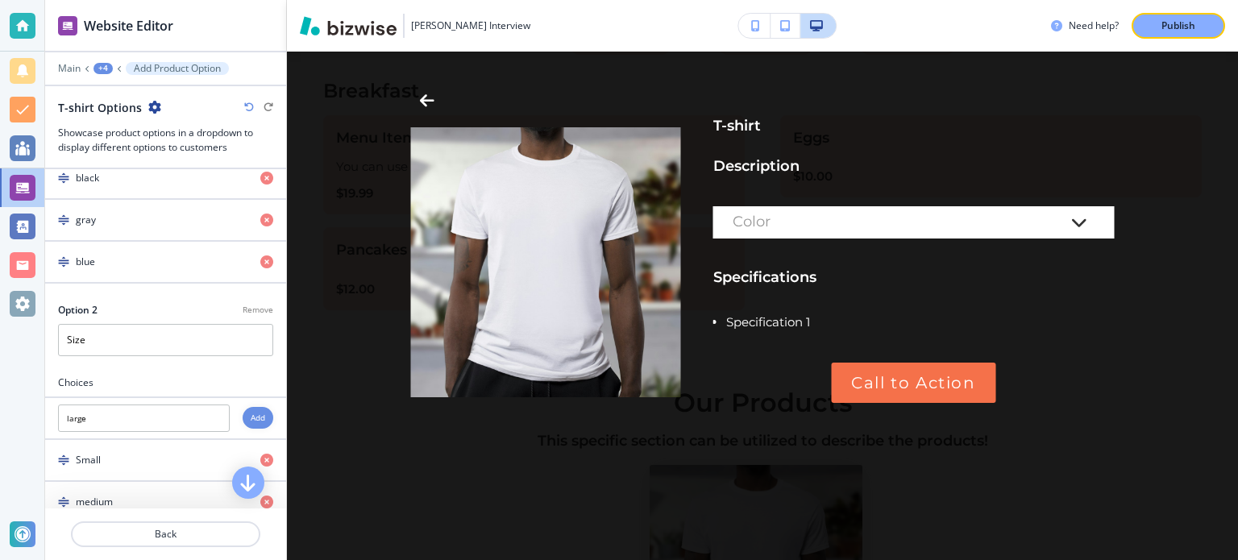
click at [251, 419] on h4 "Add" at bounding box center [258, 418] width 15 height 12
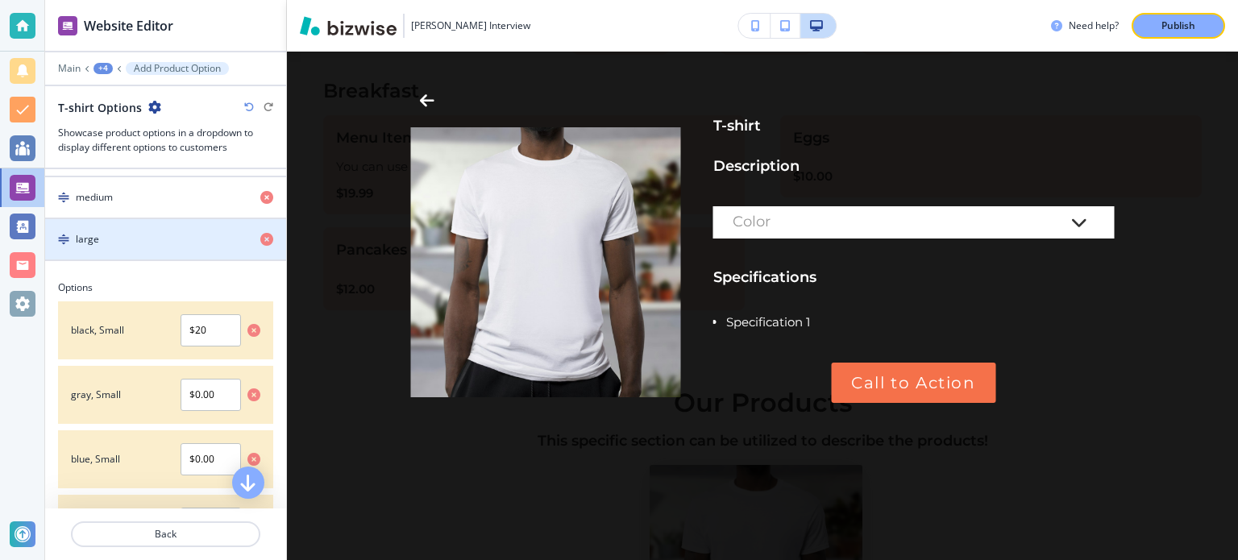
scroll to position [484, 0]
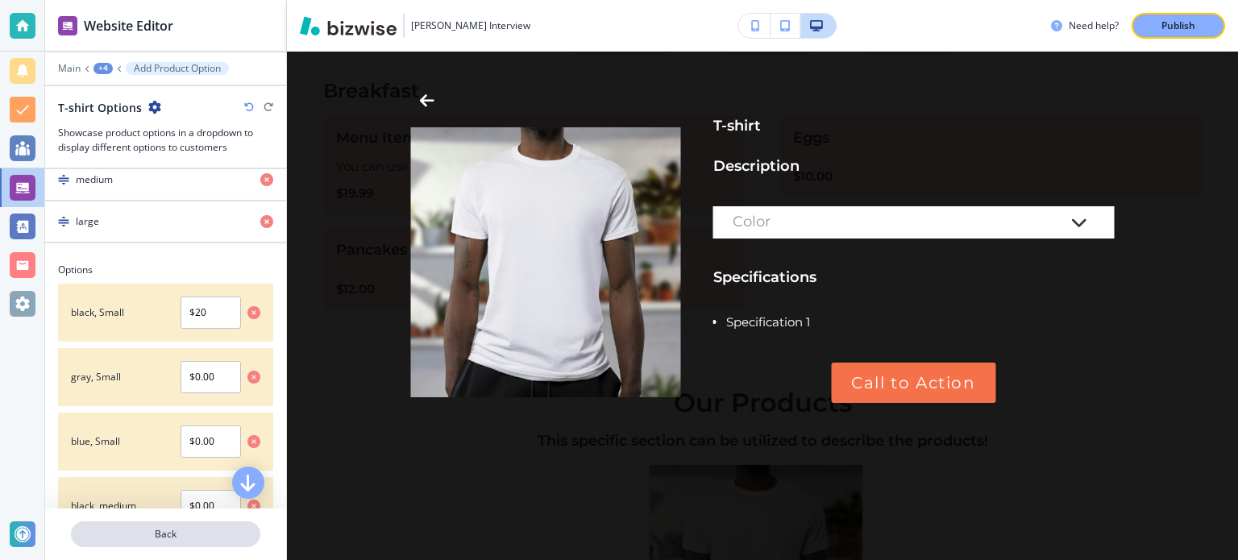
click at [129, 542] on button "Back" at bounding box center [165, 535] width 189 height 26
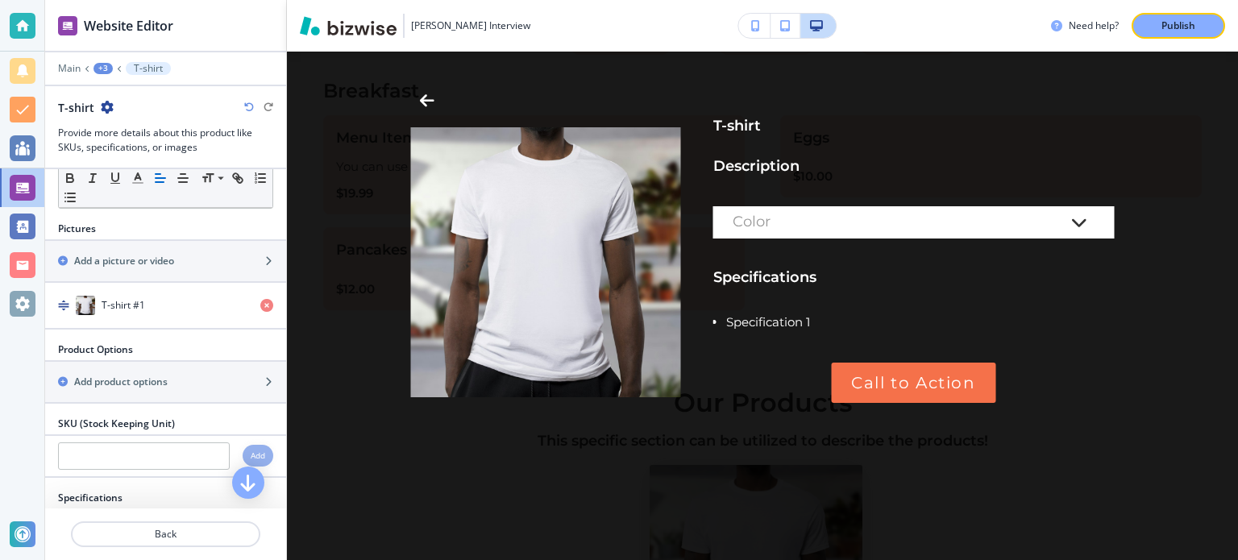
scroll to position [161, 0]
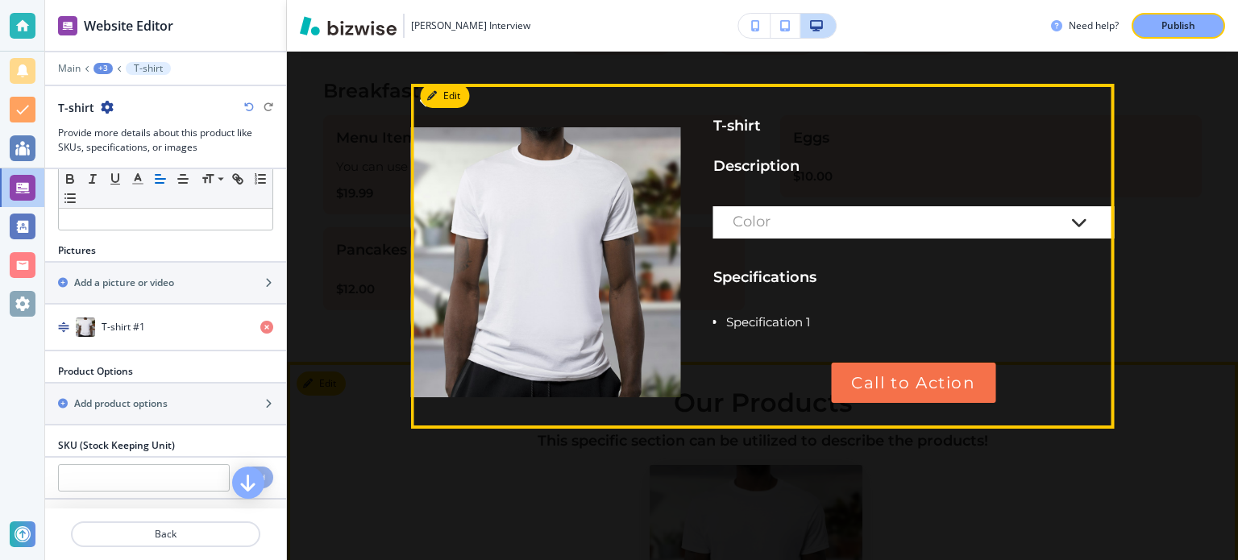
click at [977, 224] on div "Color" at bounding box center [898, 222] width 330 height 16
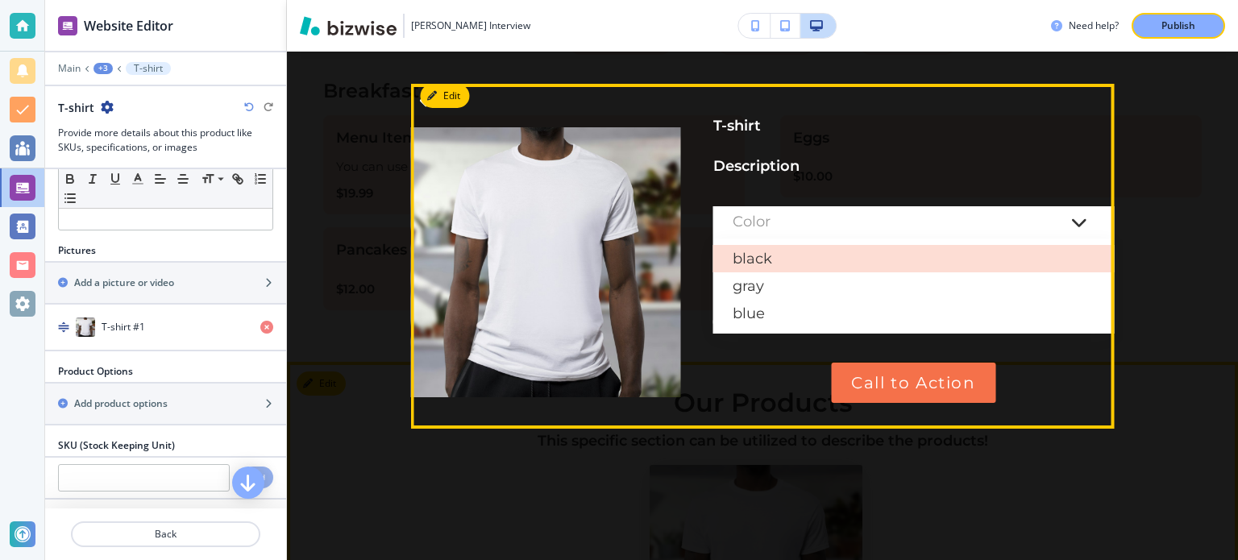
click at [764, 260] on div "black" at bounding box center [913, 258] width 401 height 27
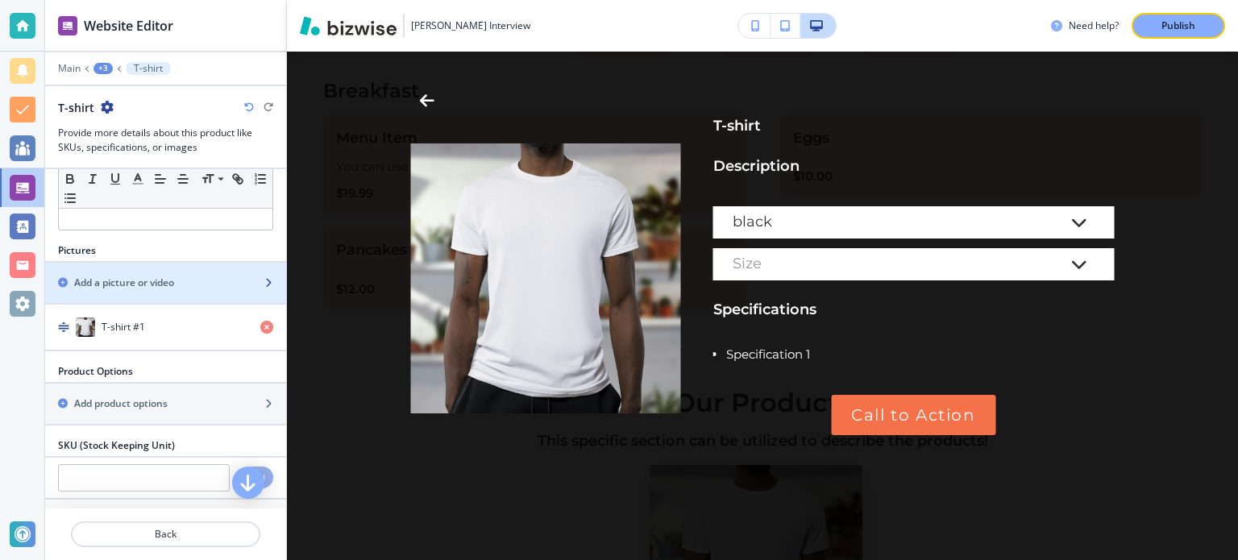
scroll to position [0, 0]
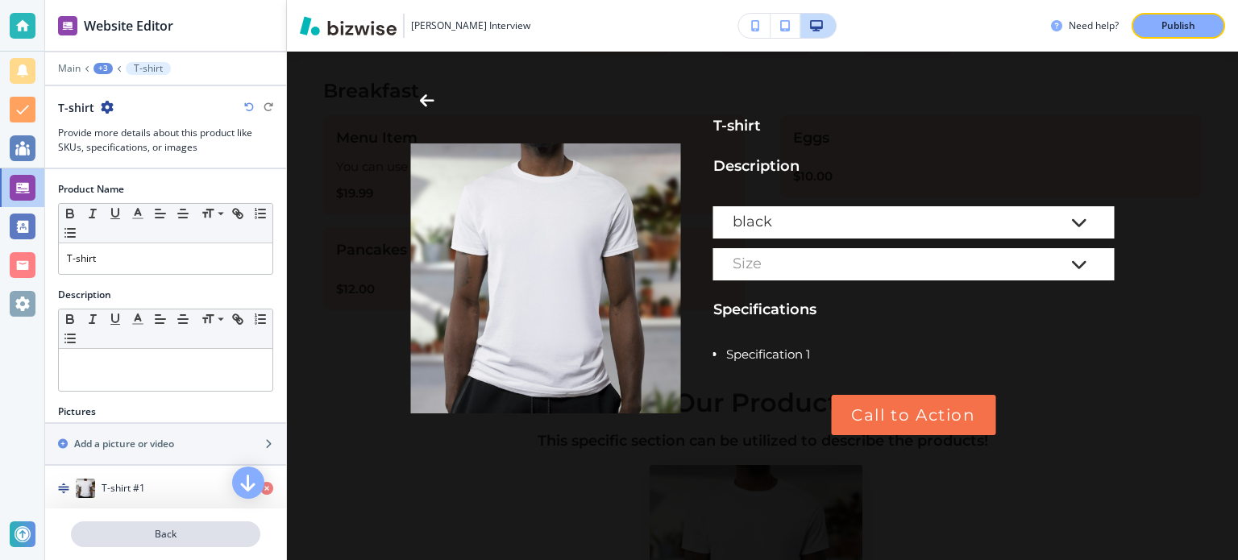
click at [173, 535] on p "Back" at bounding box center [166, 534] width 186 height 15
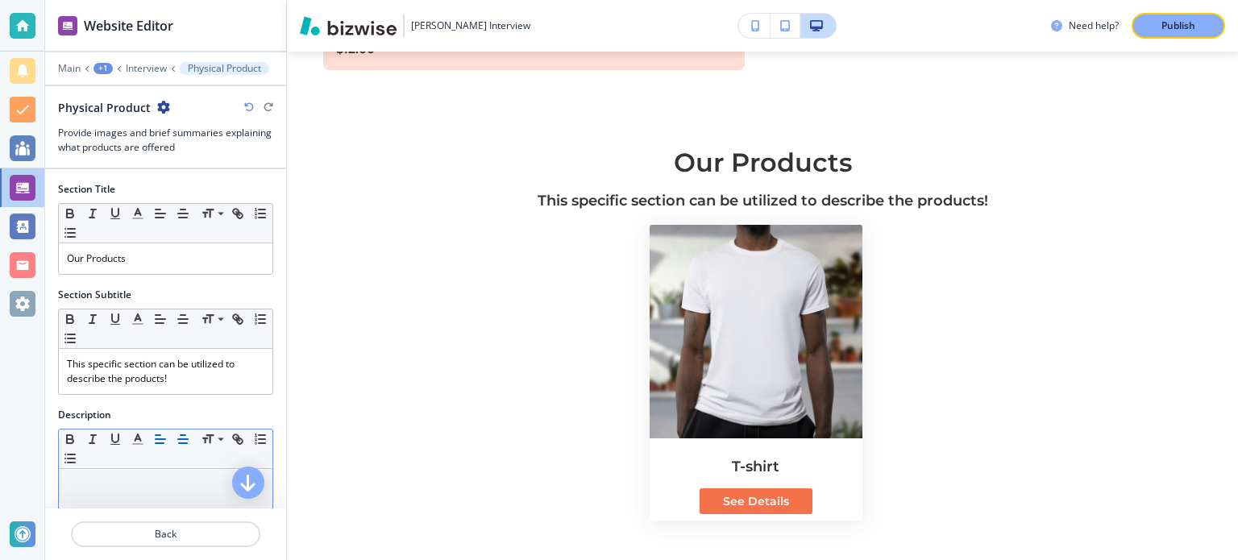
scroll to position [446, 0]
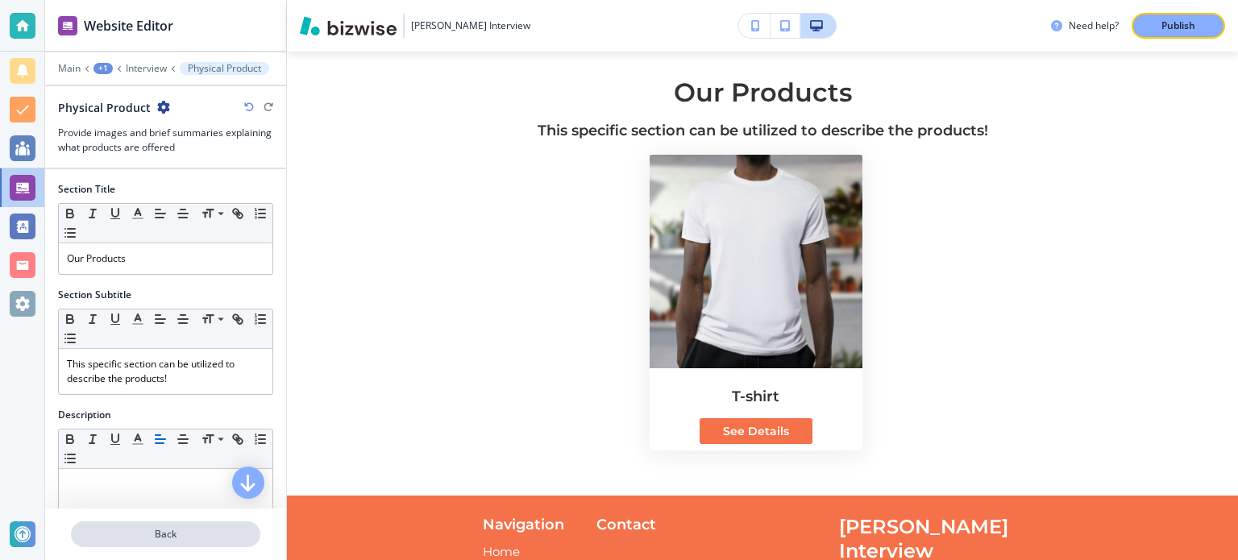
click at [181, 533] on p "Back" at bounding box center [166, 534] width 186 height 15
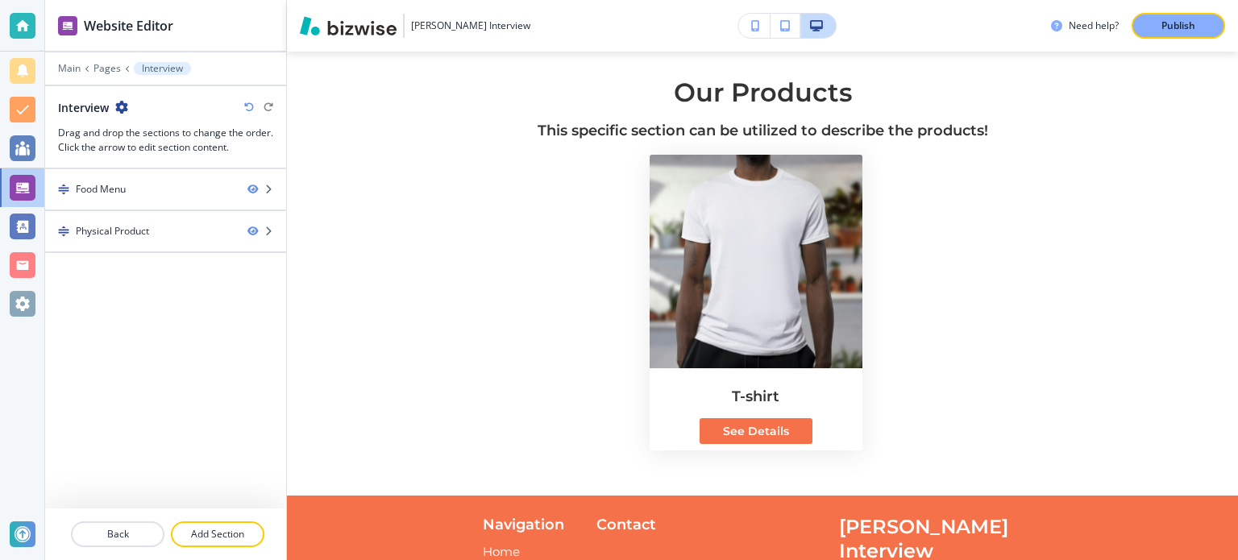
click at [181, 533] on p "Add Section" at bounding box center [217, 534] width 90 height 15
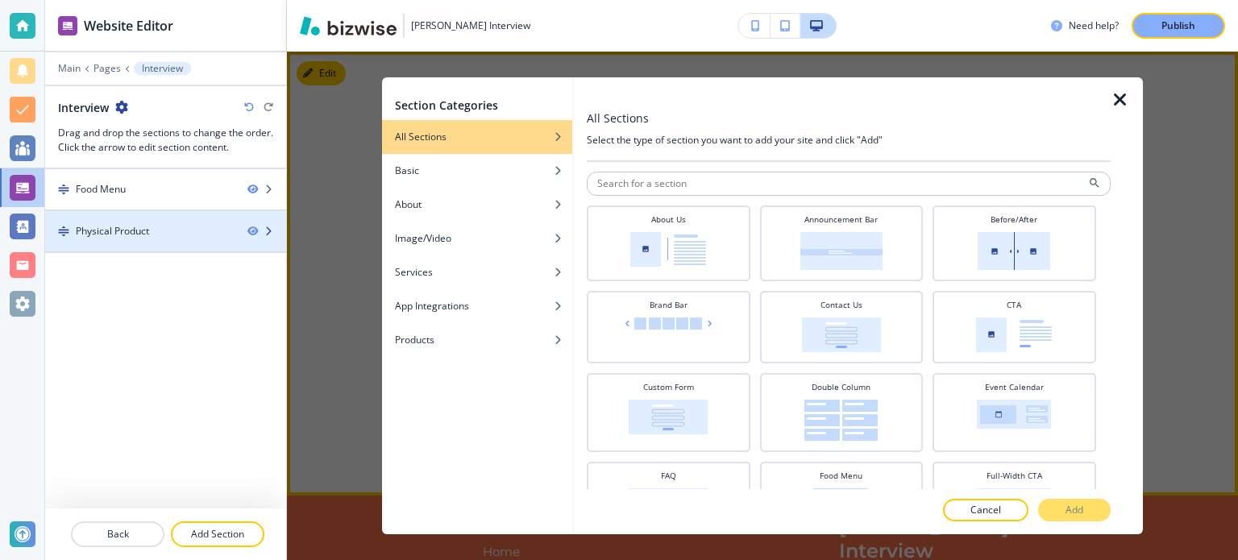
click at [145, 239] on div at bounding box center [165, 245] width 241 height 13
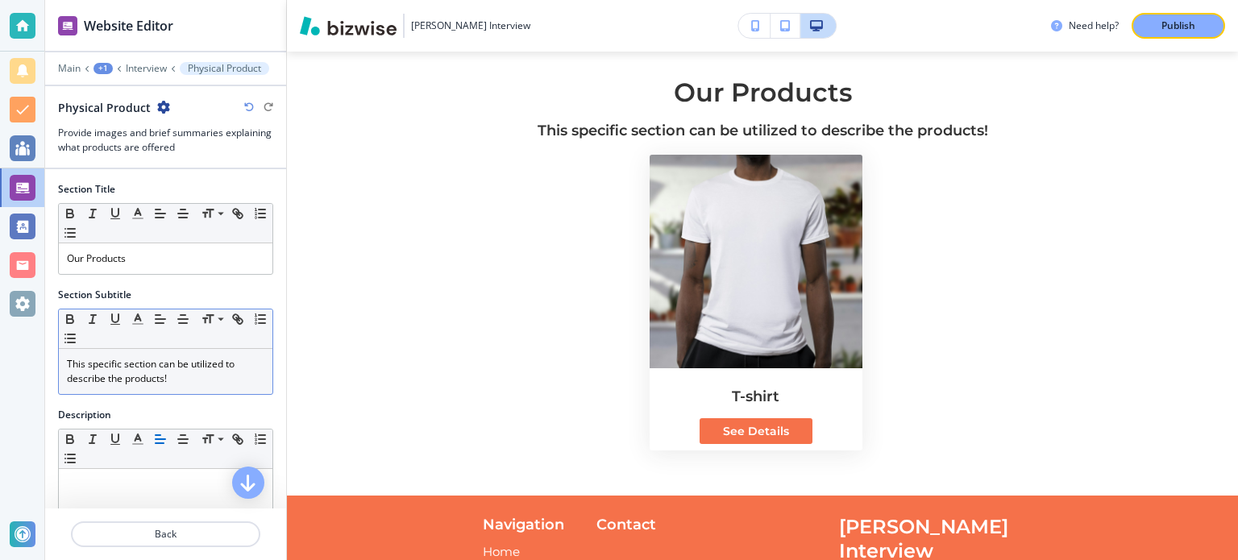
scroll to position [221, 0]
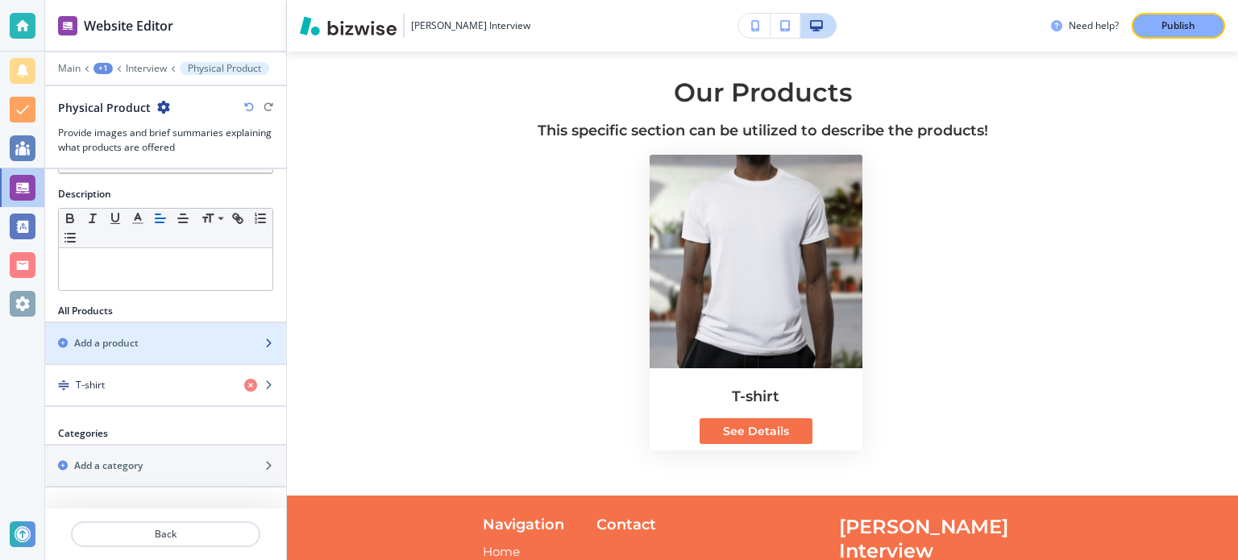
click at [251, 338] on div "Add a product" at bounding box center [165, 343] width 241 height 15
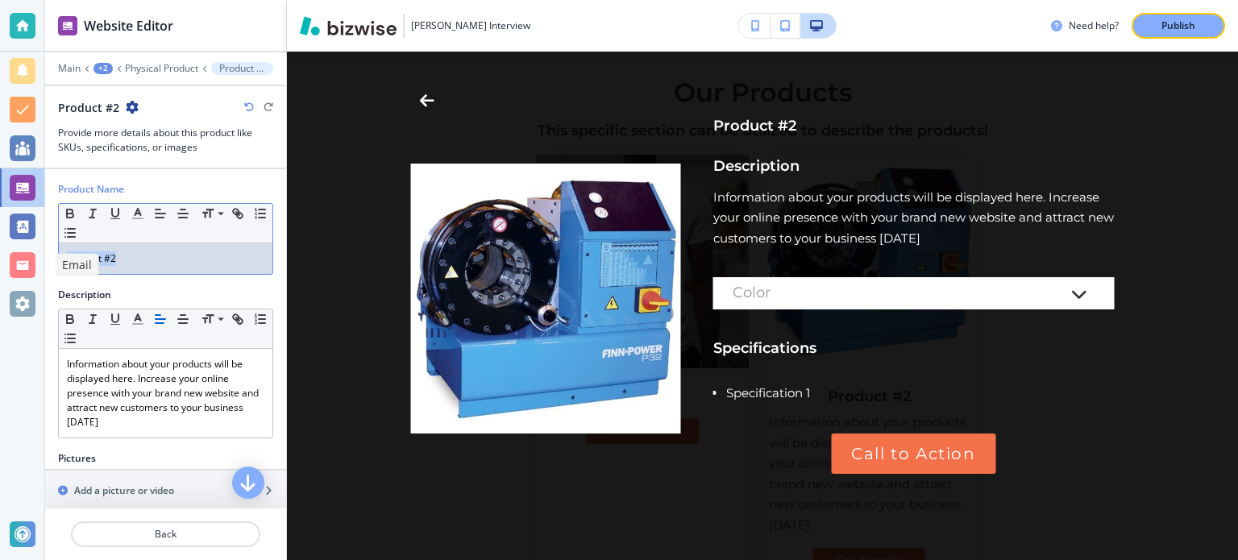
drag, startPoint x: 152, startPoint y: 253, endPoint x: 0, endPoint y: 245, distance: 152.6
click at [0, 245] on div "Website Editor Main +2 Physical Product Product #2 Product #2 Provide more deta…" at bounding box center [619, 280] width 1238 height 560
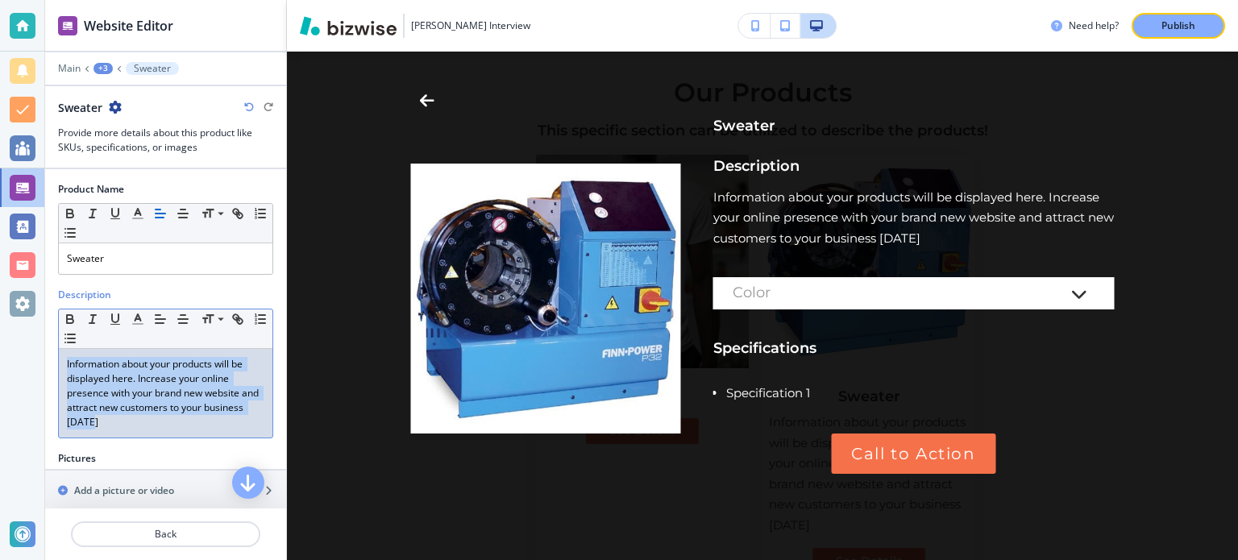
drag, startPoint x: 172, startPoint y: 414, endPoint x: 5, endPoint y: 339, distance: 183.2
click at [5, 339] on div "Website Editor Main +3 Sweater Sweater Provide more details about this product …" at bounding box center [619, 280] width 1238 height 560
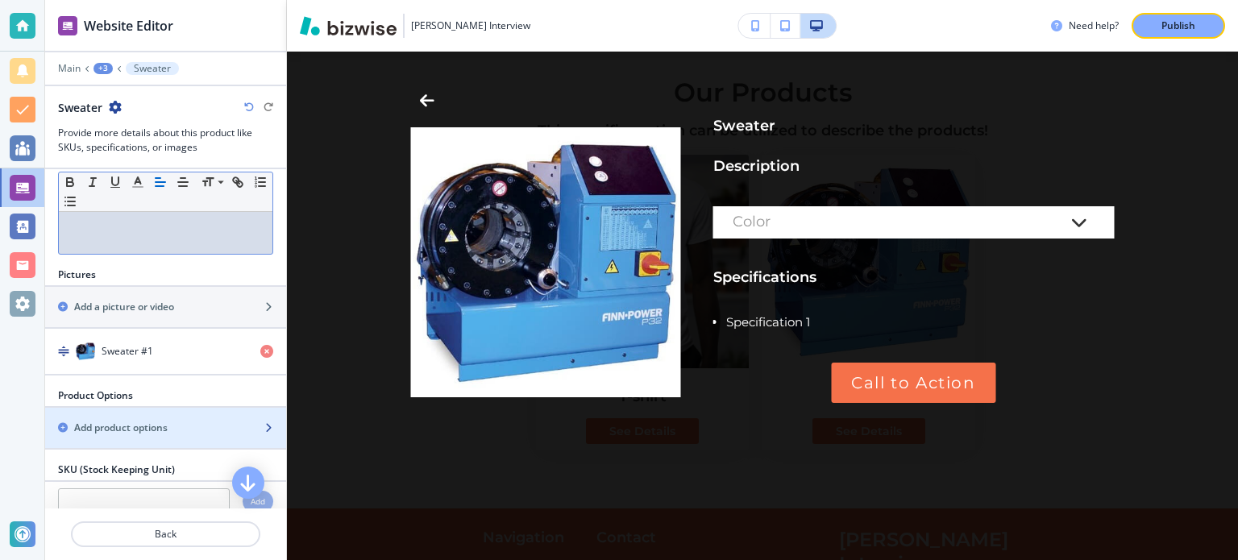
scroll to position [161, 0]
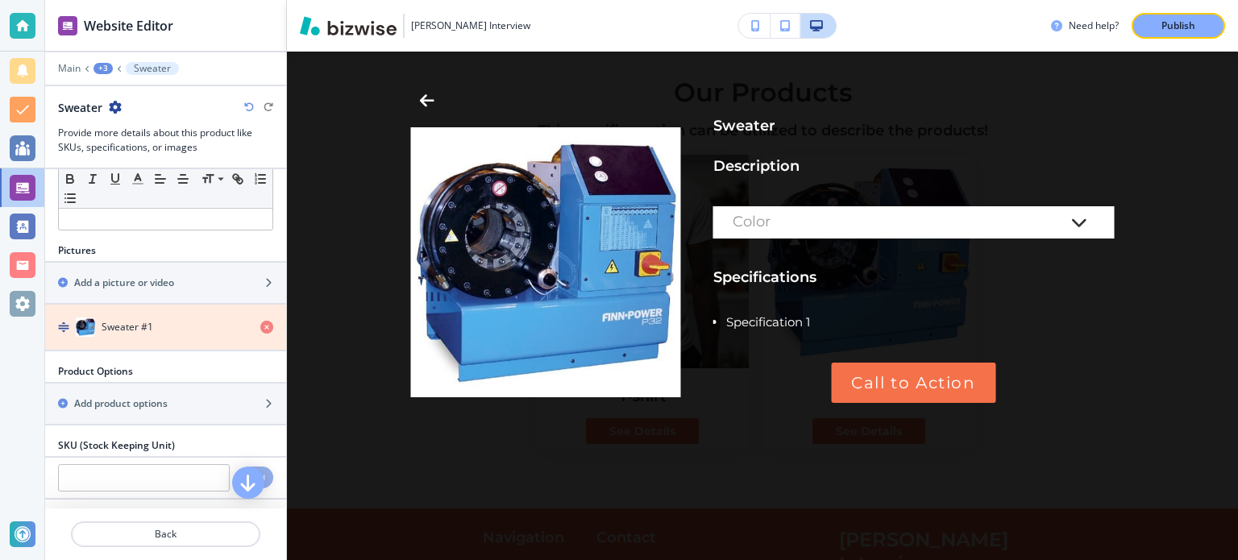
click at [260, 321] on icon "button" at bounding box center [266, 327] width 13 height 13
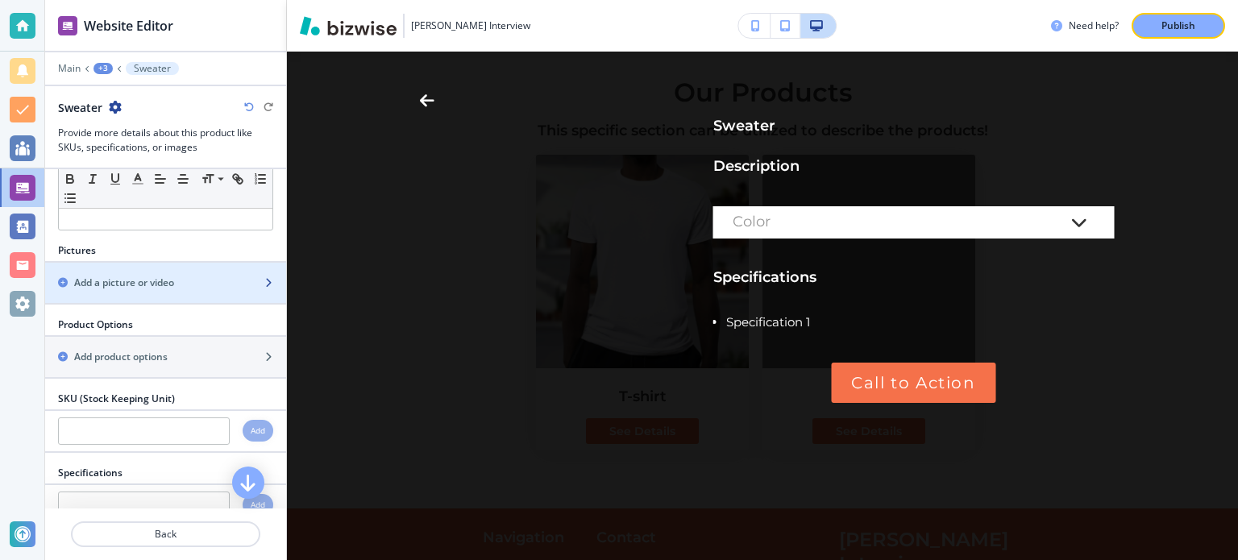
click at [232, 285] on div "Add a picture or video" at bounding box center [148, 283] width 206 height 15
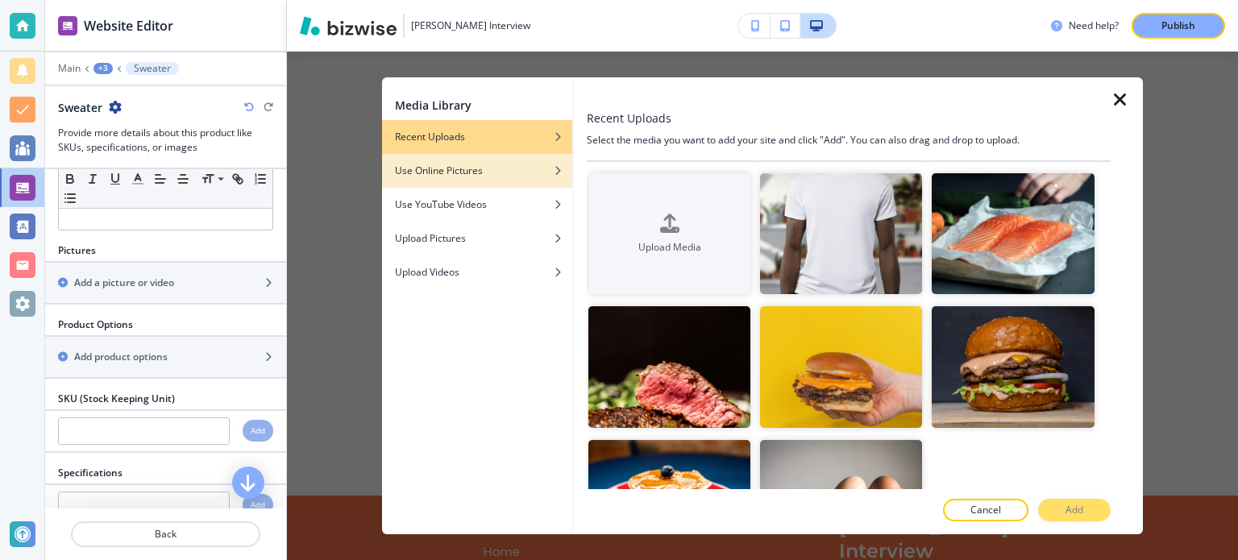
click at [463, 168] on h4 "Use Online Pictures" at bounding box center [439, 171] width 88 height 15
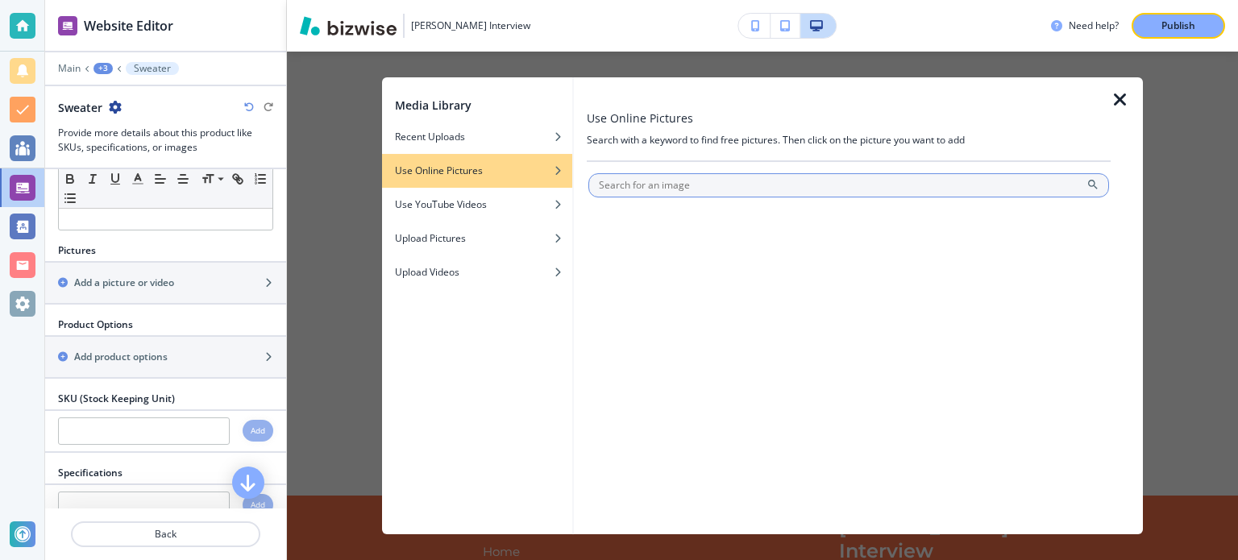
click at [735, 183] on input "text" at bounding box center [848, 185] width 521 height 24
type input "sweater"
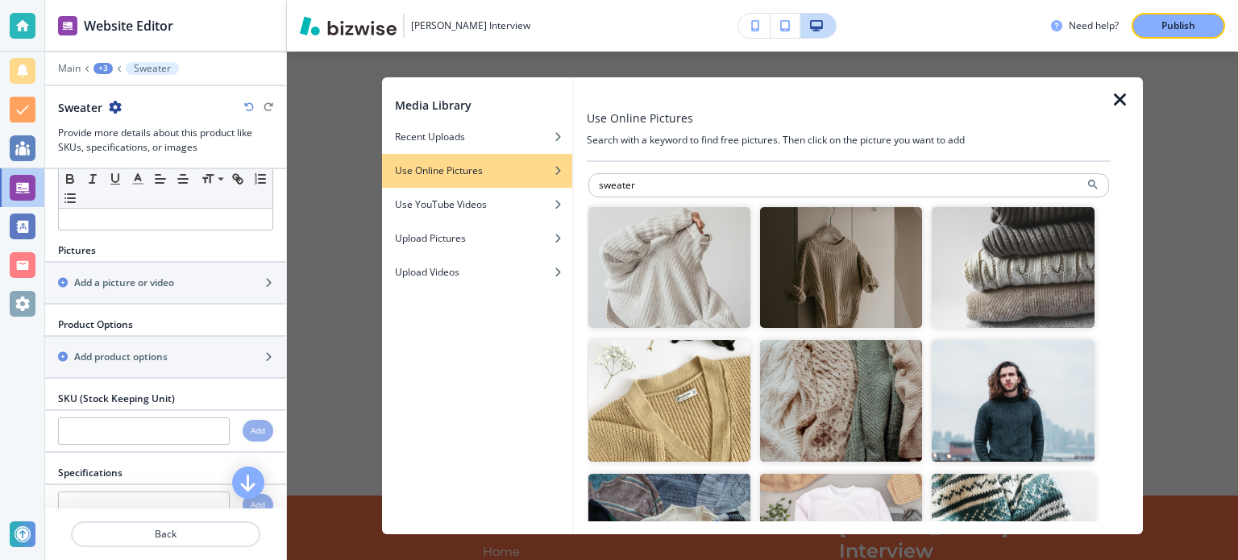
click at [851, 284] on img "button" at bounding box center [841, 268] width 162 height 122
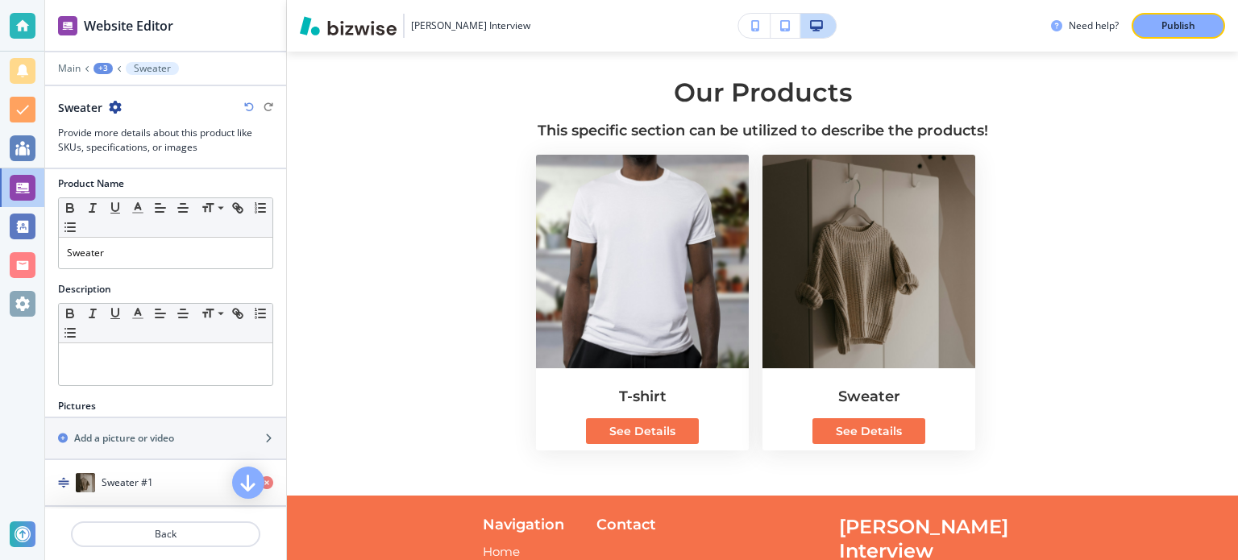
scroll to position [0, 0]
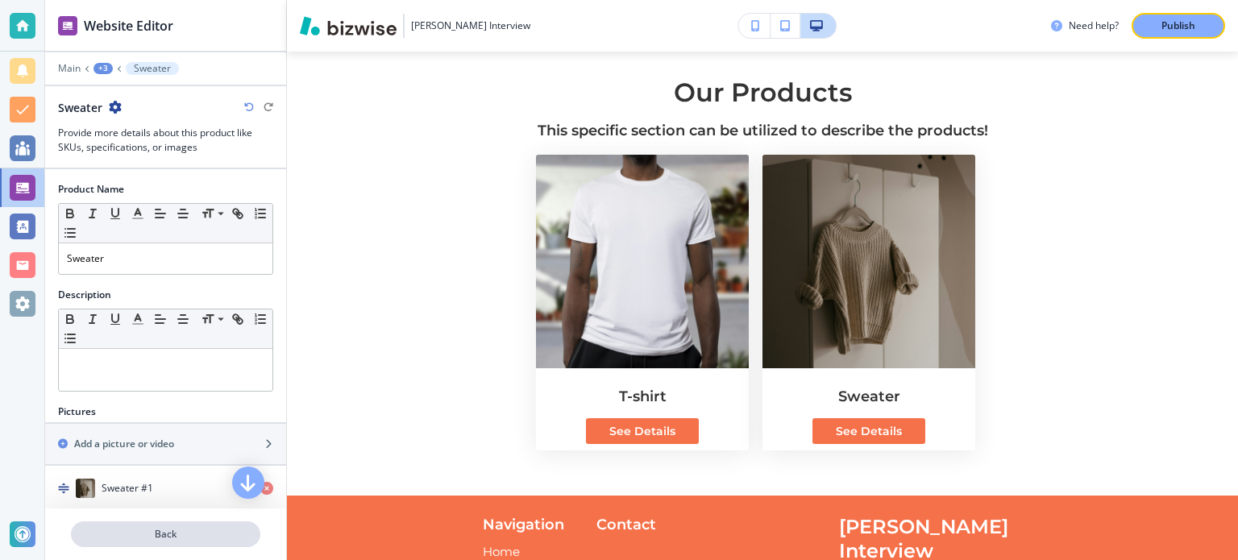
click at [169, 534] on p "Back" at bounding box center [166, 534] width 186 height 15
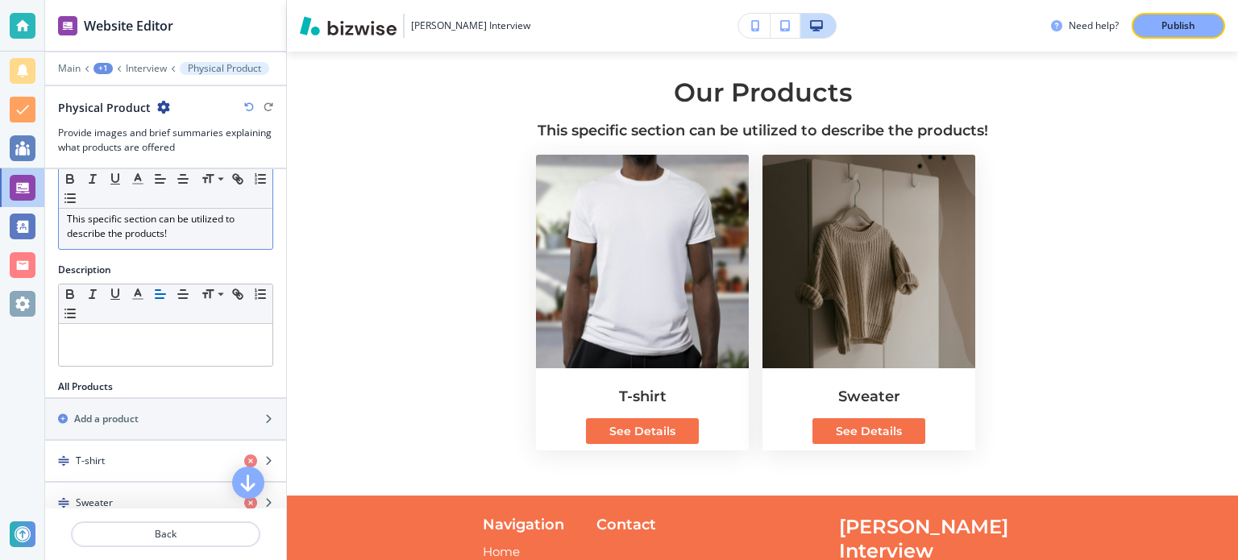
scroll to position [263, 0]
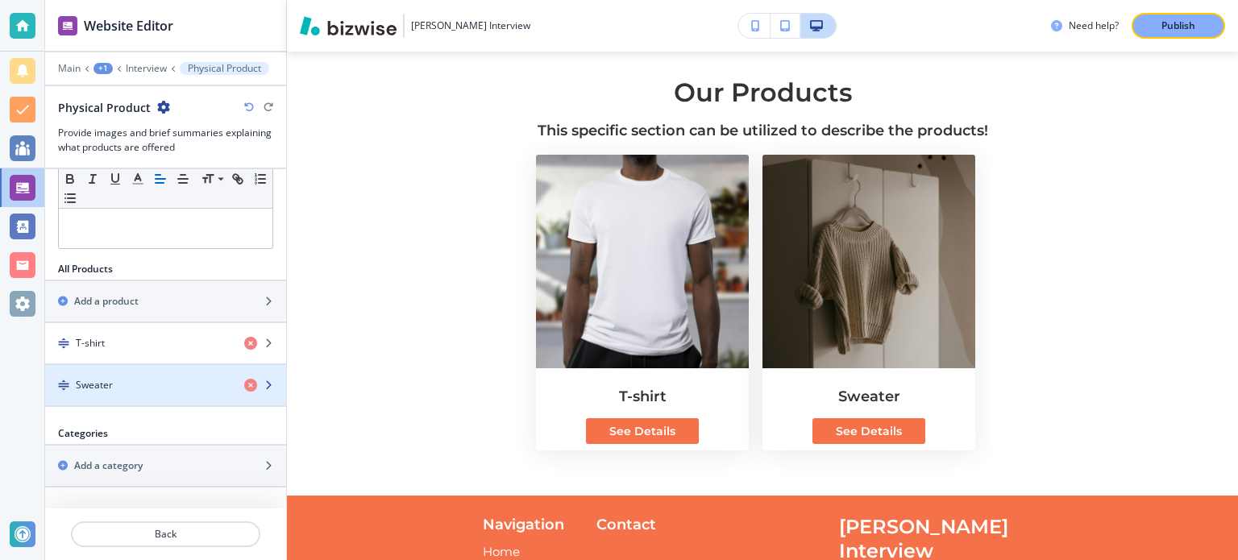
click at [172, 383] on div "Sweater" at bounding box center [138, 385] width 186 height 15
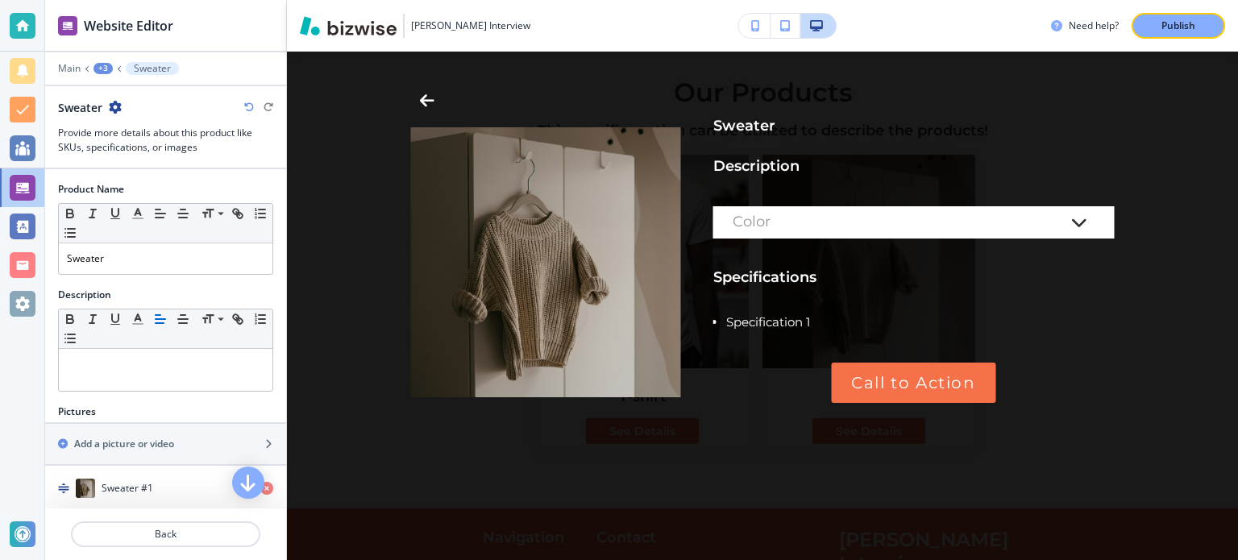
scroll to position [161, 0]
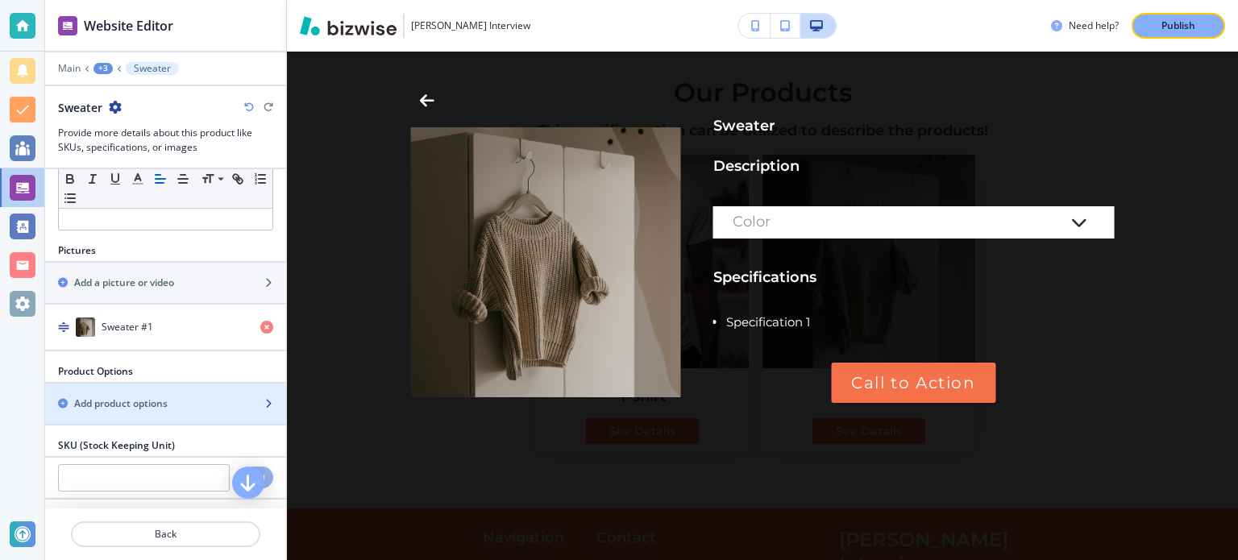
click at [216, 411] on div "button" at bounding box center [165, 417] width 241 height 13
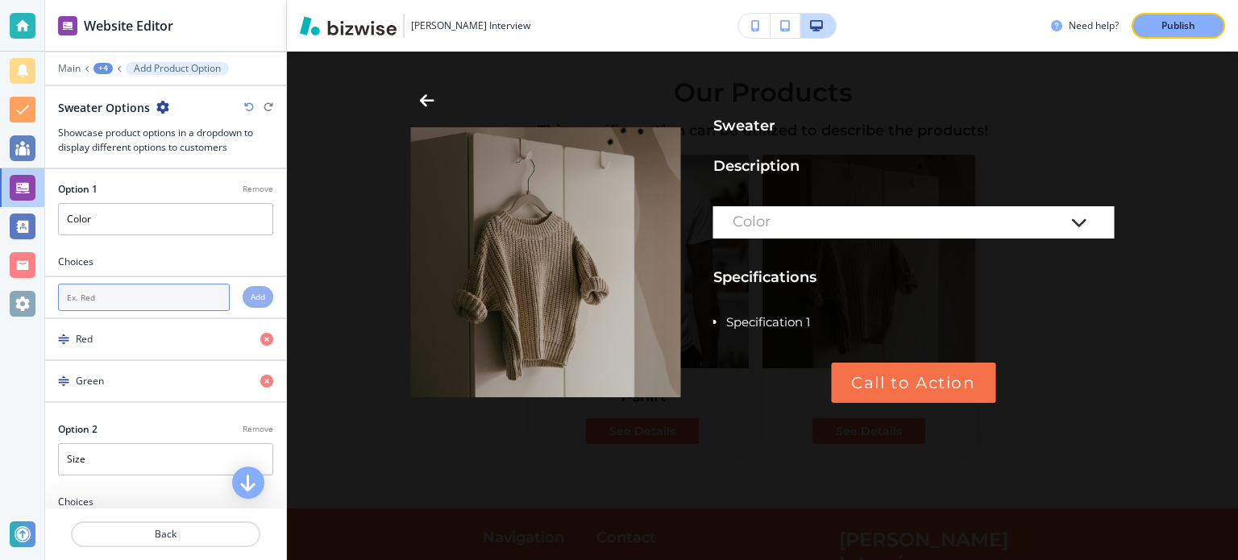
click at [138, 293] on input "text" at bounding box center [144, 297] width 172 height 27
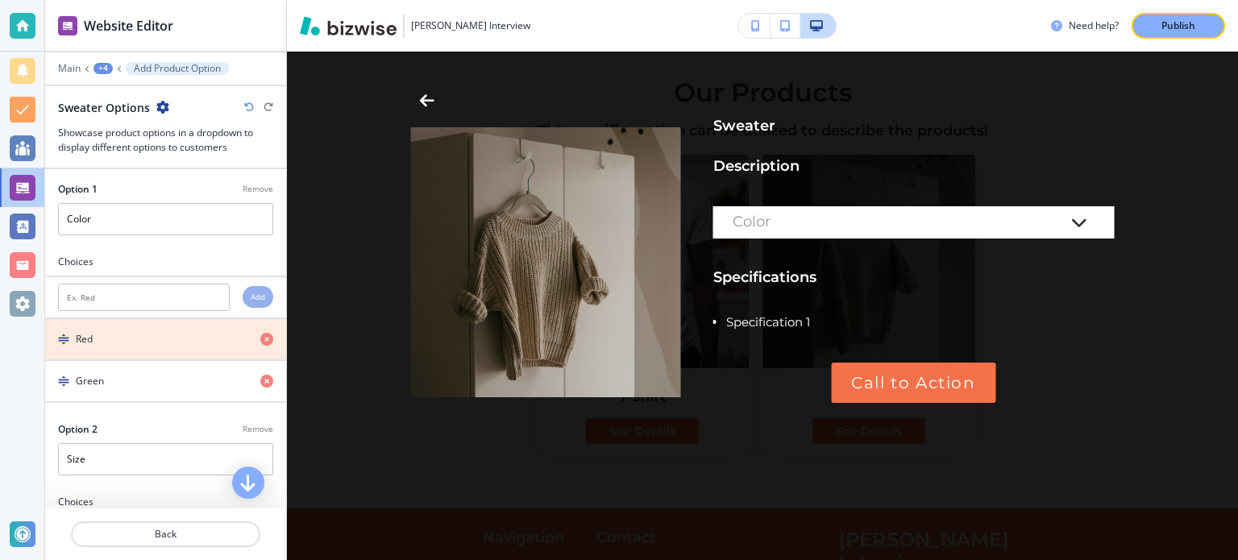
click at [260, 337] on icon "button" at bounding box center [266, 339] width 13 height 13
click at [260, 335] on icon "button" at bounding box center [266, 339] width 13 height 13
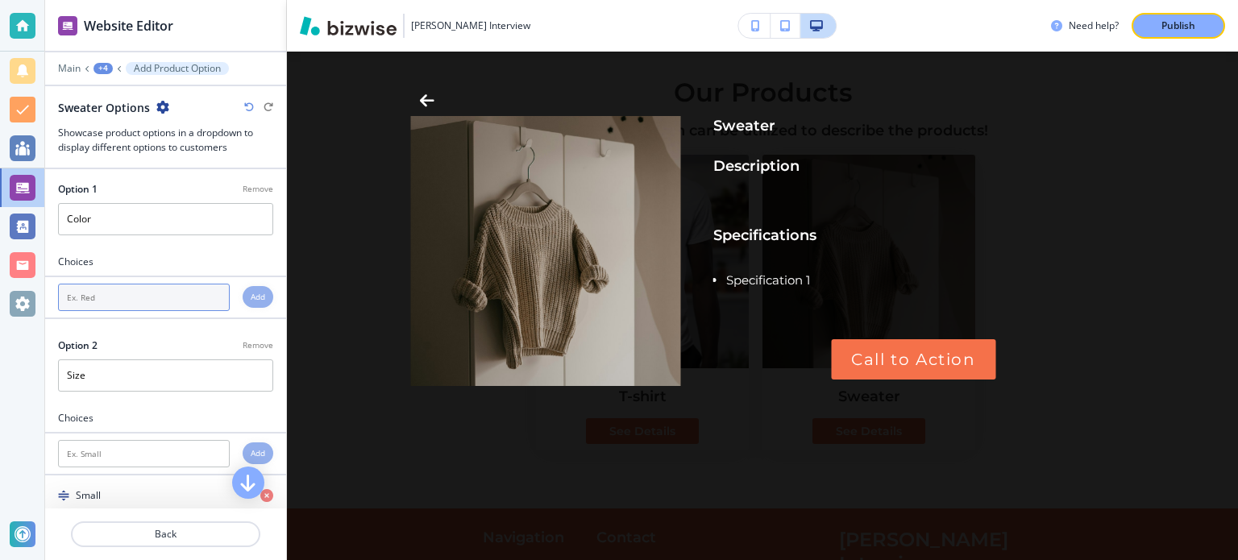
click at [133, 299] on input "text" at bounding box center [144, 297] width 172 height 27
type input "black"
click at [251, 300] on h4 "Add" at bounding box center [258, 297] width 15 height 12
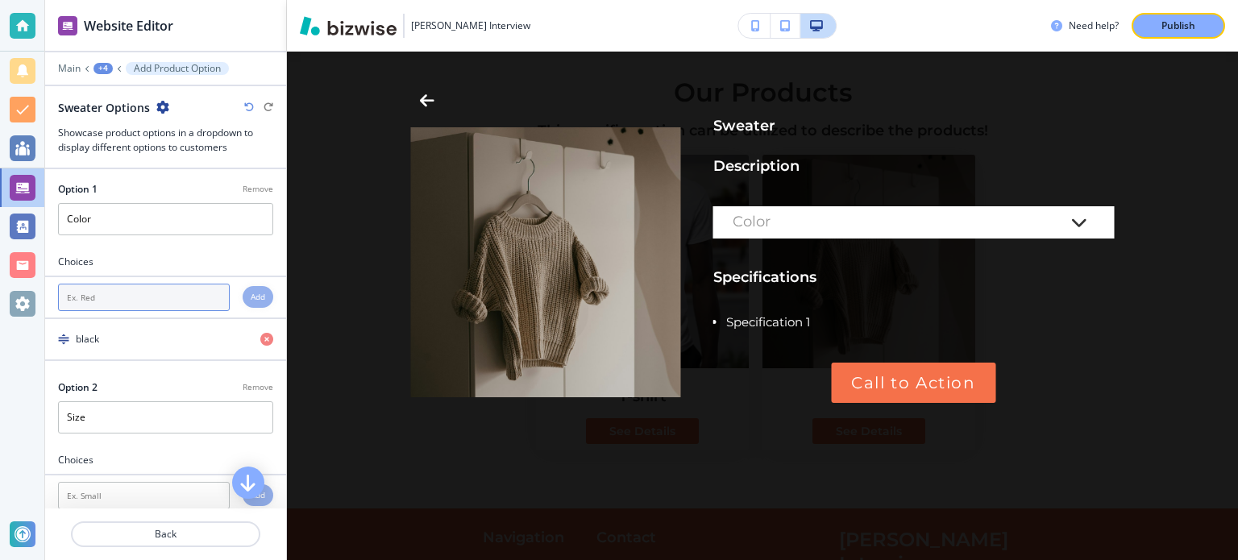
click at [135, 296] on input "text" at bounding box center [144, 297] width 172 height 27
type input "gray"
click at [251, 296] on h4 "Add" at bounding box center [258, 297] width 15 height 12
click at [162, 294] on input "text" at bounding box center [144, 297] width 172 height 27
type input "blue"
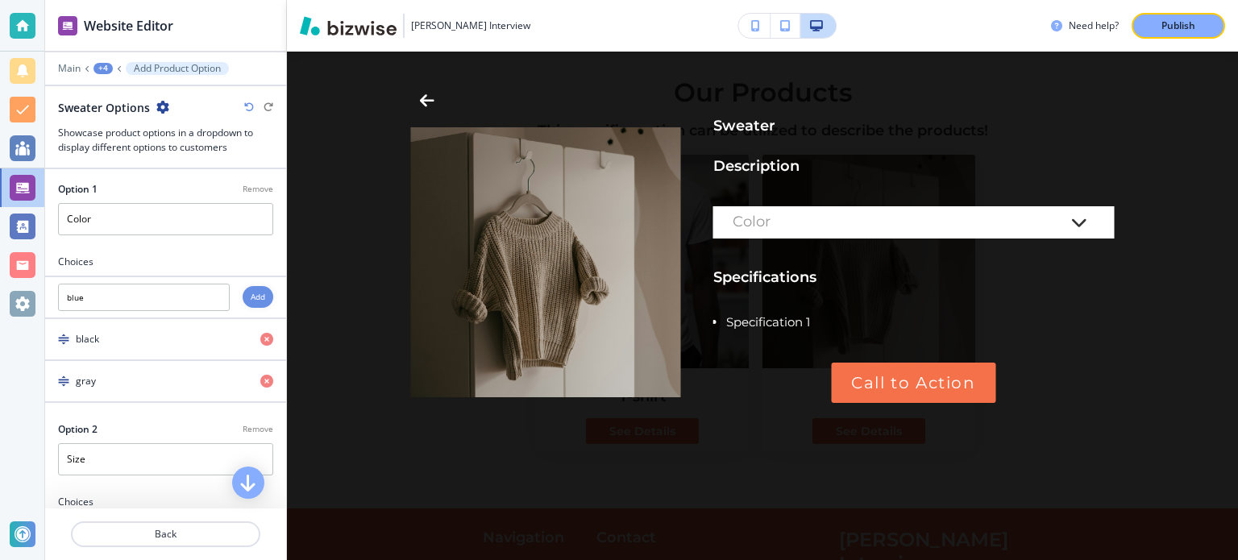
click at [251, 293] on h4 "Add" at bounding box center [258, 297] width 15 height 12
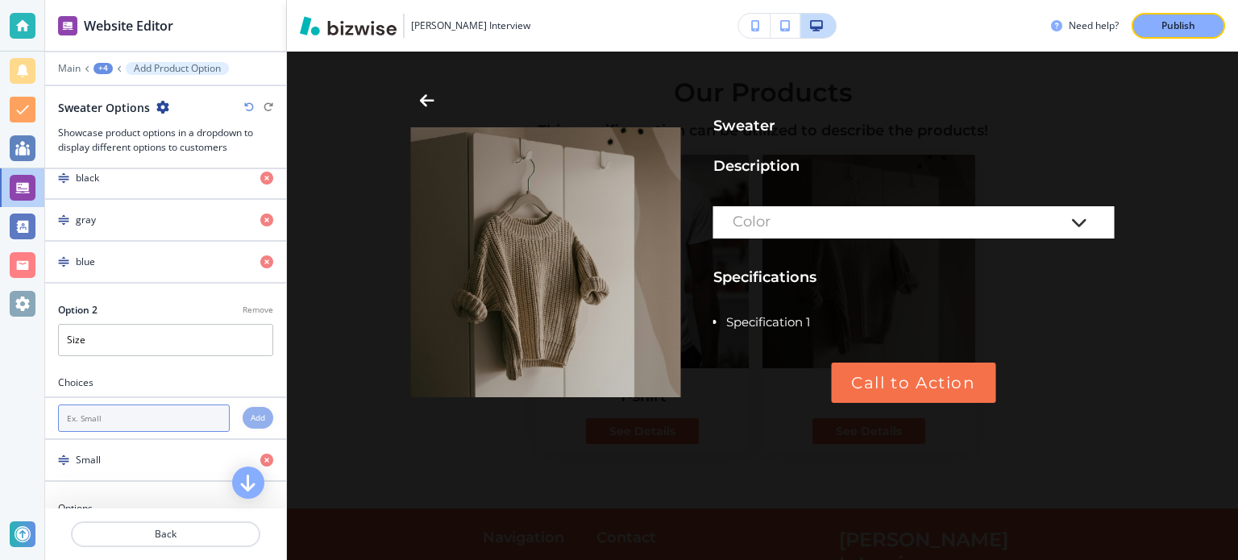
click at [125, 413] on input "text" at bounding box center [144, 418] width 172 height 27
type input "Medium"
click at [251, 418] on h4 "Add" at bounding box center [258, 418] width 15 height 12
click at [135, 412] on input "text" at bounding box center [144, 418] width 172 height 27
type input "K"
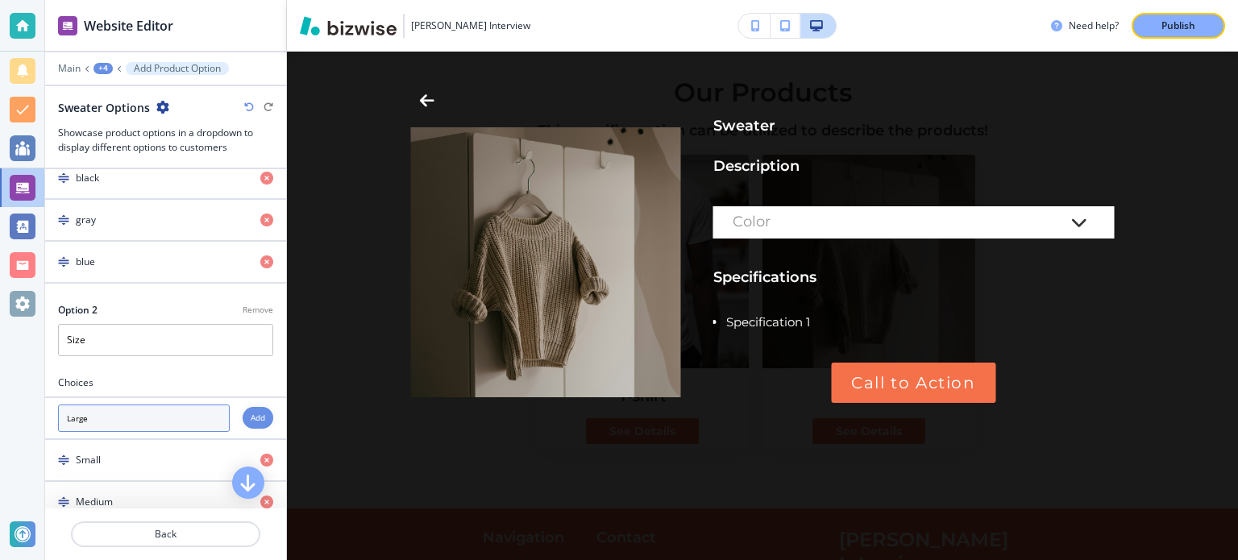
type input "Large"
click at [248, 425] on div "Add" at bounding box center [258, 418] width 31 height 22
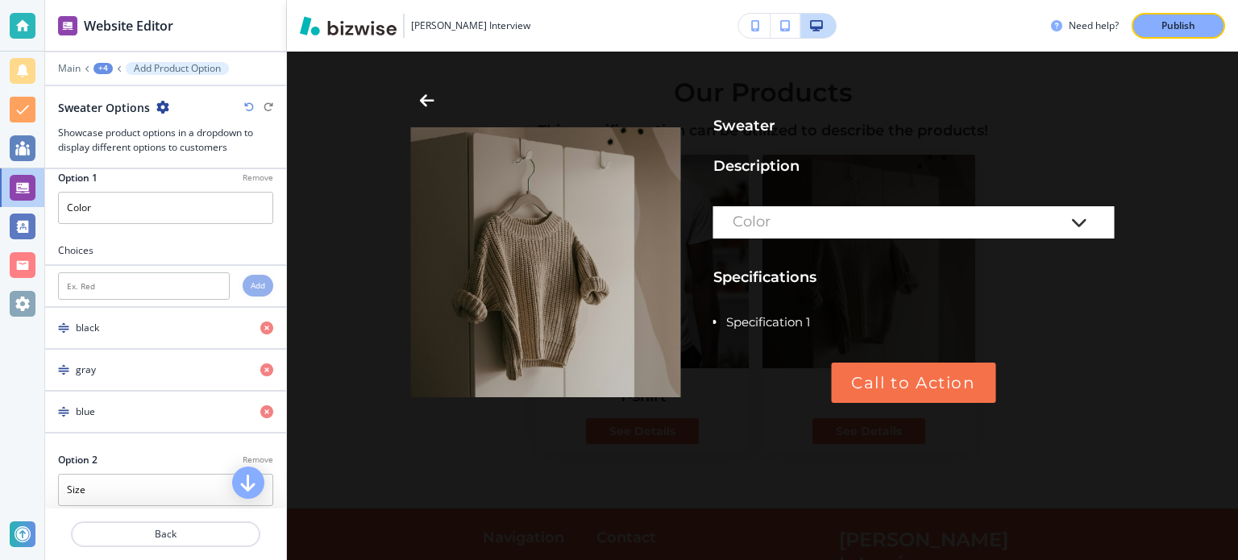
scroll to position [0, 0]
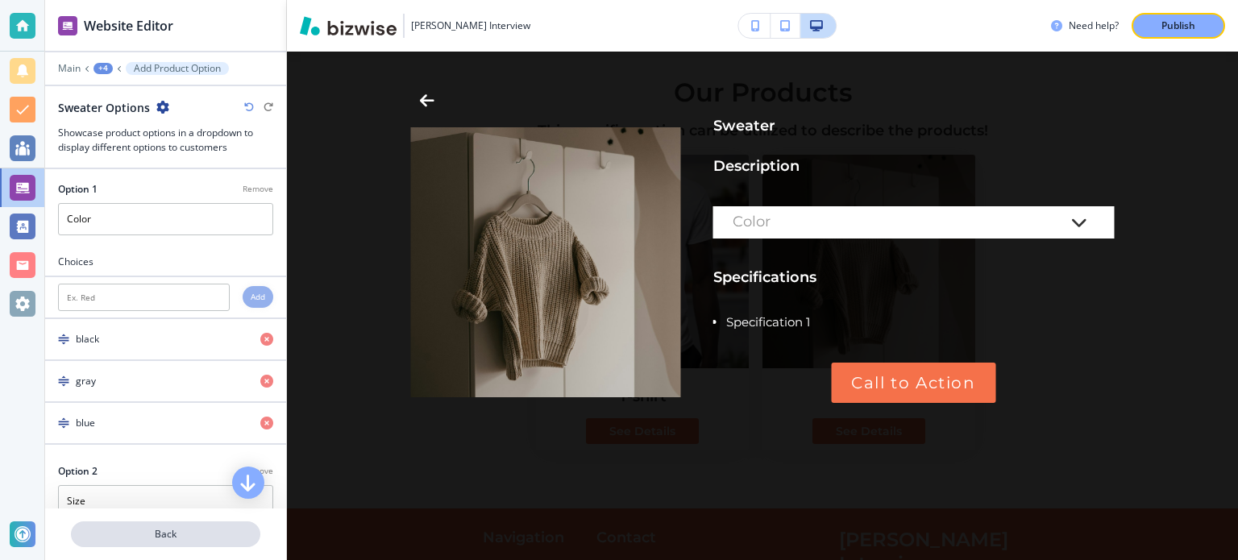
click at [160, 538] on p "Back" at bounding box center [166, 534] width 186 height 15
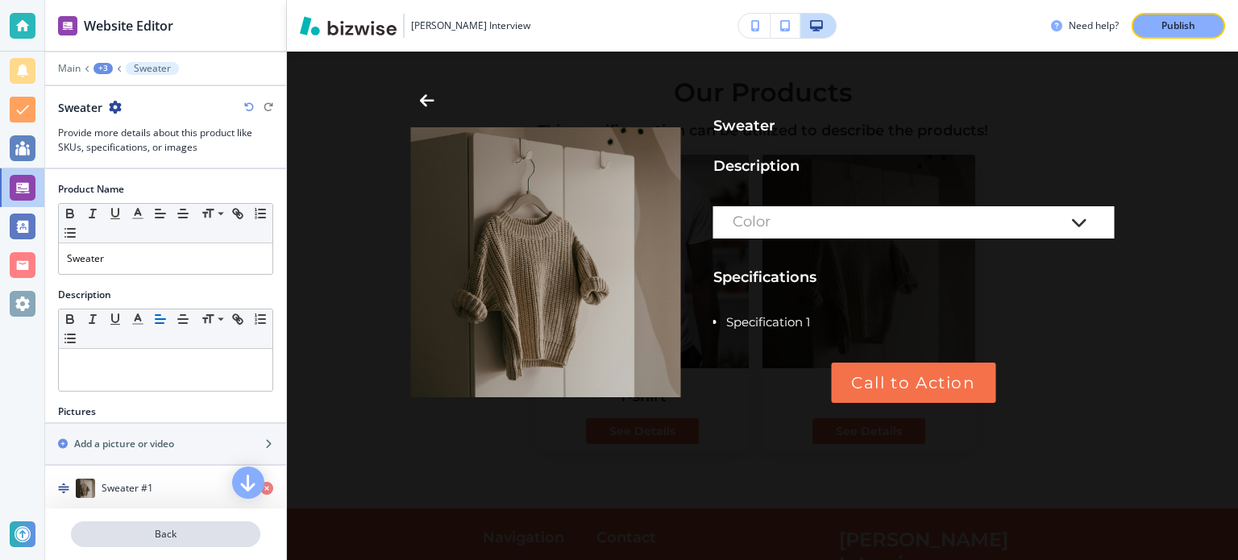
click at [166, 538] on p "Back" at bounding box center [166, 534] width 186 height 15
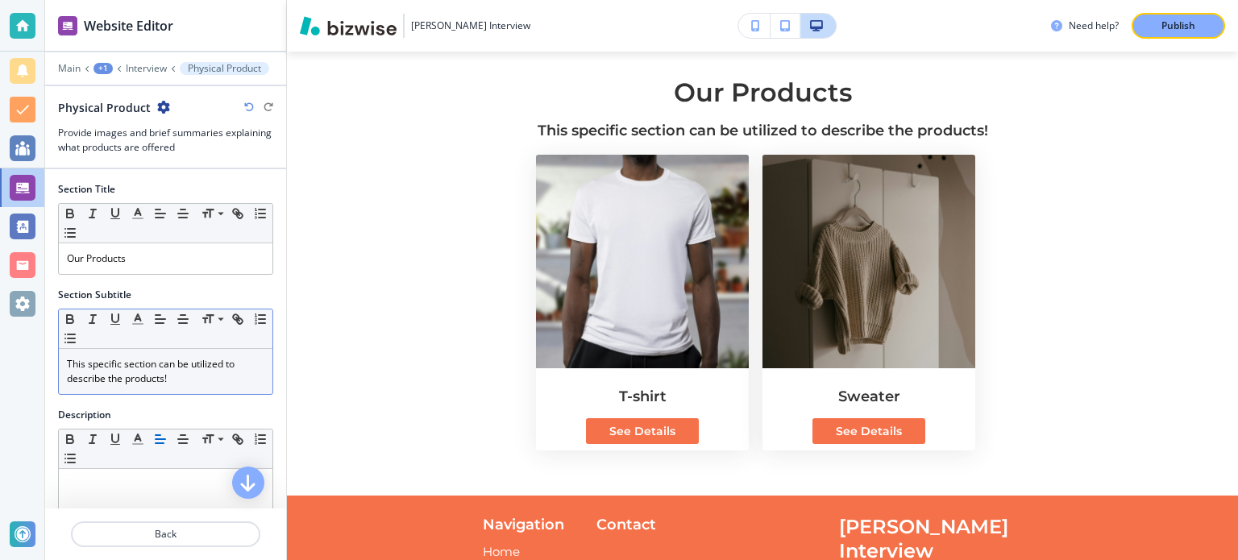
scroll to position [161, 0]
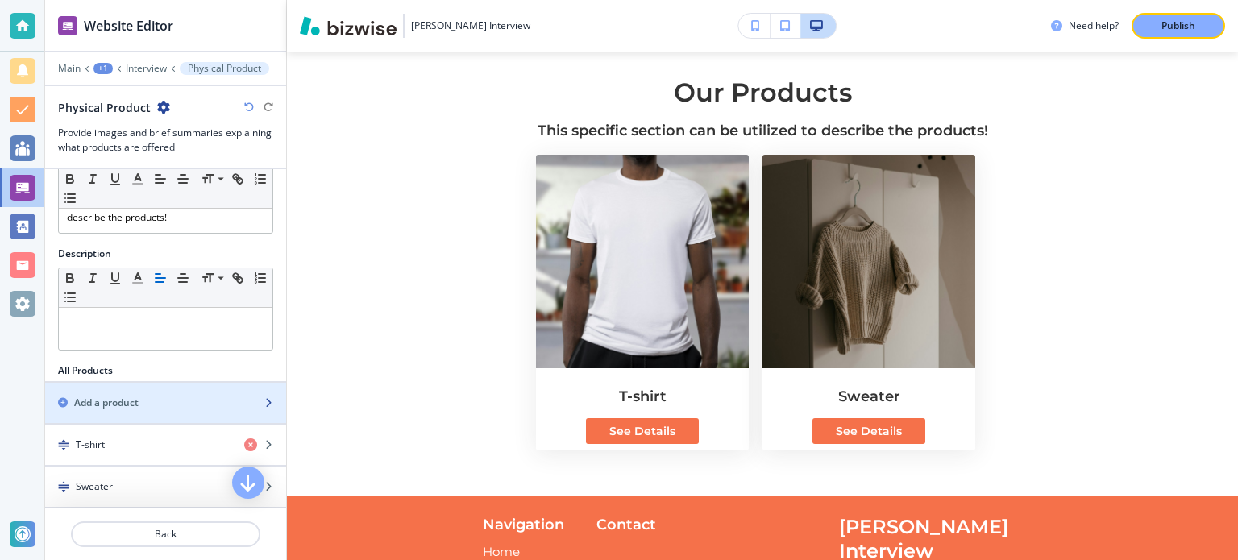
click at [211, 404] on div "Add a product" at bounding box center [148, 403] width 206 height 15
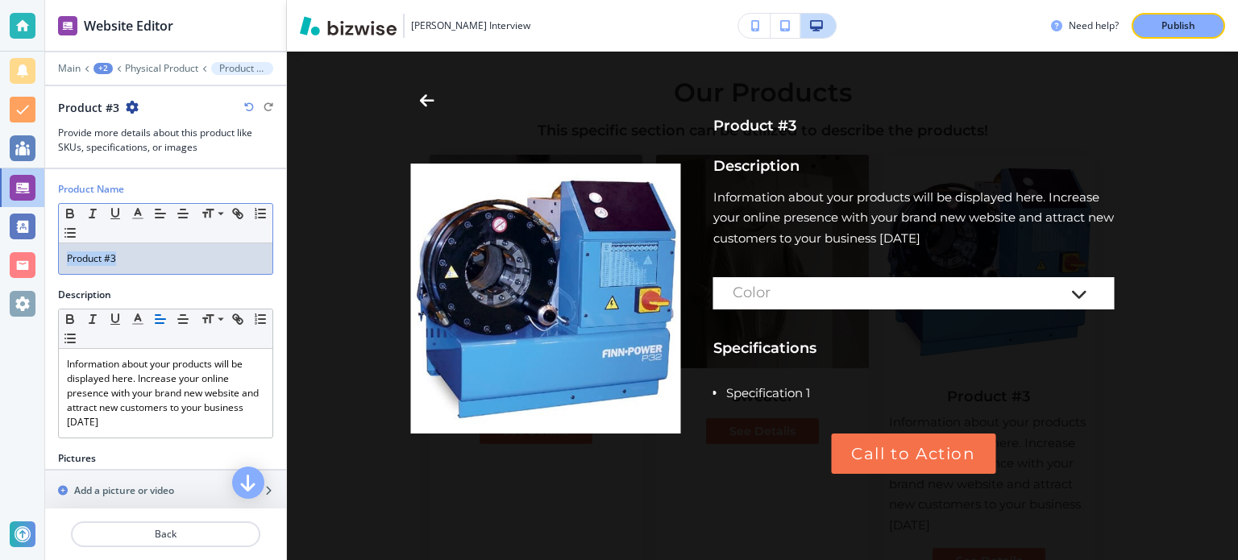
drag, startPoint x: 146, startPoint y: 260, endPoint x: 45, endPoint y: 248, distance: 101.4
click at [45, 249] on div "Product Name Small Normal Large Huge Product #3" at bounding box center [165, 235] width 241 height 106
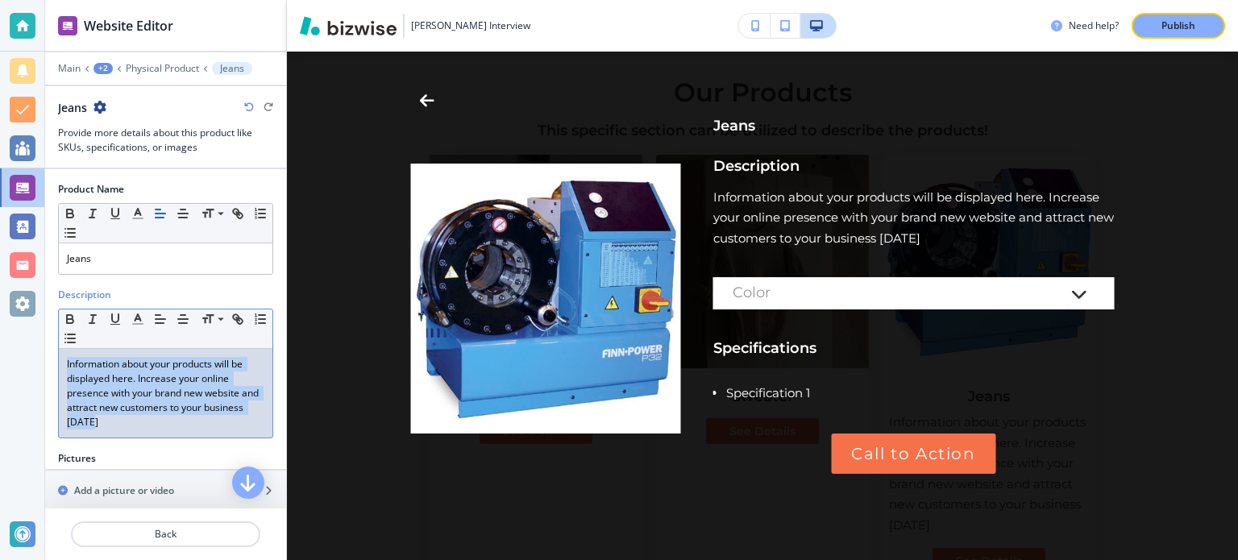
drag, startPoint x: 155, startPoint y: 422, endPoint x: 46, endPoint y: 347, distance: 132.6
click at [46, 347] on div "Description Small Normal Large Huge Information about your products will be dis…" at bounding box center [165, 370] width 241 height 164
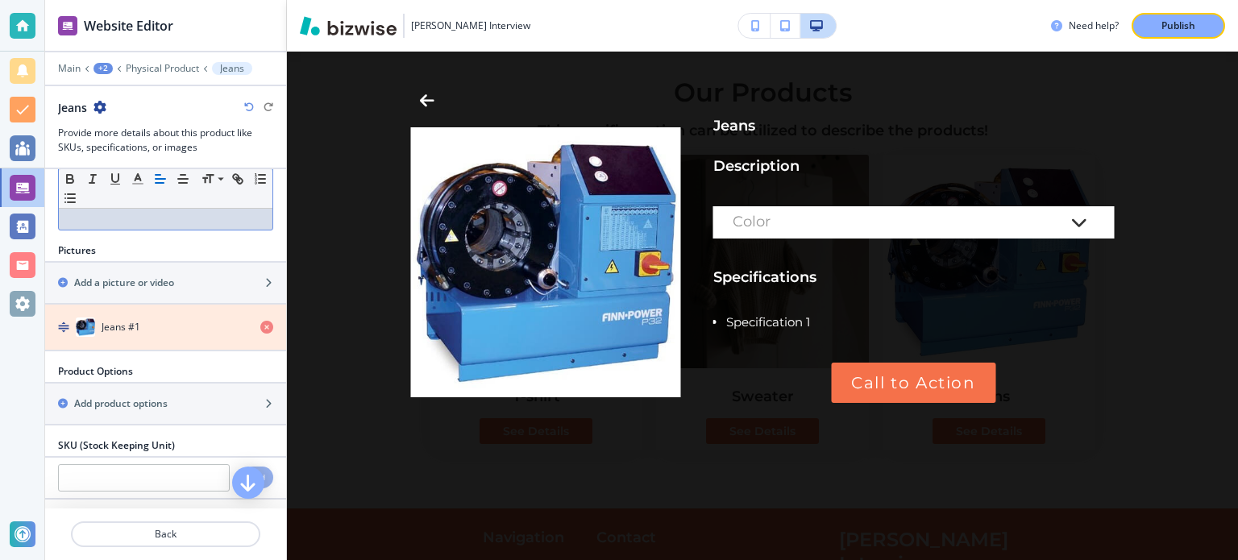
click at [260, 325] on icon "button" at bounding box center [266, 327] width 13 height 13
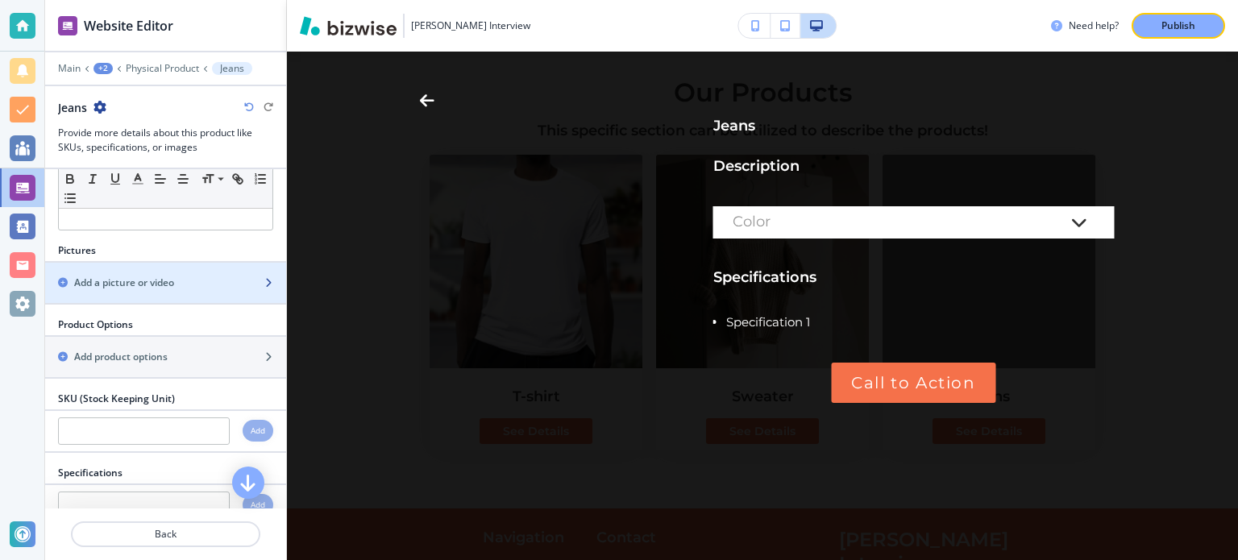
click at [224, 283] on div "Add a picture or video" at bounding box center [148, 283] width 206 height 15
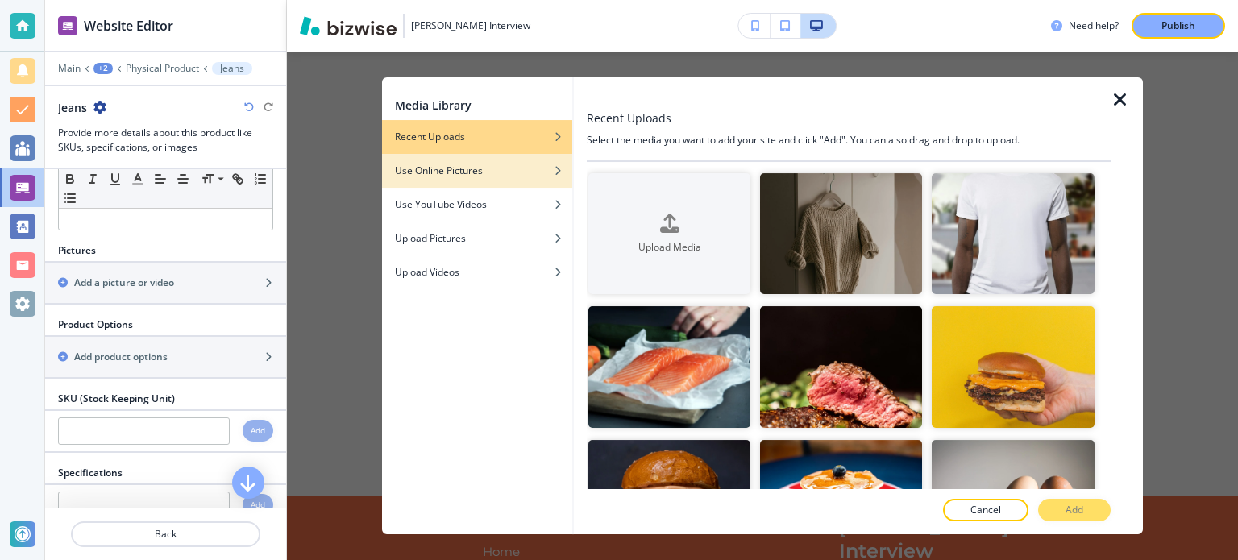
click at [467, 171] on h4 "Use Online Pictures" at bounding box center [439, 171] width 88 height 15
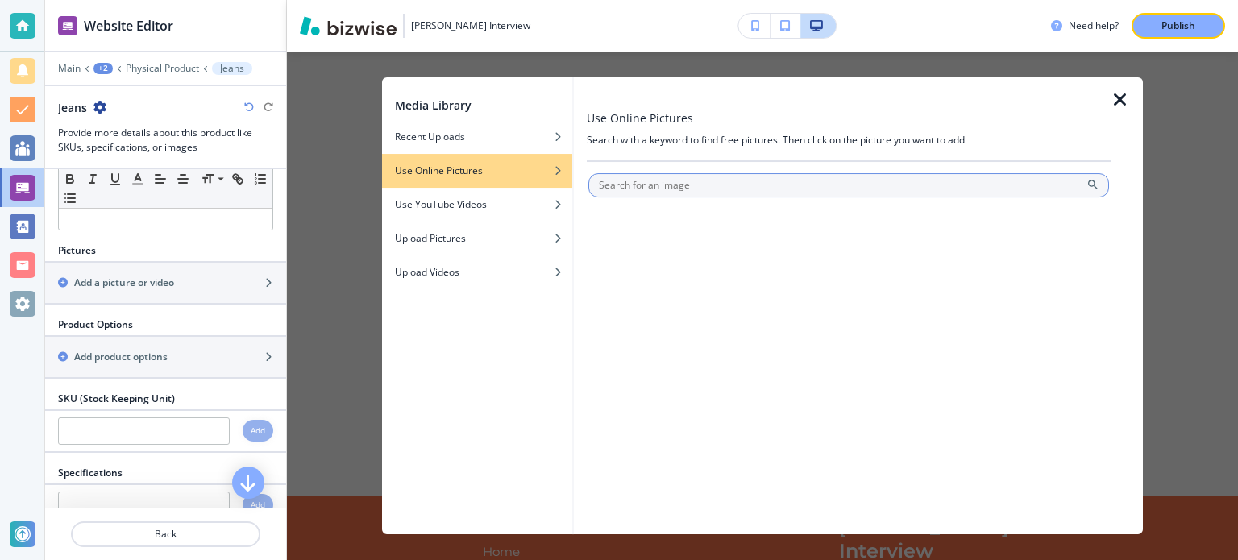
click at [636, 188] on input "text" at bounding box center [848, 185] width 521 height 24
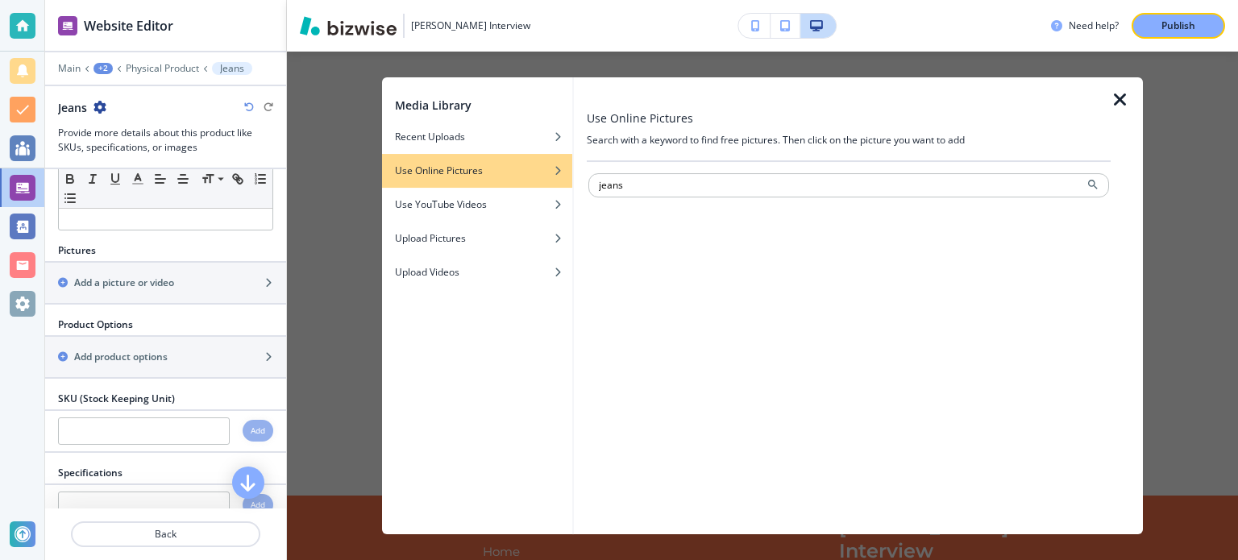
type input "jeans"
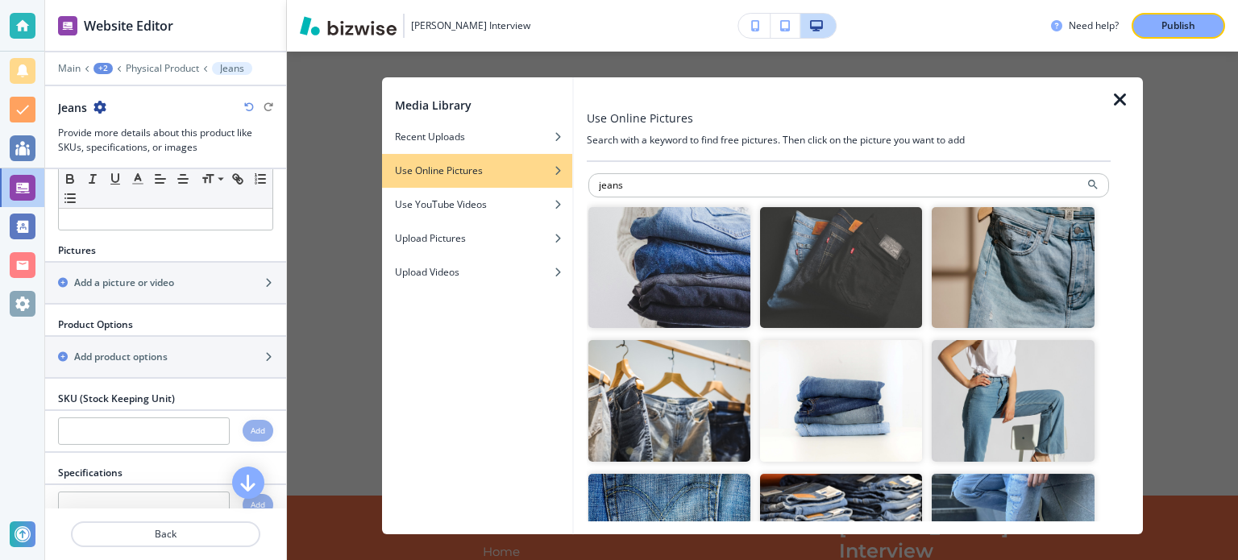
click at [652, 376] on img "button" at bounding box center [669, 401] width 162 height 122
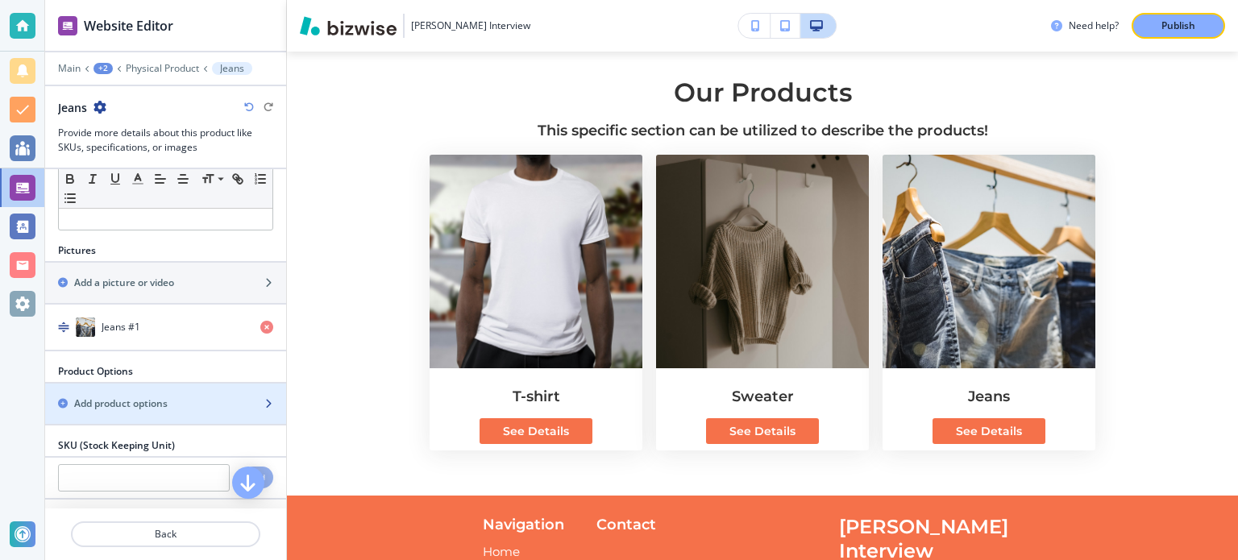
click at [242, 401] on div "Add product options" at bounding box center [165, 404] width 241 height 15
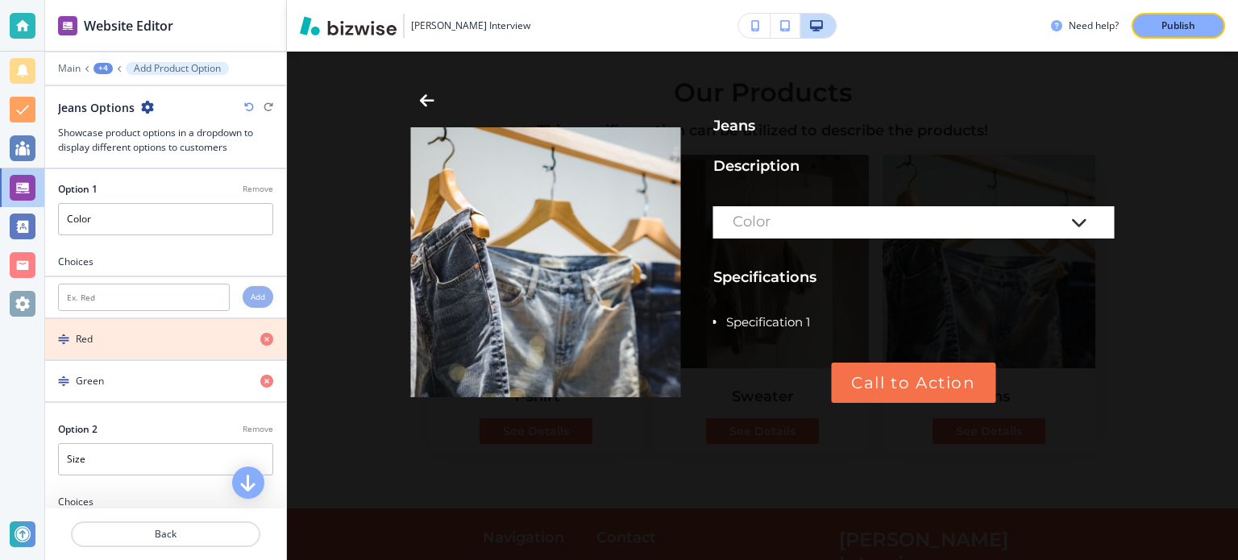
click at [260, 333] on icon "button" at bounding box center [266, 339] width 13 height 13
click at [260, 337] on icon "button" at bounding box center [266, 339] width 13 height 13
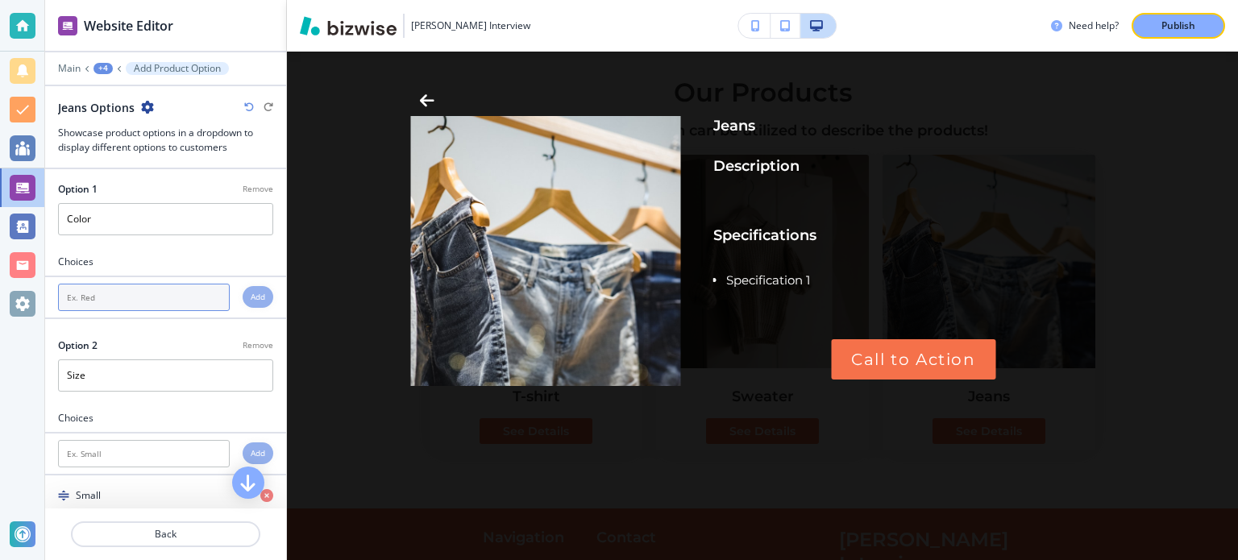
click at [150, 294] on input "text" at bounding box center [144, 297] width 172 height 27
type input "gray"
click at [251, 291] on h4 "Add" at bounding box center [258, 297] width 15 height 12
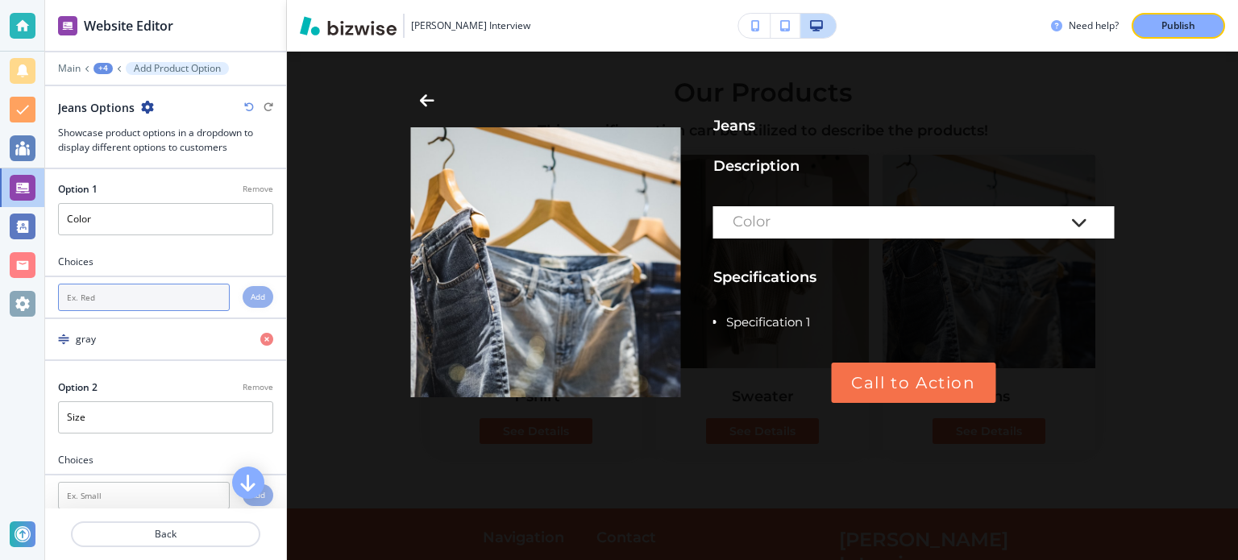
click at [157, 293] on input "text" at bounding box center [144, 297] width 172 height 27
type input "blue"
click at [251, 292] on h4 "Add" at bounding box center [258, 297] width 15 height 12
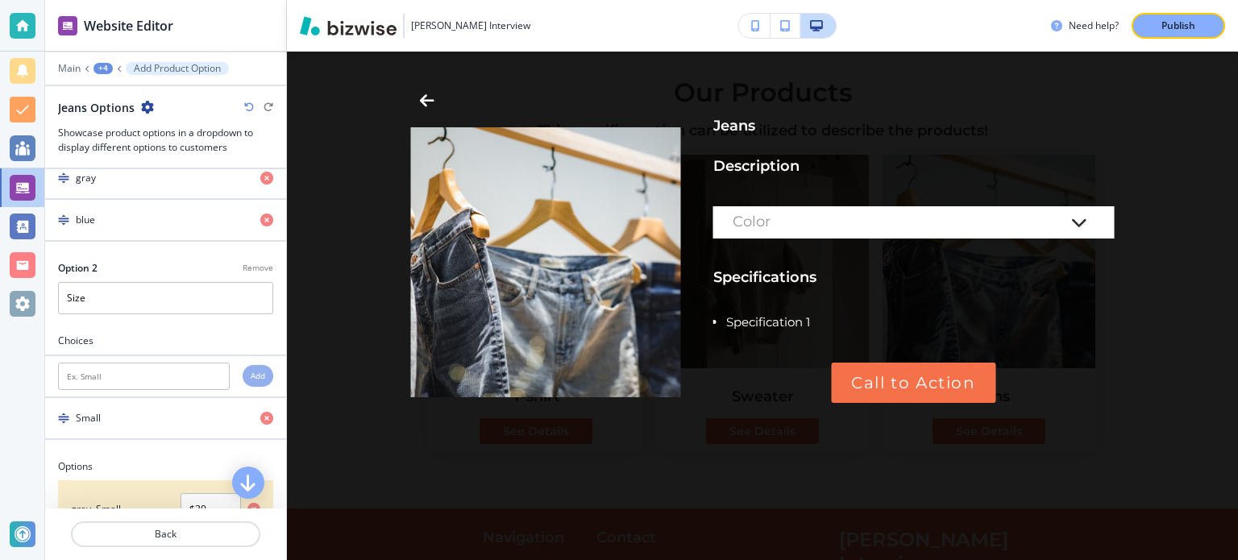
scroll to position [256, 0]
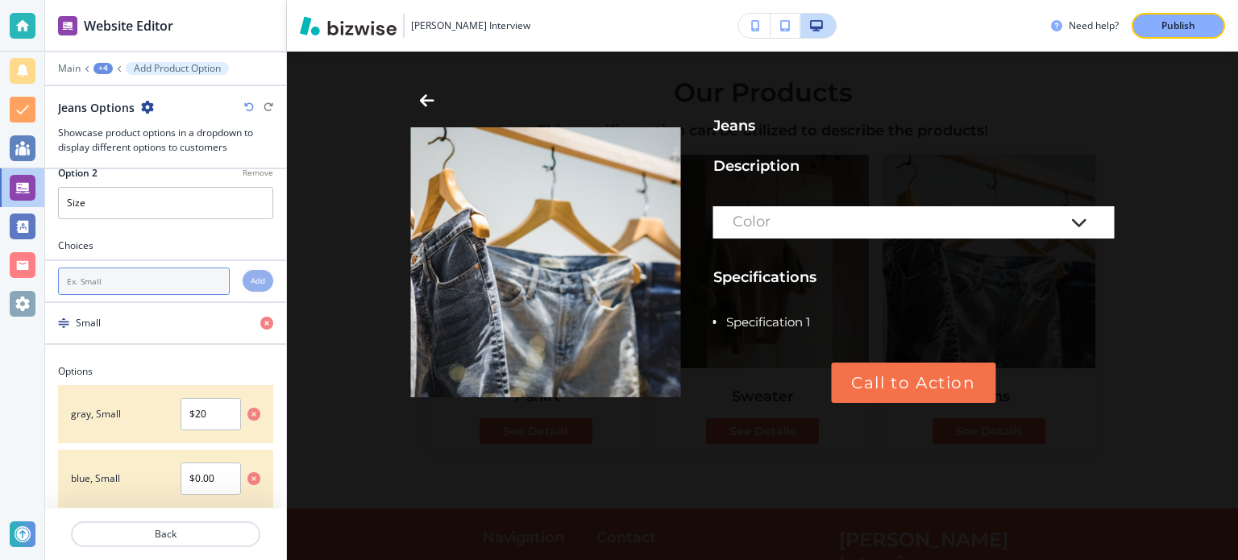
click at [168, 281] on input "text" at bounding box center [144, 281] width 172 height 27
type input "Medium"
click at [255, 274] on div "Add" at bounding box center [258, 281] width 31 height 22
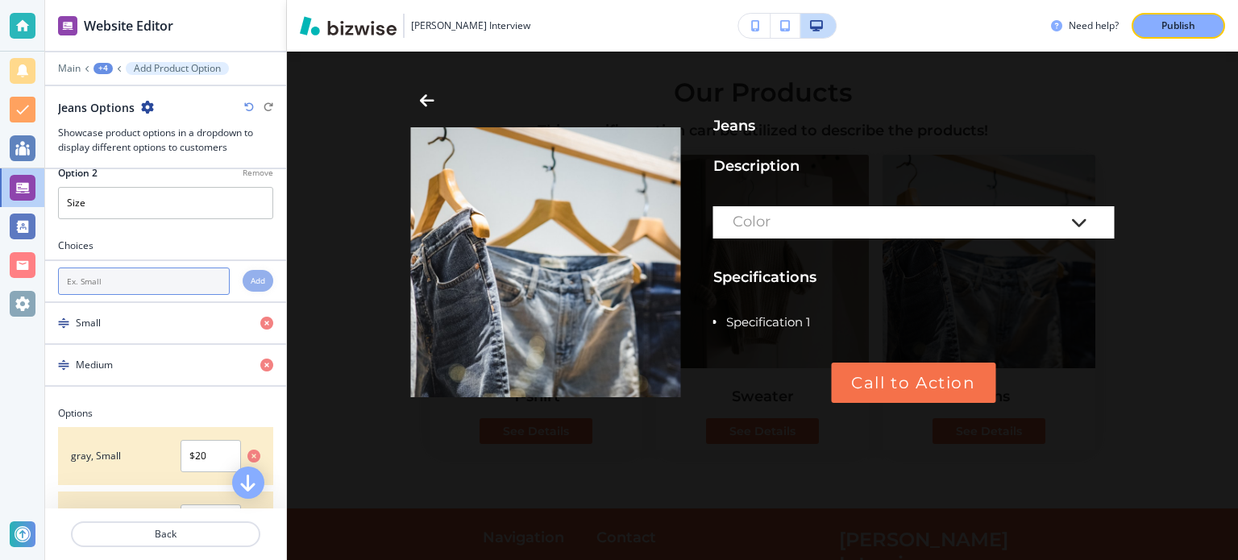
click at [168, 279] on input "text" at bounding box center [144, 281] width 172 height 27
type input "Large"
click at [251, 275] on h4 "Add" at bounding box center [258, 281] width 15 height 12
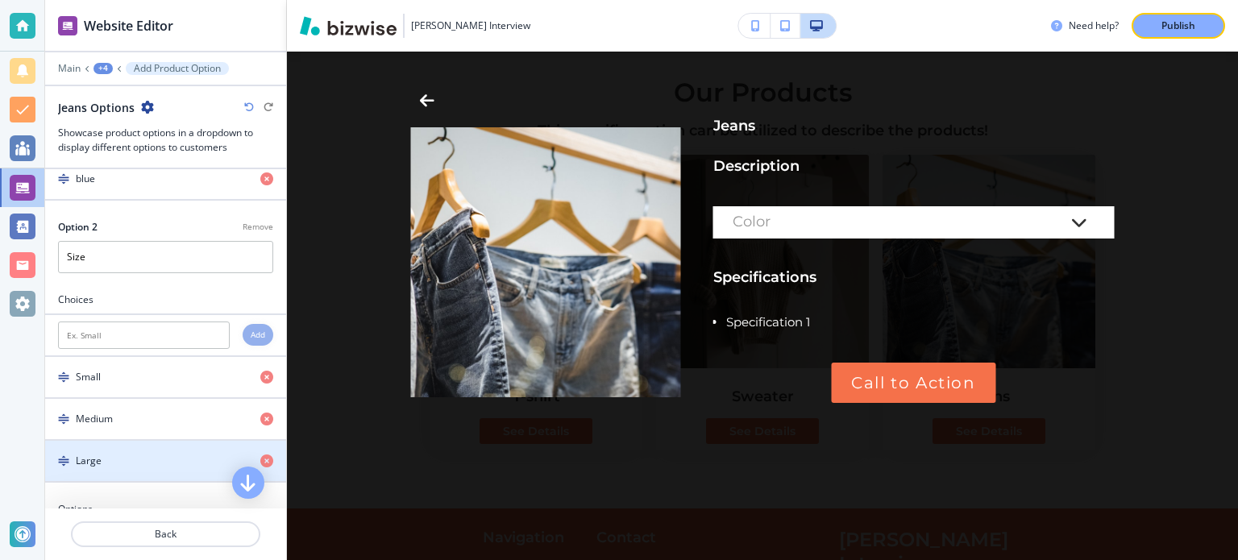
scroll to position [0, 0]
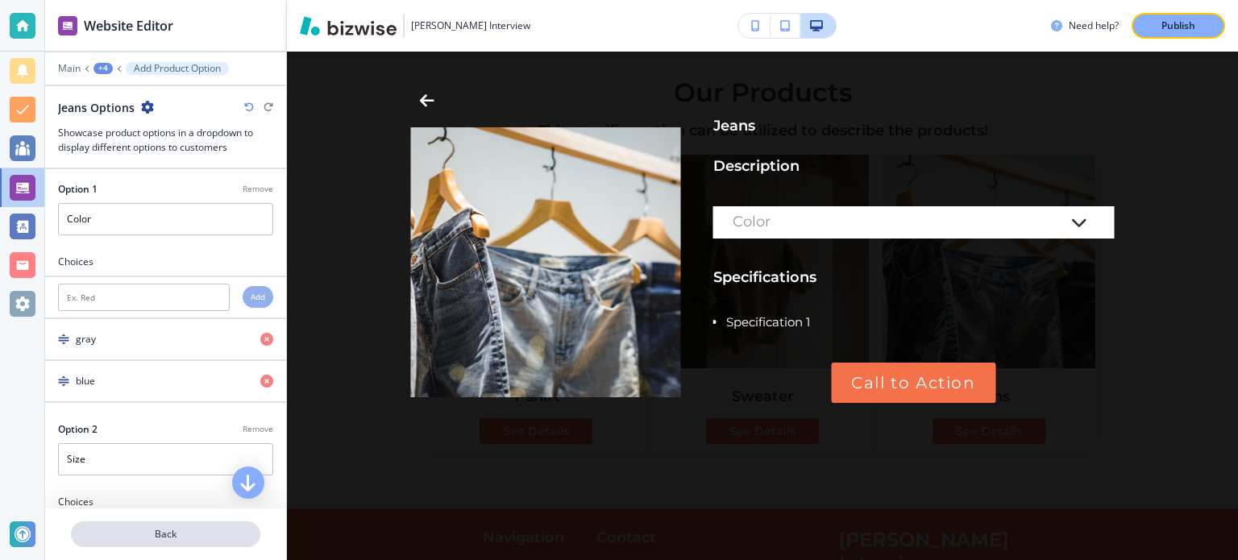
click at [157, 533] on p "Back" at bounding box center [166, 534] width 186 height 15
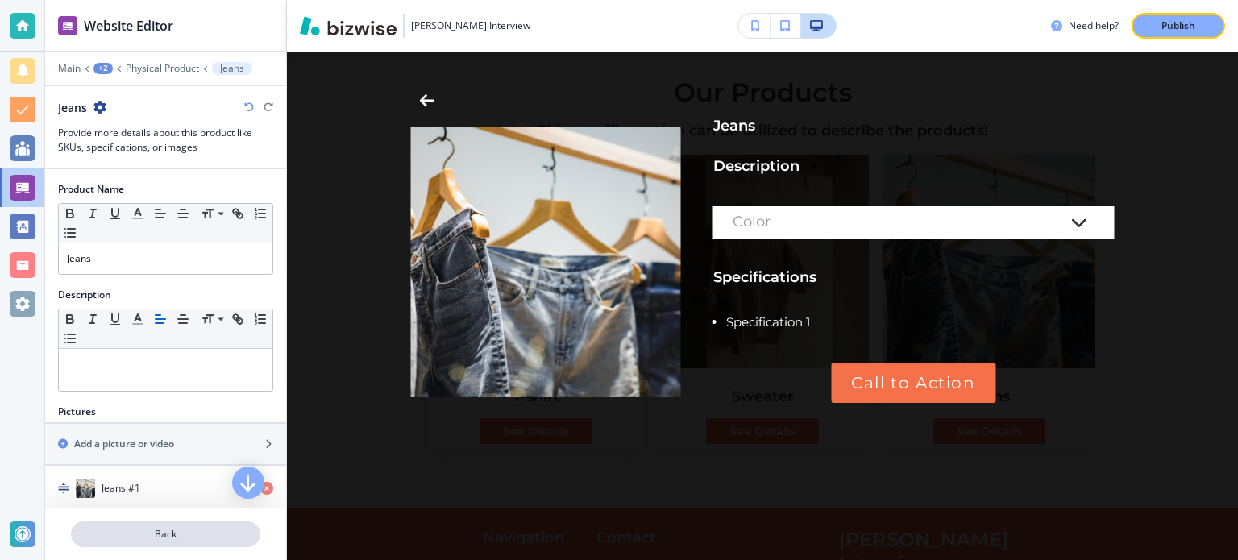
click at [193, 538] on p "Back" at bounding box center [166, 534] width 186 height 15
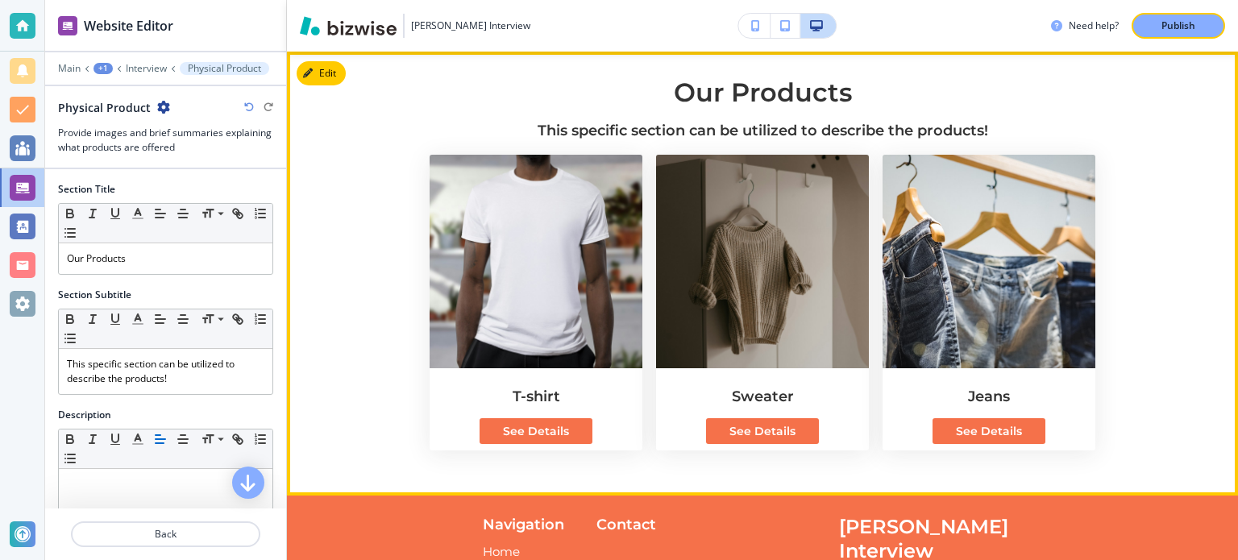
click at [557, 329] on img at bounding box center [536, 261] width 213 height 213
click at [506, 427] on p "See Details" at bounding box center [536, 431] width 66 height 13
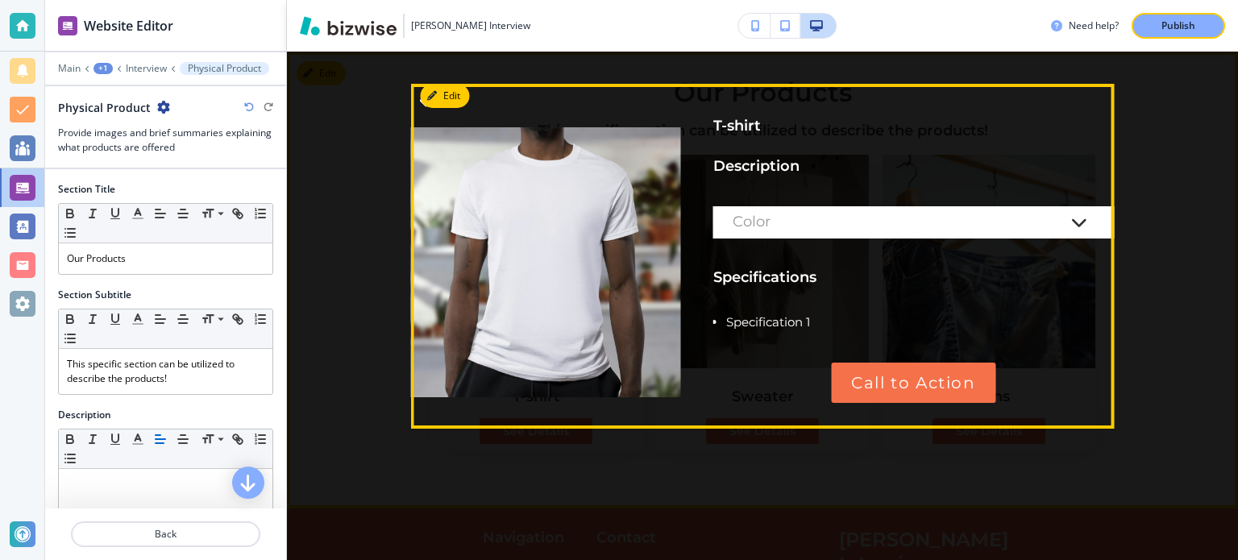
click at [983, 220] on div "Color" at bounding box center [898, 222] width 330 height 16
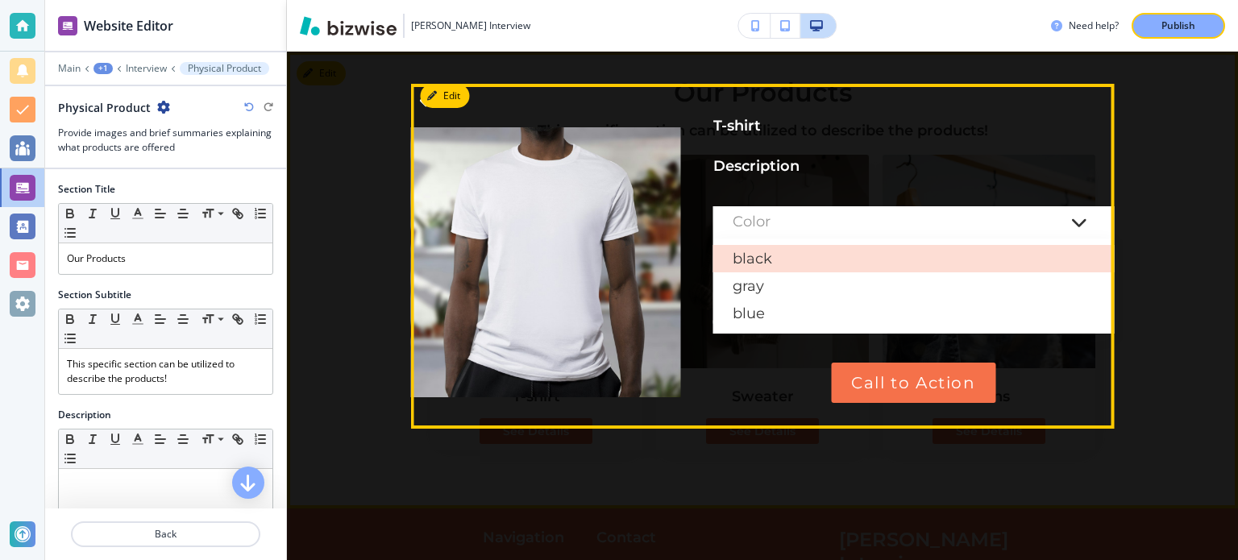
click at [889, 264] on div "black" at bounding box center [913, 258] width 401 height 27
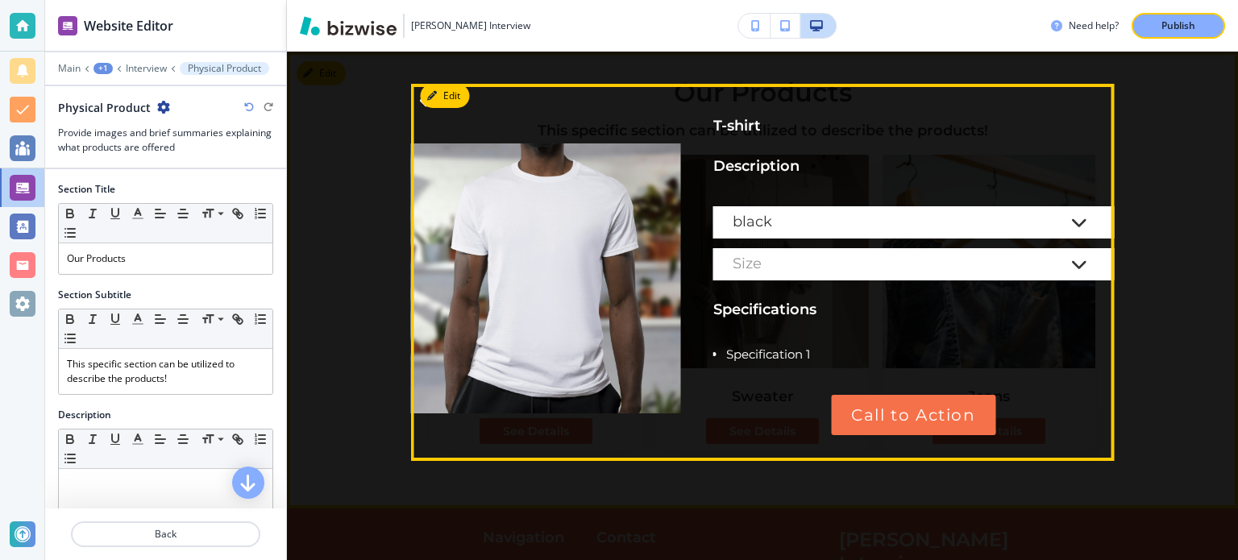
click at [892, 264] on div "Size" at bounding box center [898, 264] width 330 height 16
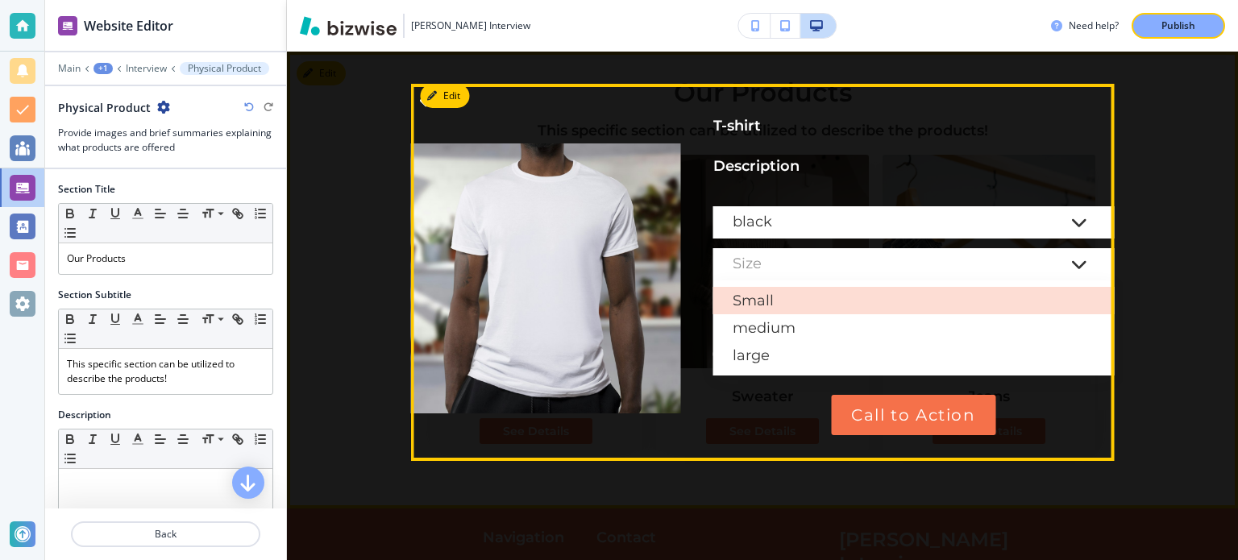
click at [832, 298] on div "Small" at bounding box center [913, 300] width 401 height 27
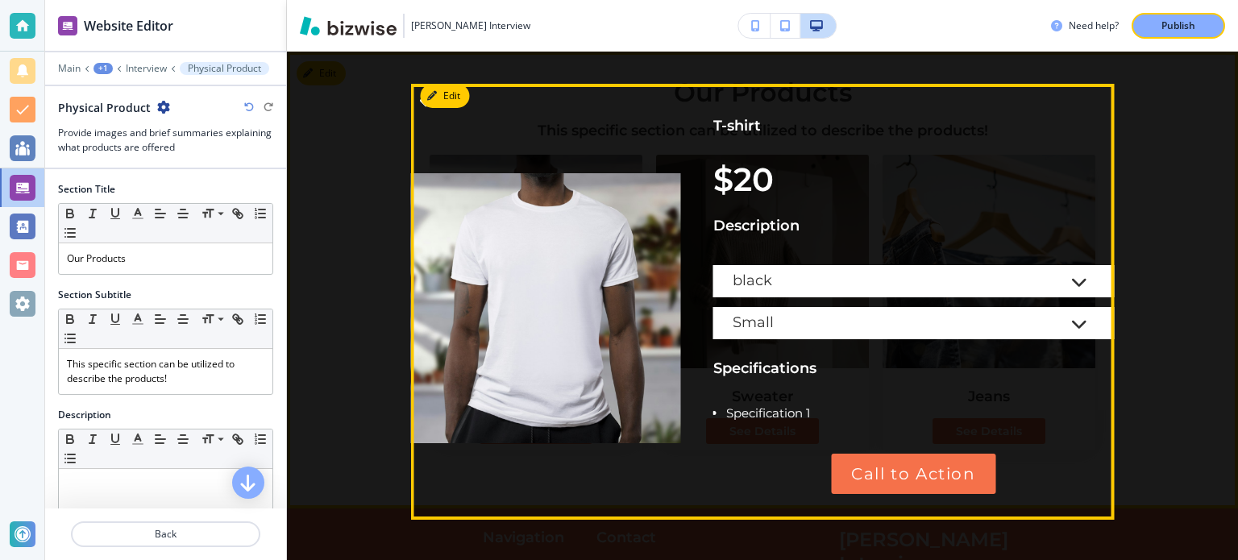
click at [543, 118] on div "T-shirt $20 Description black Small Specifications Specification 1 Call to Acti…" at bounding box center [763, 318] width 704 height 404
click at [428, 114] on div "button" at bounding box center [427, 100] width 32 height 32
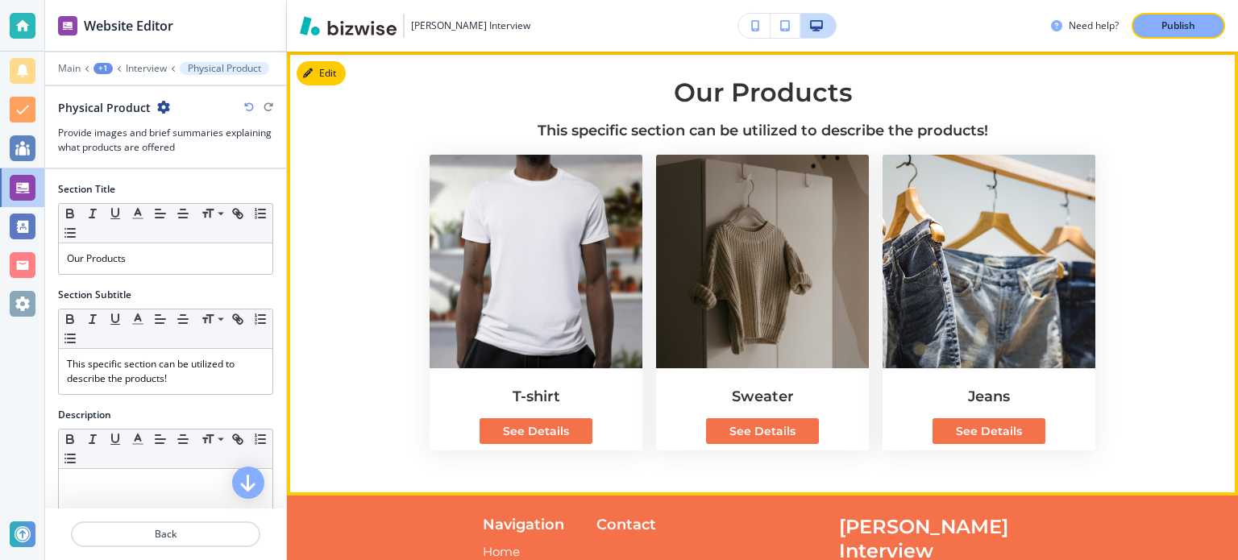
click at [769, 286] on img at bounding box center [762, 261] width 213 height 213
click at [754, 437] on button "See Details" at bounding box center [762, 431] width 113 height 26
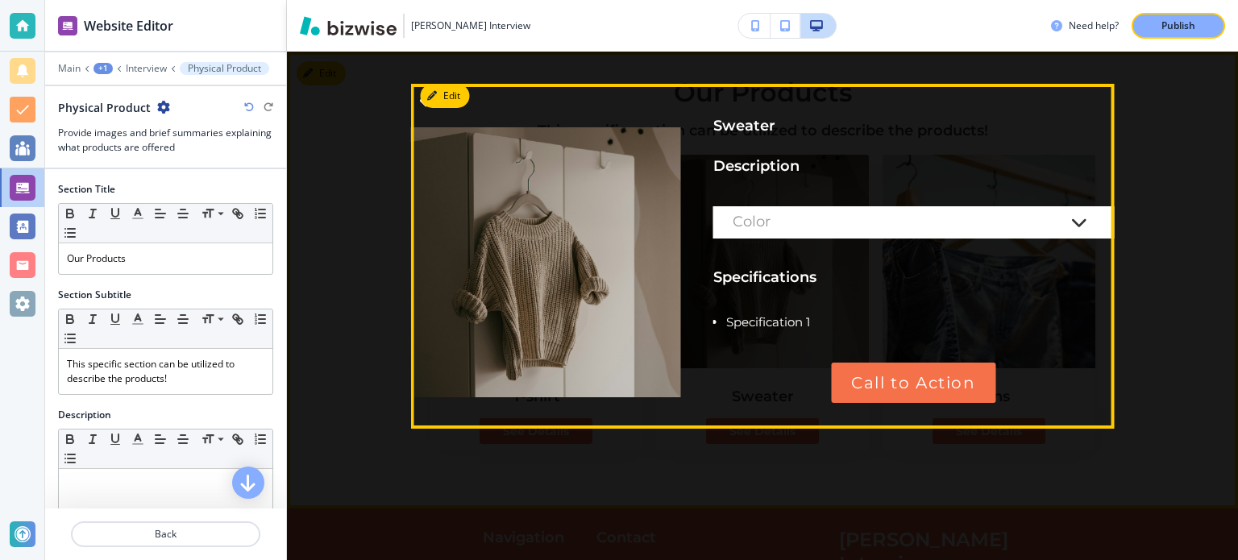
click at [816, 216] on div "Color" at bounding box center [898, 222] width 330 height 16
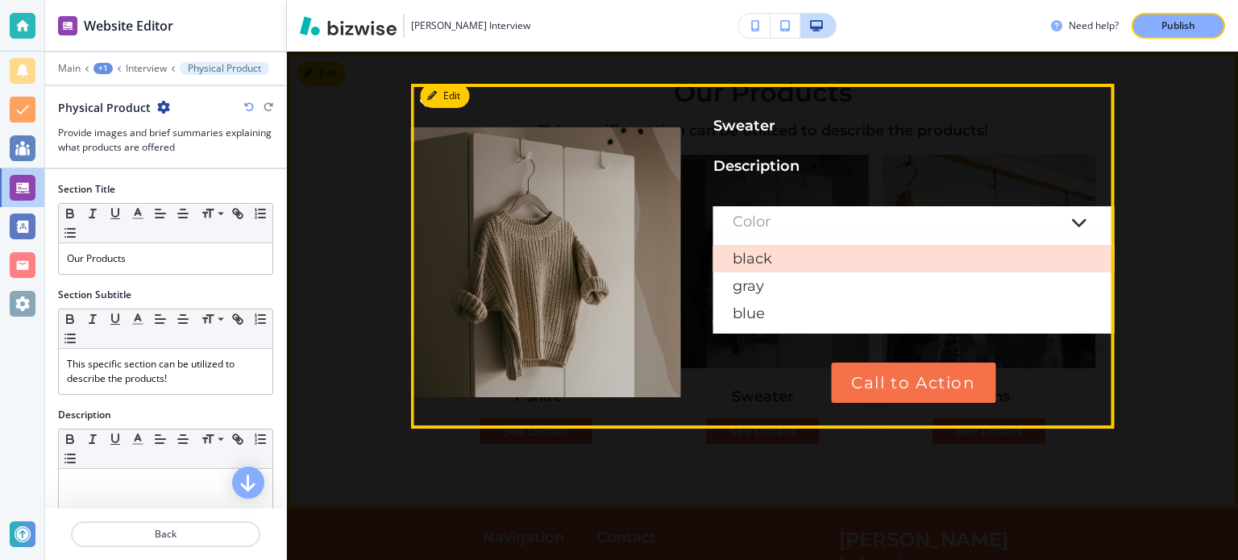
click at [796, 267] on div "black" at bounding box center [913, 258] width 401 height 27
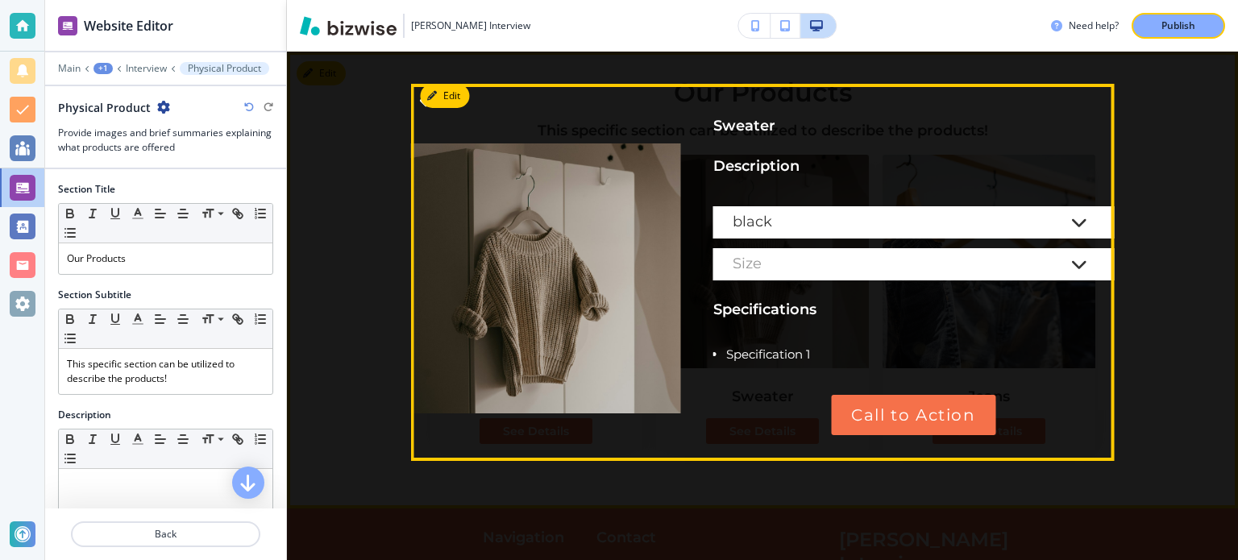
click at [804, 276] on div "Size" at bounding box center [913, 264] width 401 height 32
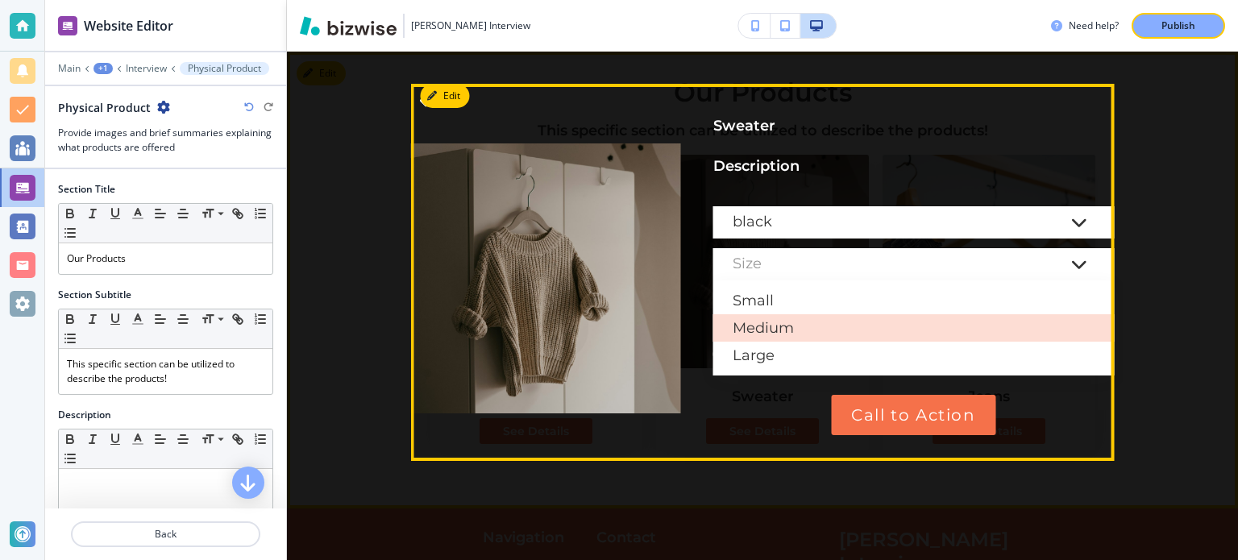
click at [786, 325] on div "Medium" at bounding box center [913, 327] width 401 height 27
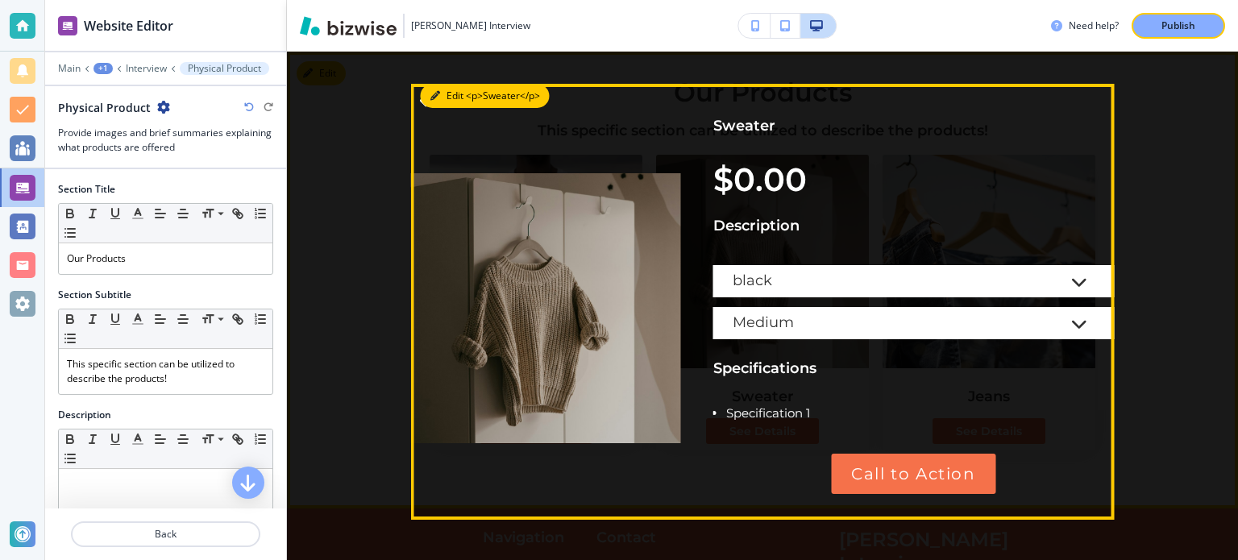
click at [425, 103] on button "Edit <p>Sweater</p>" at bounding box center [485, 96] width 129 height 24
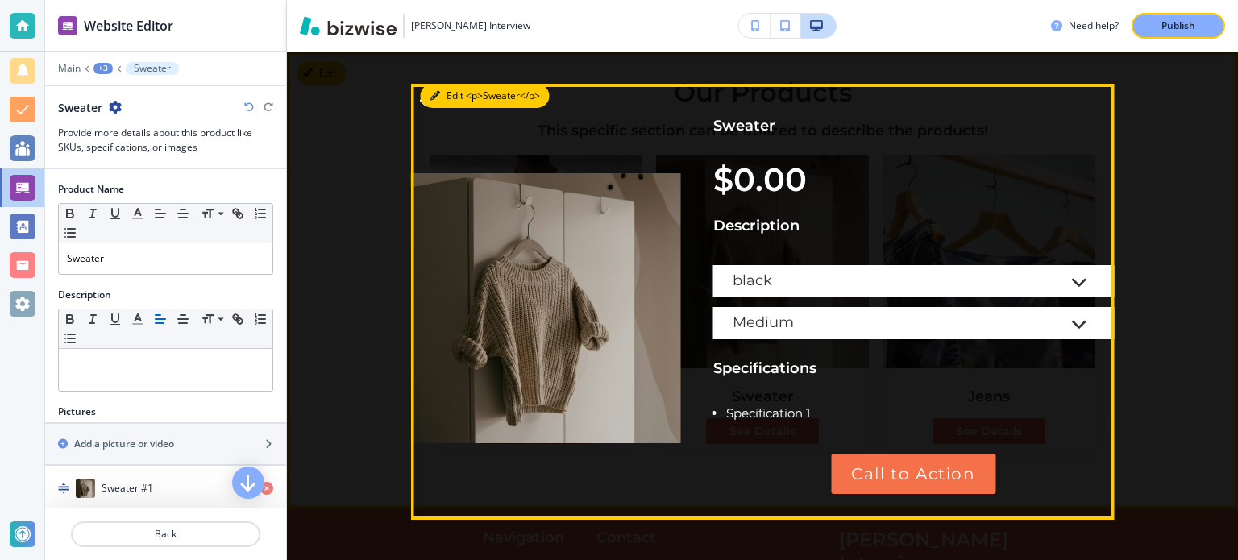
click at [431, 106] on button "Edit <p>Sweater</p>" at bounding box center [485, 96] width 129 height 24
click at [434, 105] on button "Edit <p>Sweater</p>" at bounding box center [485, 96] width 129 height 24
click at [428, 108] on icon "button" at bounding box center [427, 100] width 15 height 19
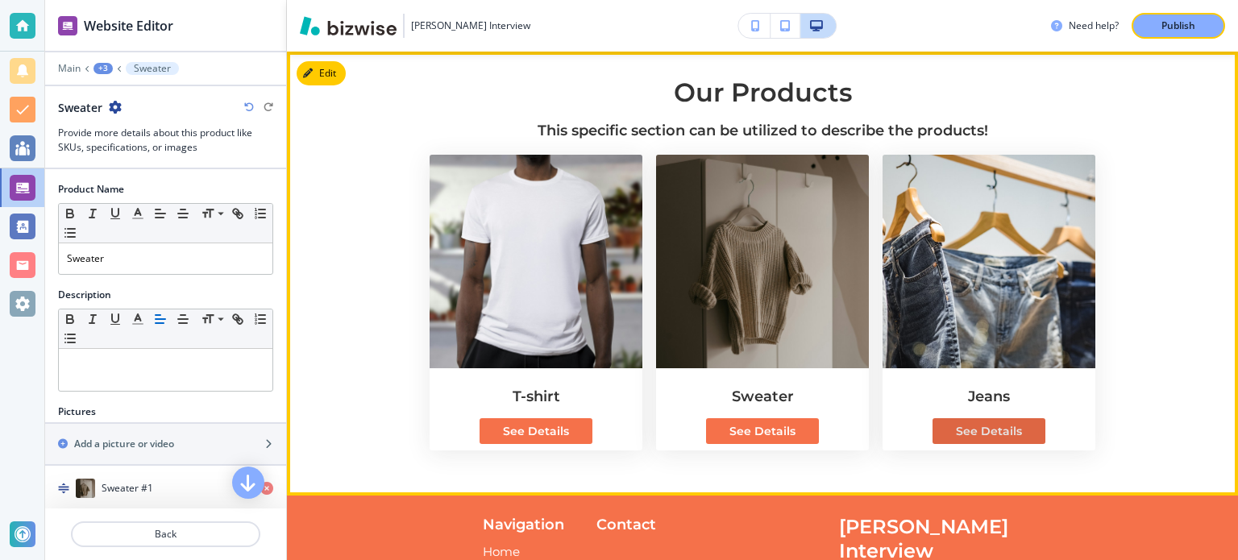
click at [936, 425] on button "See Details" at bounding box center [989, 431] width 113 height 26
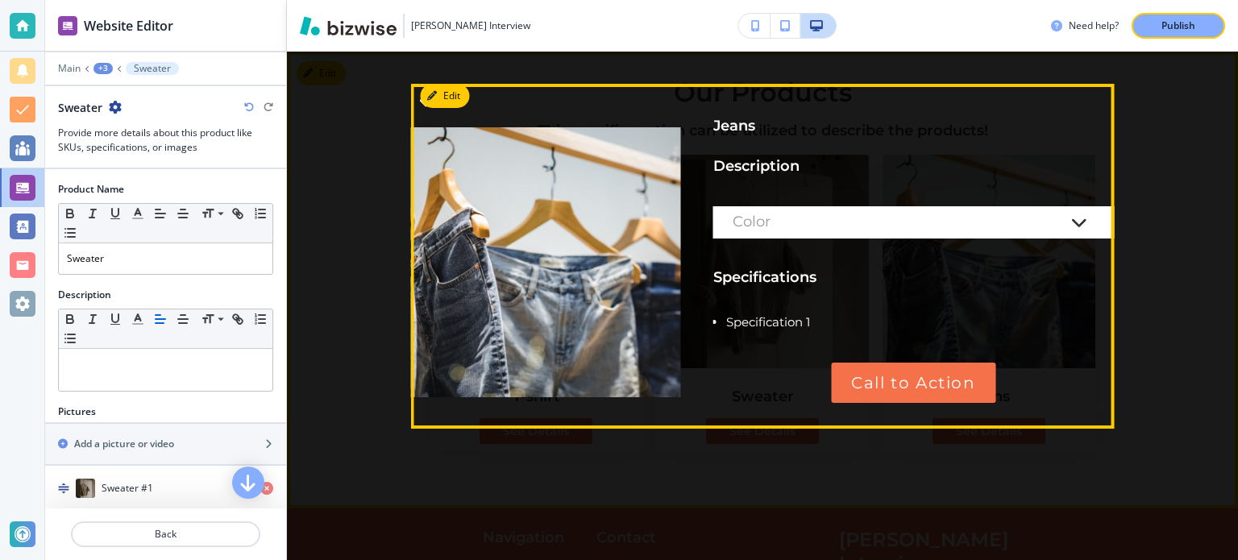
click at [788, 224] on div "Color" at bounding box center [898, 222] width 330 height 16
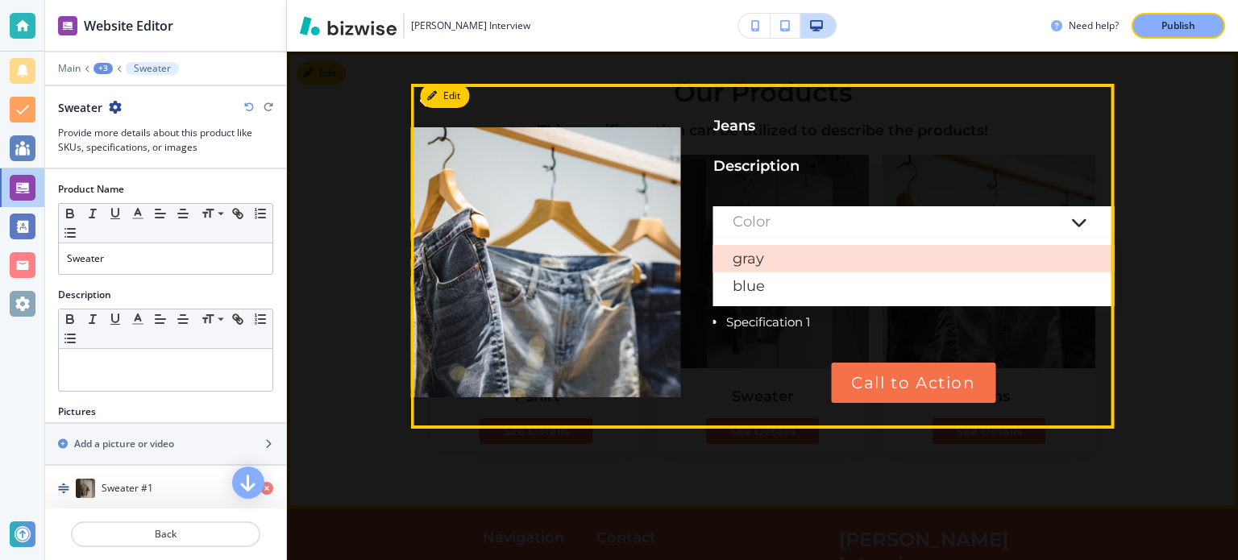
click at [775, 257] on div "gray" at bounding box center [913, 258] width 401 height 27
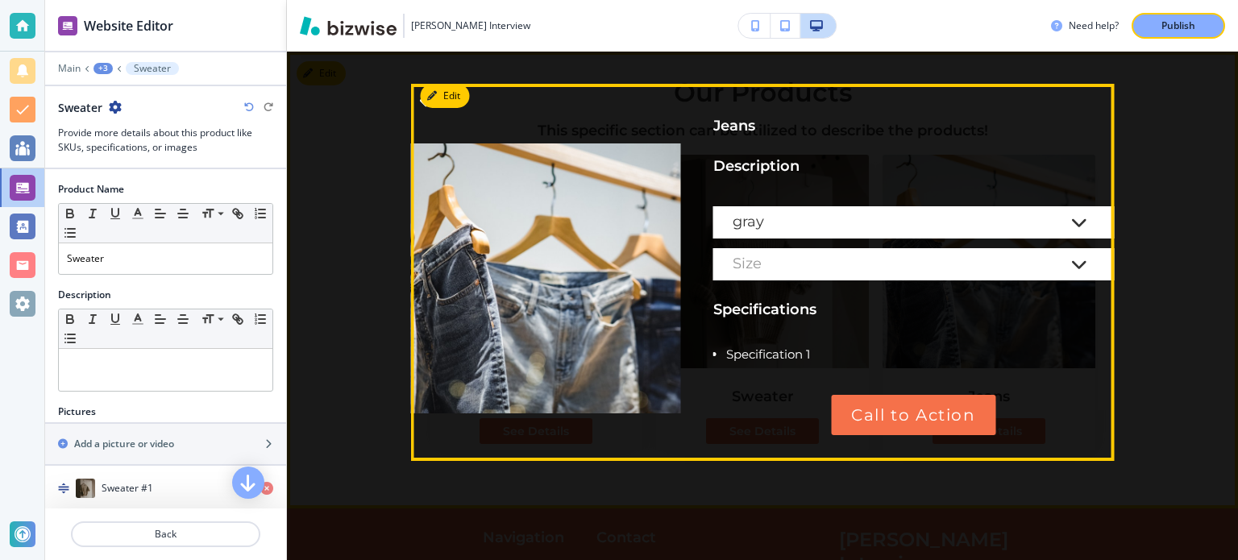
click at [810, 272] on div "Size" at bounding box center [913, 264] width 401 height 32
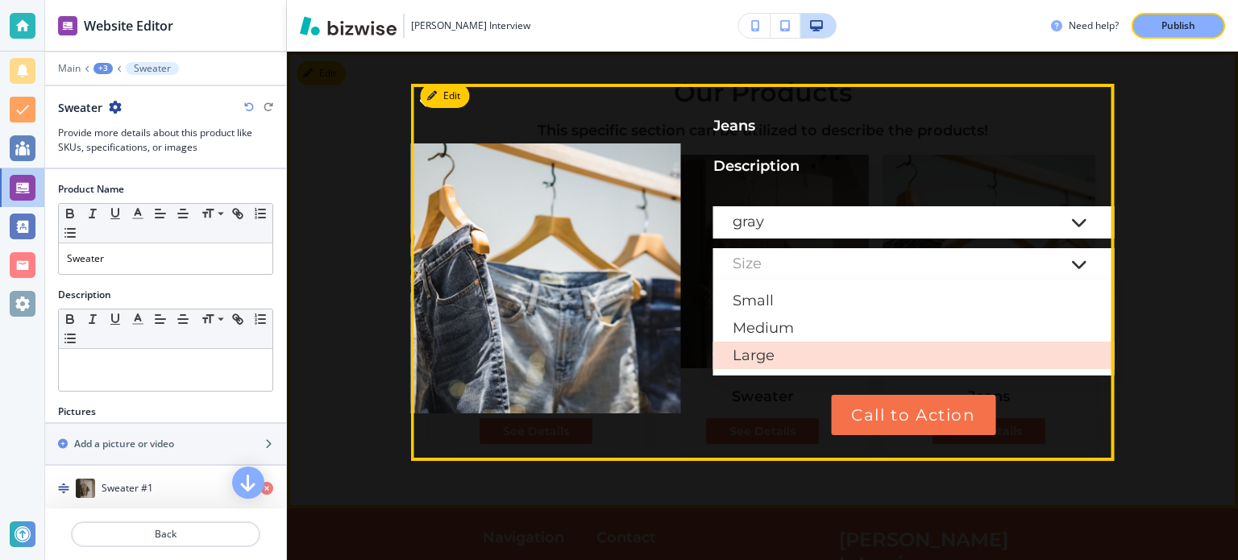
click at [775, 352] on div "Large" at bounding box center [913, 355] width 401 height 27
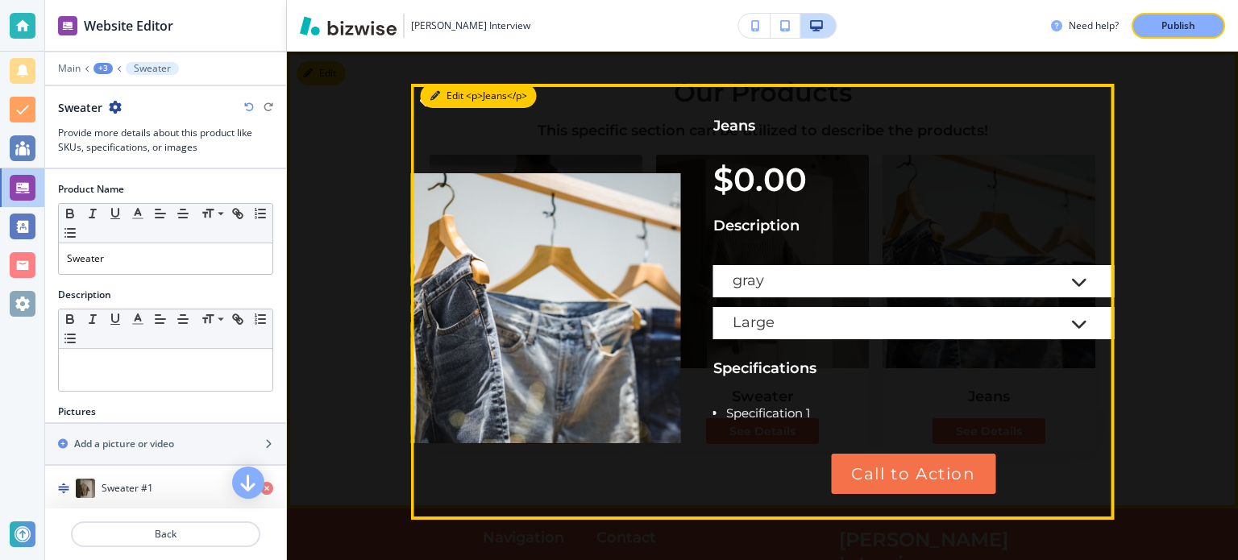
click at [422, 102] on button "Edit <p>Jeans</p>" at bounding box center [479, 96] width 116 height 24
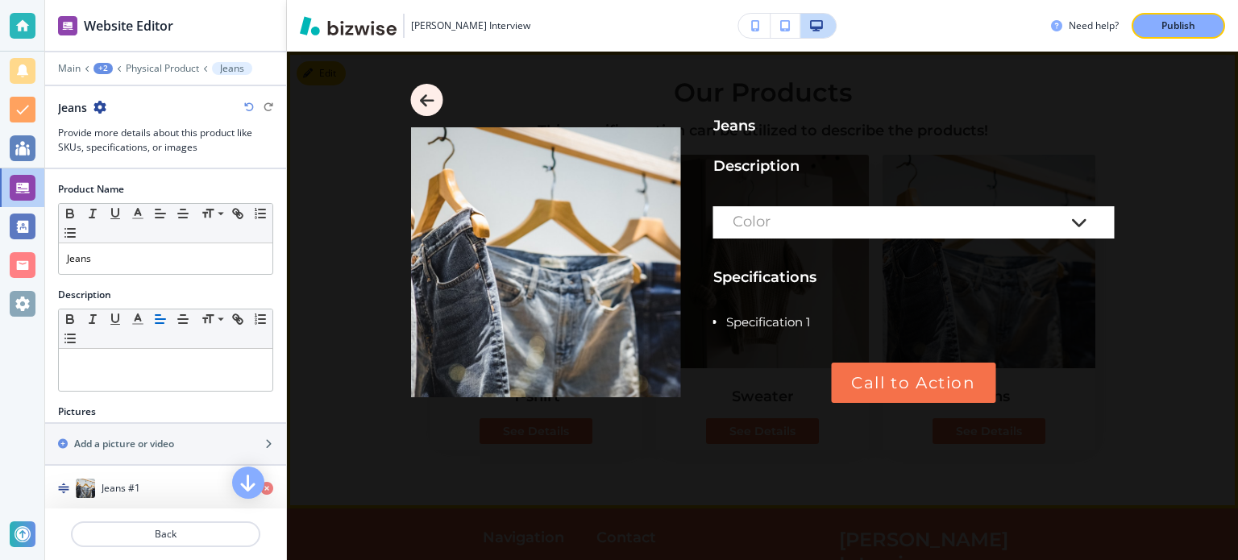
click at [421, 106] on div "Edit Jeans Description Color Specifications Specification 1 Call to Action" at bounding box center [763, 256] width 704 height 345
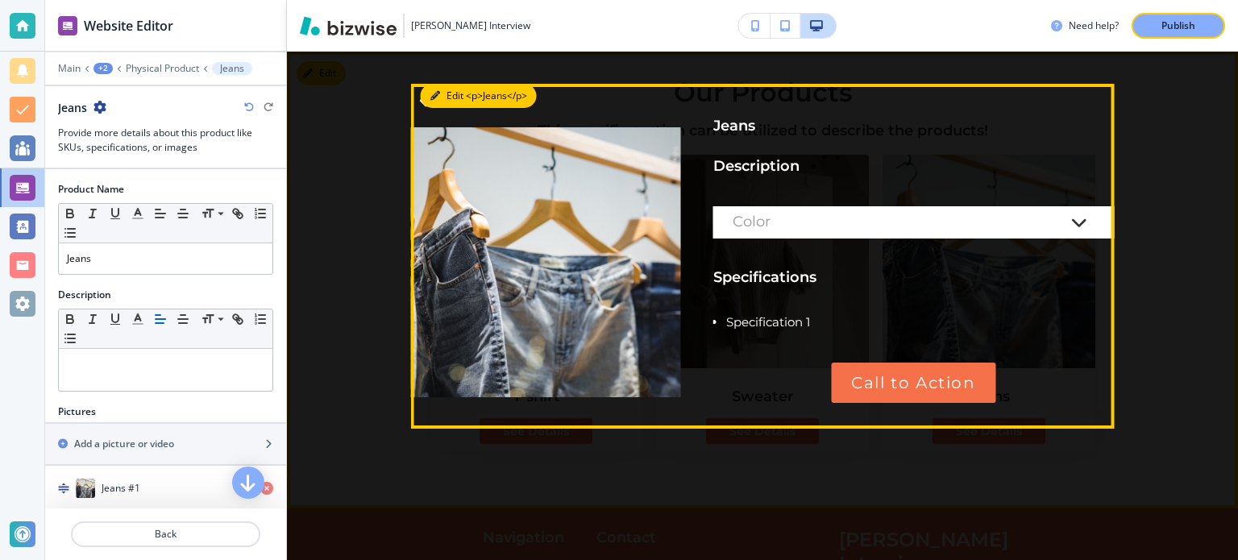
click at [429, 104] on div "Edit <p>Jeans</p> Jeans Description Color Specifications Specification 1 Call t…" at bounding box center [763, 256] width 704 height 345
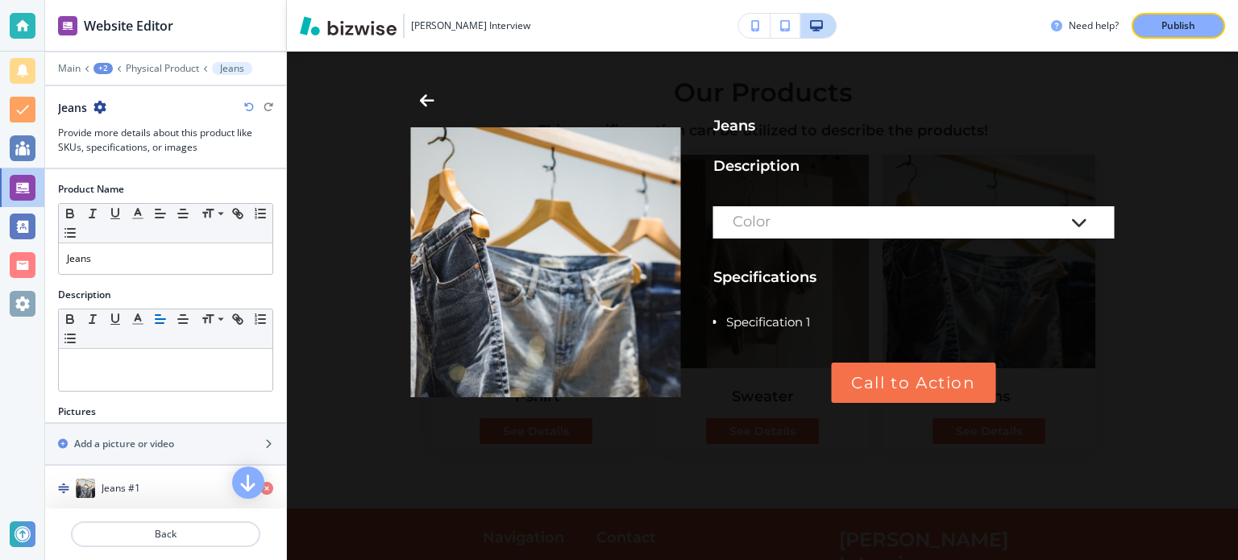
click at [429, 104] on div "Edit Jeans Description Color Specifications Specification 1 Call to Action" at bounding box center [763, 256] width 704 height 345
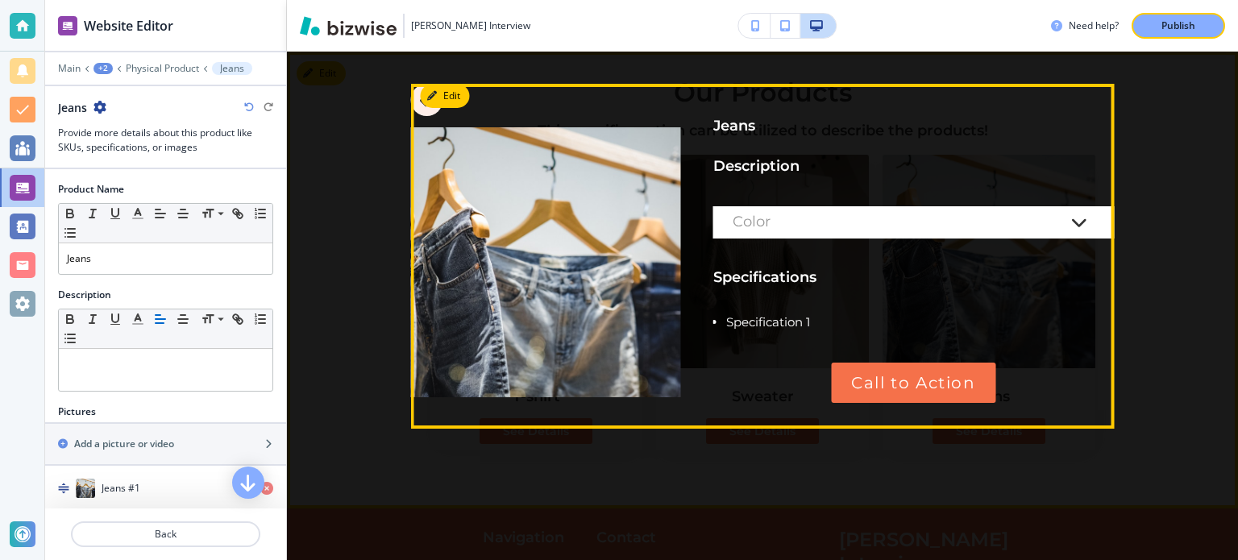
click at [429, 108] on icon "button" at bounding box center [427, 100] width 15 height 19
